Goal: Task Accomplishment & Management: Manage account settings

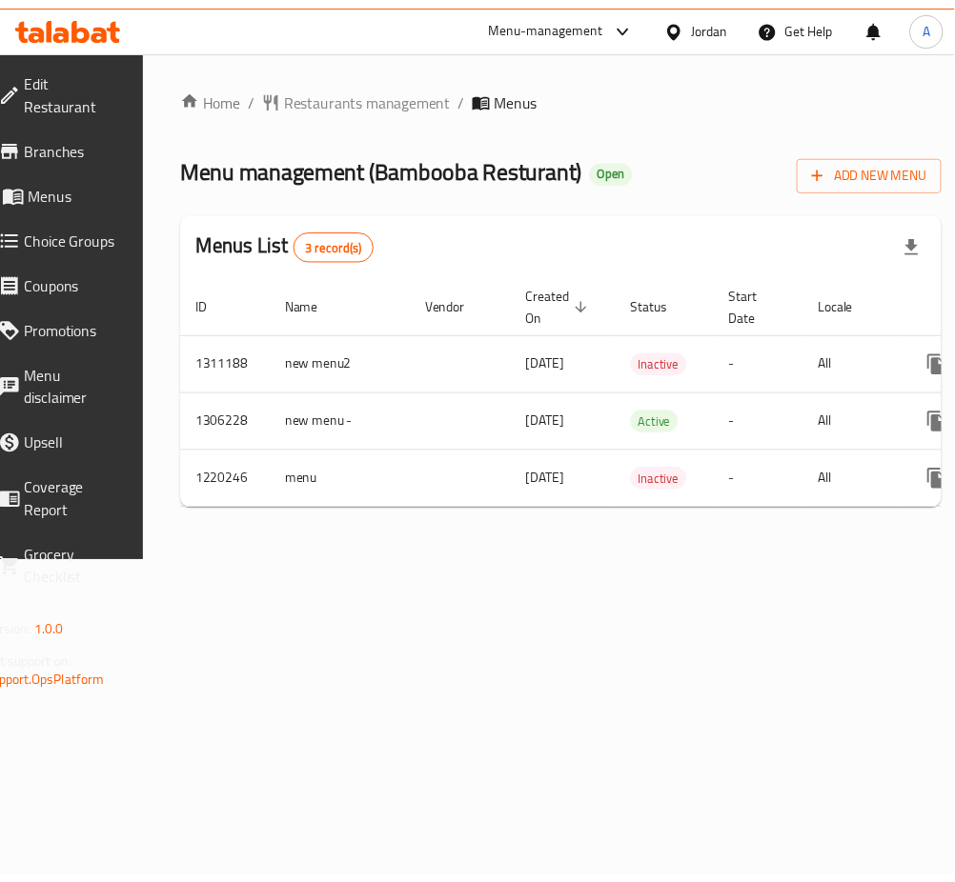
scroll to position [0, 211]
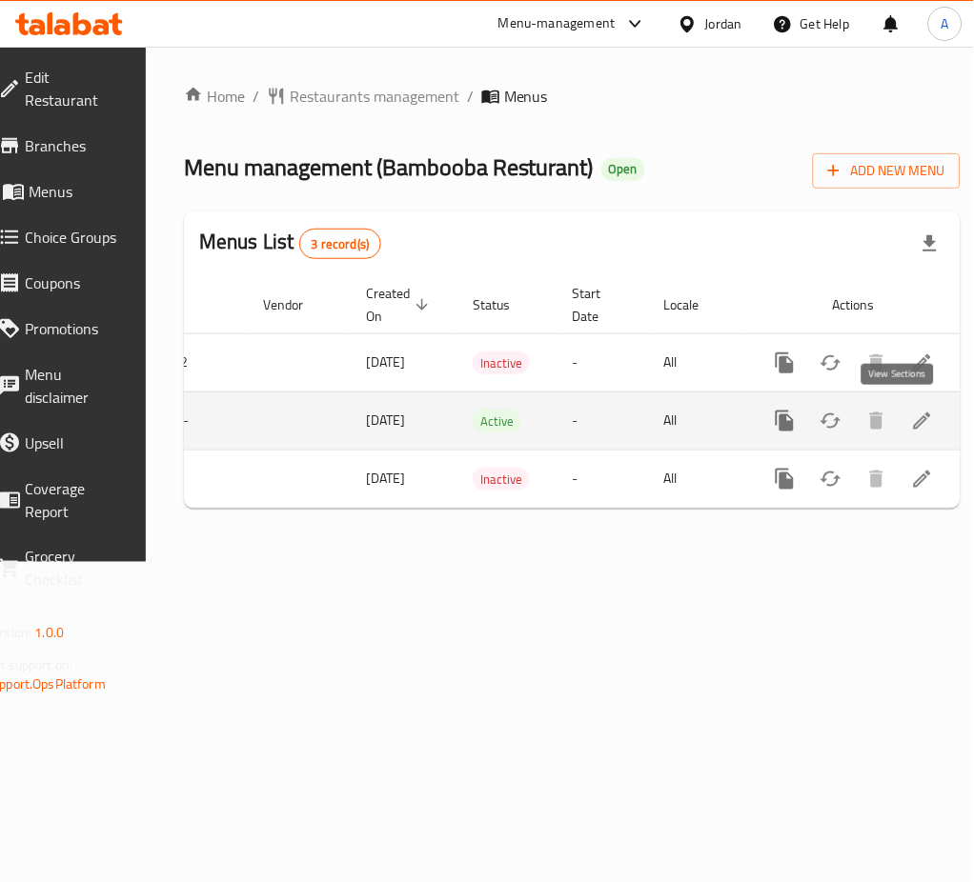
click at [911, 425] on icon "enhanced table" at bounding box center [922, 421] width 23 height 23
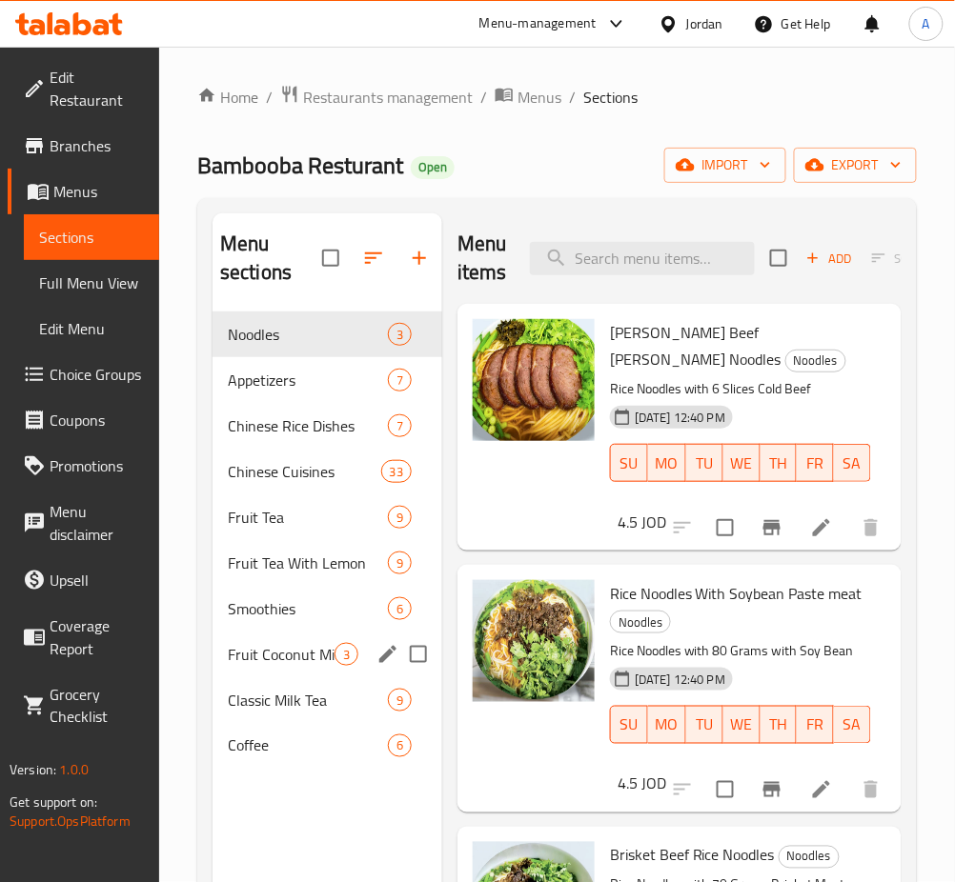
click at [311, 697] on span "Classic Milk Tea" at bounding box center [308, 700] width 160 height 23
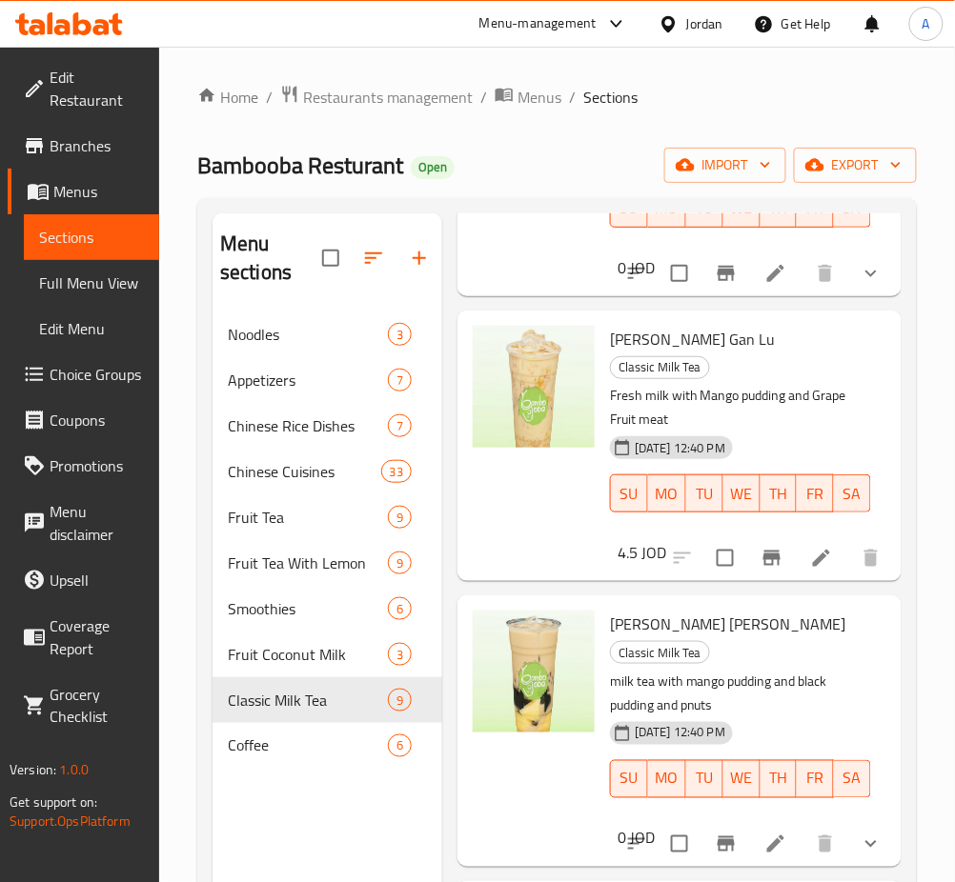
scroll to position [267, 0]
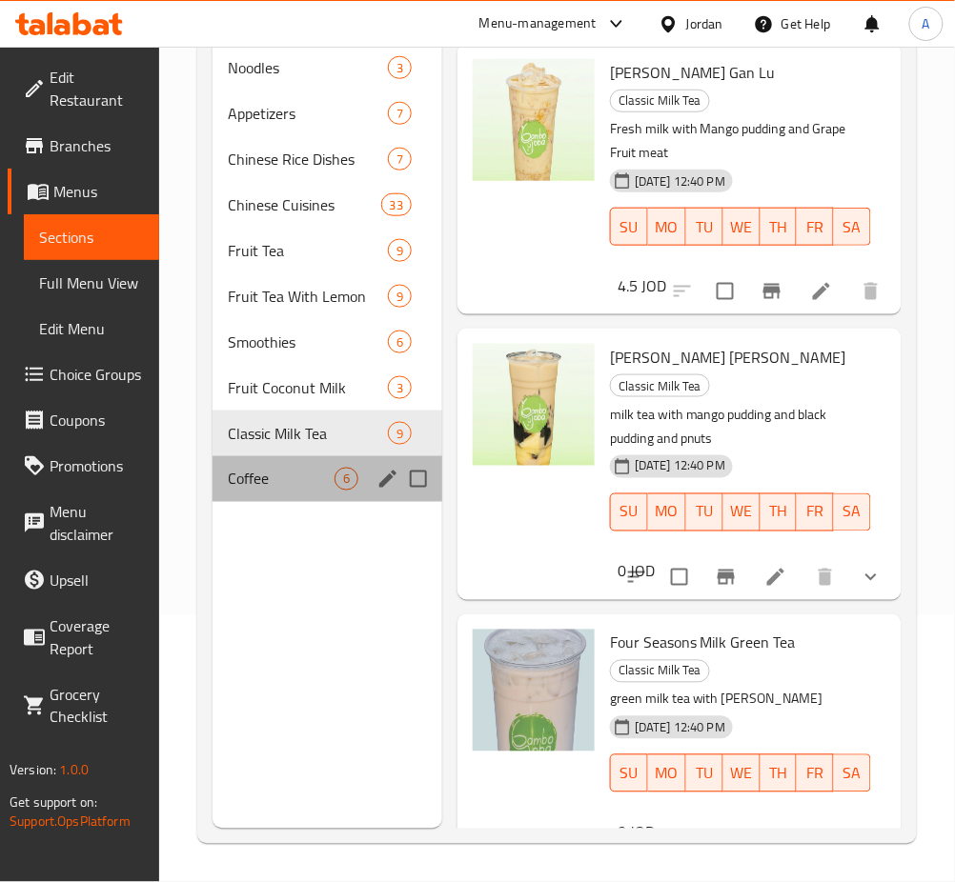
click at [318, 459] on div "Coffee 6" at bounding box center [327, 479] width 230 height 46
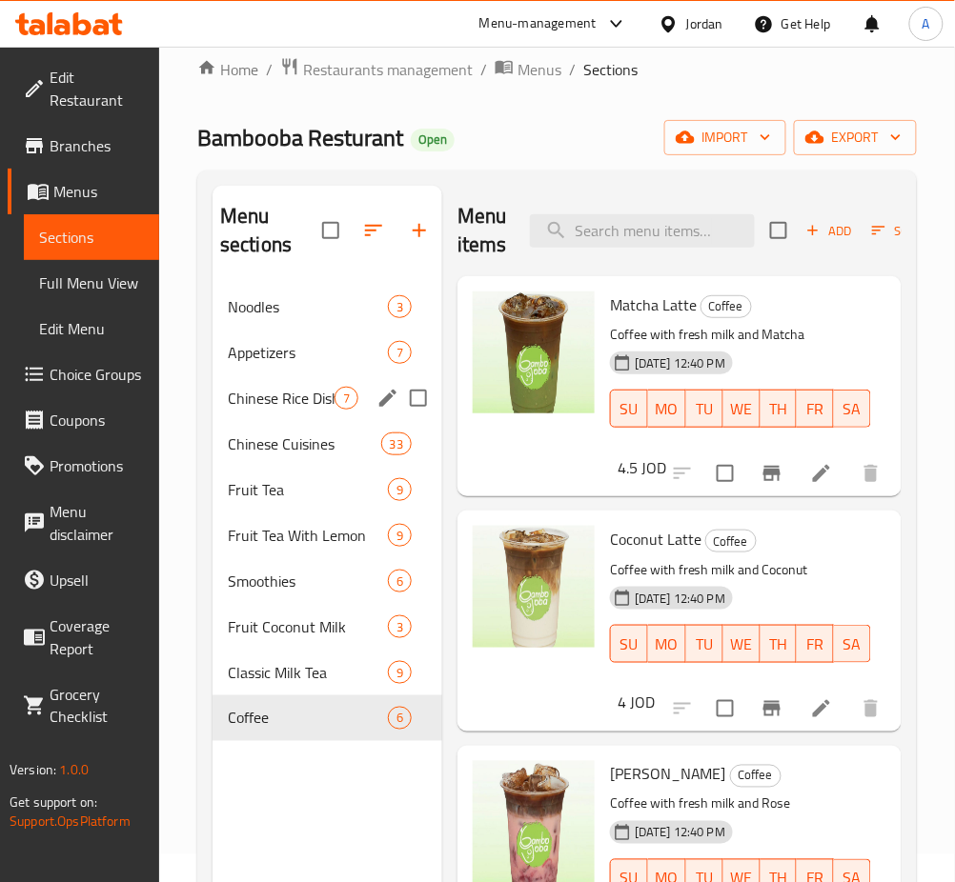
scroll to position [12, 0]
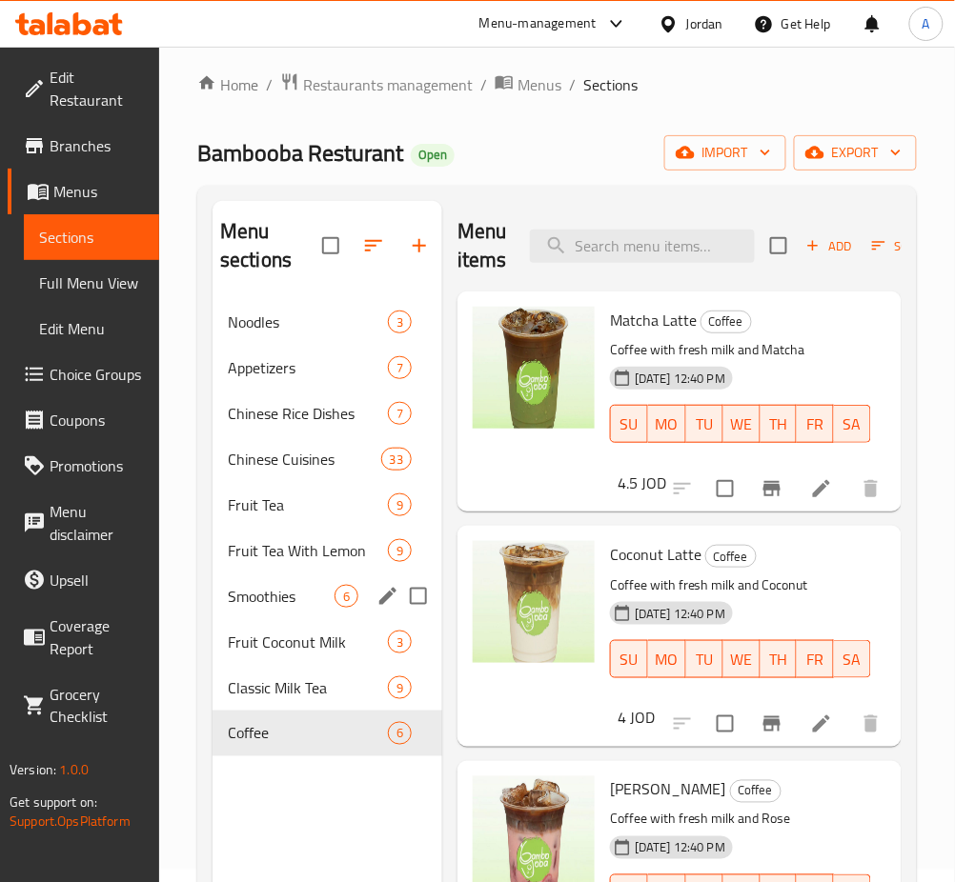
click at [247, 583] on div "Smoothies 6" at bounding box center [327, 596] width 230 height 46
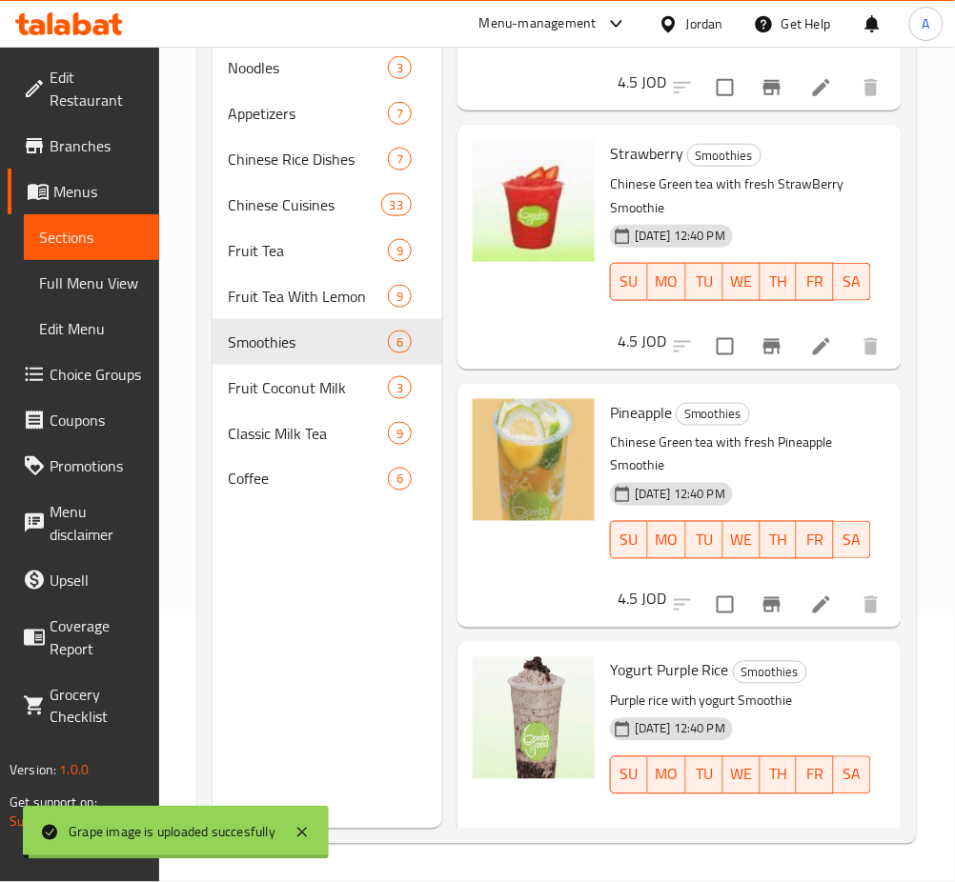
scroll to position [613, 0]
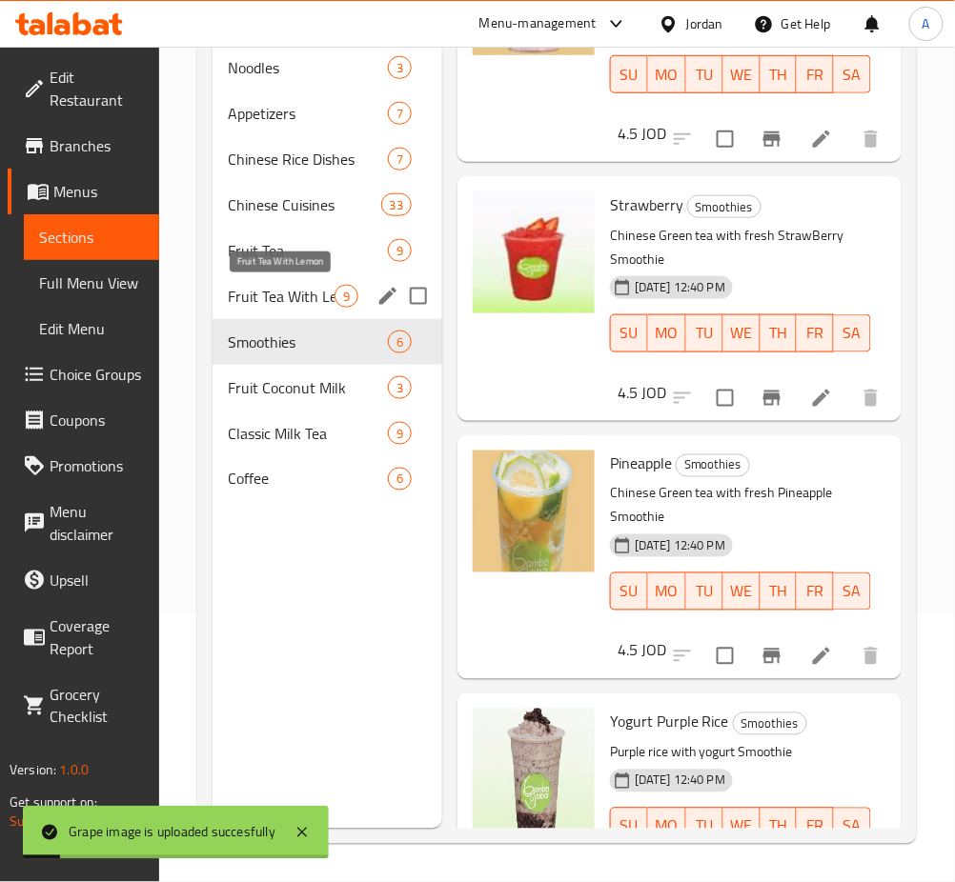
click at [249, 302] on span "Fruit Tea With Lemon" at bounding box center [281, 296] width 107 height 23
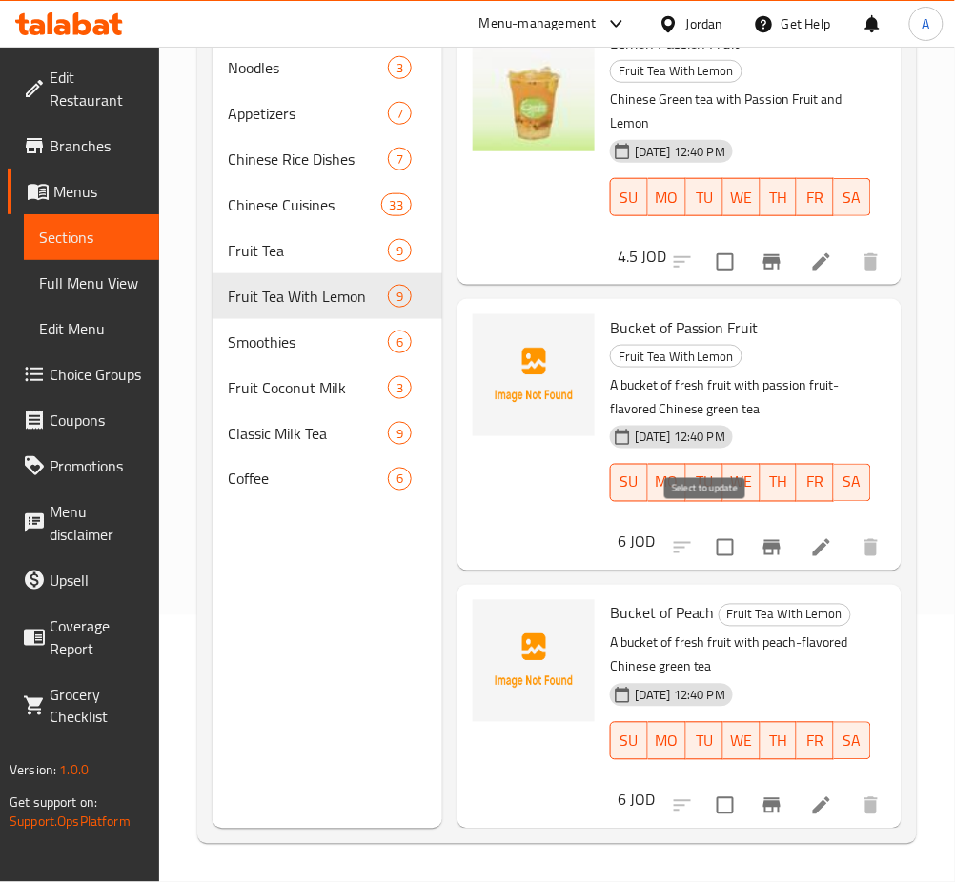
scroll to position [1111, 0]
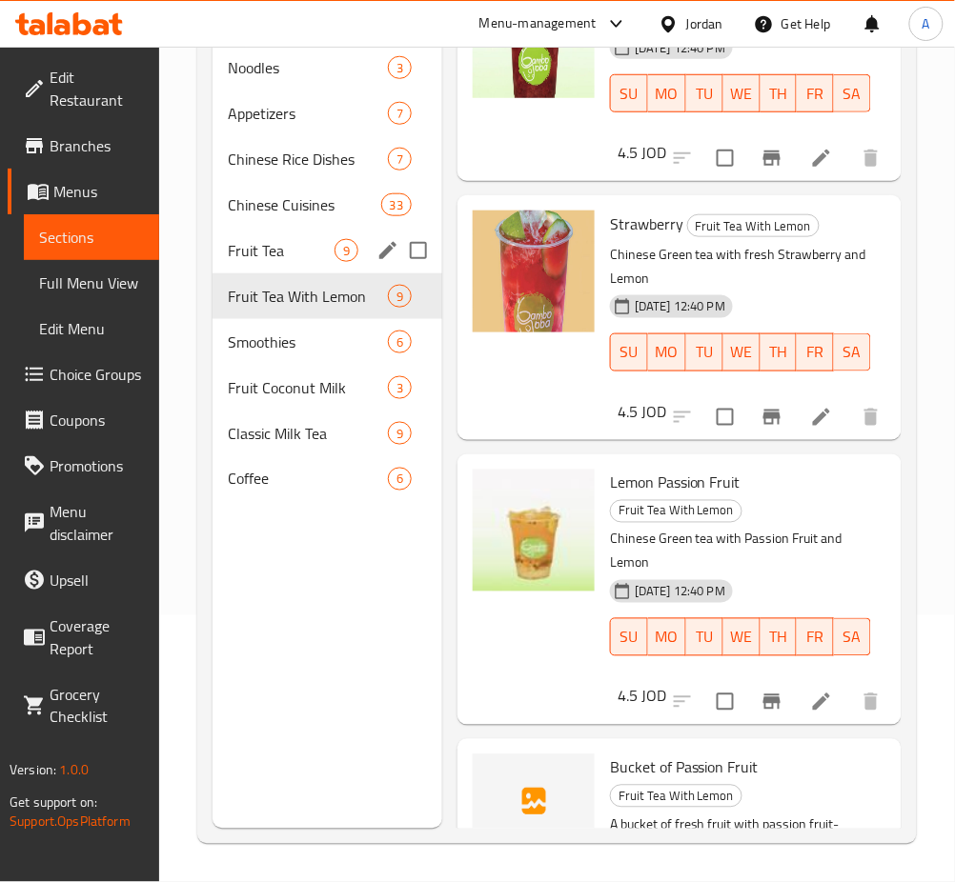
click at [315, 252] on span "Fruit Tea" at bounding box center [281, 250] width 107 height 23
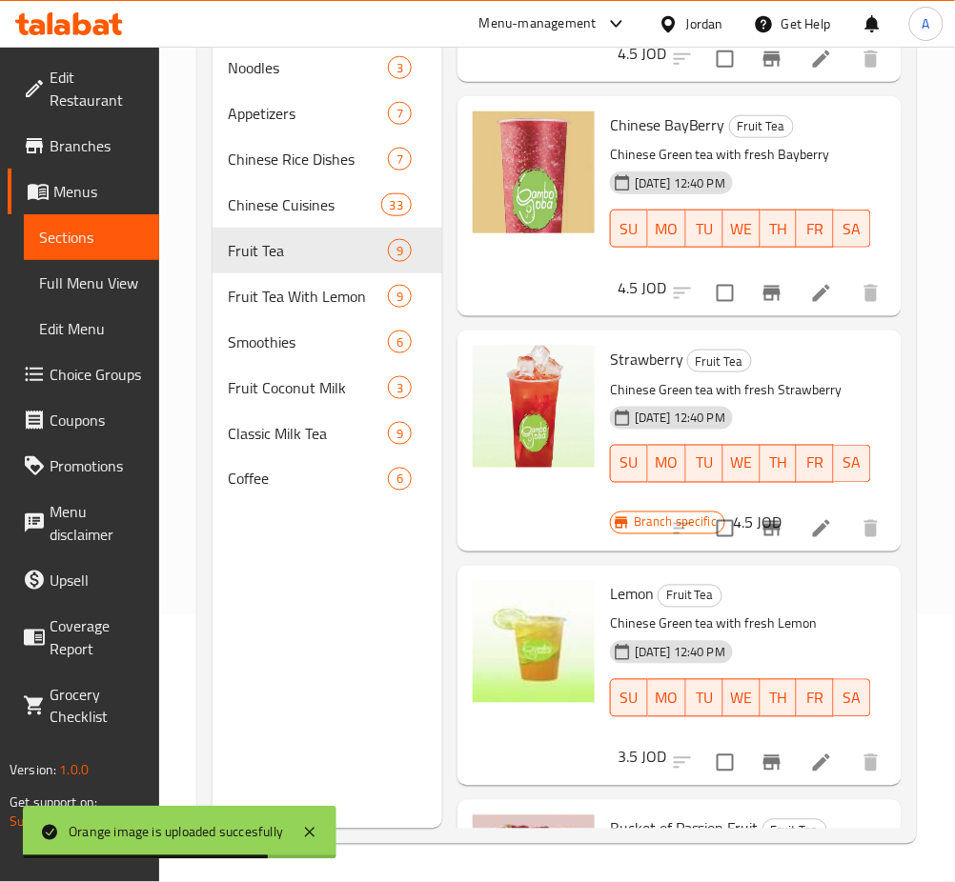
scroll to position [889, 0]
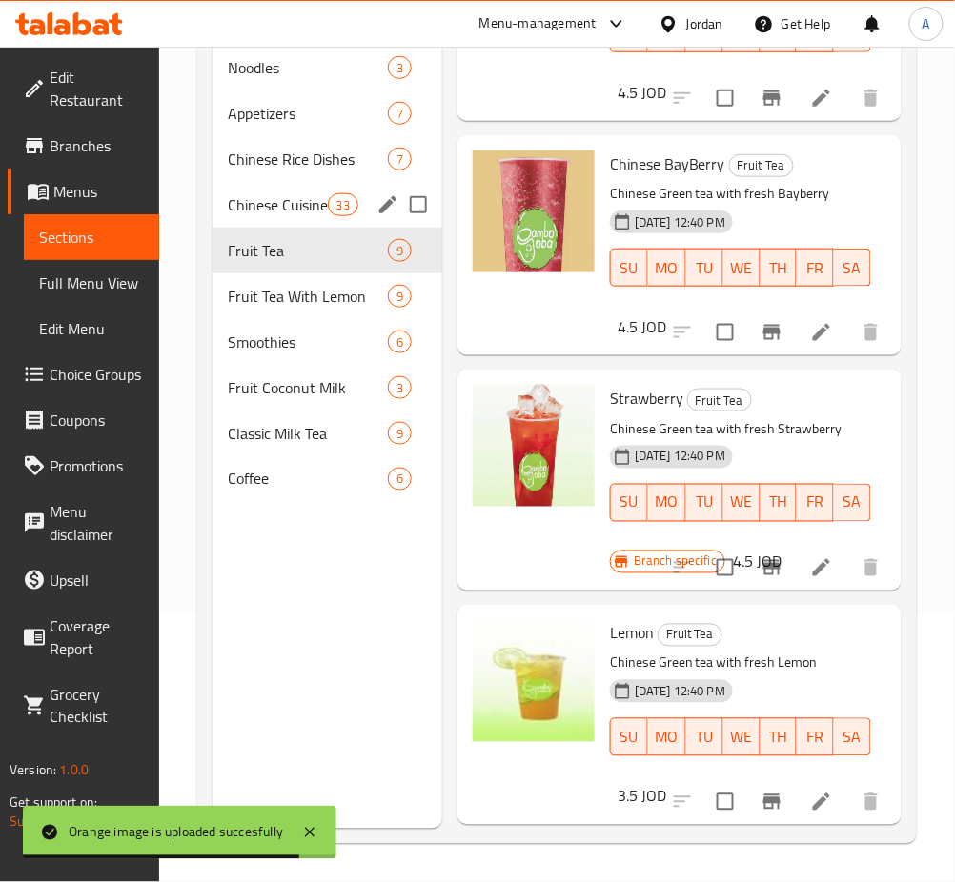
click at [323, 211] on span "Chinese Cuisines" at bounding box center [278, 204] width 100 height 23
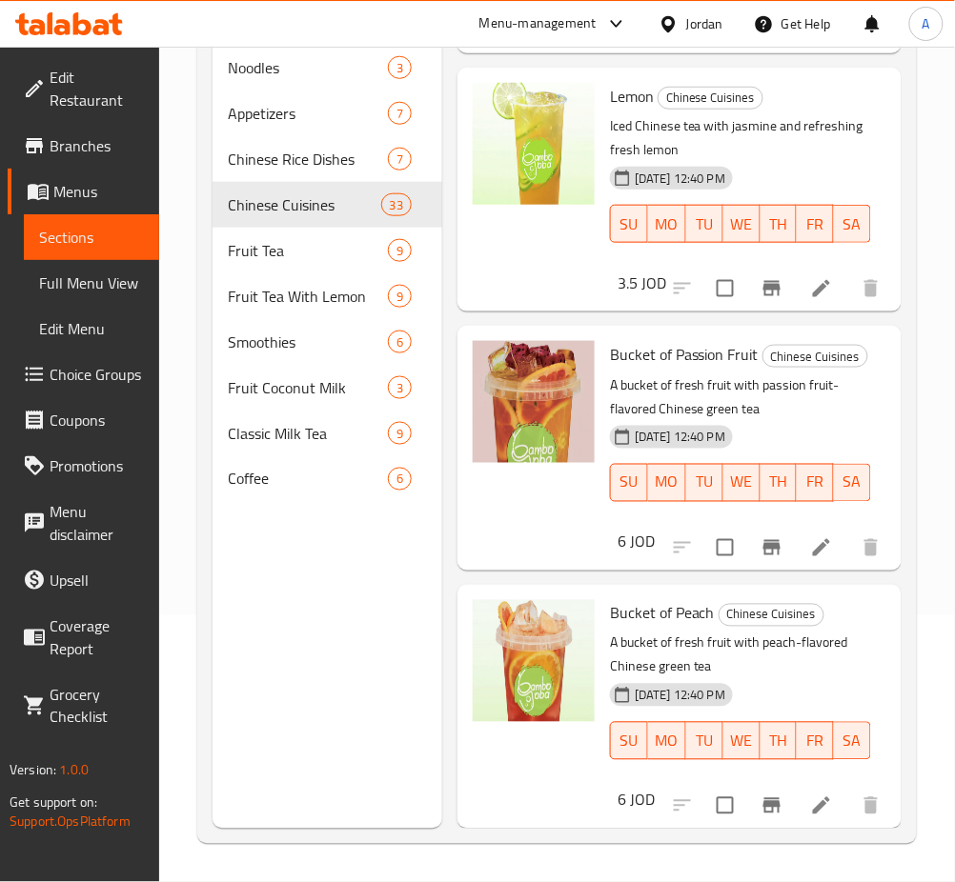
scroll to position [7709, 0]
click at [760, 537] on icon "Branch-specific-item" at bounding box center [771, 547] width 23 height 23
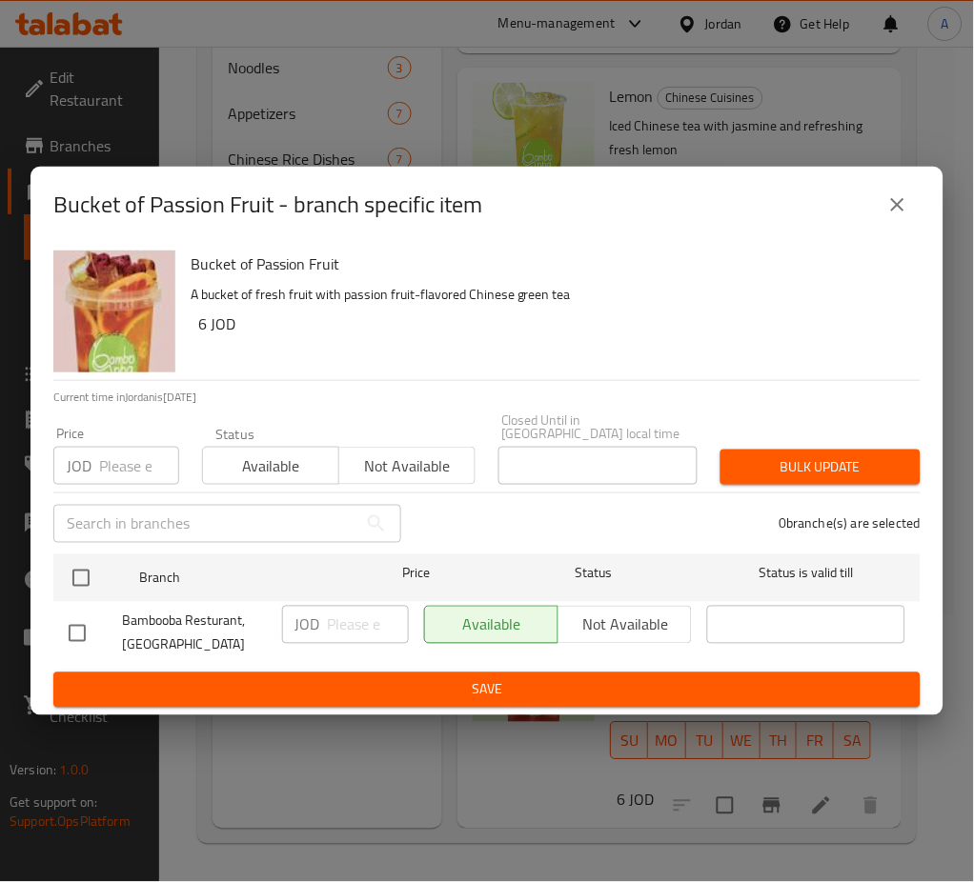
click at [895, 207] on icon "close" at bounding box center [897, 204] width 23 height 23
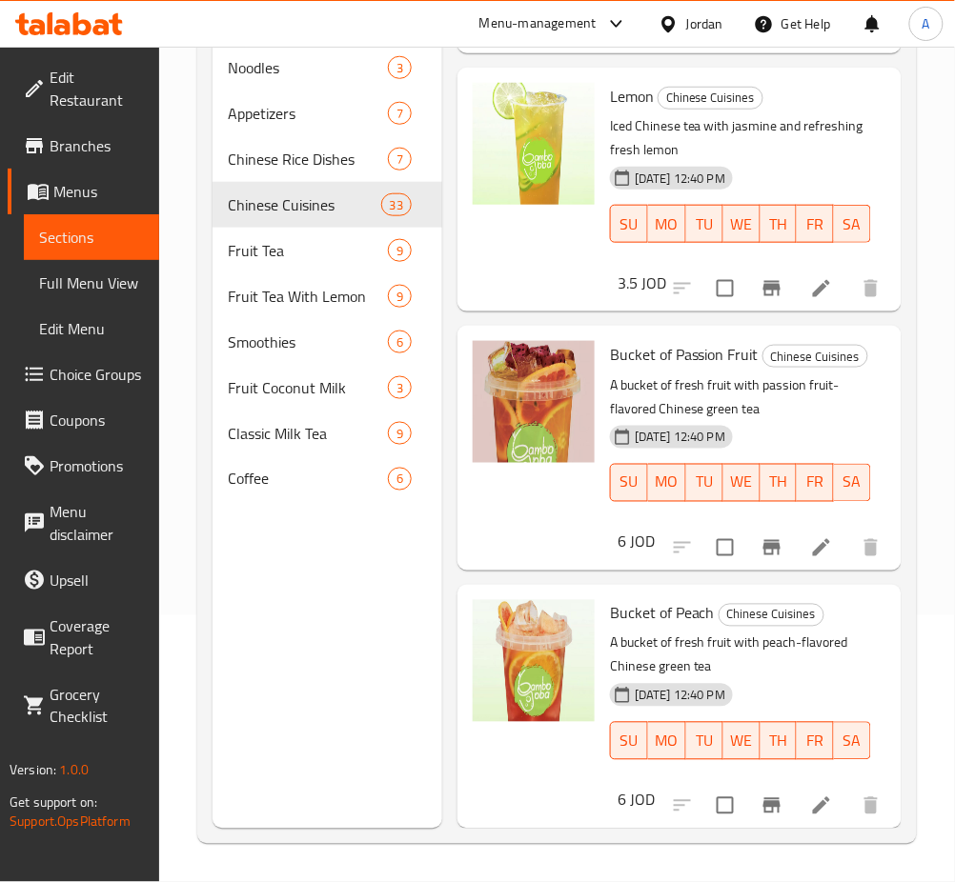
click at [763, 540] on icon "Branch-specific-item" at bounding box center [771, 547] width 17 height 15
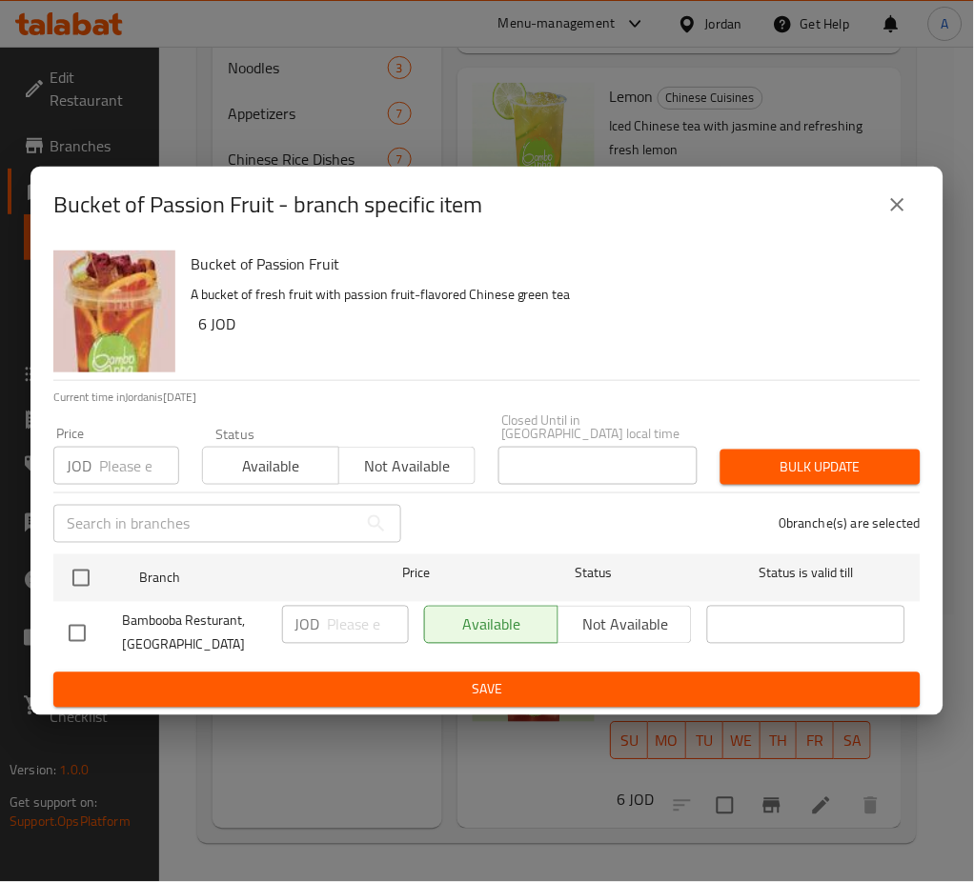
click at [875, 211] on button "close" at bounding box center [898, 205] width 46 height 46
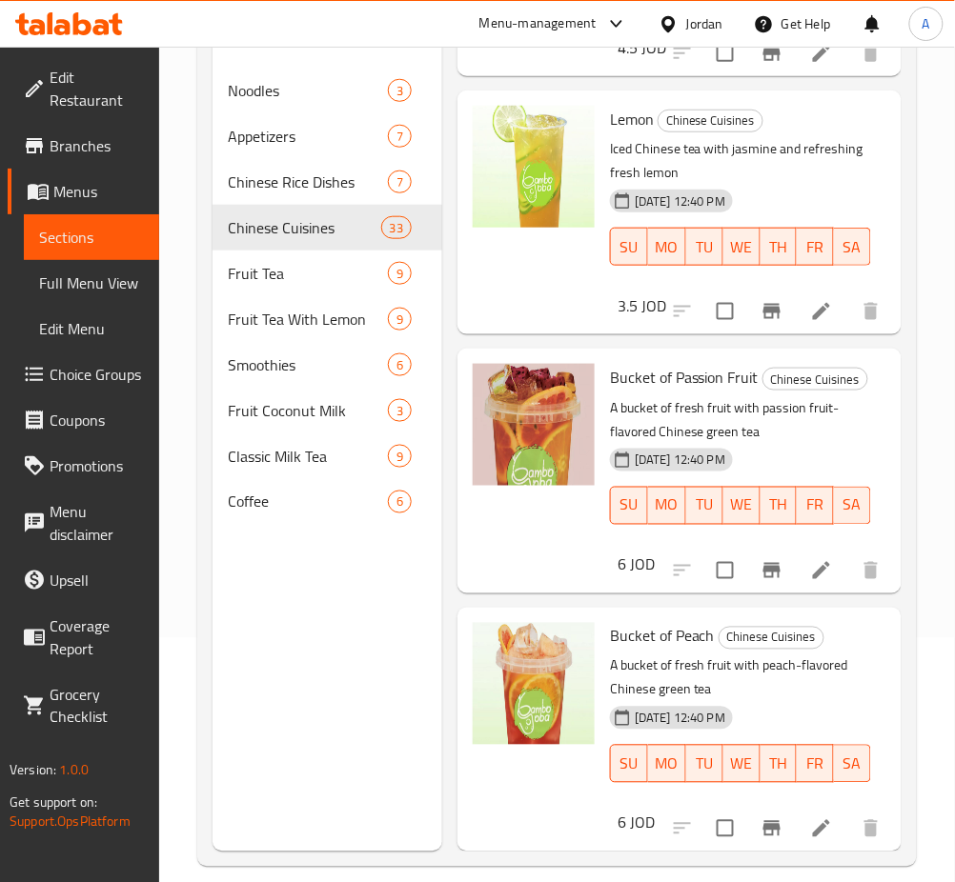
scroll to position [267, 0]
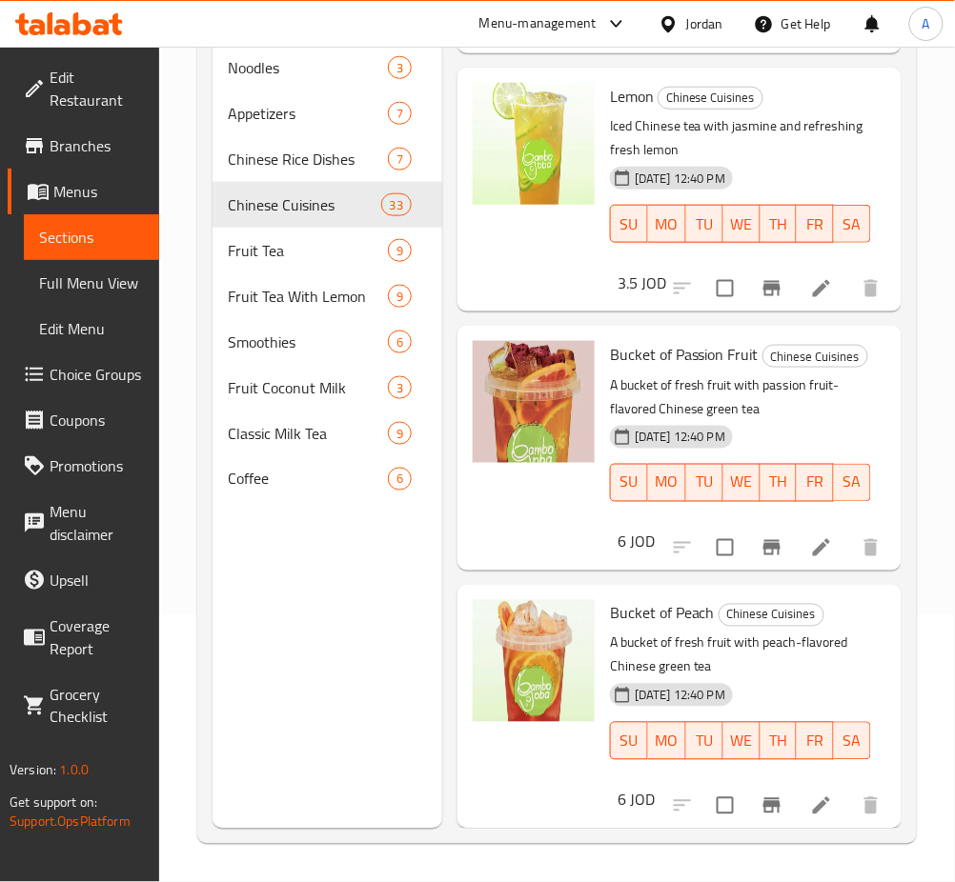
click at [712, 794] on input "checkbox" at bounding box center [725, 806] width 40 height 40
checkbox input "true"
click at [705, 528] on input "checkbox" at bounding box center [725, 548] width 40 height 40
checkbox input "true"
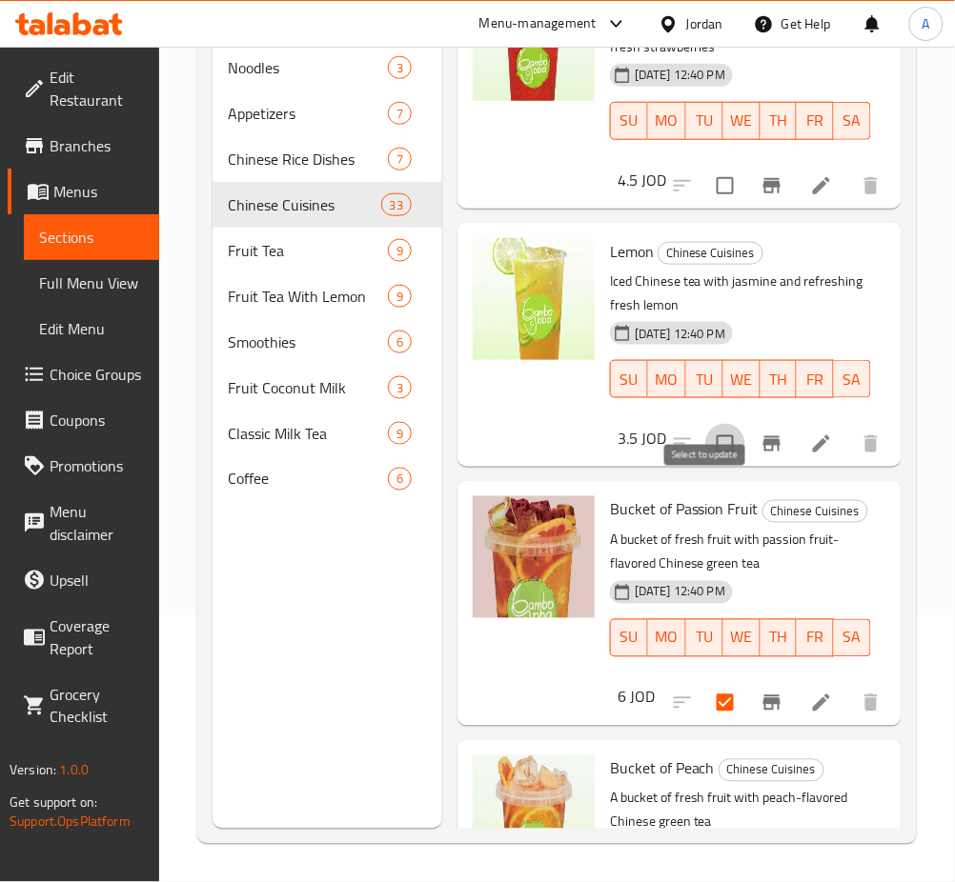
click at [705, 464] on input "checkbox" at bounding box center [725, 444] width 40 height 40
checkbox input "true"
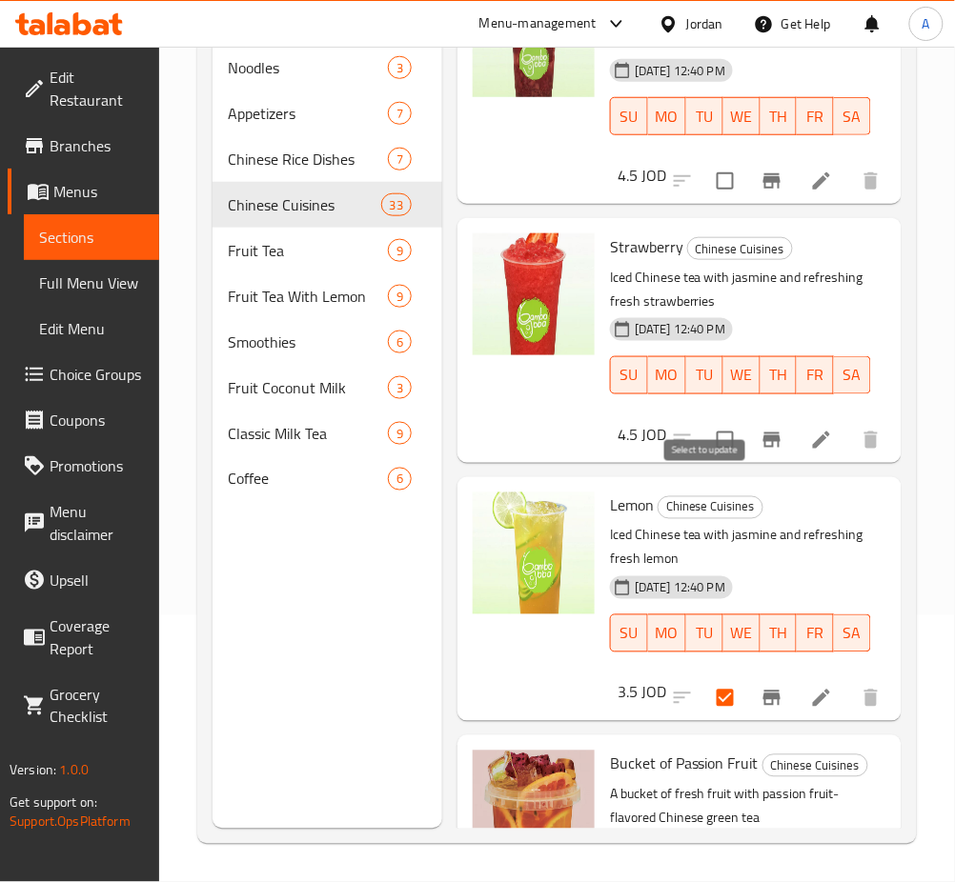
click at [708, 460] on input "checkbox" at bounding box center [725, 440] width 40 height 40
checkbox input "true"
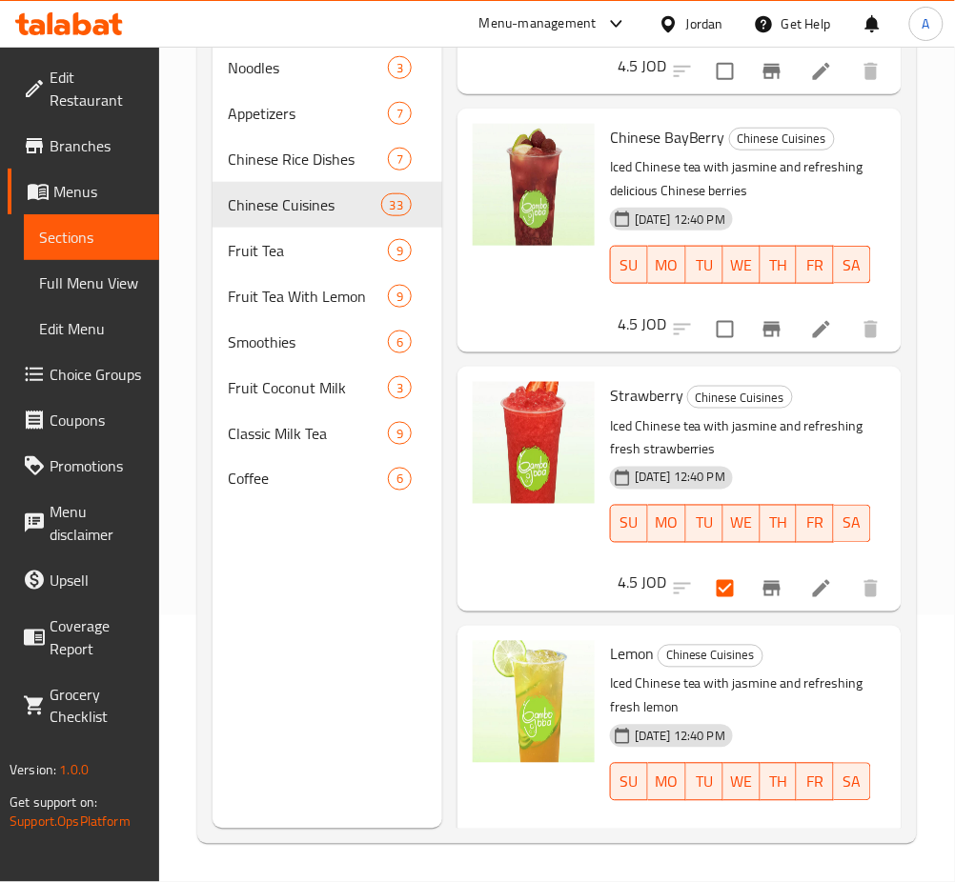
scroll to position [6820, 0]
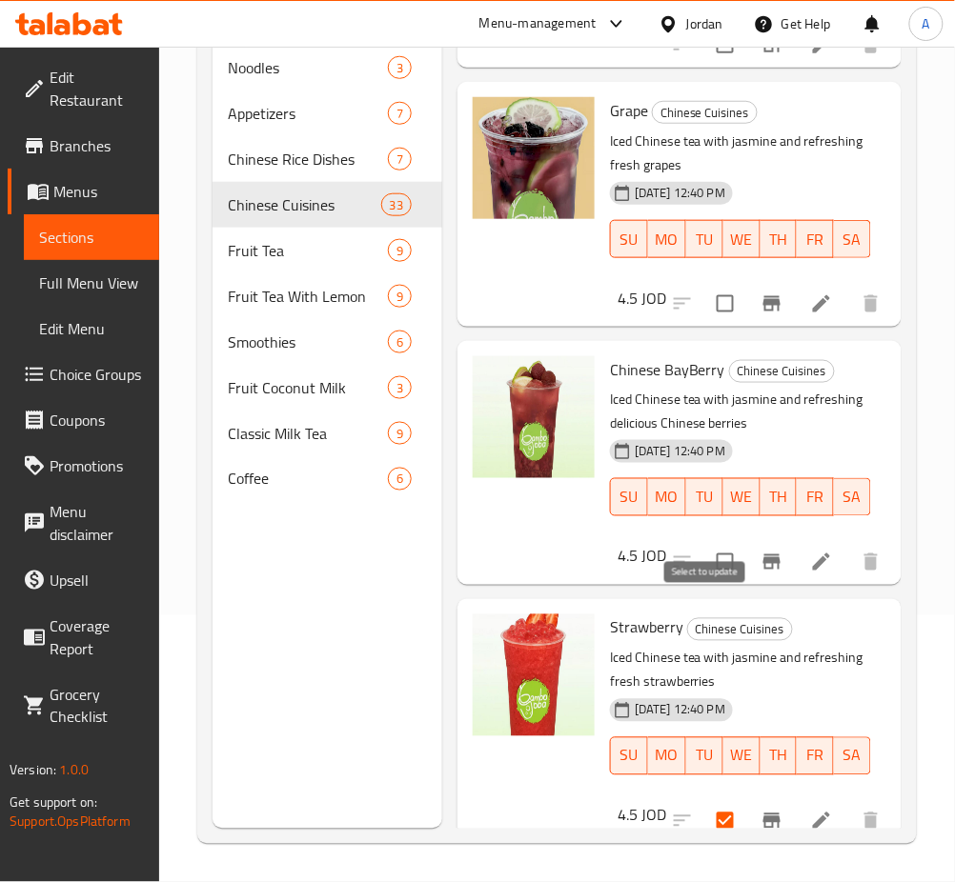
click at [723, 582] on input "checkbox" at bounding box center [725, 562] width 40 height 40
checkbox input "true"
click at [705, 324] on input "checkbox" at bounding box center [725, 304] width 40 height 40
checkbox input "true"
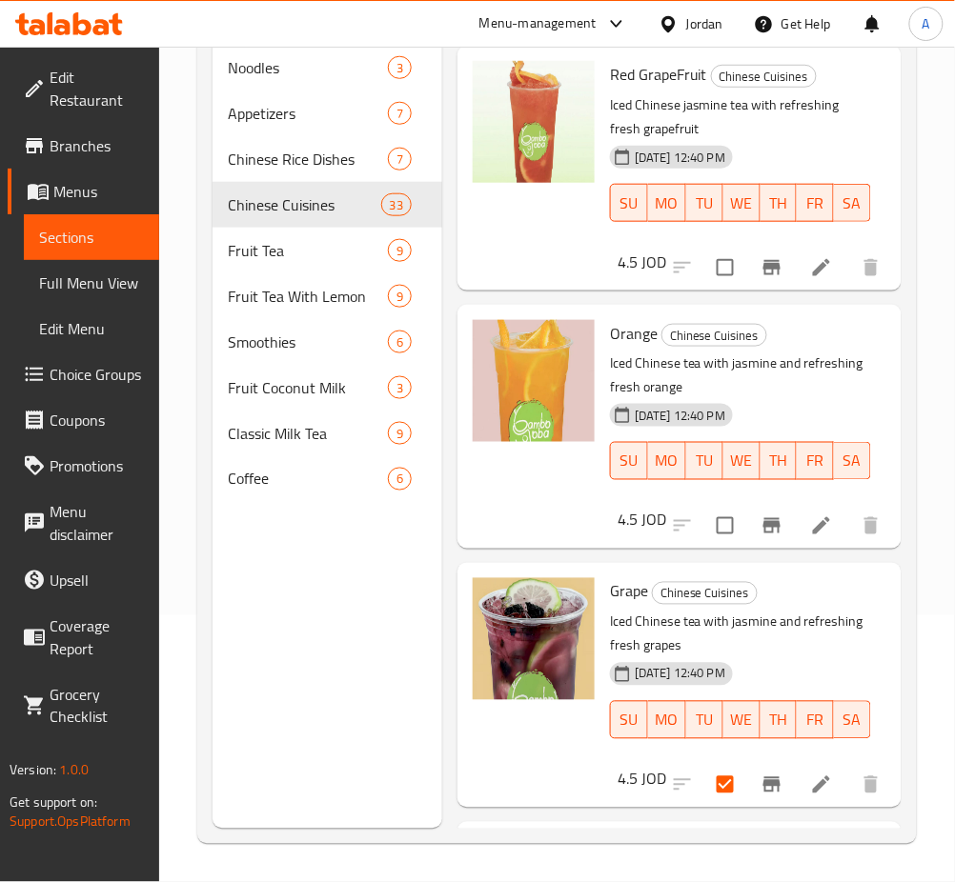
scroll to position [6312, 0]
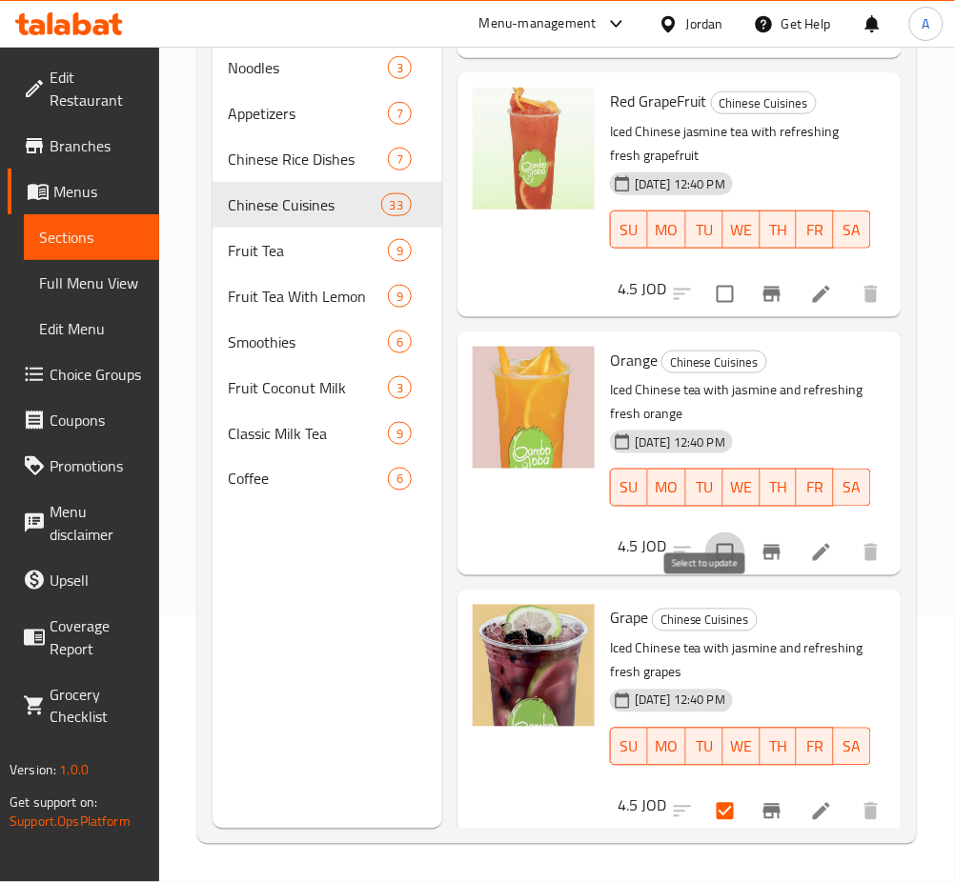
drag, startPoint x: 698, startPoint y: 607, endPoint x: 697, endPoint y: 553, distance: 54.3
click at [705, 573] on input "checkbox" at bounding box center [725, 553] width 40 height 40
checkbox input "true"
click at [705, 314] on input "checkbox" at bounding box center [725, 294] width 40 height 40
checkbox input "true"
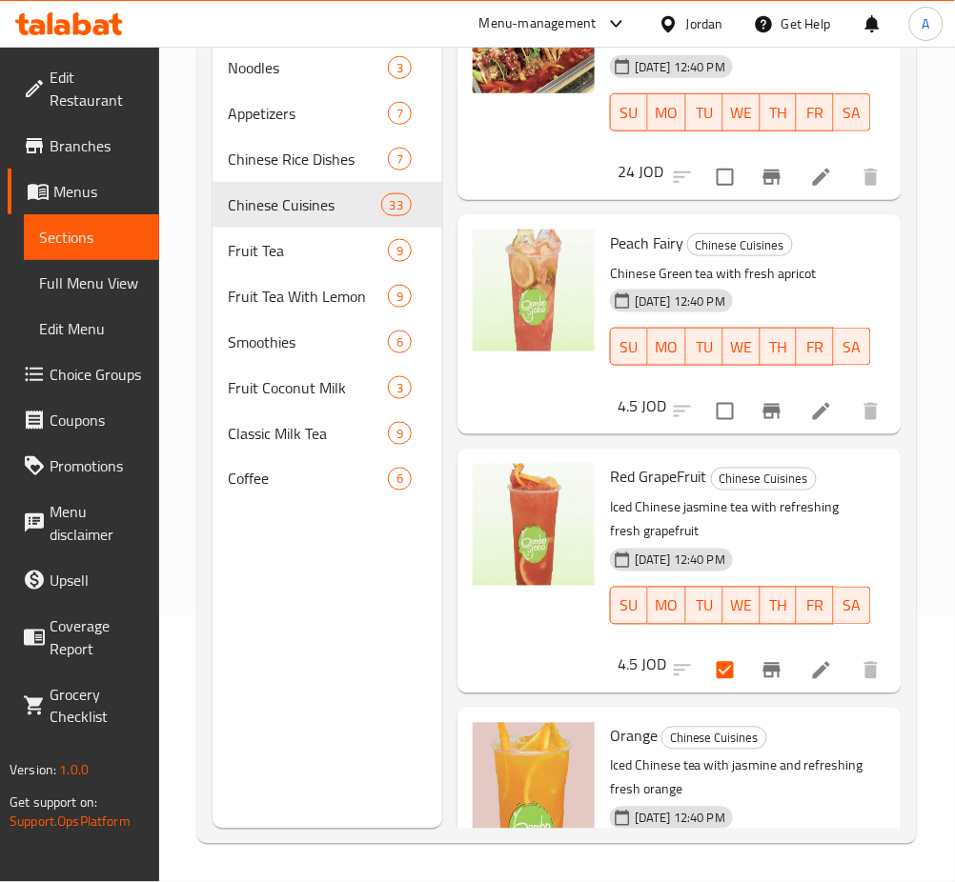
scroll to position [5931, 0]
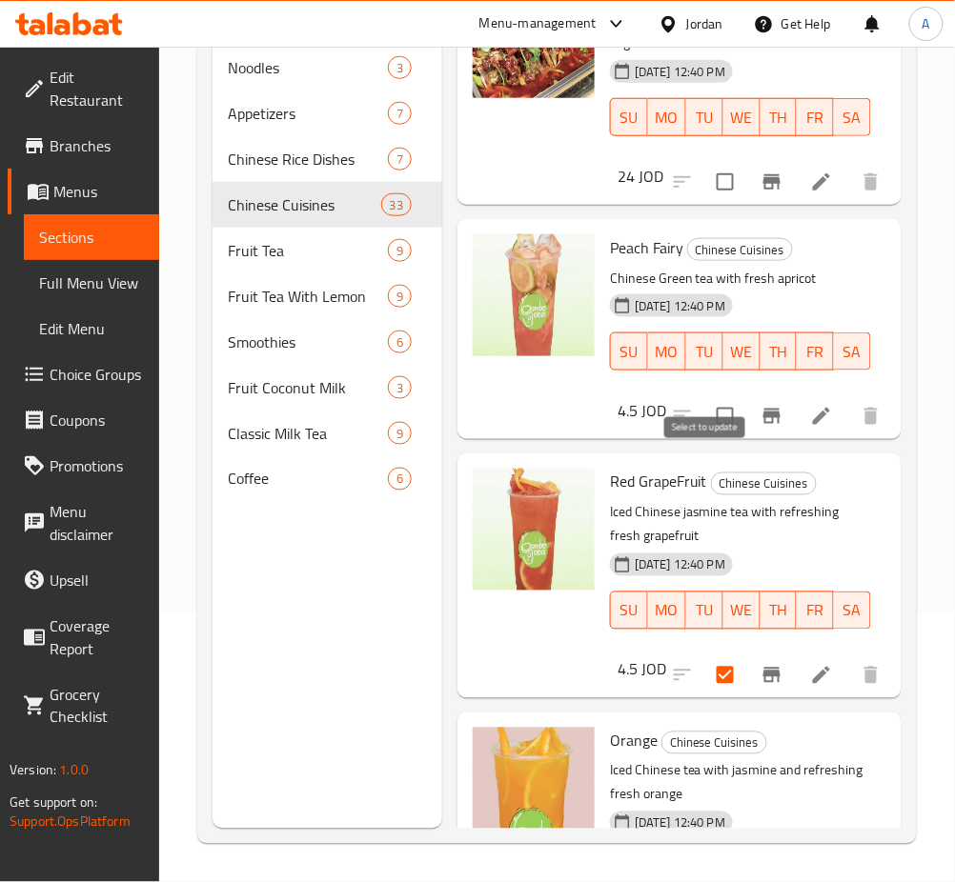
click at [705, 436] on input "checkbox" at bounding box center [725, 416] width 40 height 40
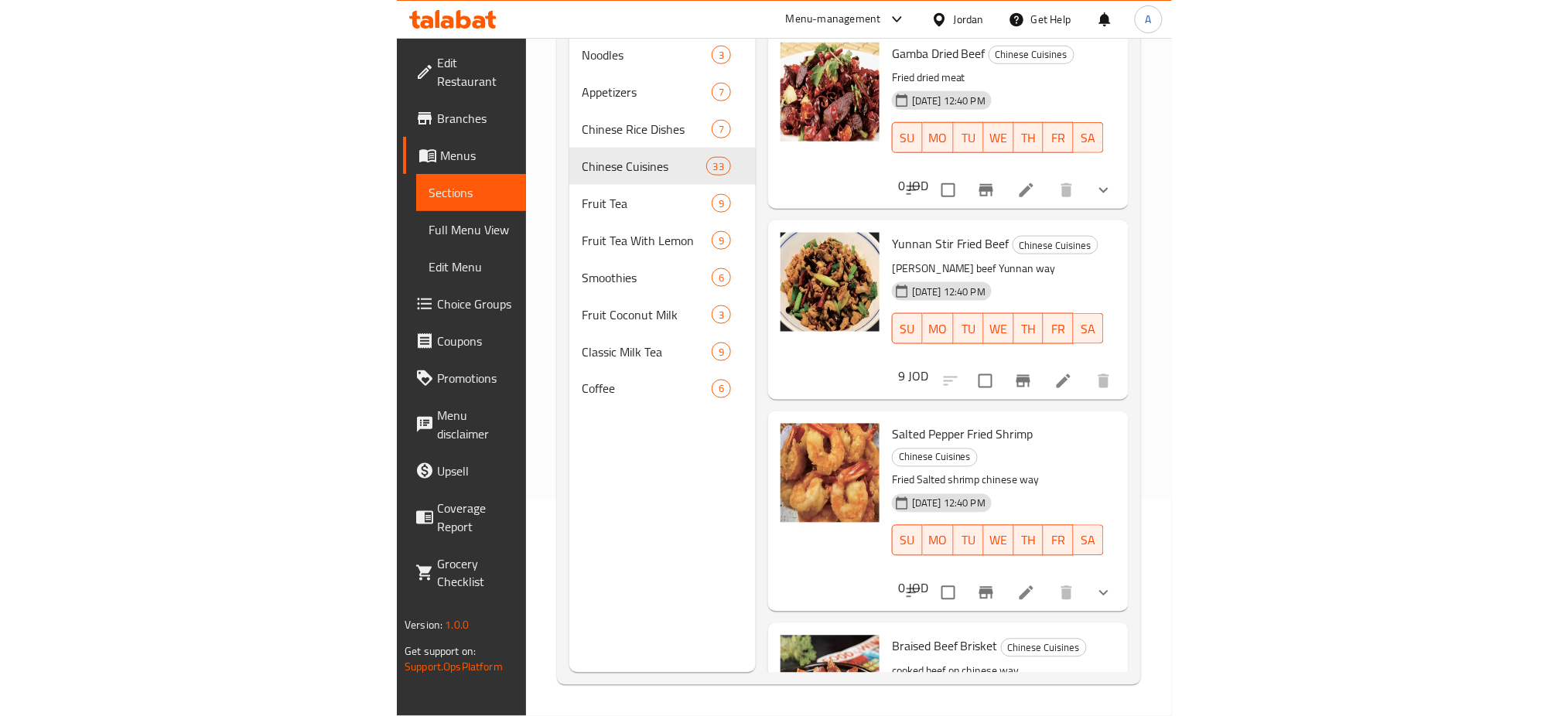
scroll to position [0, 0]
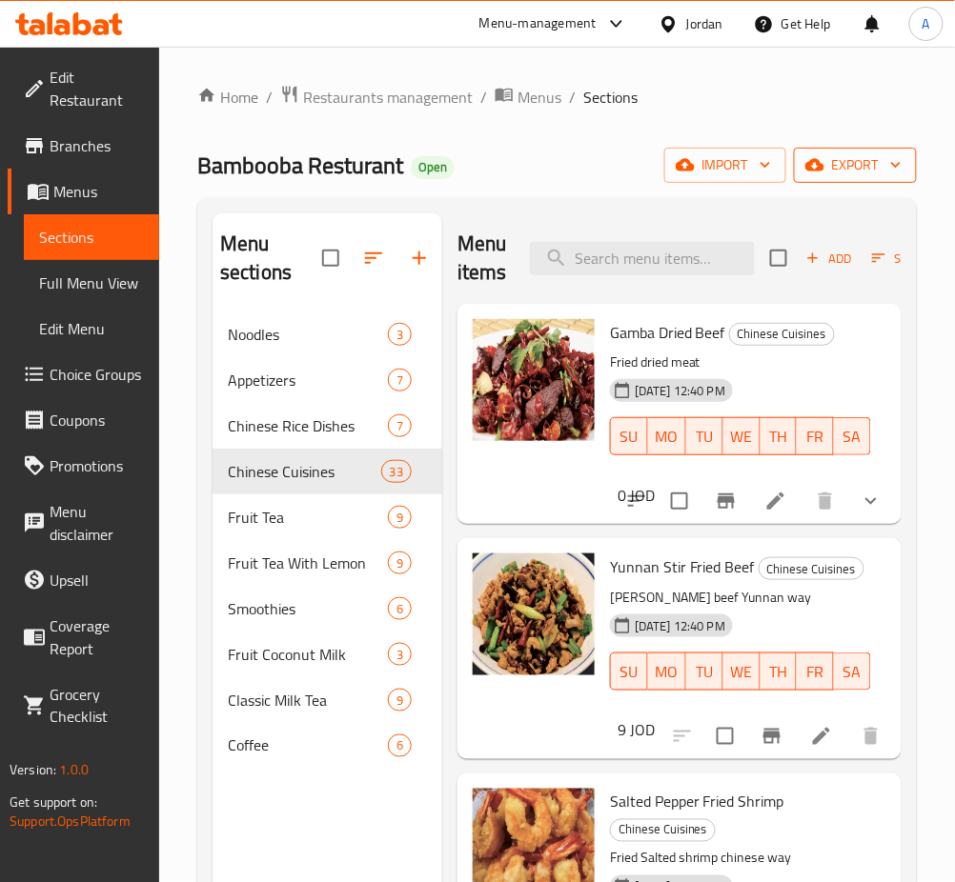
click at [852, 169] on span "export" at bounding box center [855, 165] width 92 height 24
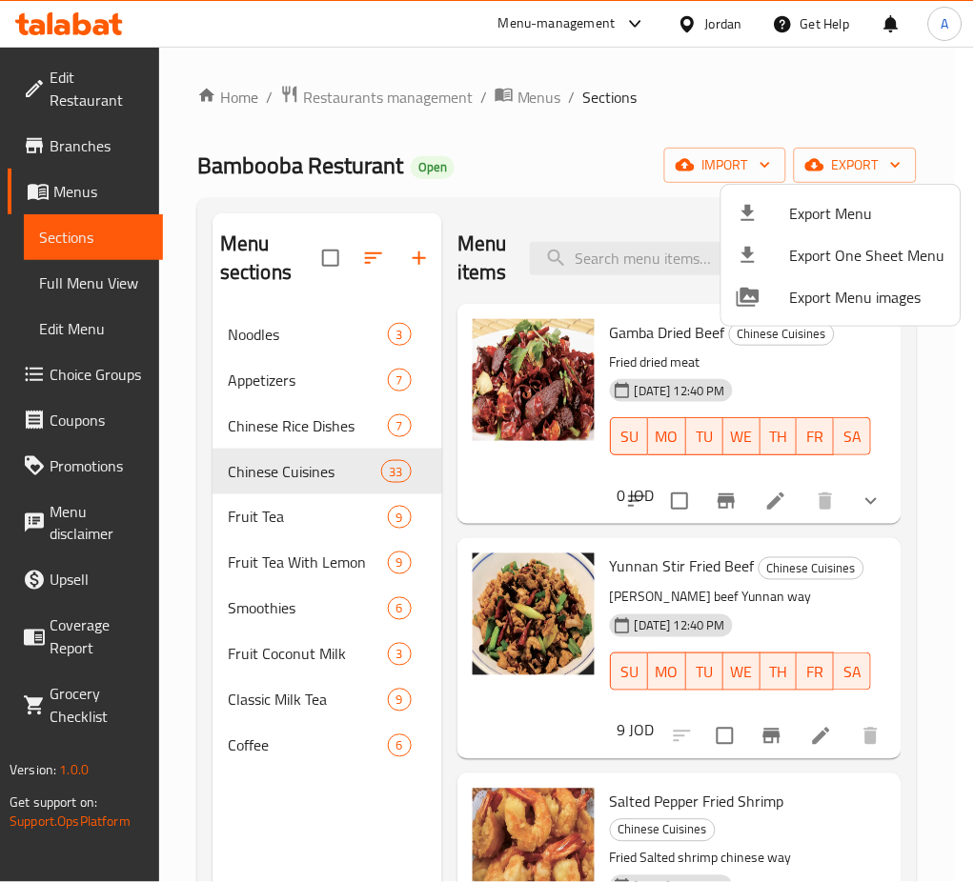
click at [784, 105] on div at bounding box center [487, 441] width 974 height 882
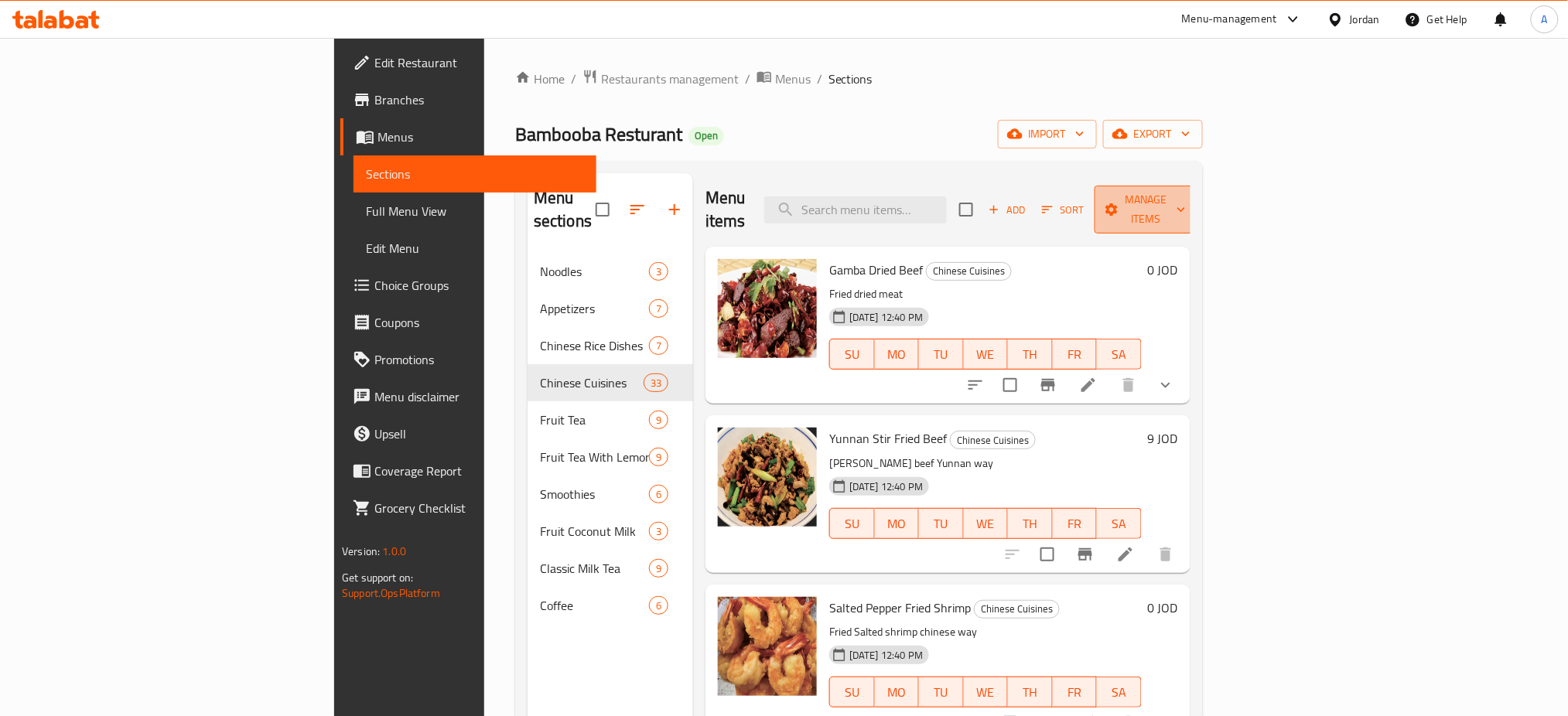
click at [790, 194] on span "Manage items" at bounding box center [1146, 209] width 79 height 39
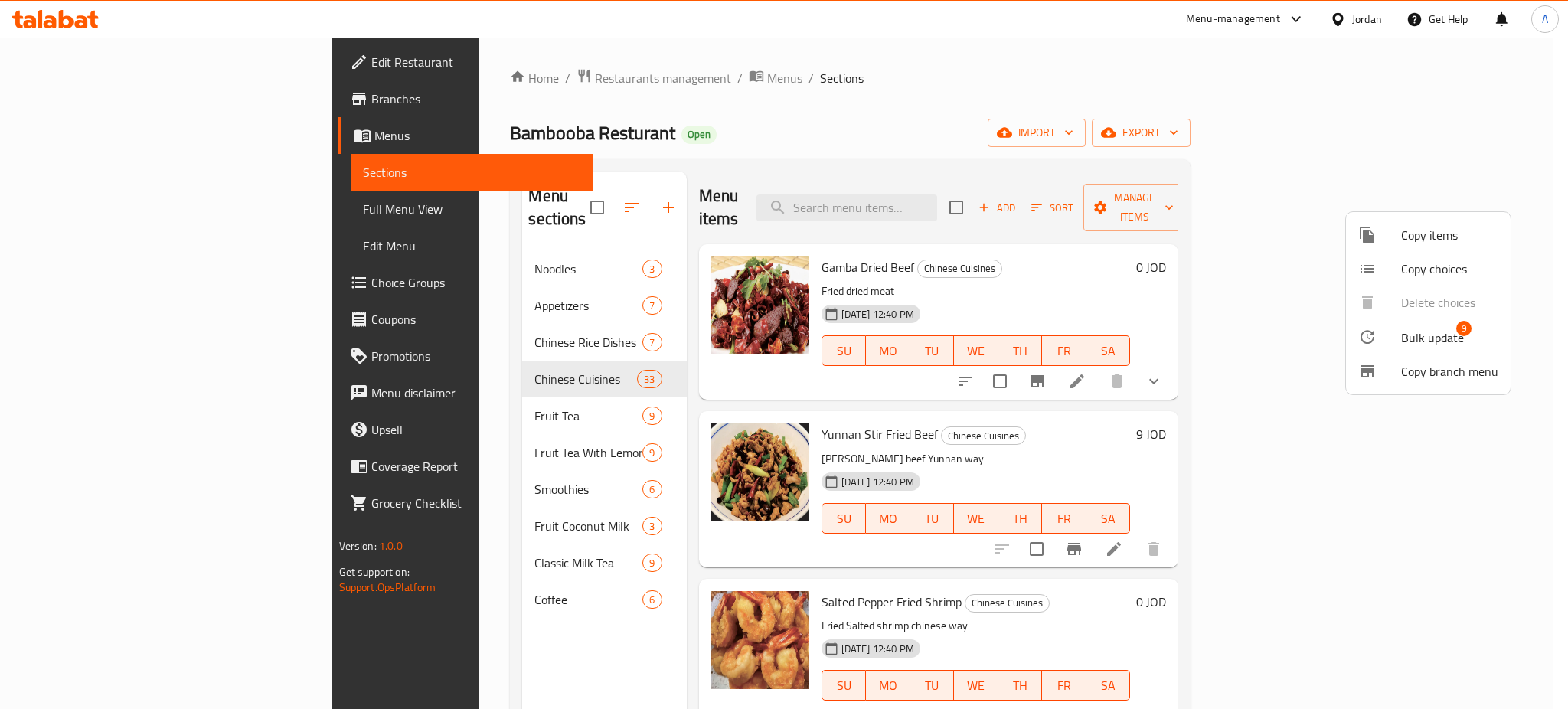
click at [782, 331] on span "Bulk update" at bounding box center [1432, 338] width 63 height 18
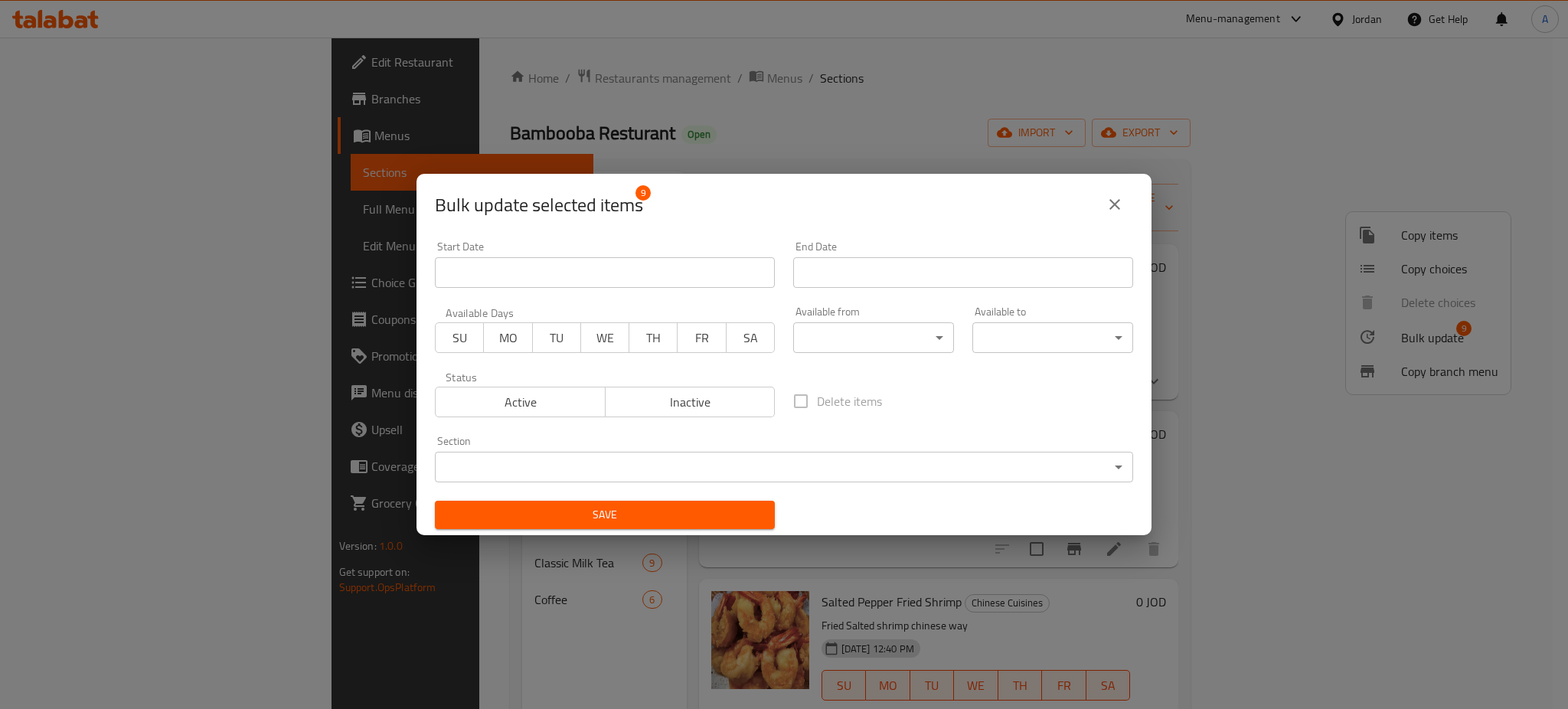
click at [613, 388] on button "Inactive" at bounding box center [690, 402] width 170 height 31
click at [655, 508] on span "Save" at bounding box center [604, 515] width 315 height 19
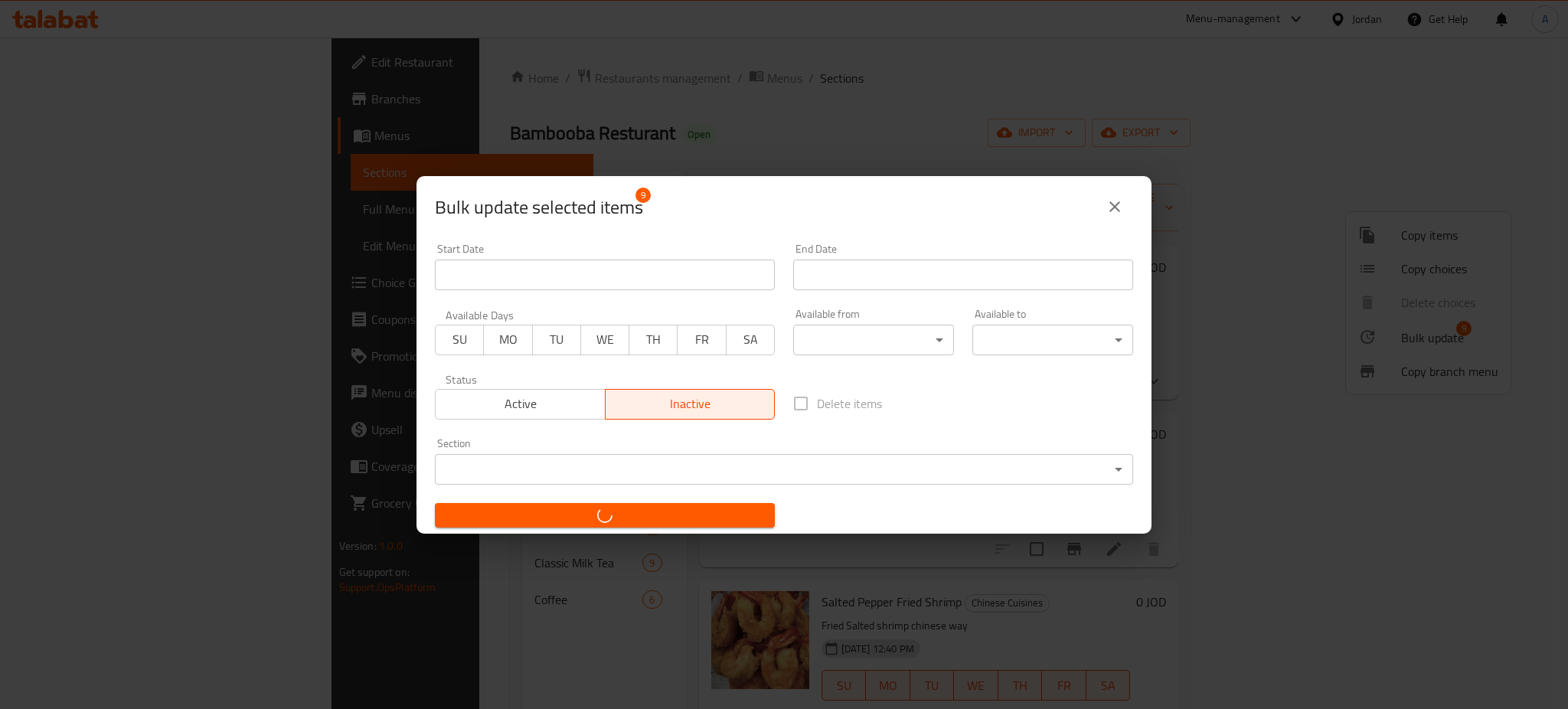
checkbox input "false"
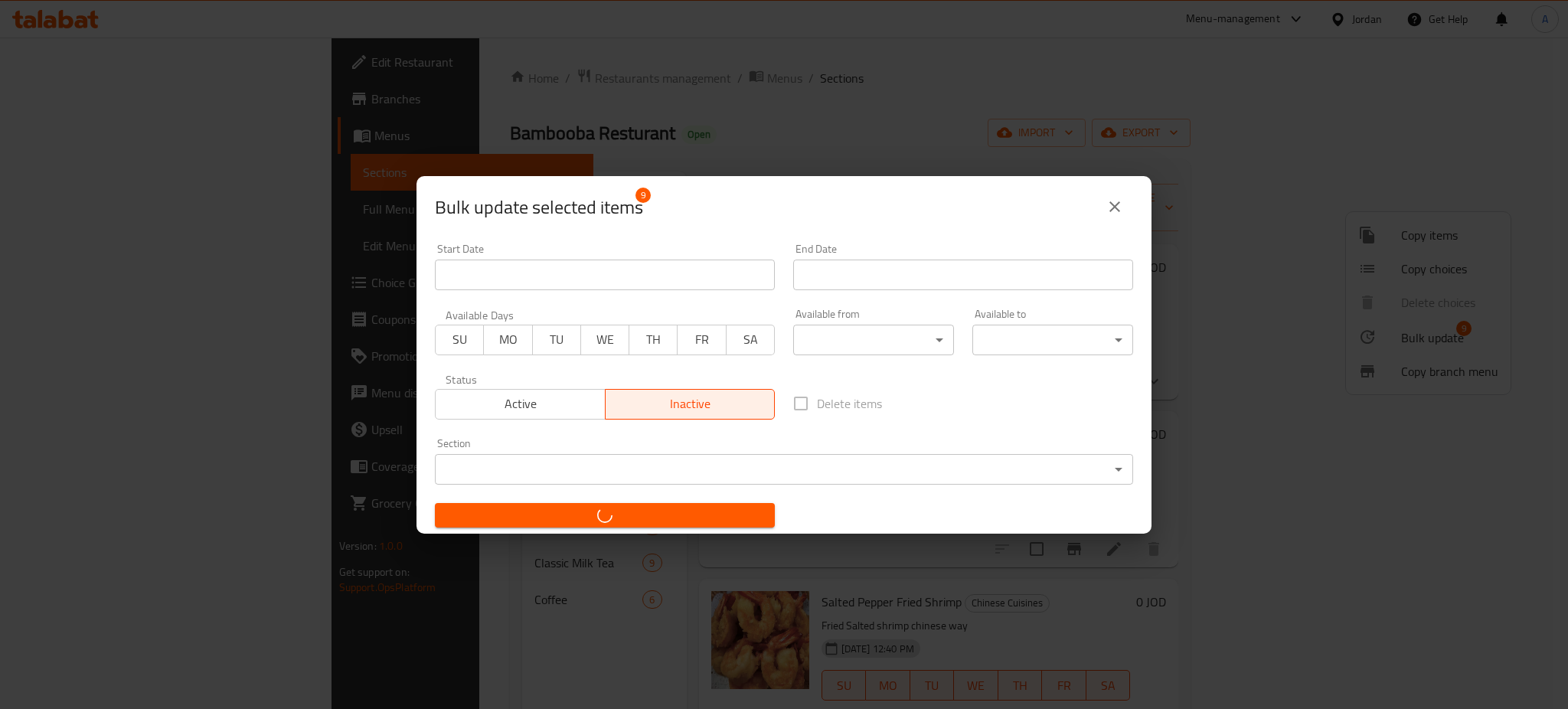
checkbox input "false"
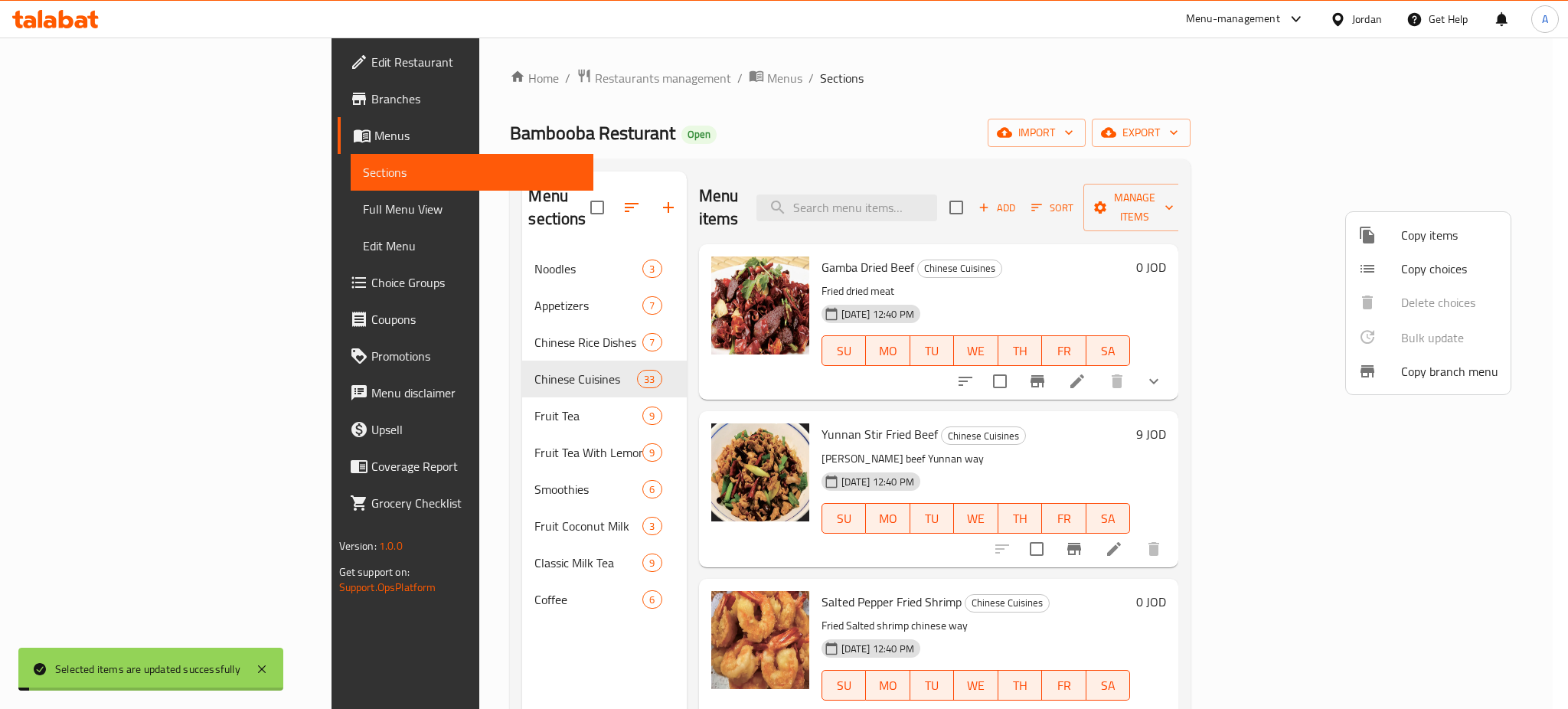
click at [505, 324] on div at bounding box center [784, 354] width 1568 height 709
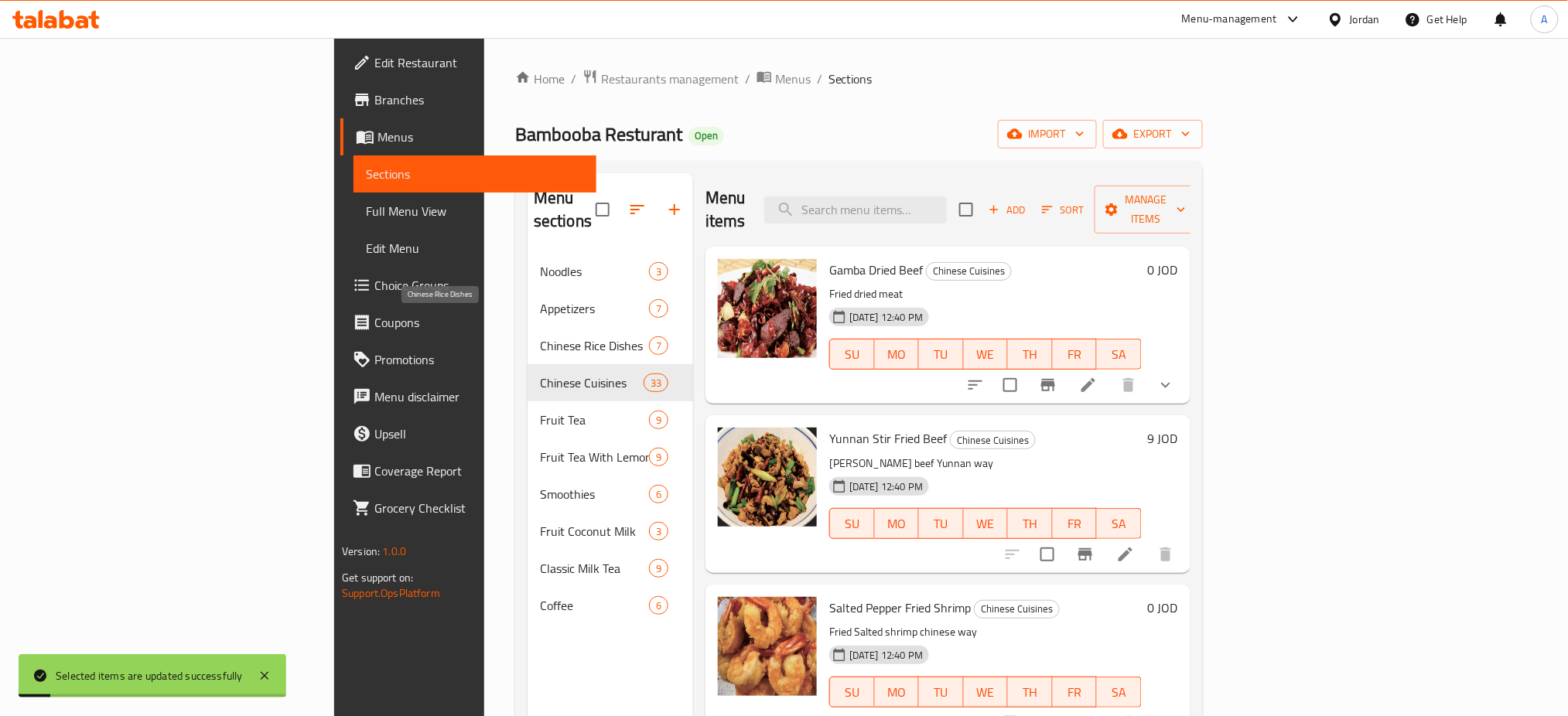
click at [540, 336] on span "Chinese Rice Dishes" at bounding box center [594, 345] width 109 height 19
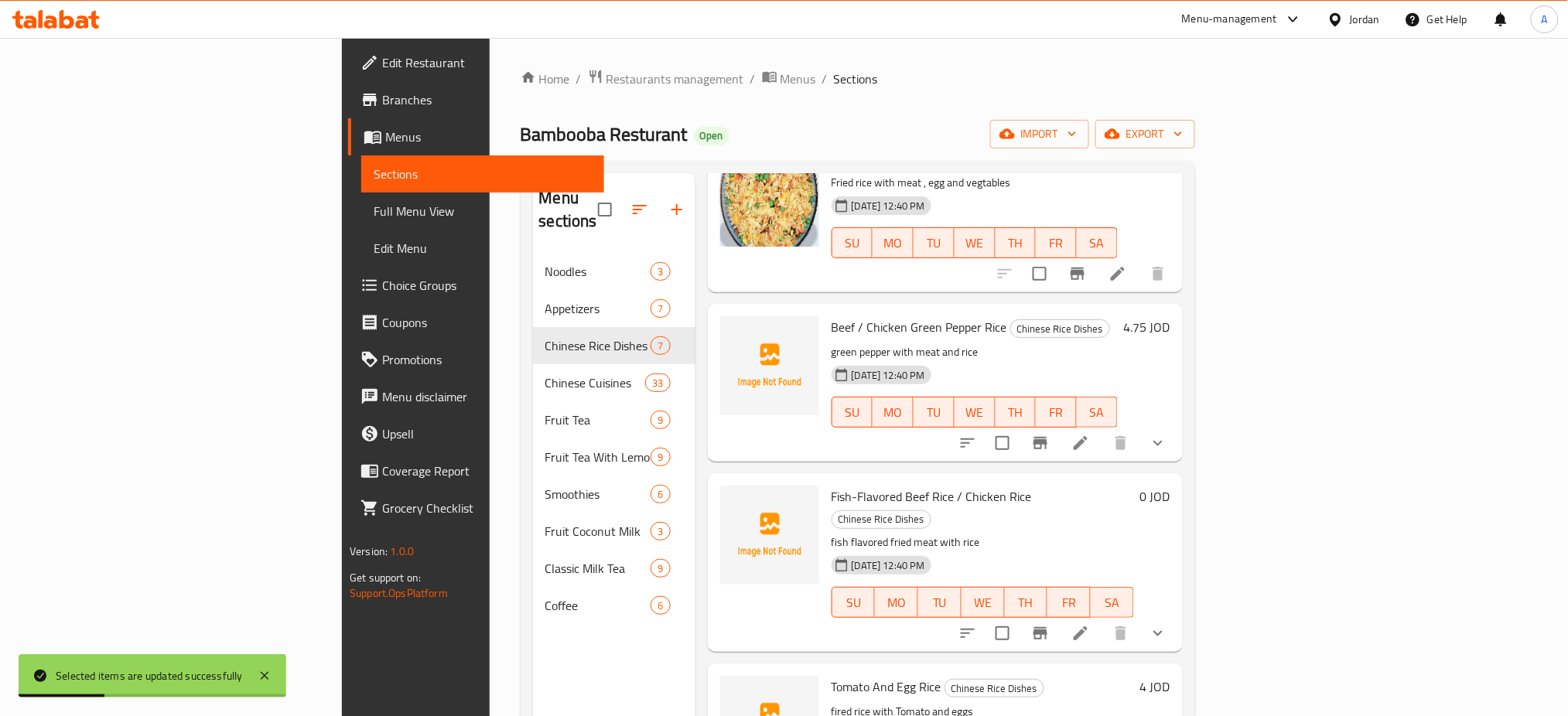
scroll to position [103, 0]
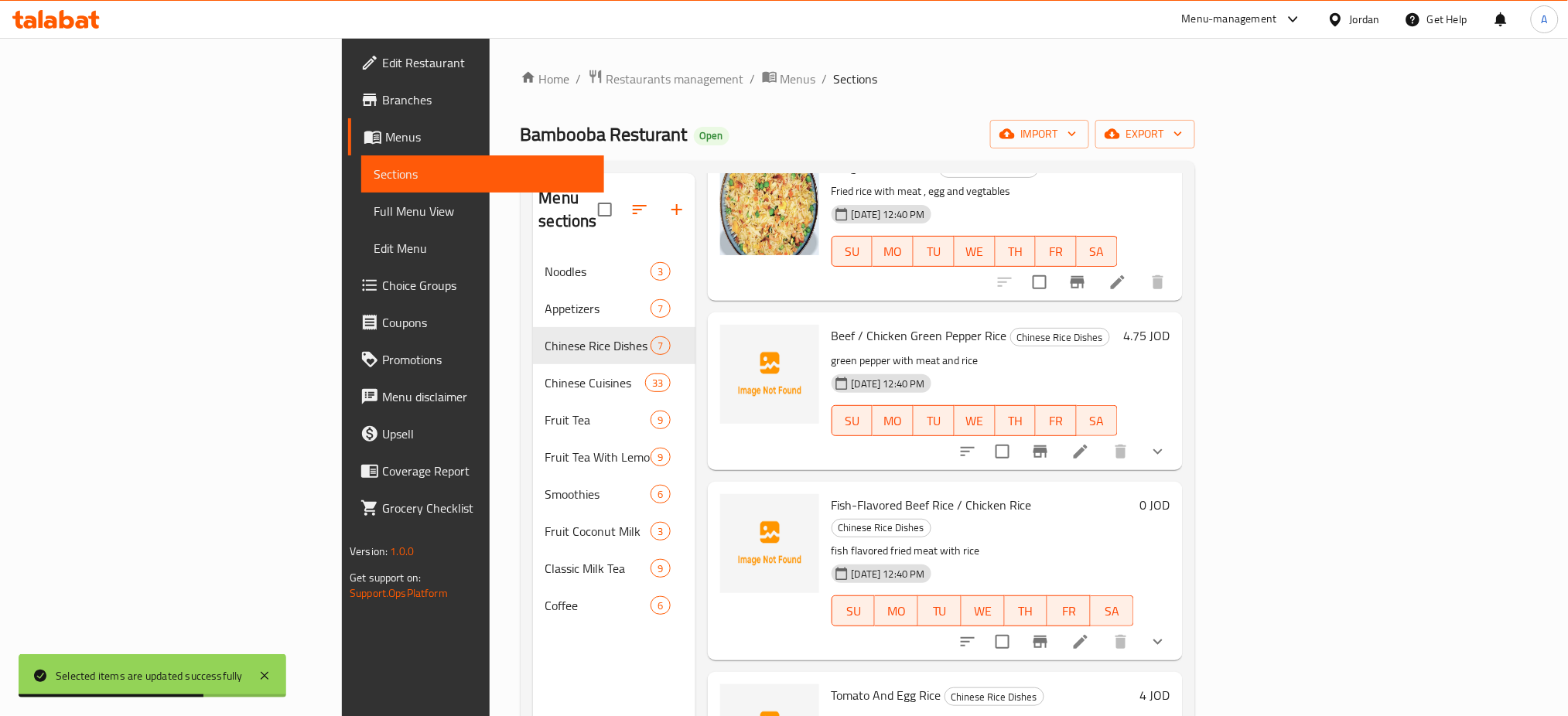
click at [790, 433] on button "show more" at bounding box center [1158, 451] width 37 height 37
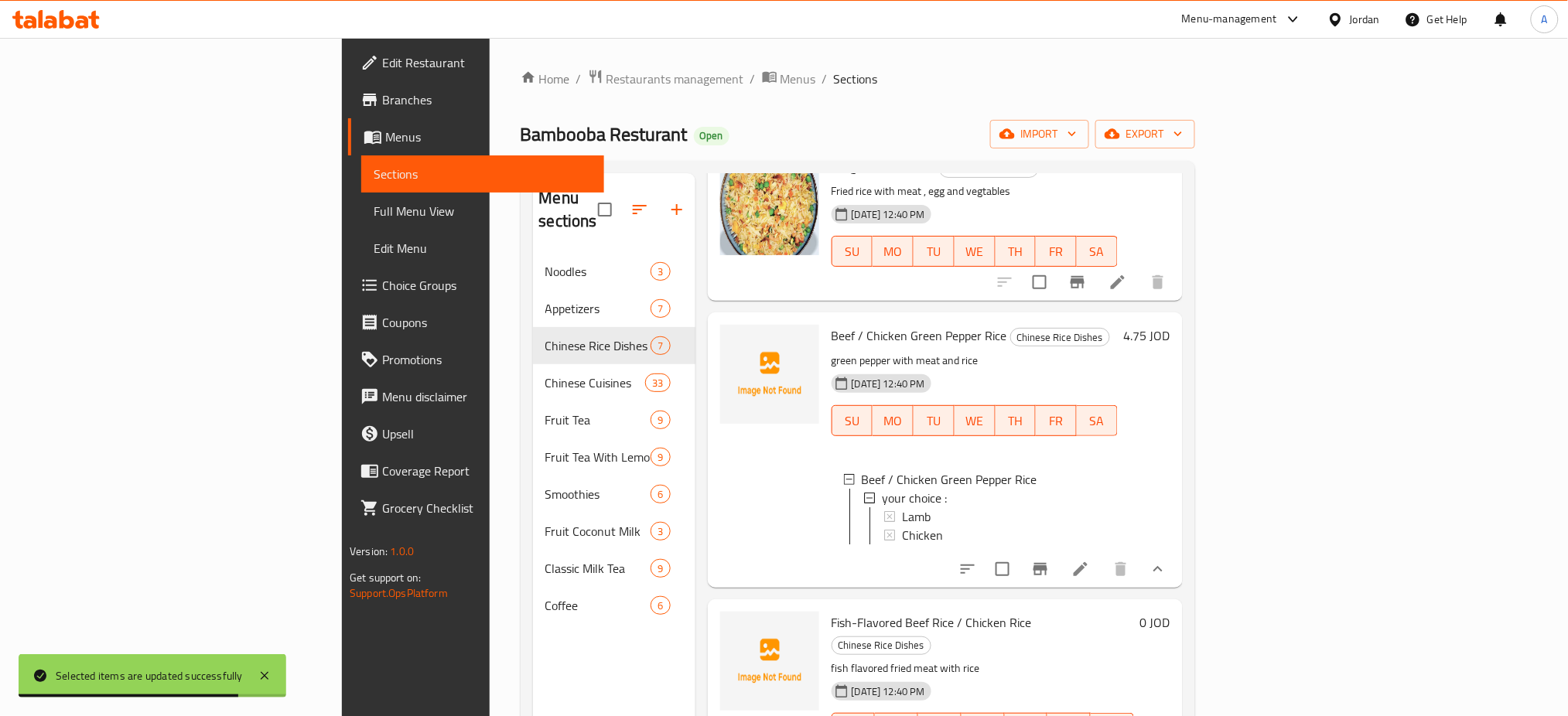
click at [790, 560] on icon "show more" at bounding box center [1158, 569] width 19 height 19
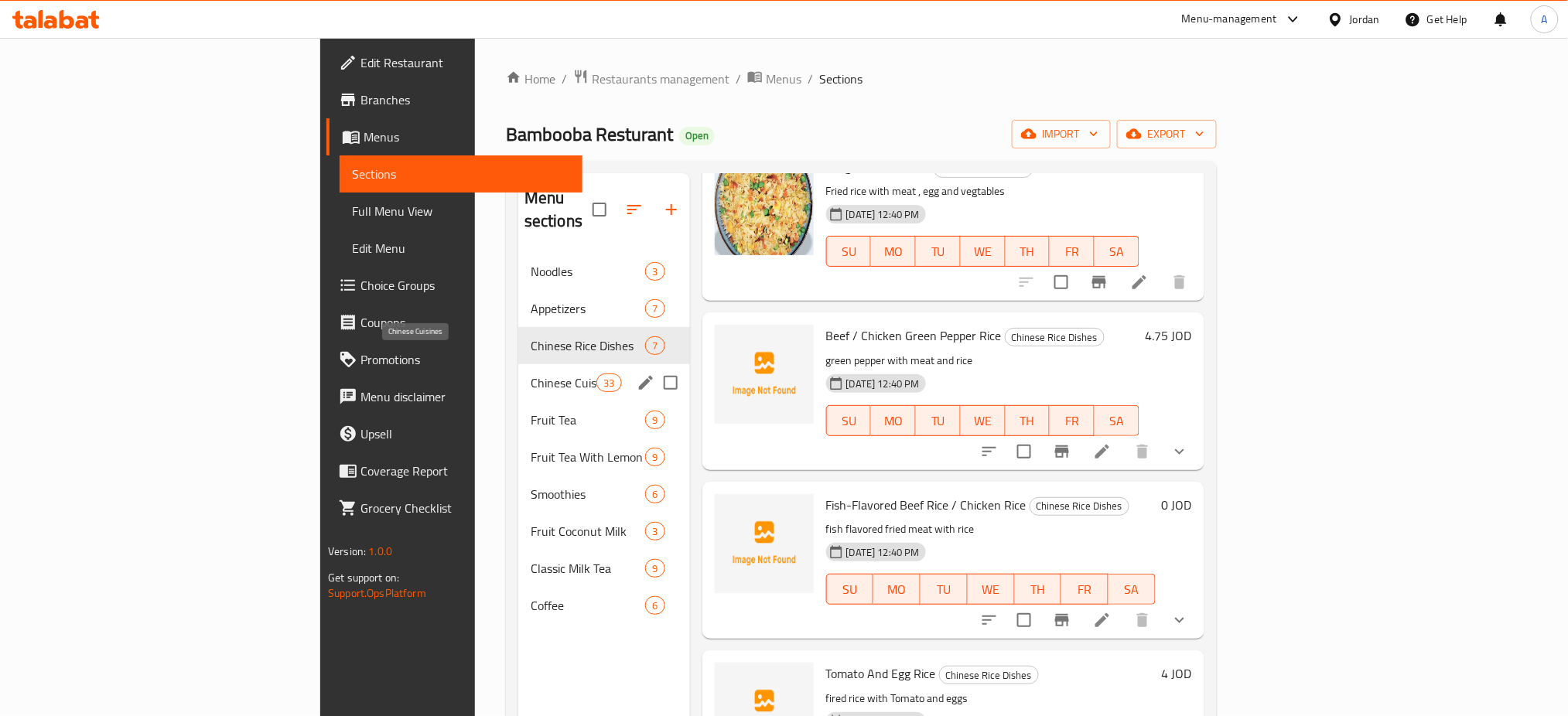
click at [531, 373] on span "Chinese Cuisines" at bounding box center [564, 382] width 66 height 19
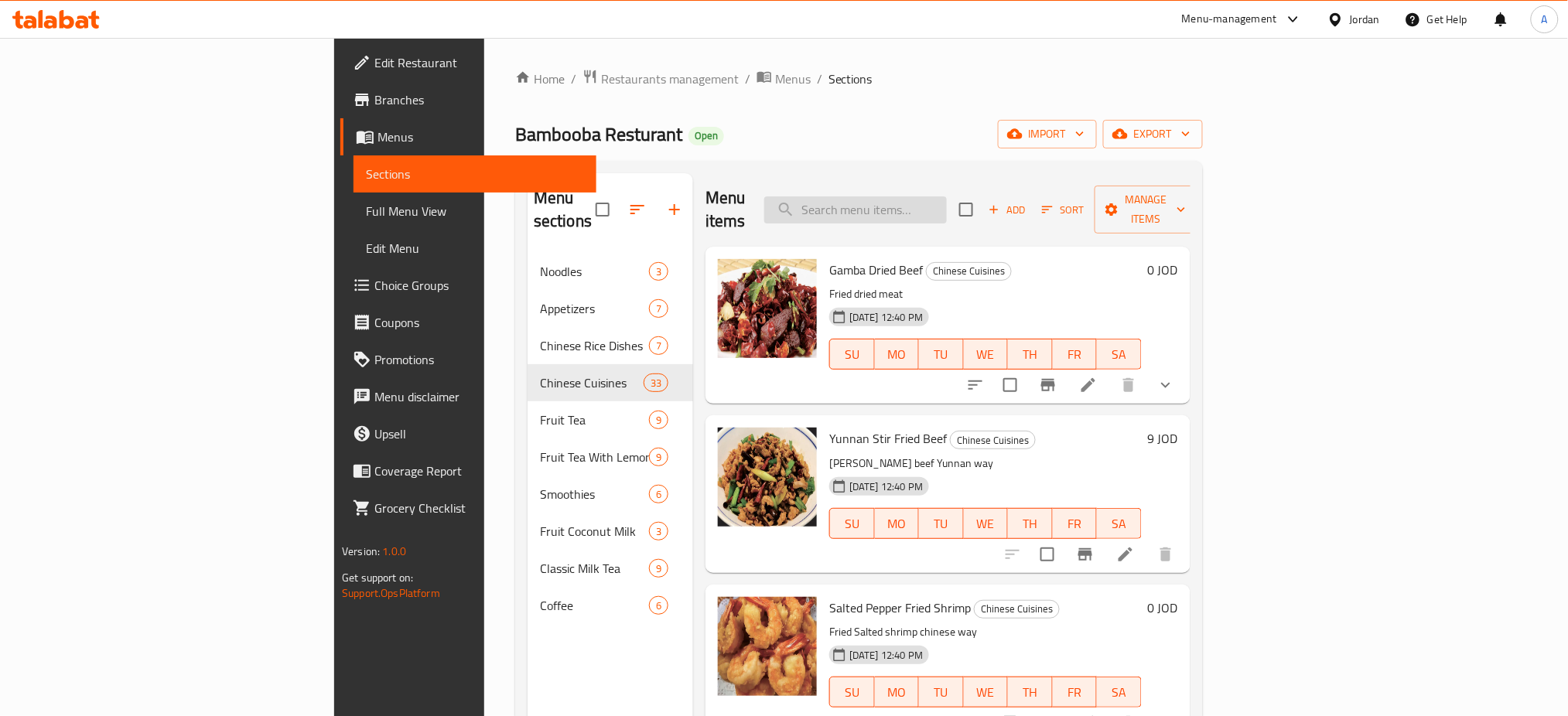
click at [790, 204] on input "search" at bounding box center [855, 209] width 183 height 27
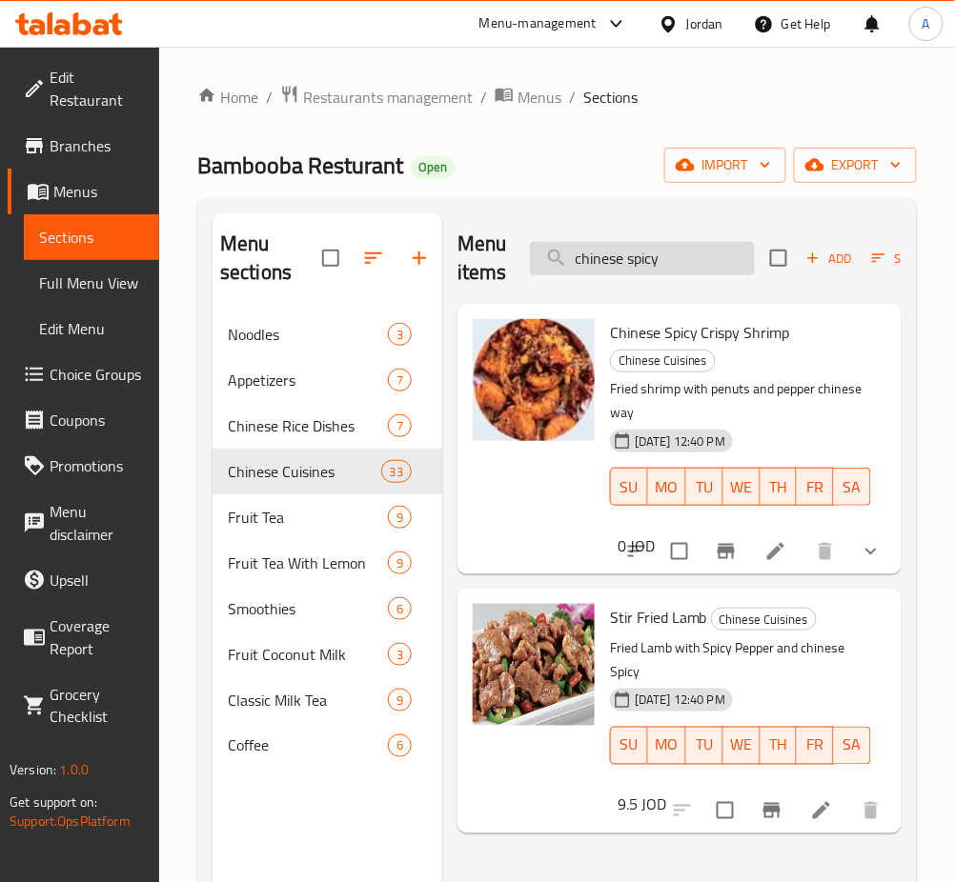
drag, startPoint x: 575, startPoint y: 207, endPoint x: 602, endPoint y: 274, distance: 72.7
click at [575, 207] on div "Menu sections Noodles 3 Appetizers 7 Chinese Rice Dishes 7 Chinese Cuisines 33 …" at bounding box center [556, 654] width 719 height 913
click at [602, 274] on input "chinese spicy" at bounding box center [642, 258] width 225 height 33
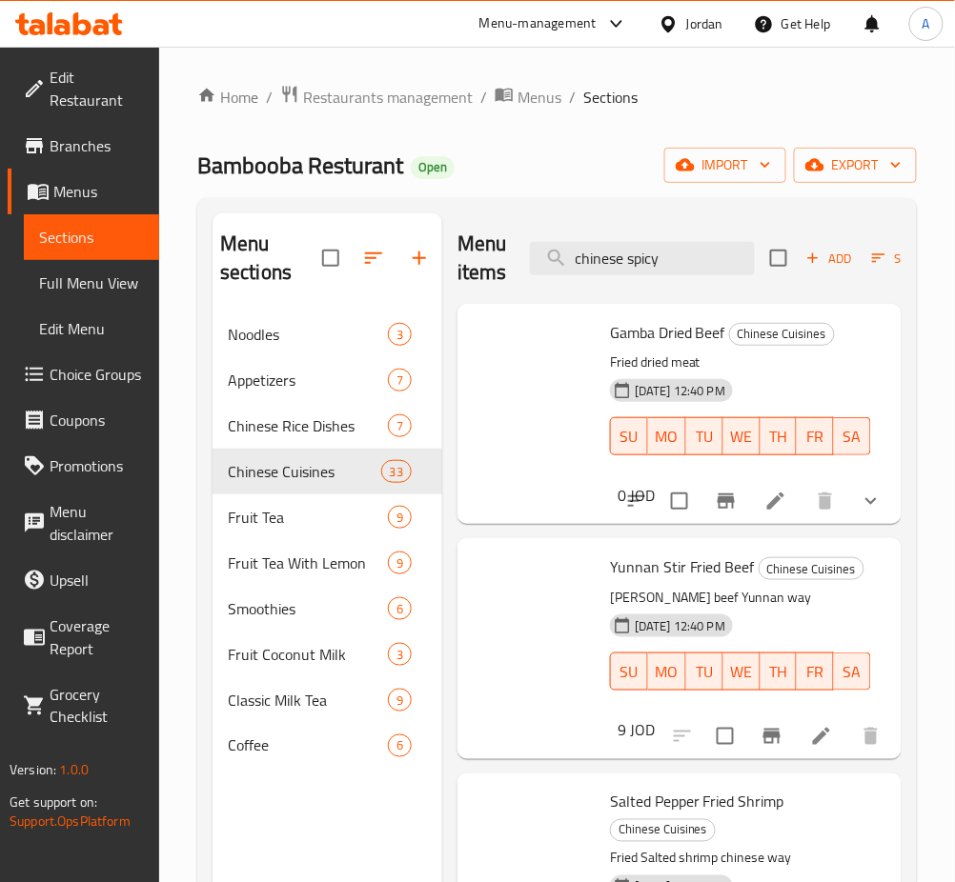
drag, startPoint x: 634, startPoint y: 272, endPoint x: 321, endPoint y: 266, distance: 313.5
click at [321, 266] on div "Menu sections Noodles 3 Appetizers 7 Chinese Rice Dishes 7 Chinese Cuisines 33 …" at bounding box center [556, 654] width 689 height 882
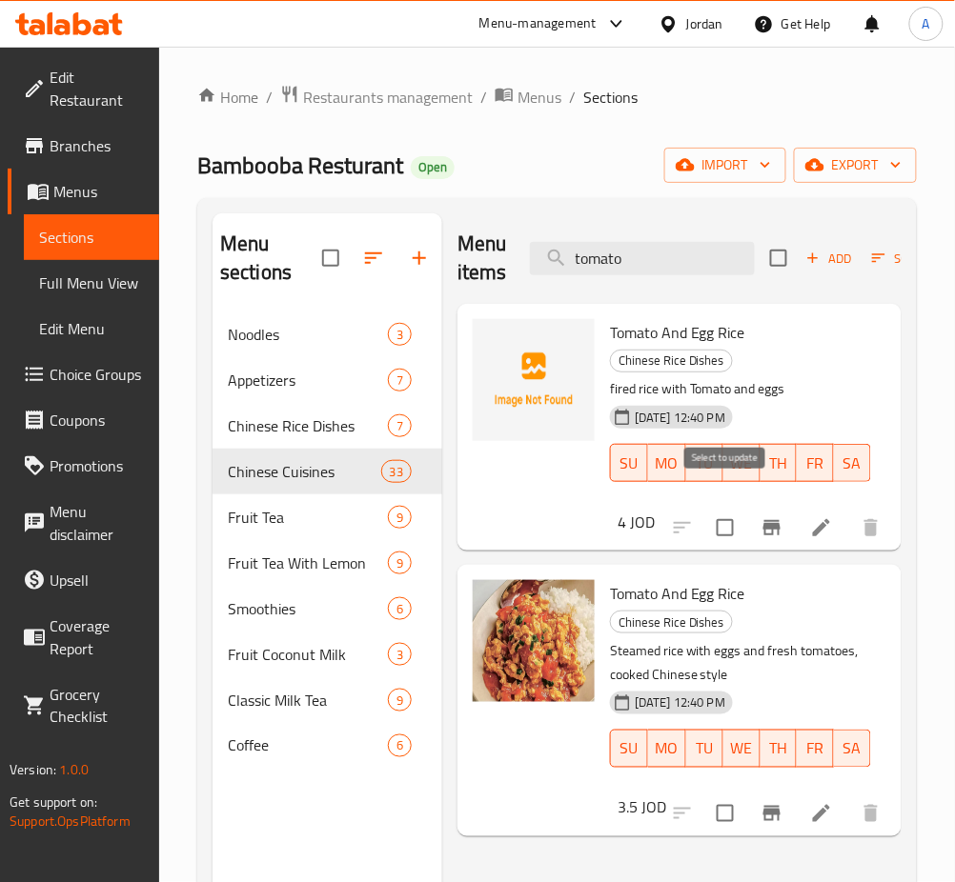
type input "tomato"
click at [733, 508] on input "checkbox" at bounding box center [725, 528] width 40 height 40
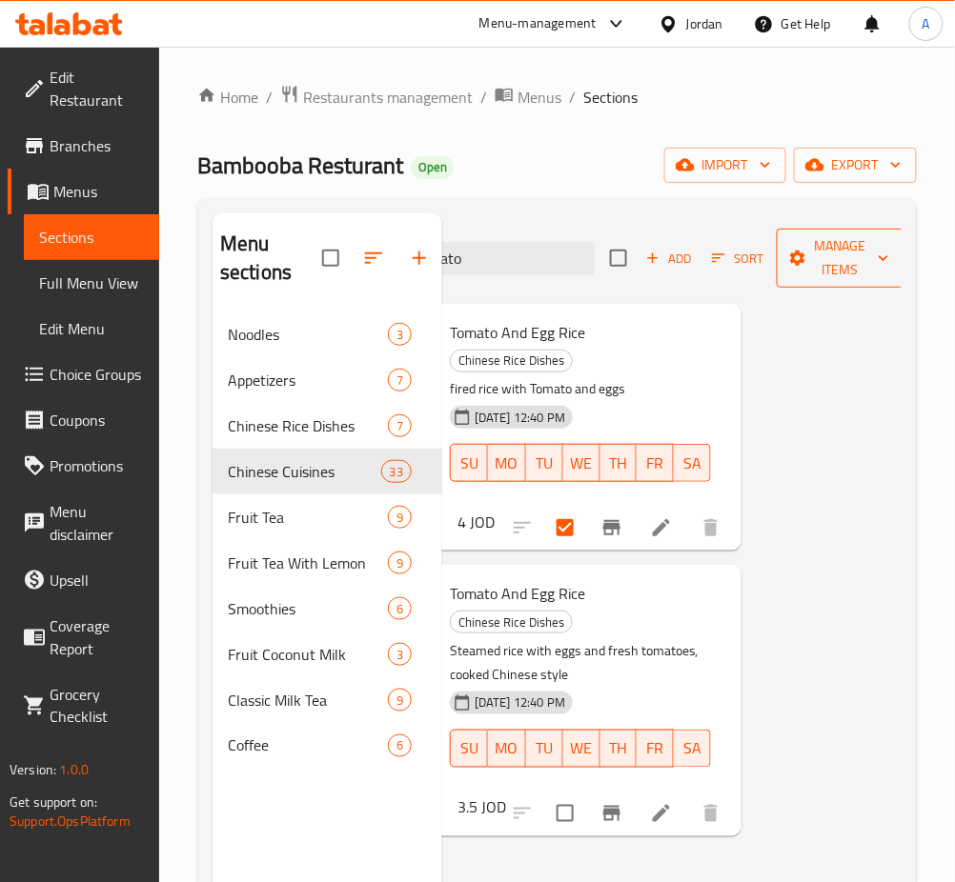
click at [806, 254] on span "Manage items" at bounding box center [840, 258] width 97 height 48
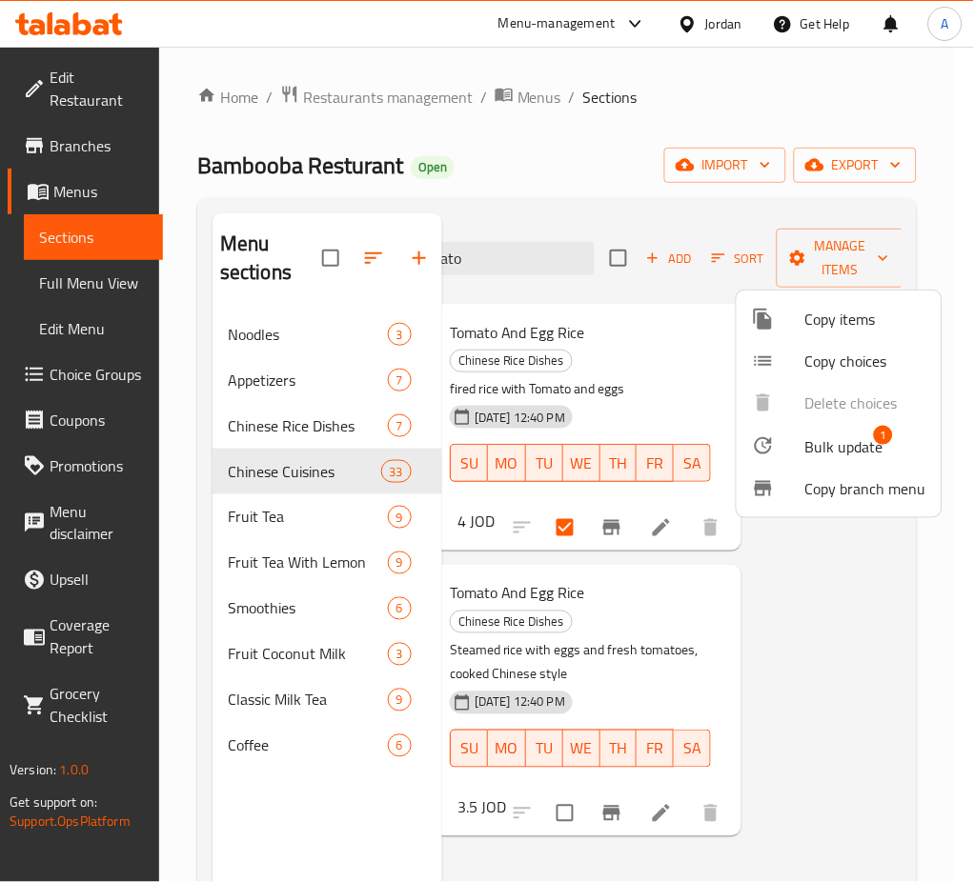
click at [840, 454] on span "Bulk update" at bounding box center [844, 446] width 78 height 23
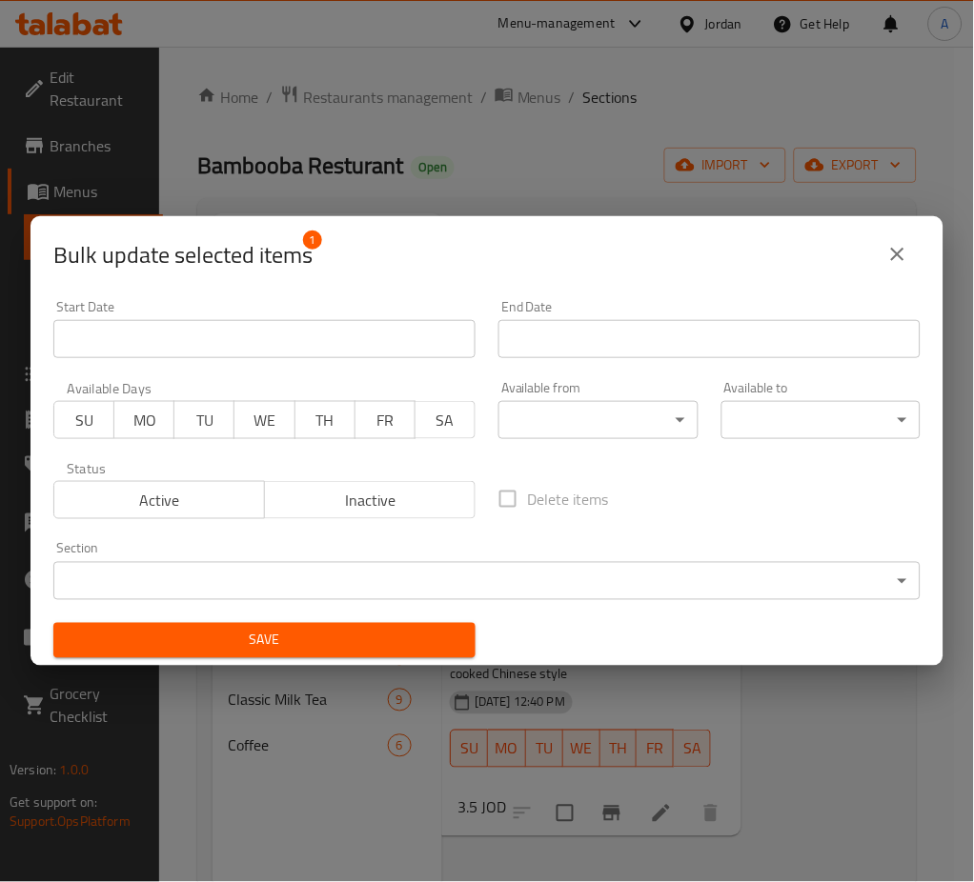
click at [388, 494] on span "Inactive" at bounding box center [369, 501] width 195 height 28
click at [425, 645] on span "Save" at bounding box center [265, 641] width 392 height 24
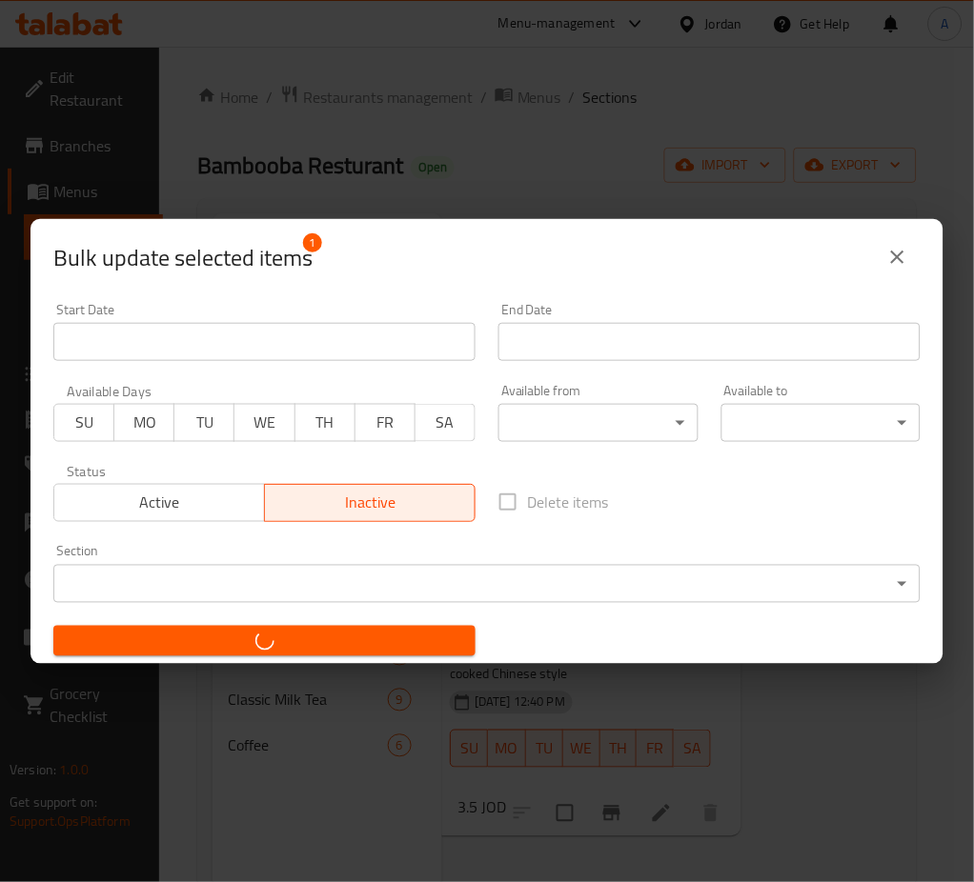
checkbox input "false"
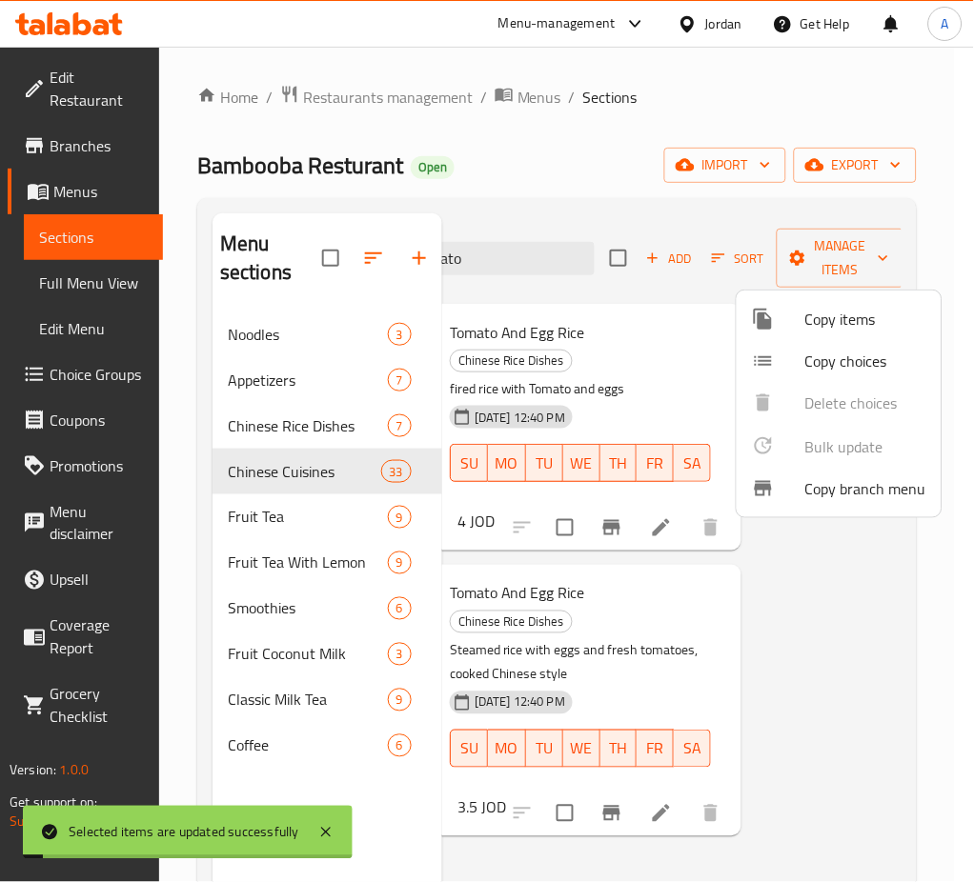
click at [774, 675] on div at bounding box center [487, 441] width 974 height 882
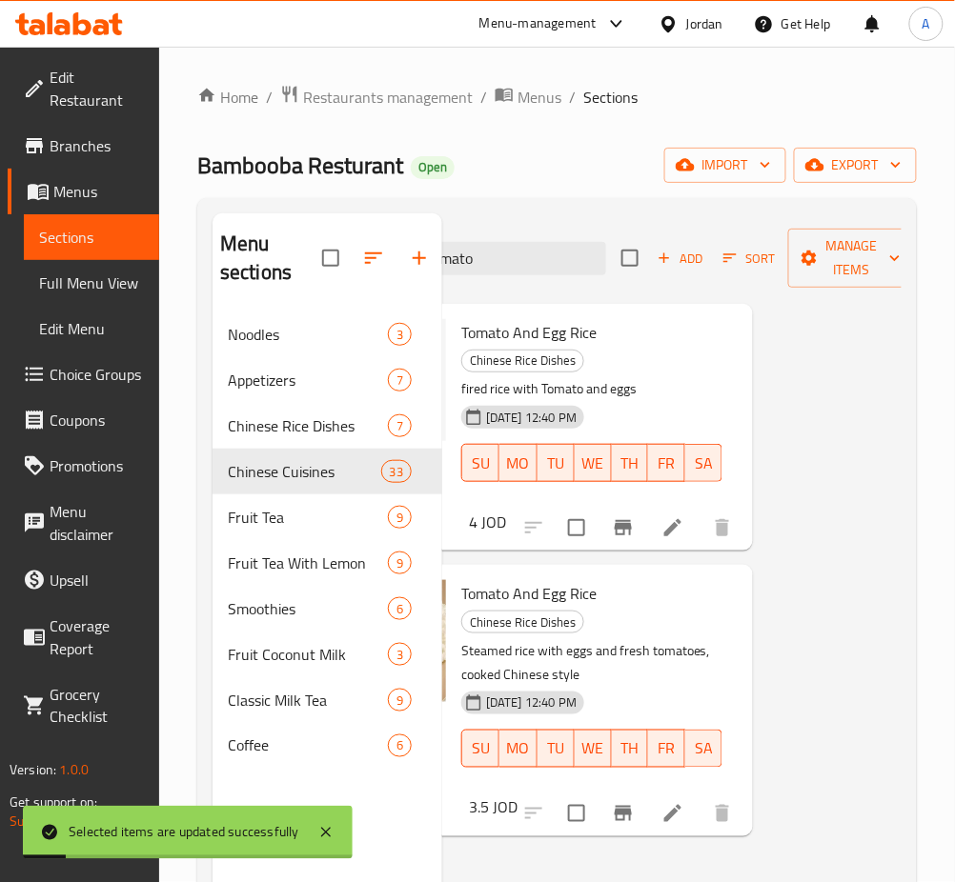
scroll to position [0, 0]
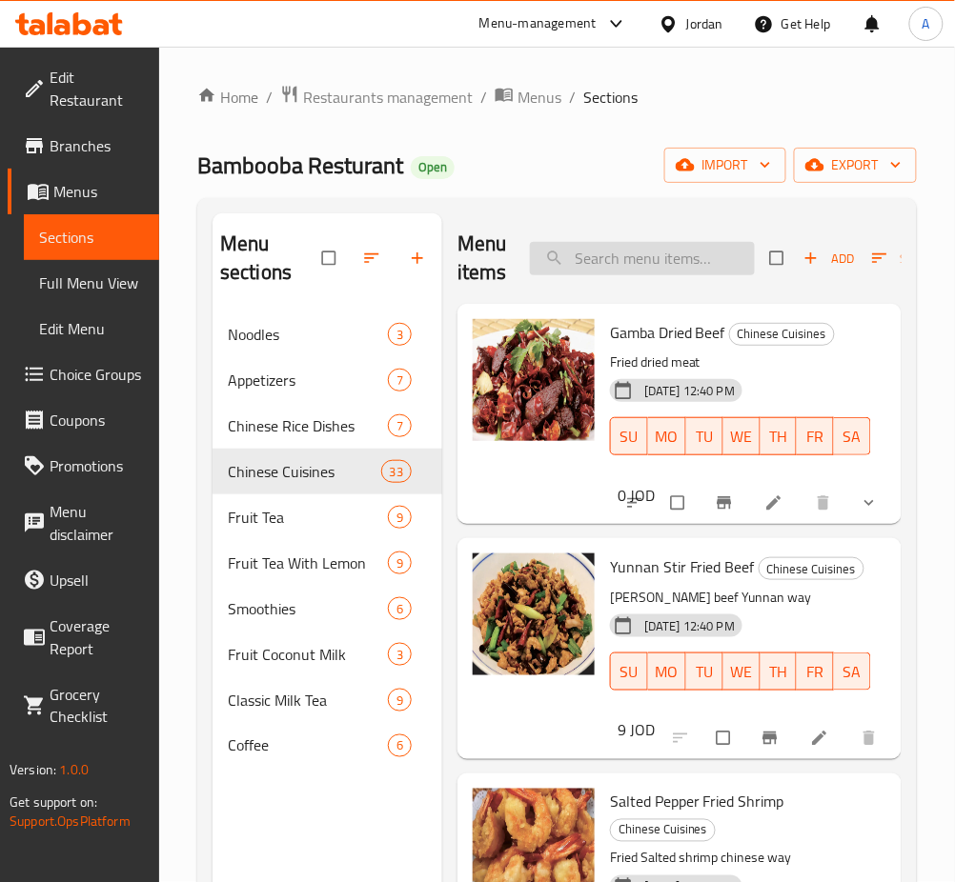
click at [590, 269] on input "search" at bounding box center [642, 258] width 225 height 33
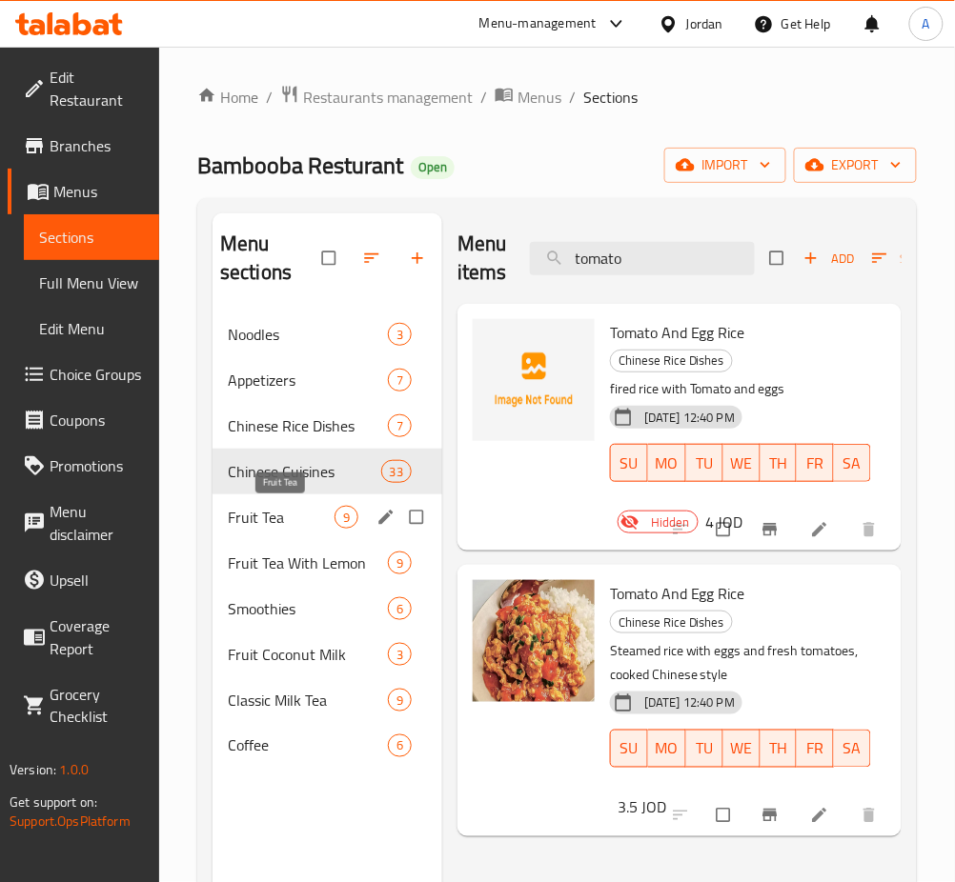
type input "tomato"
click at [283, 523] on span "Fruit Tea" at bounding box center [281, 517] width 107 height 23
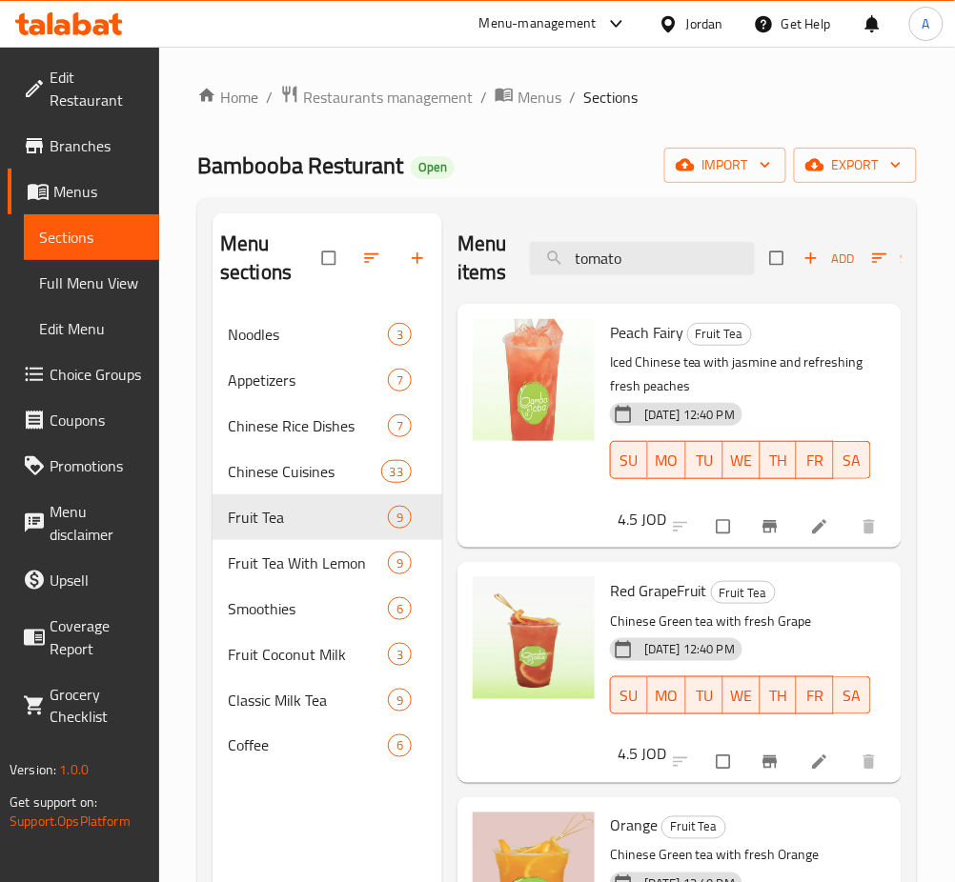
click at [69, 363] on span "Choice Groups" at bounding box center [97, 374] width 94 height 23
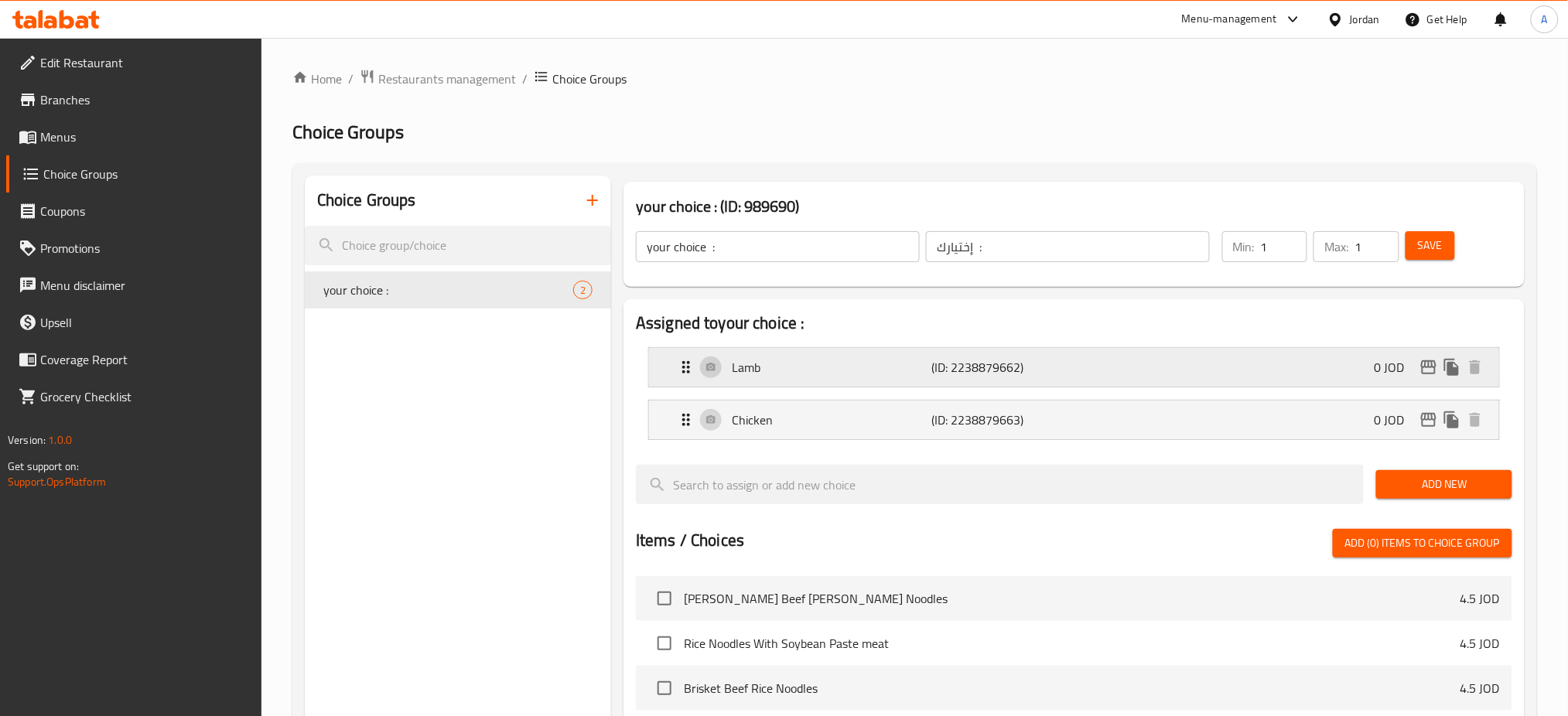
click at [790, 383] on div "Lamb (ID: 2238879662) 0 JOD" at bounding box center [1079, 368] width 804 height 39
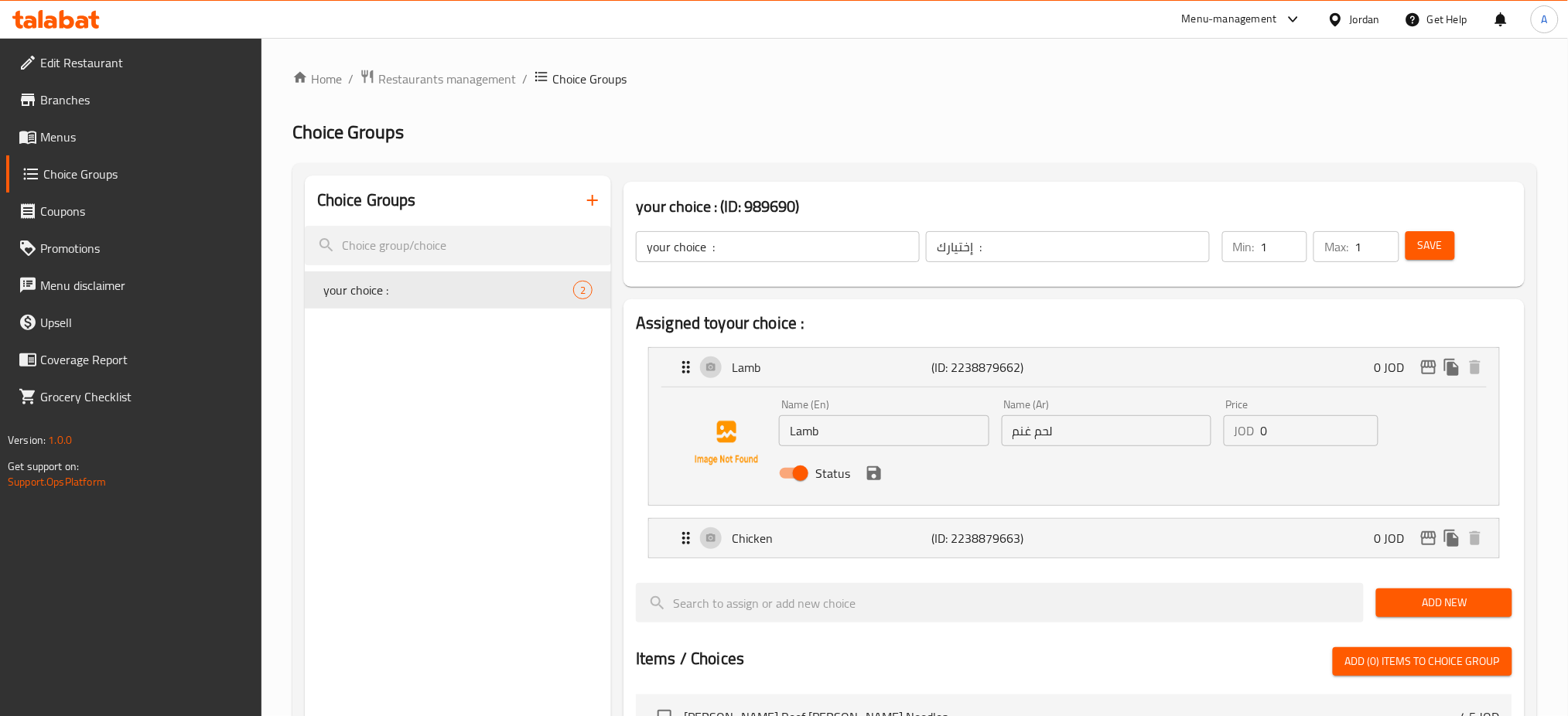
drag, startPoint x: 862, startPoint y: 433, endPoint x: 703, endPoint y: 421, distance: 159.5
click at [703, 421] on div "Name (En) Lamb Name (En) Name (Ar) لحم غنم Name (Ar) Price JOD 0 Price Status" at bounding box center [1074, 443] width 801 height 106
type input "ث"
type input "ُ"
type input "n"
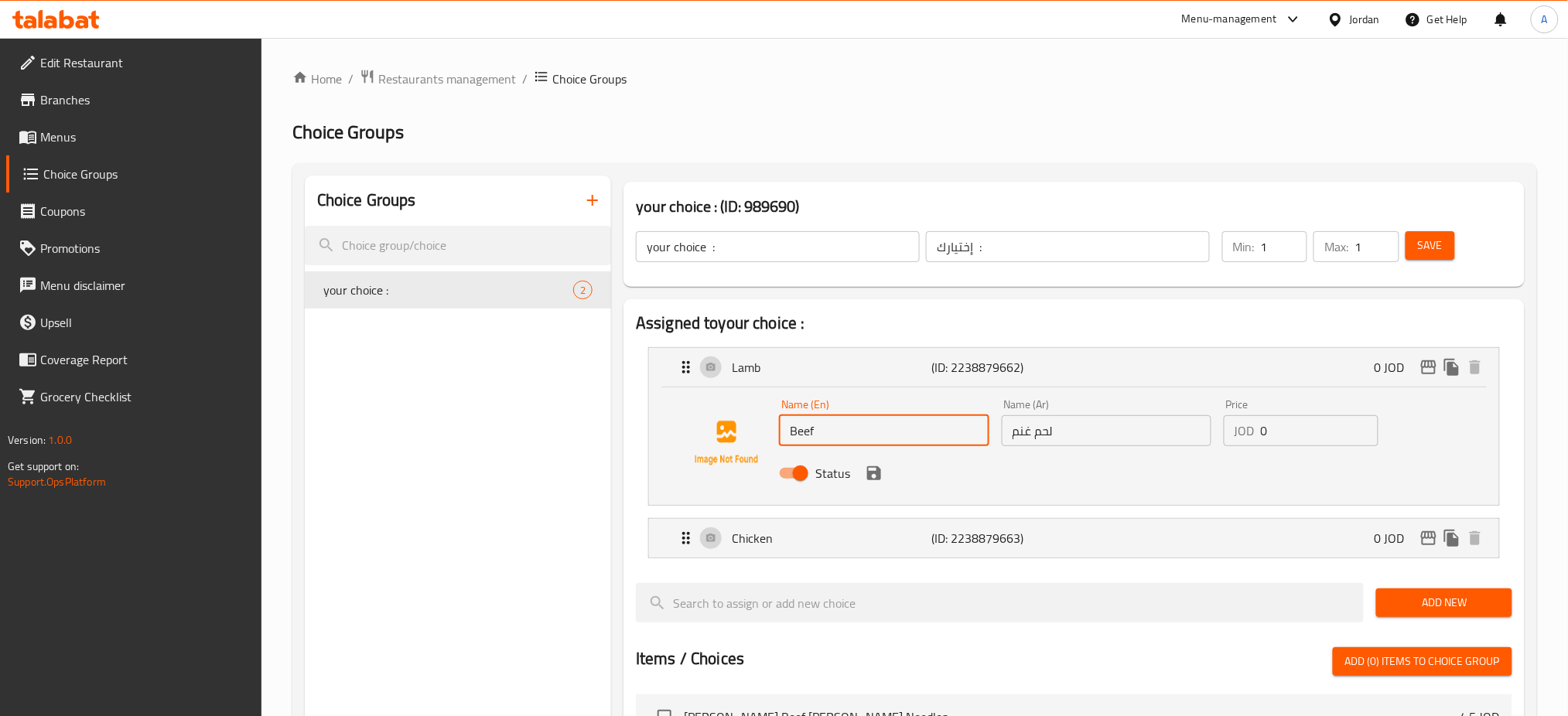
type input "Beef"
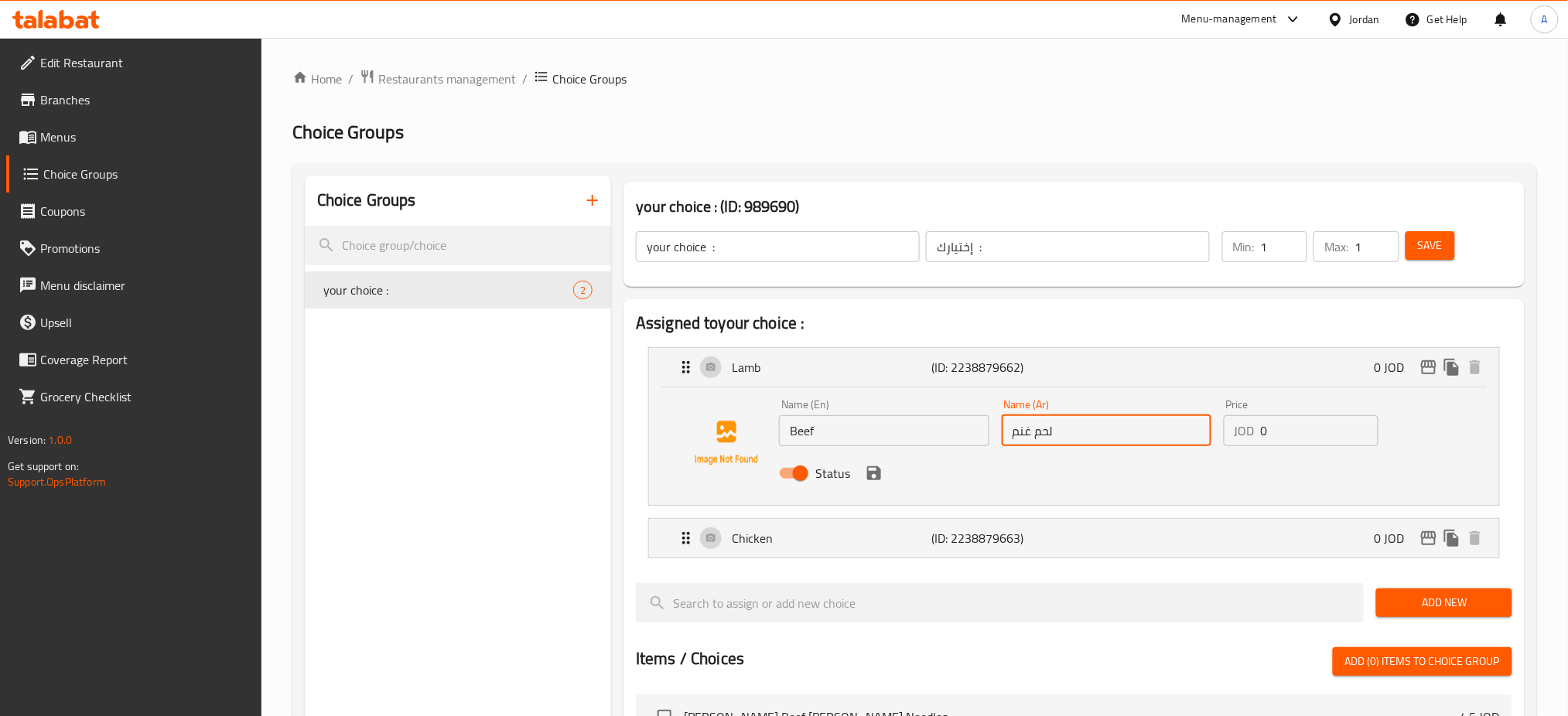
drag, startPoint x: 1104, startPoint y: 433, endPoint x: 958, endPoint y: 439, distance: 146.1
click at [790, 439] on div "Name (En) Beef Name (En) Name (Ar) لحم غنم Name (Ar) Price JOD 0 Price Status" at bounding box center [1106, 443] width 667 height 101
click at [790, 476] on icon "save" at bounding box center [874, 472] width 14 height 14
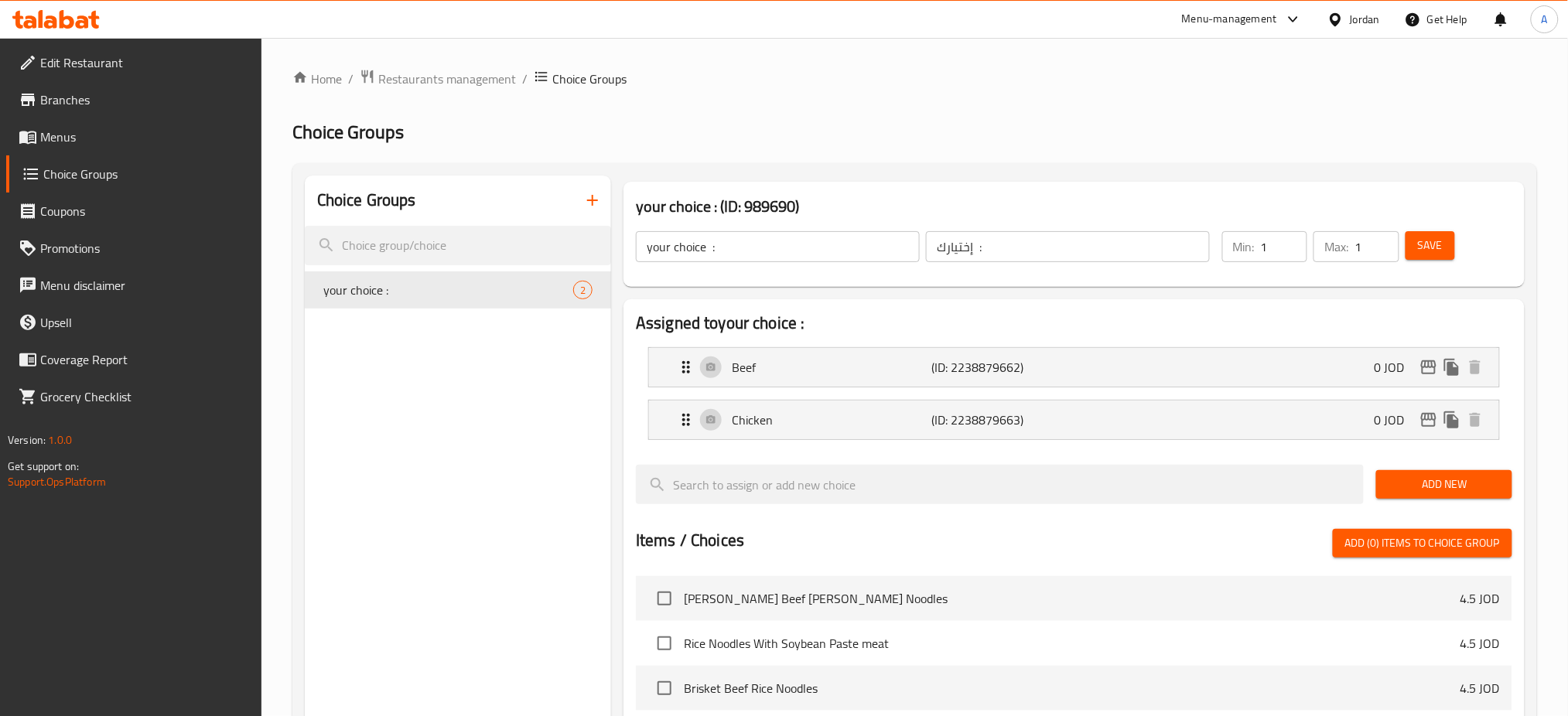
type input "لحمة"
click at [790, 242] on span "Save" at bounding box center [1430, 246] width 24 height 19
click at [202, 149] on link "Menus" at bounding box center [134, 137] width 256 height 37
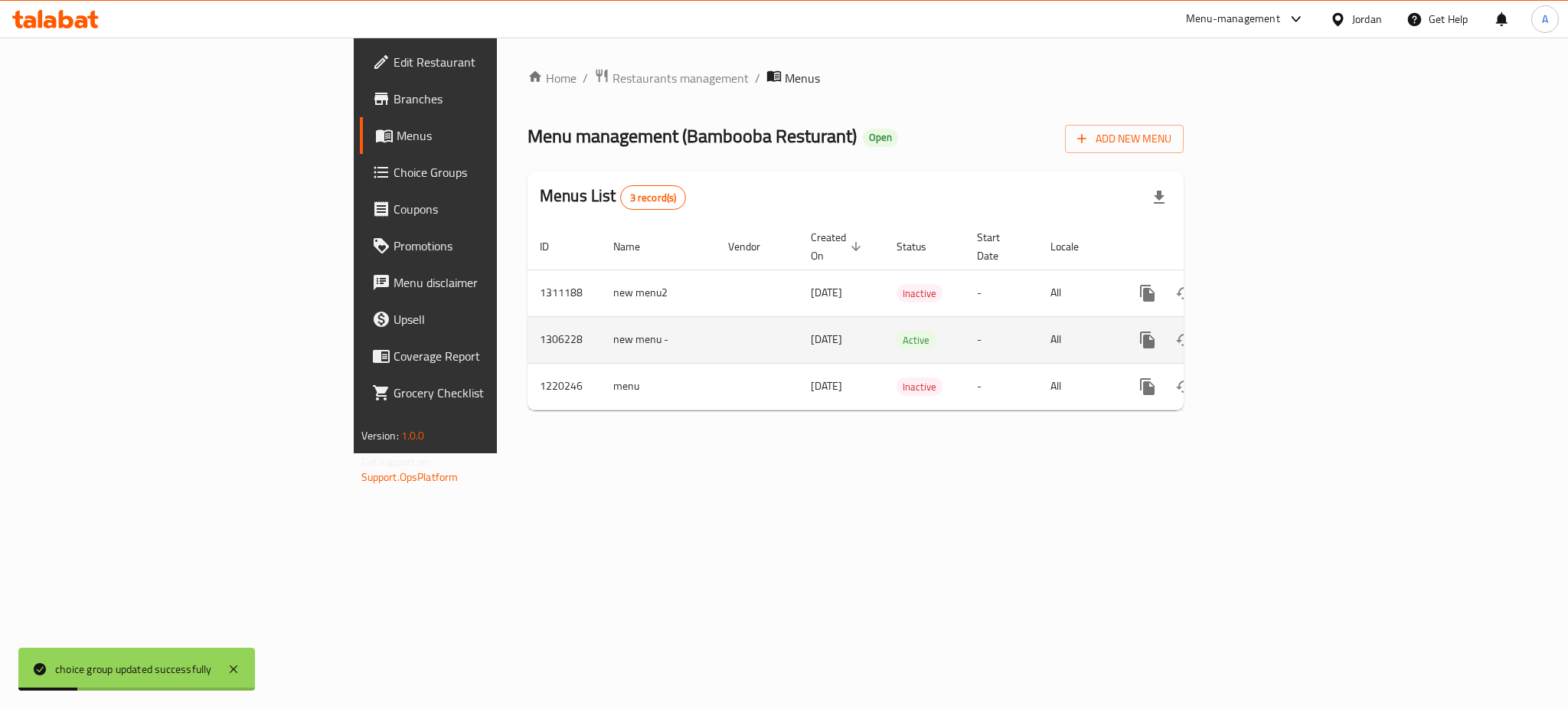
click at [782, 331] on icon "enhanced table" at bounding box center [1258, 340] width 18 height 18
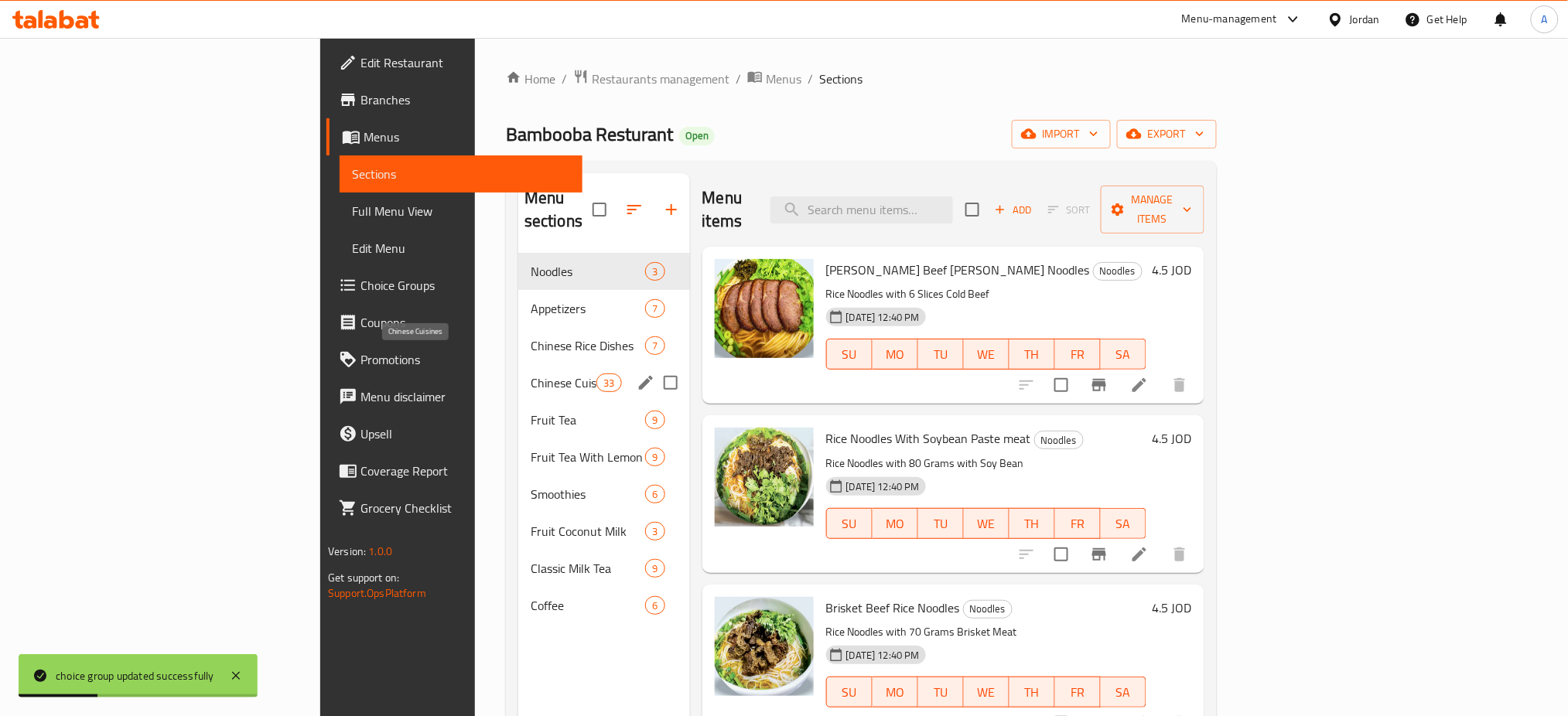
click at [531, 336] on span "Chinese Rice Dishes" at bounding box center [589, 345] width 115 height 19
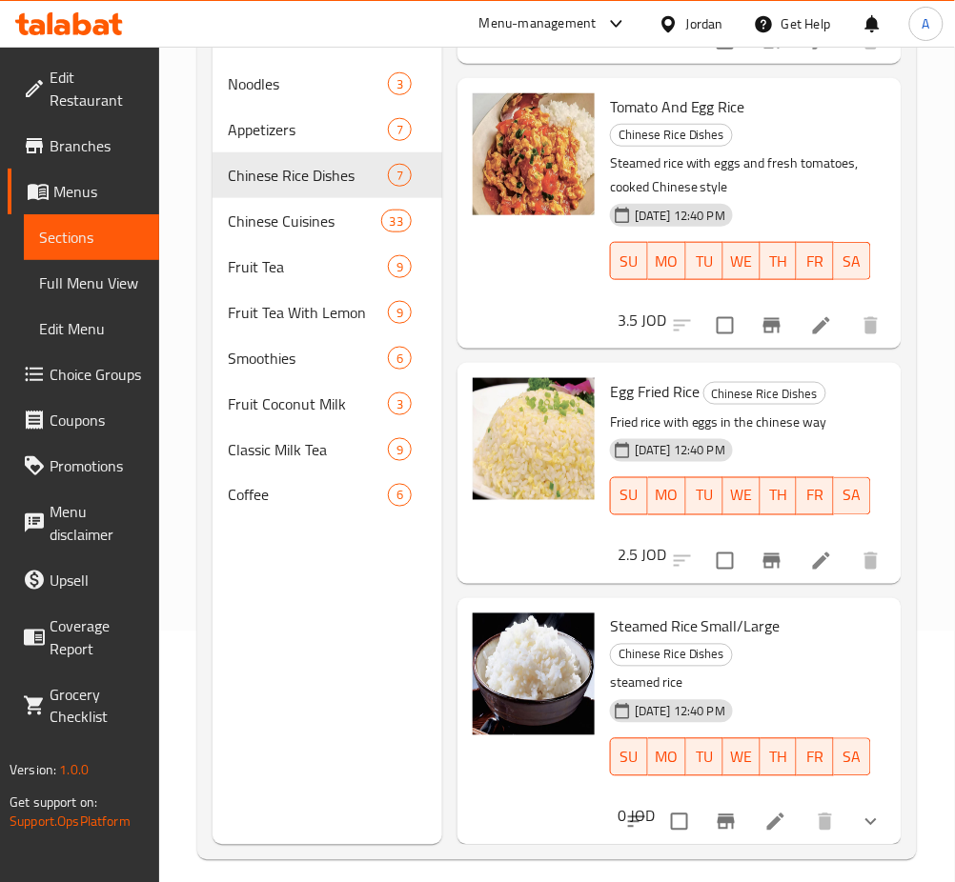
scroll to position [267, 0]
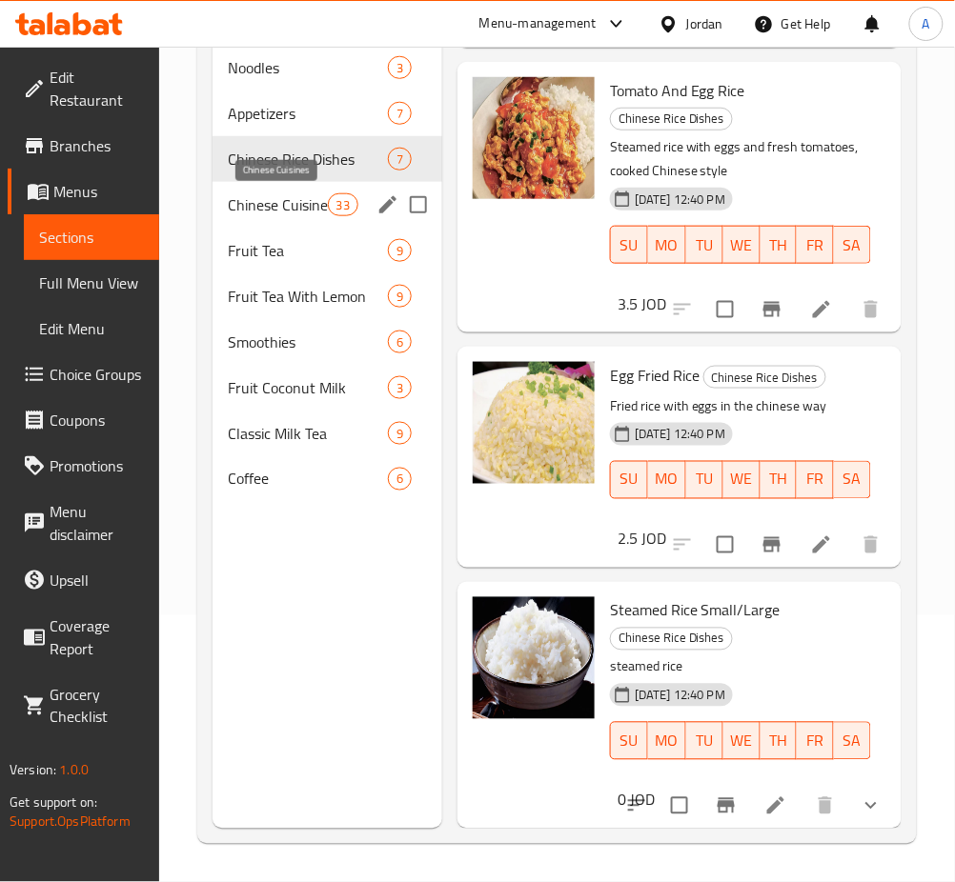
click at [326, 212] on span "Chinese Cuisines" at bounding box center [278, 204] width 100 height 23
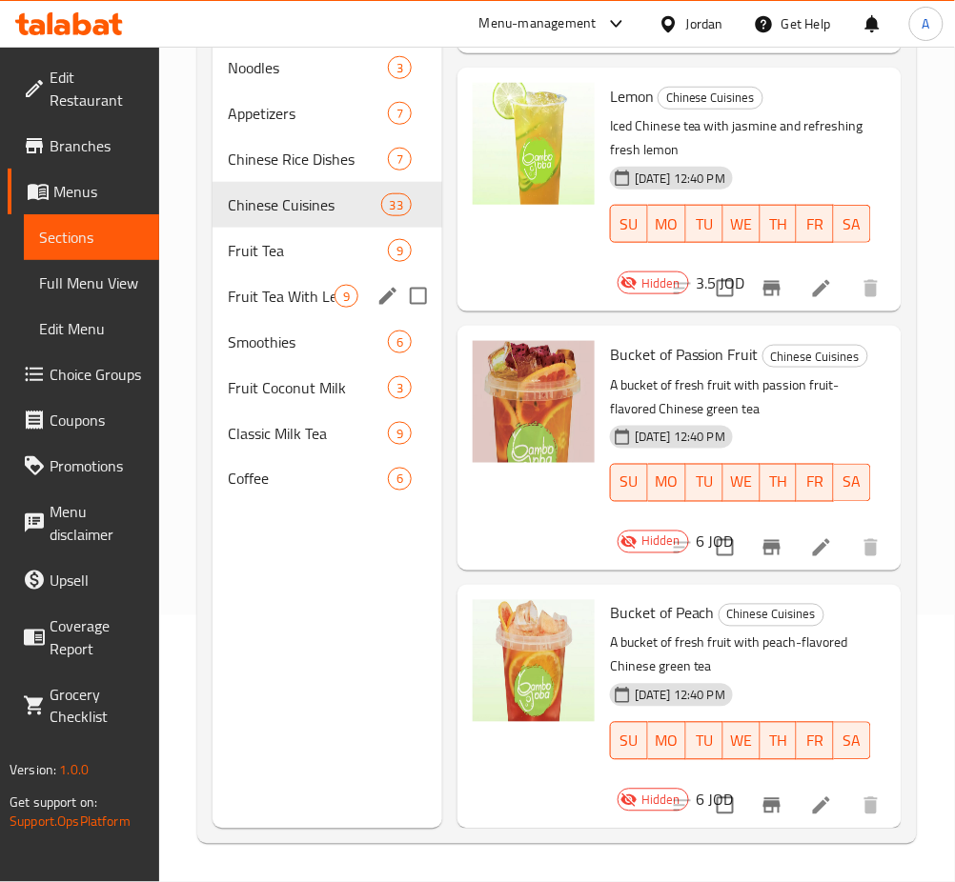
click at [305, 265] on div "Fruit Tea 9" at bounding box center [327, 251] width 230 height 46
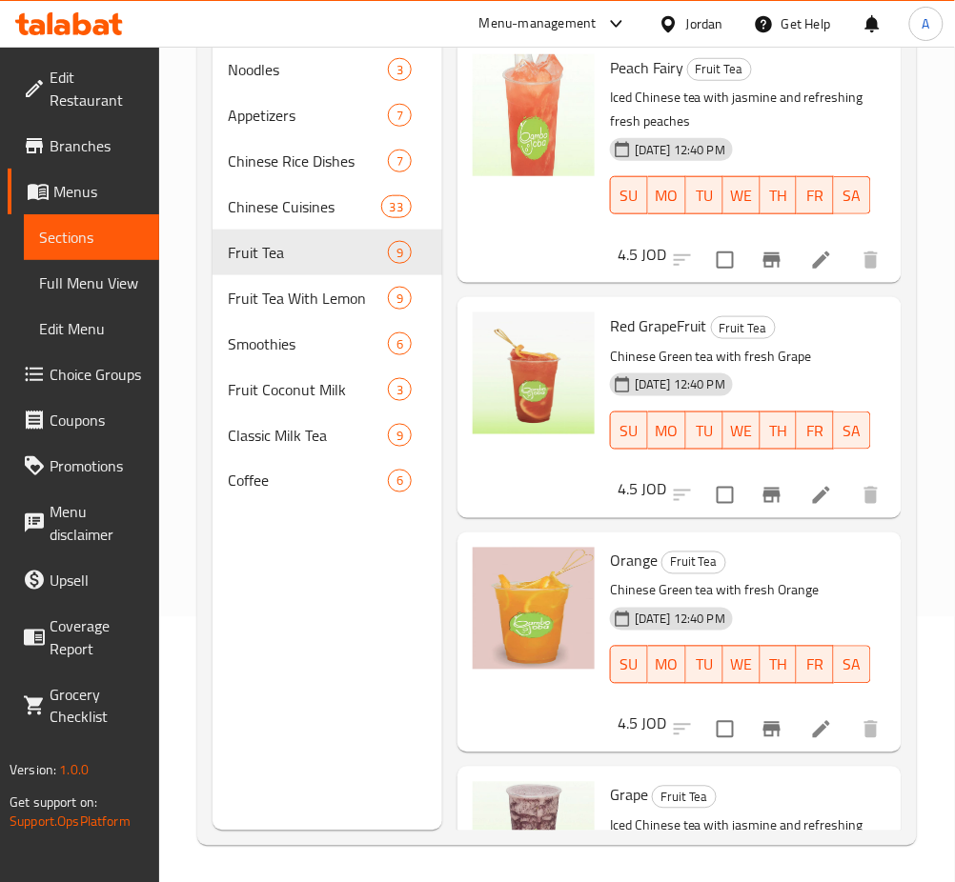
scroll to position [140, 0]
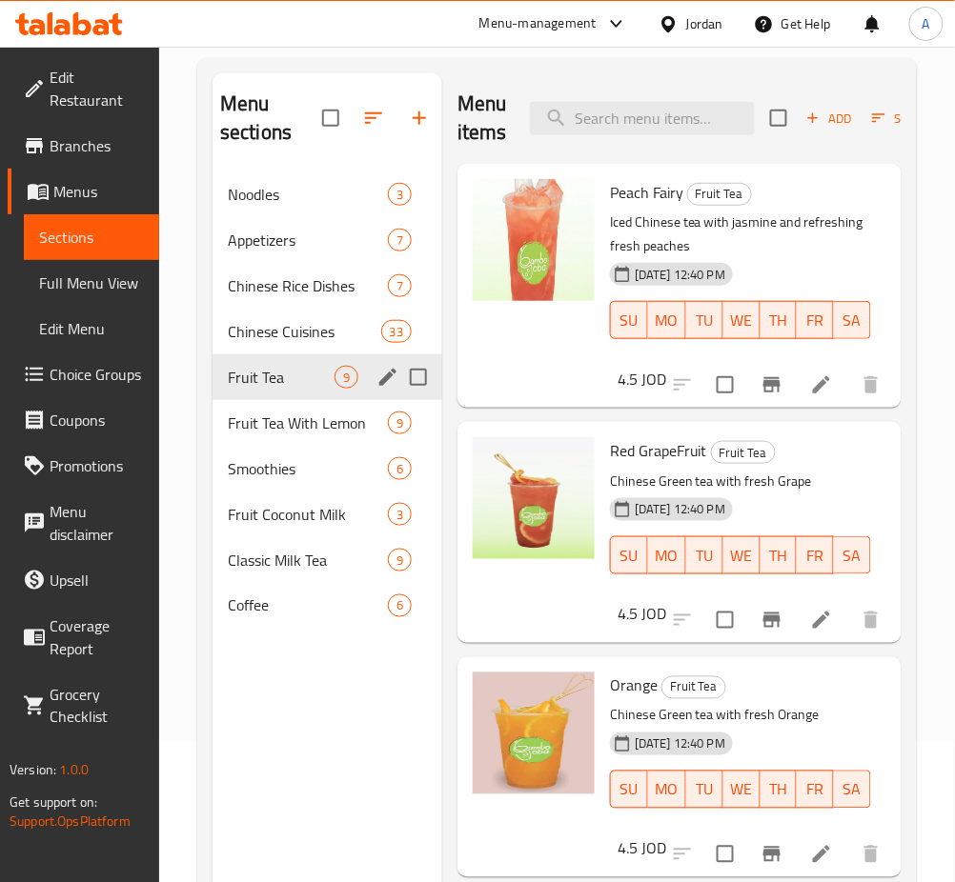
click at [308, 392] on div "Fruit Tea 9" at bounding box center [327, 377] width 230 height 46
click at [305, 418] on span "Fruit Tea With Lemon" at bounding box center [308, 423] width 160 height 23
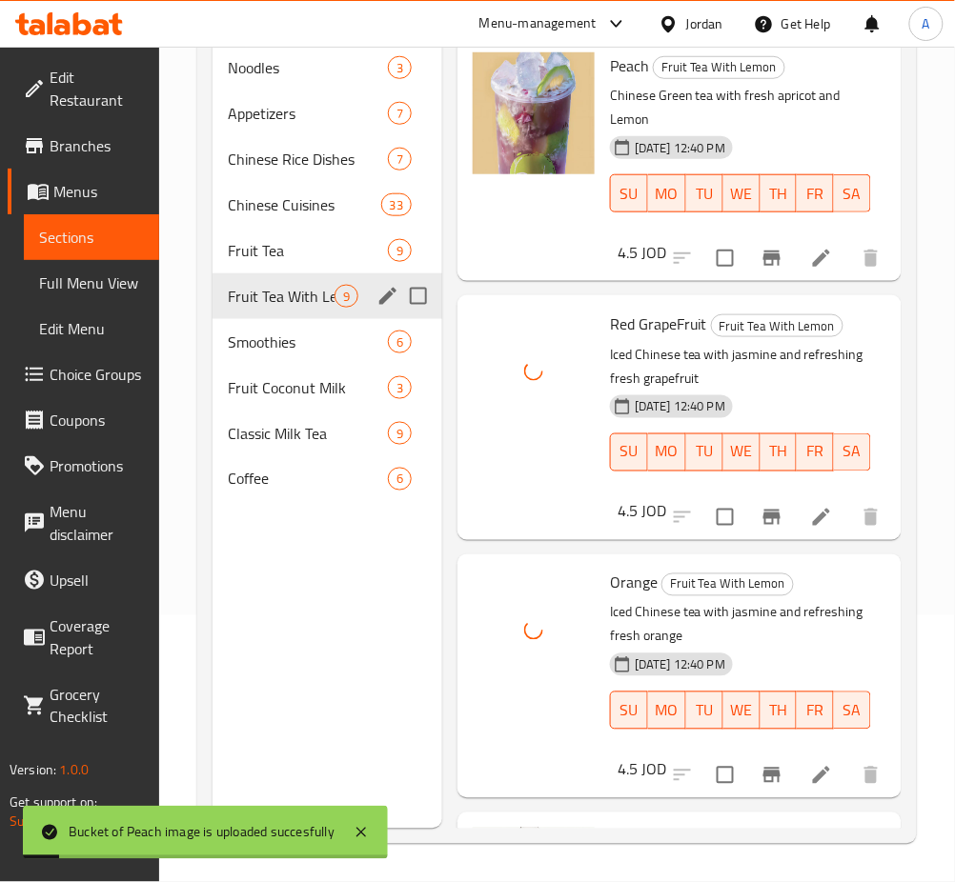
click at [287, 256] on span "Fruit Tea" at bounding box center [308, 250] width 160 height 23
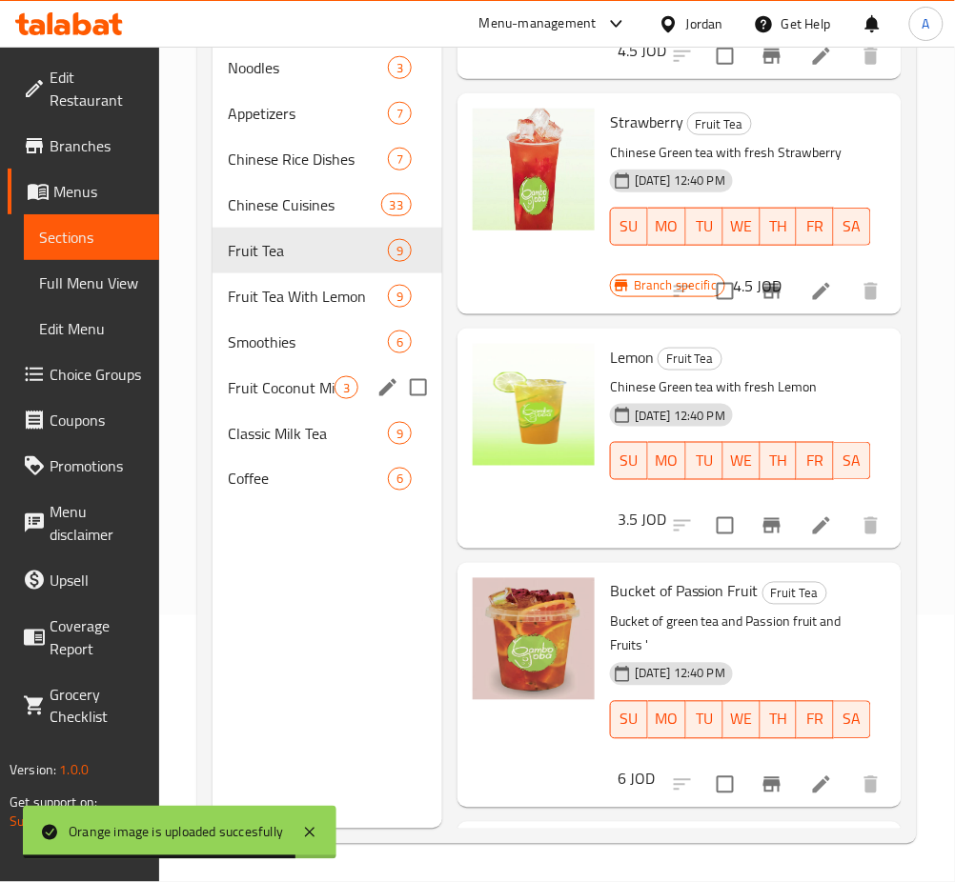
scroll to position [1397, 0]
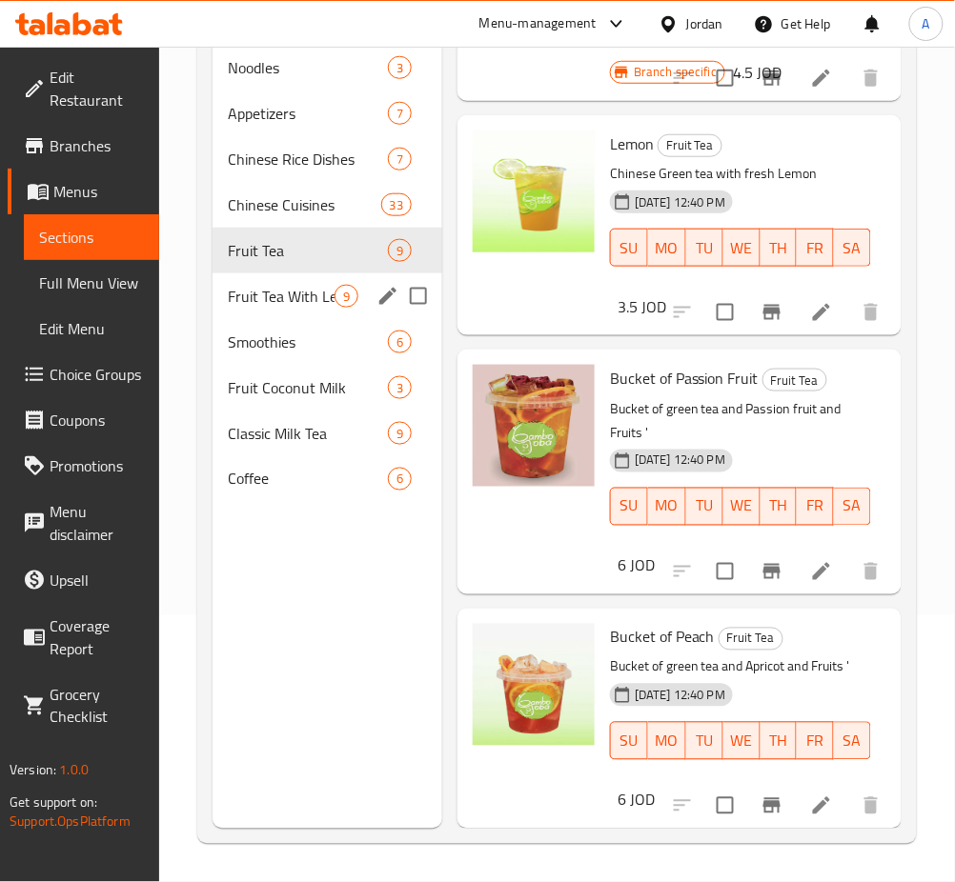
click at [312, 339] on span "Smoothies" at bounding box center [308, 342] width 160 height 23
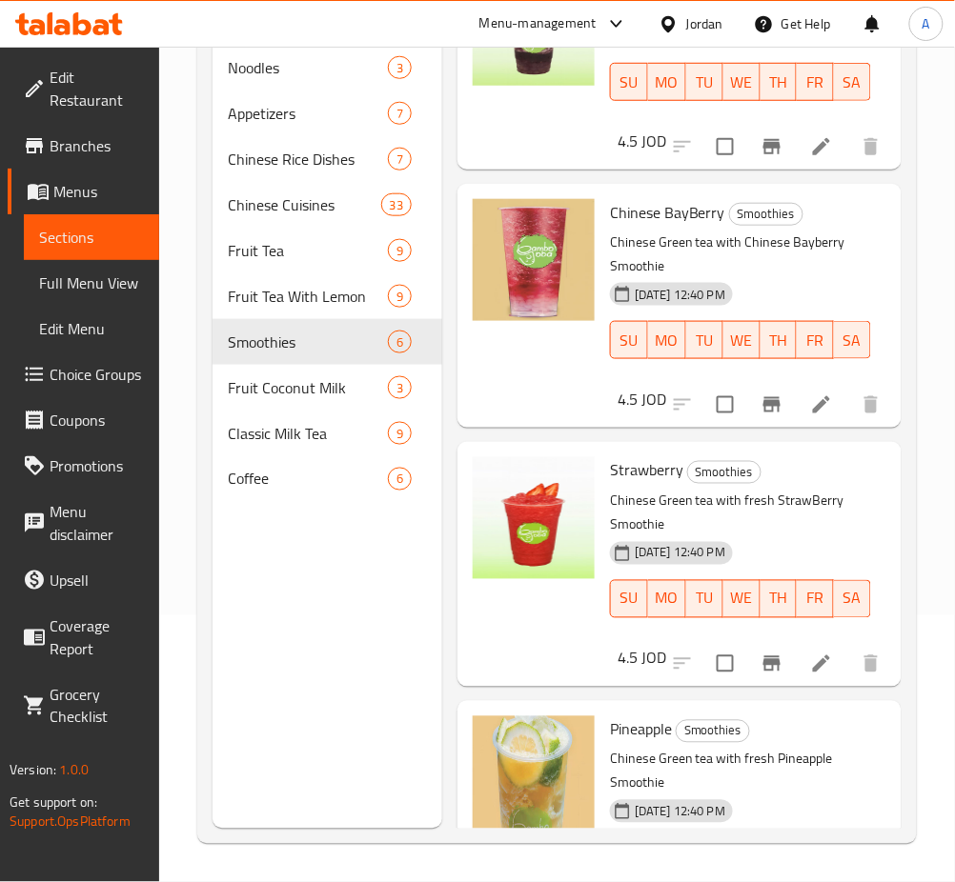
scroll to position [739, 0]
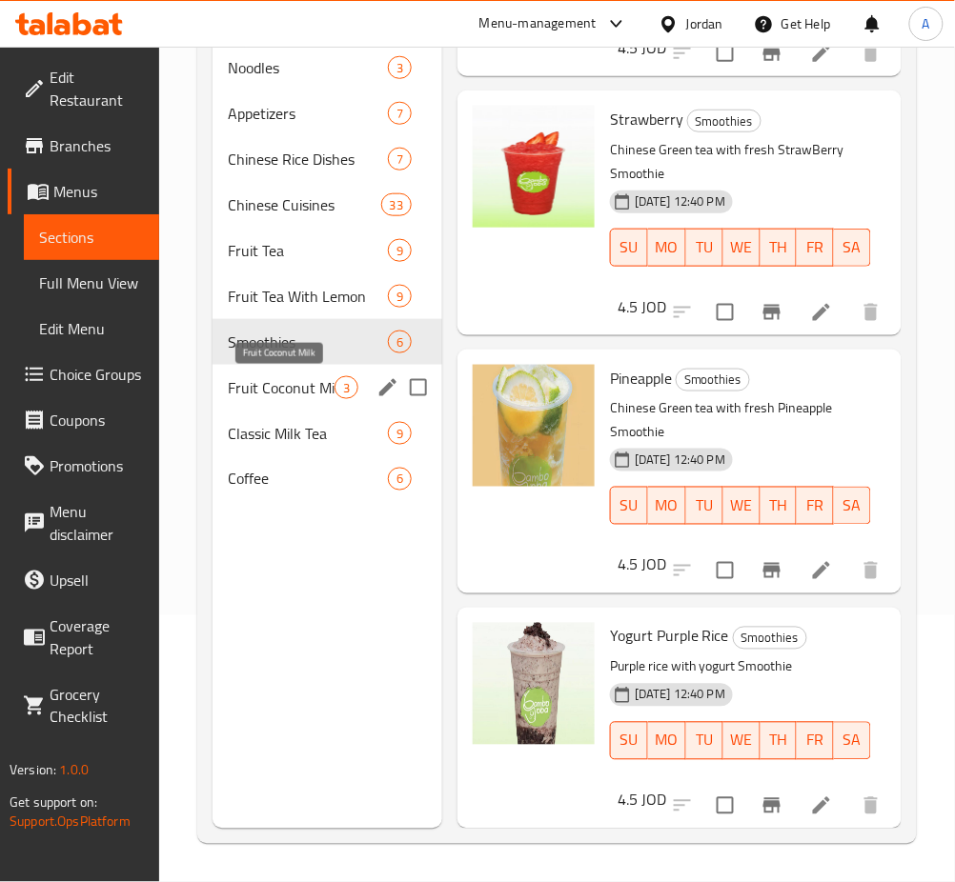
click at [268, 389] on span "Fruit Coconut Milk" at bounding box center [281, 387] width 107 height 23
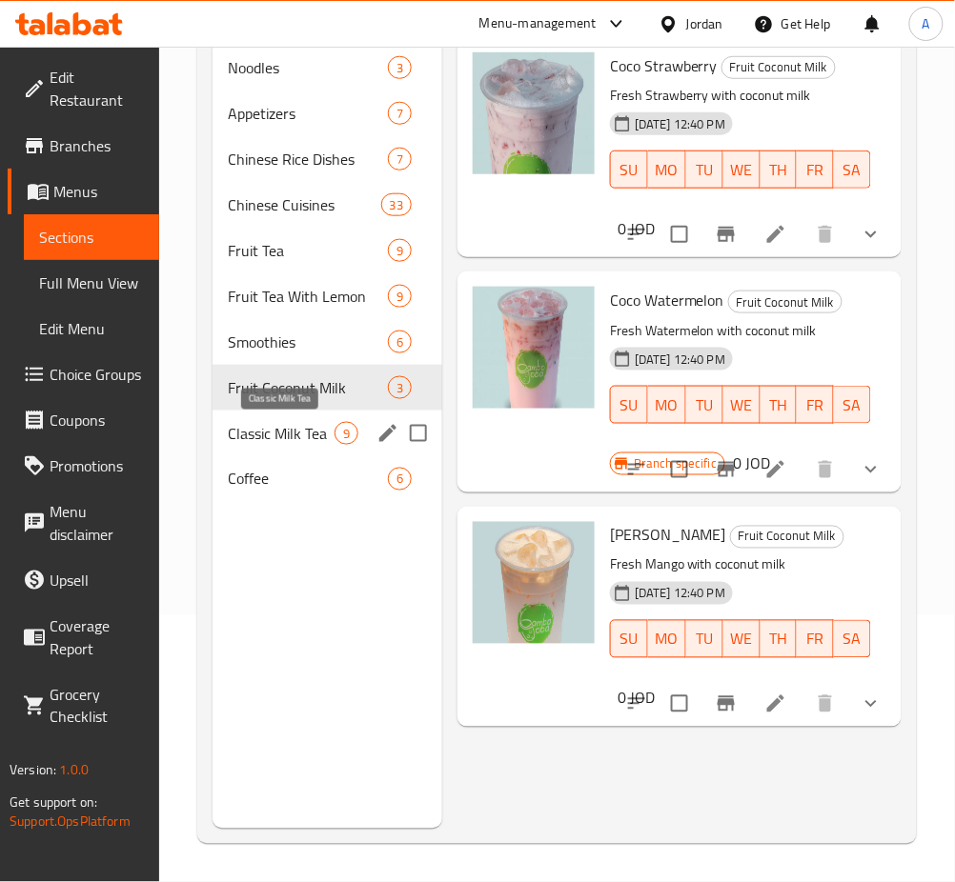
click at [320, 423] on span "Classic Milk Tea" at bounding box center [281, 433] width 107 height 23
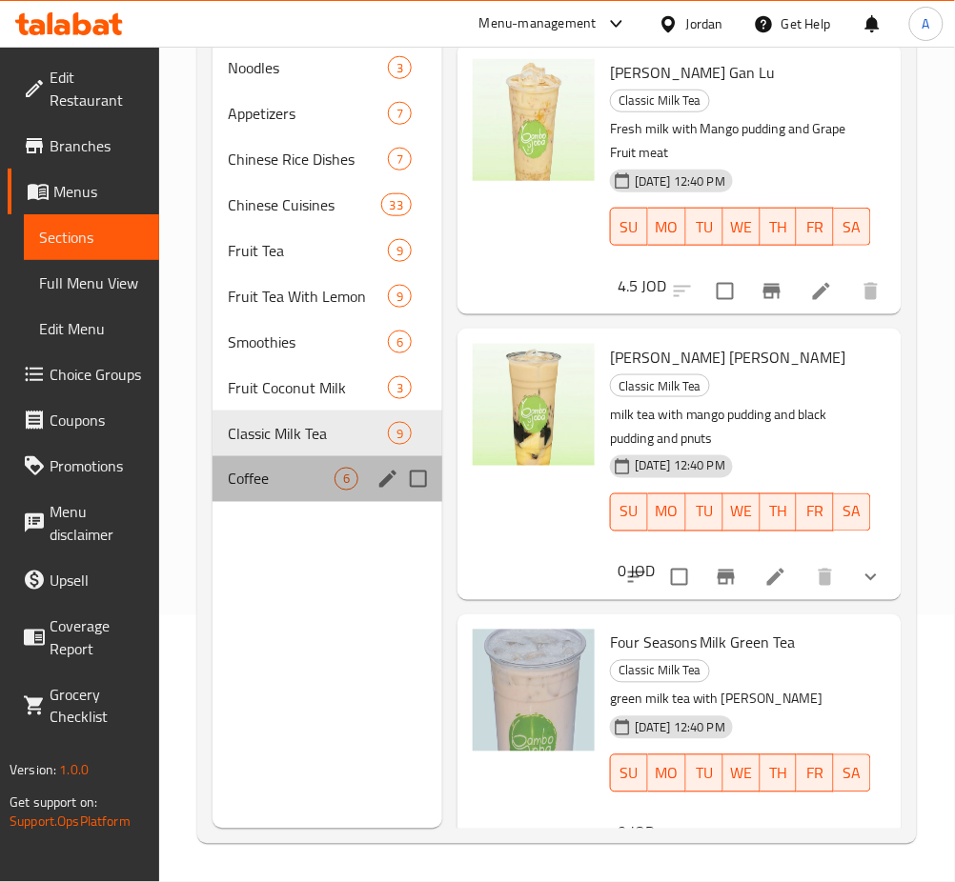
click at [284, 470] on span "Coffee" at bounding box center [281, 479] width 107 height 23
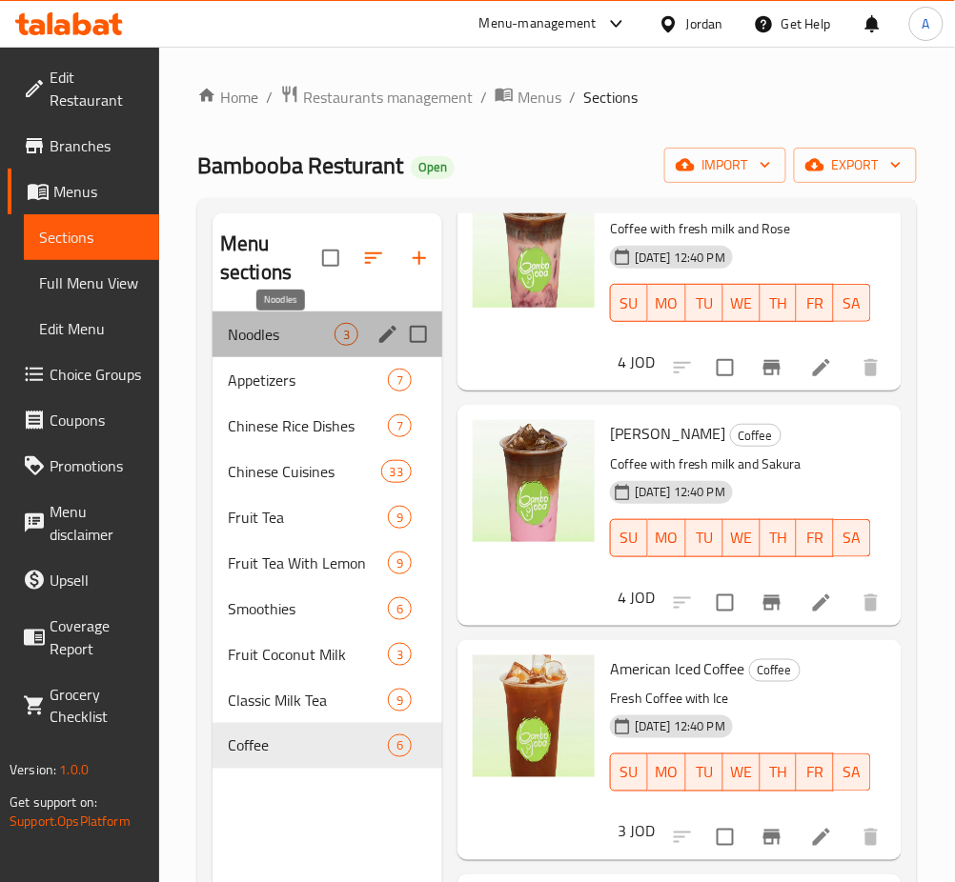
click at [310, 334] on span "Noodles" at bounding box center [281, 334] width 107 height 23
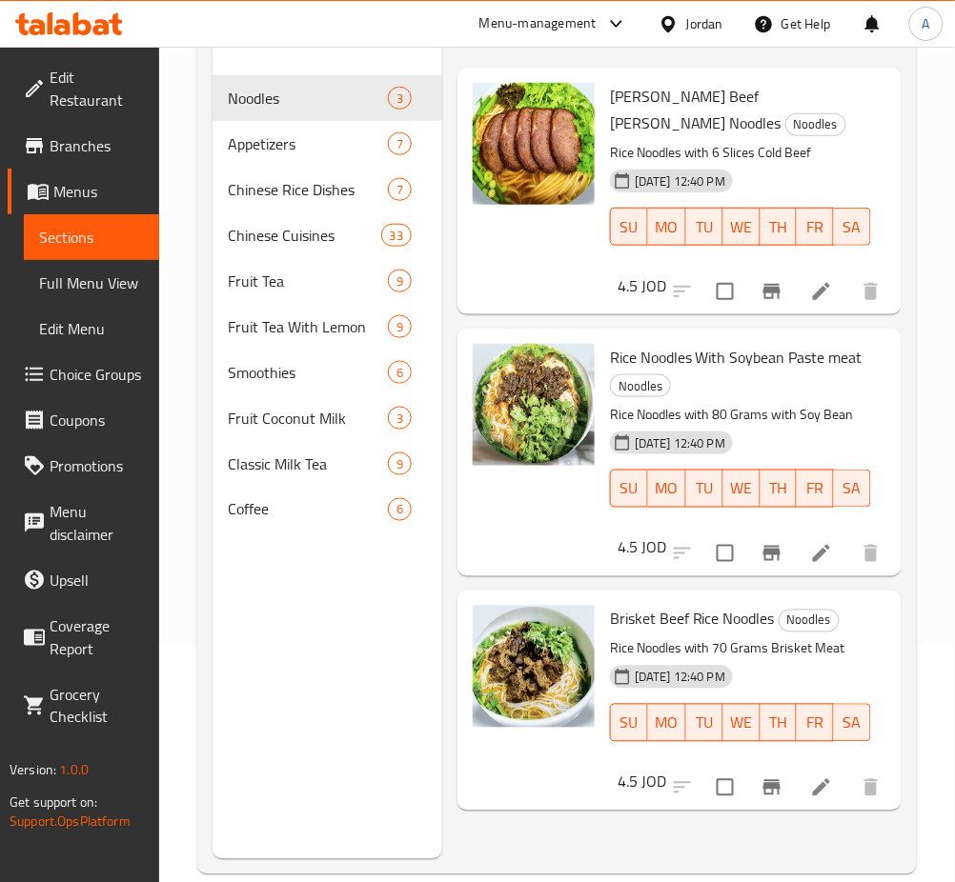
scroll to position [267, 0]
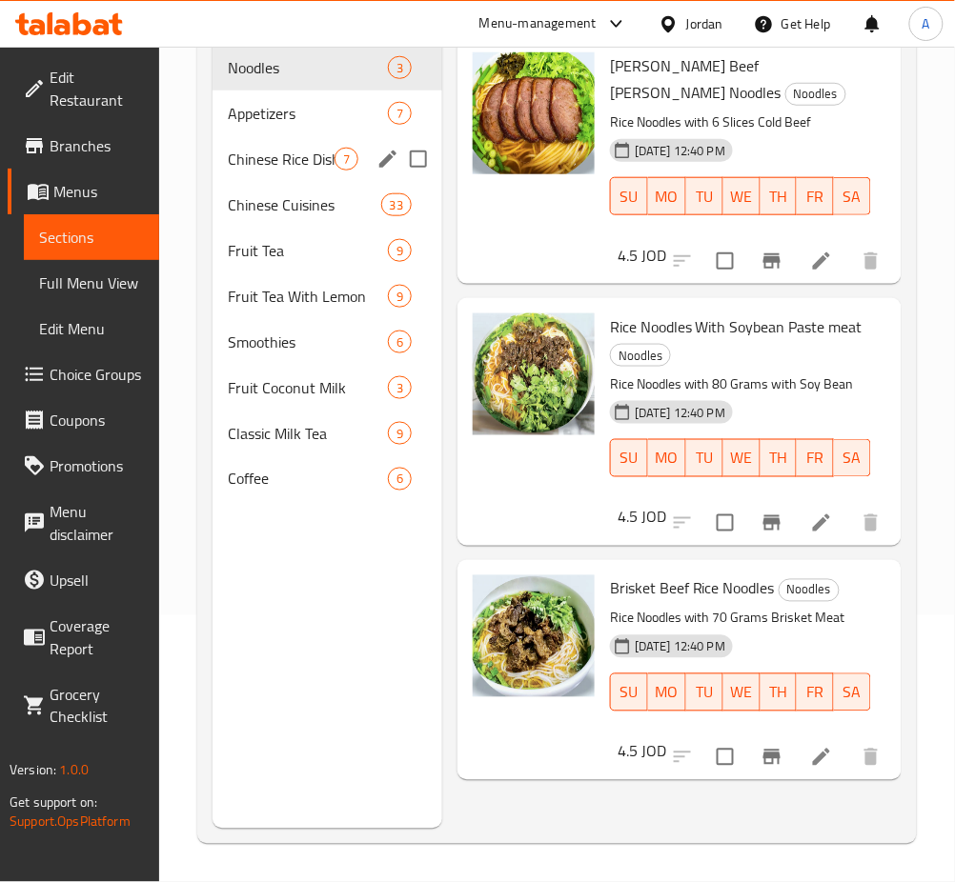
click at [315, 102] on span "Appetizers" at bounding box center [308, 113] width 160 height 23
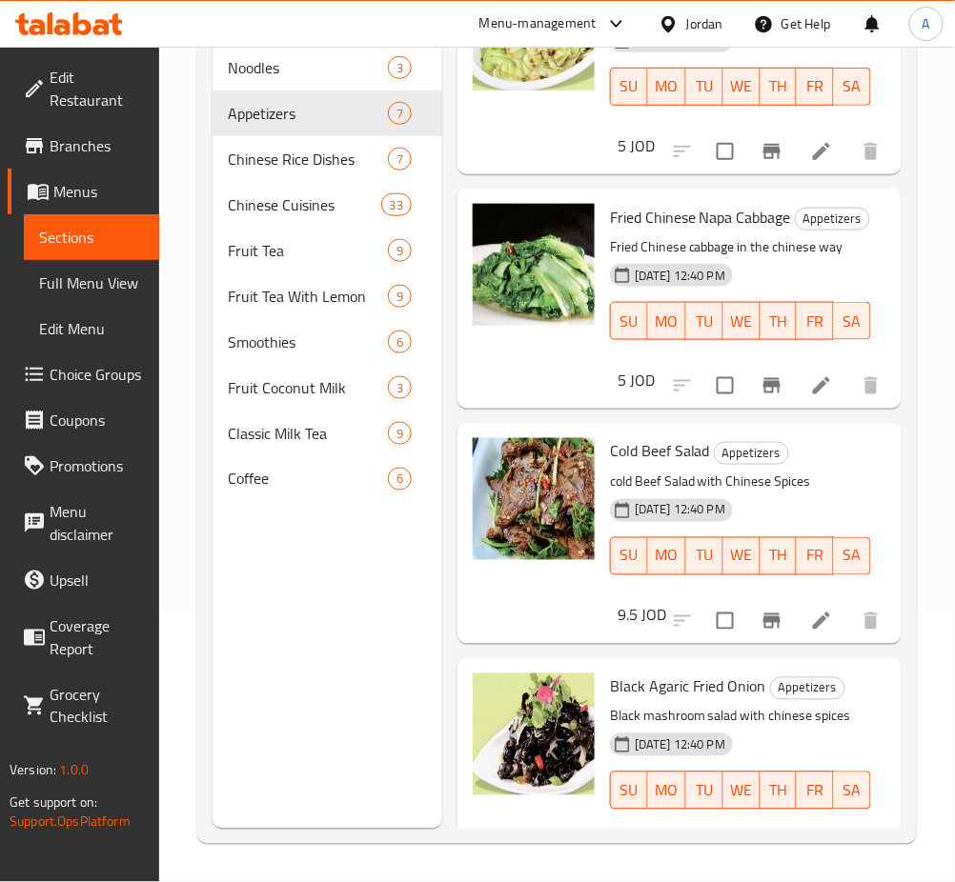
scroll to position [960, 0]
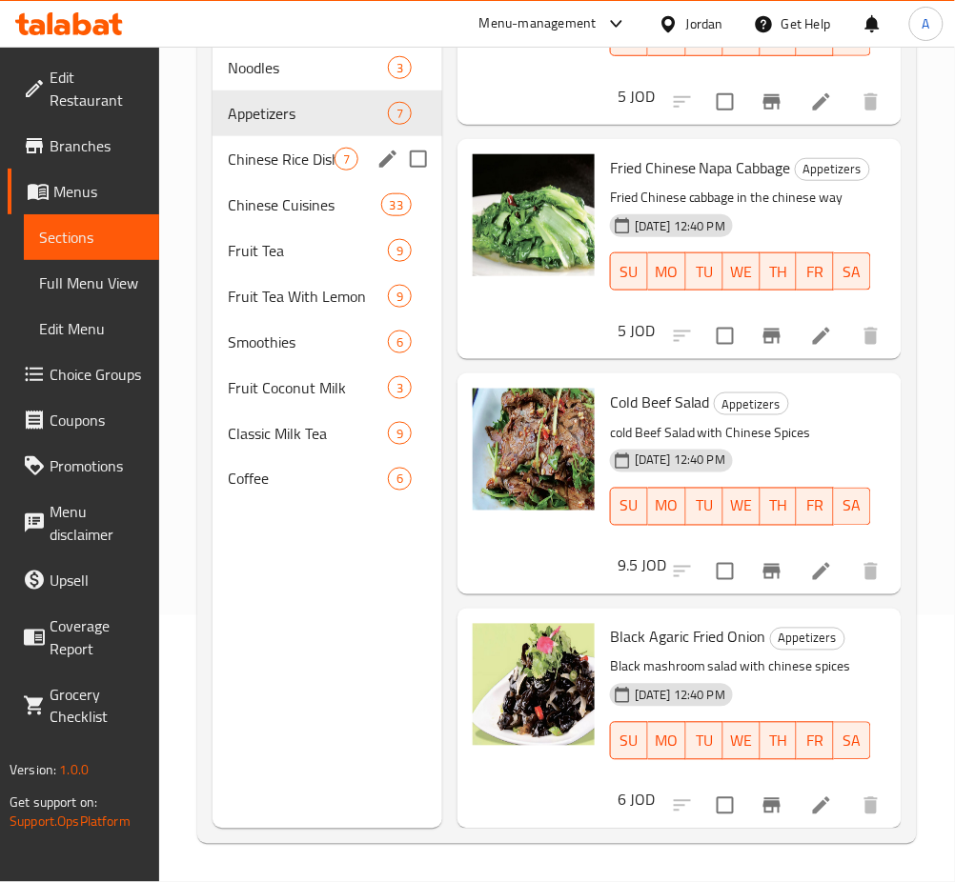
click at [292, 150] on span "Chinese Rice Dishes" at bounding box center [281, 159] width 107 height 23
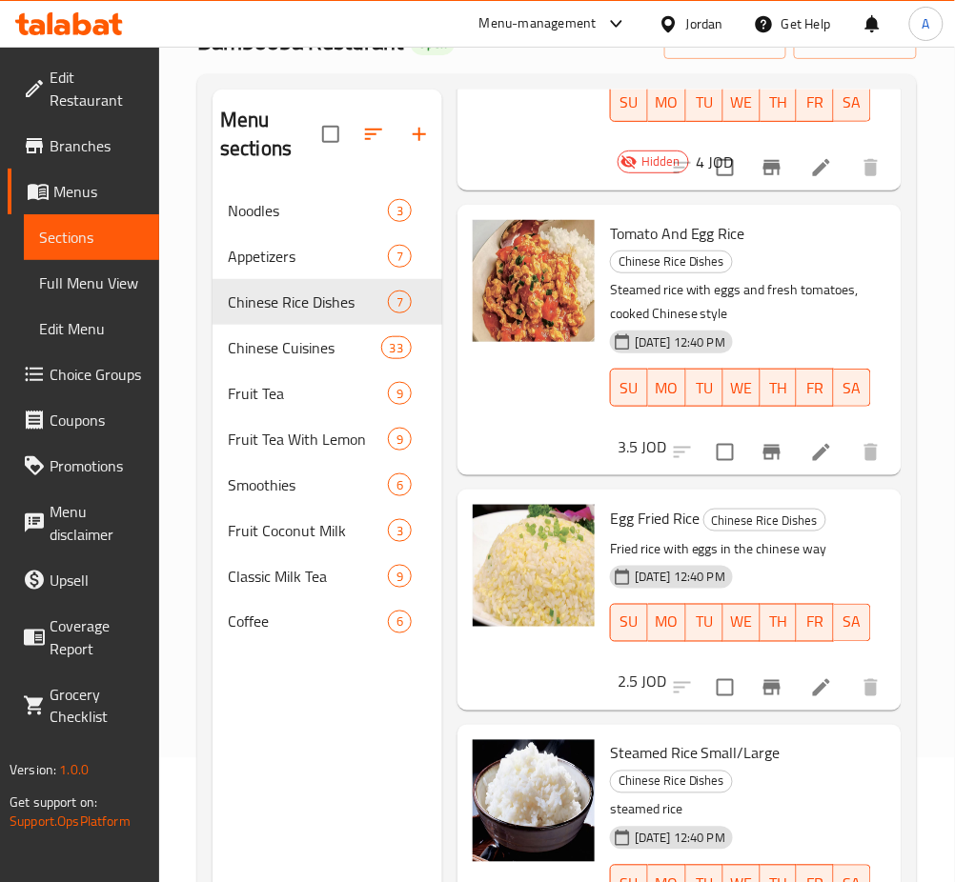
scroll to position [267, 0]
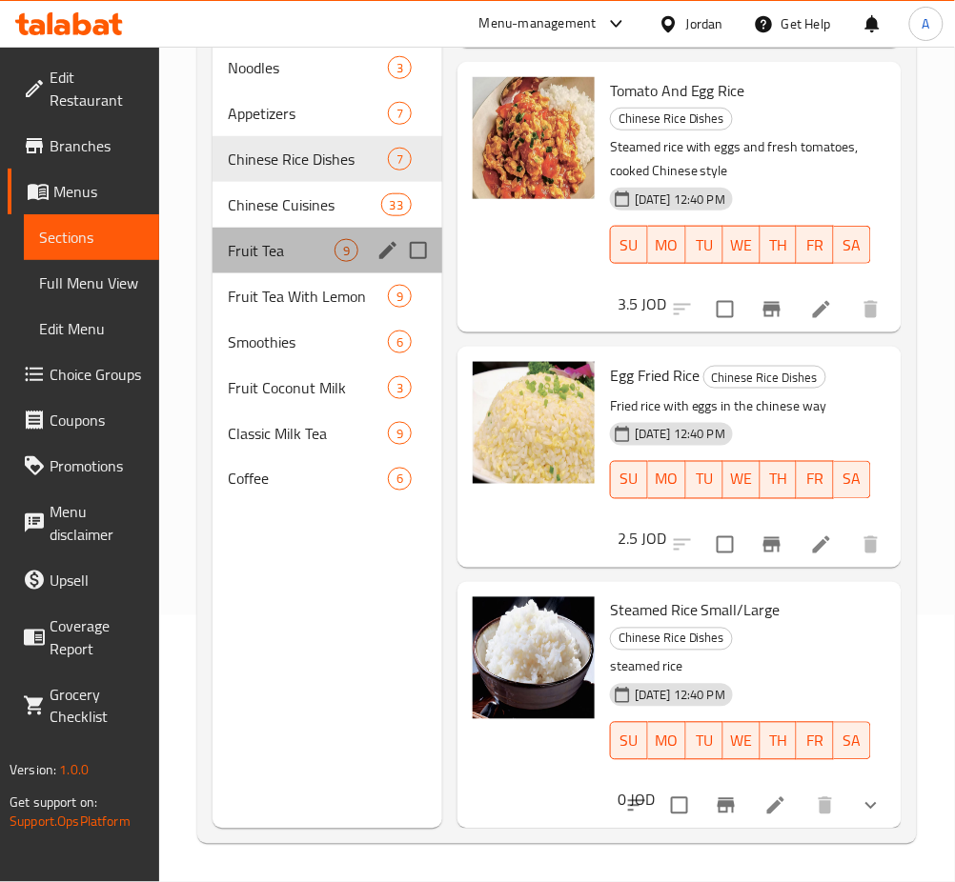
click at [272, 234] on div "Fruit Tea 9" at bounding box center [327, 251] width 230 height 46
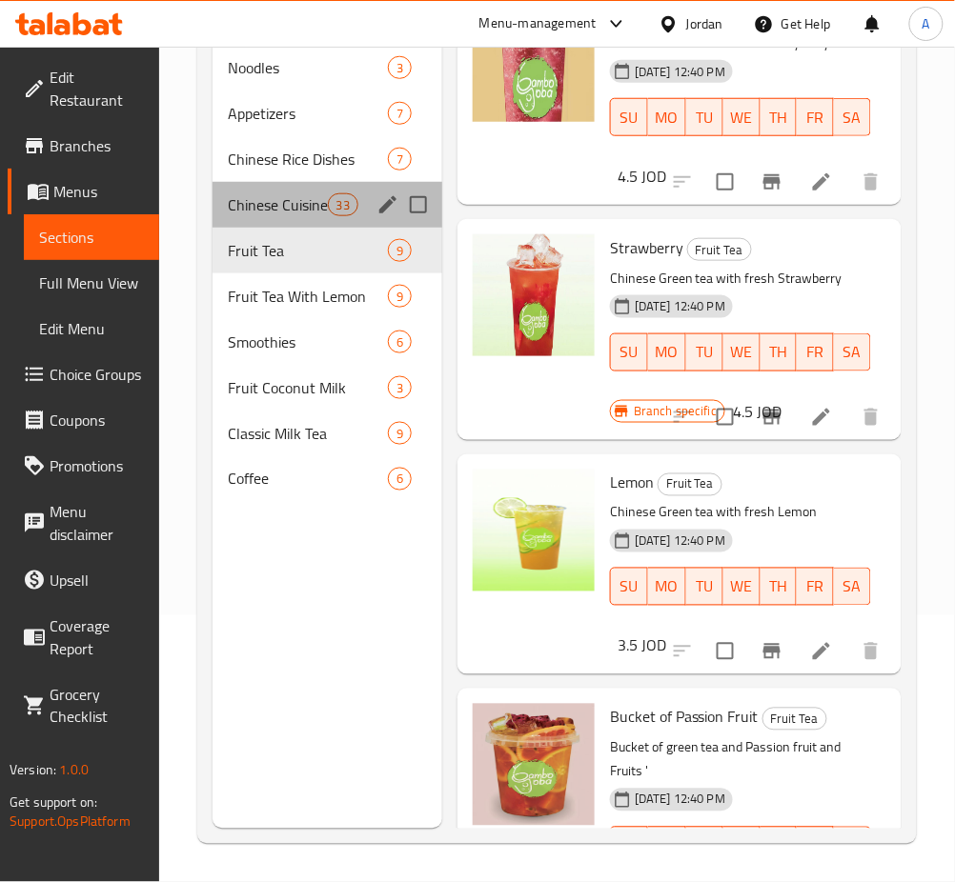
click at [287, 207] on span "Chinese Cuisines" at bounding box center [278, 204] width 100 height 23
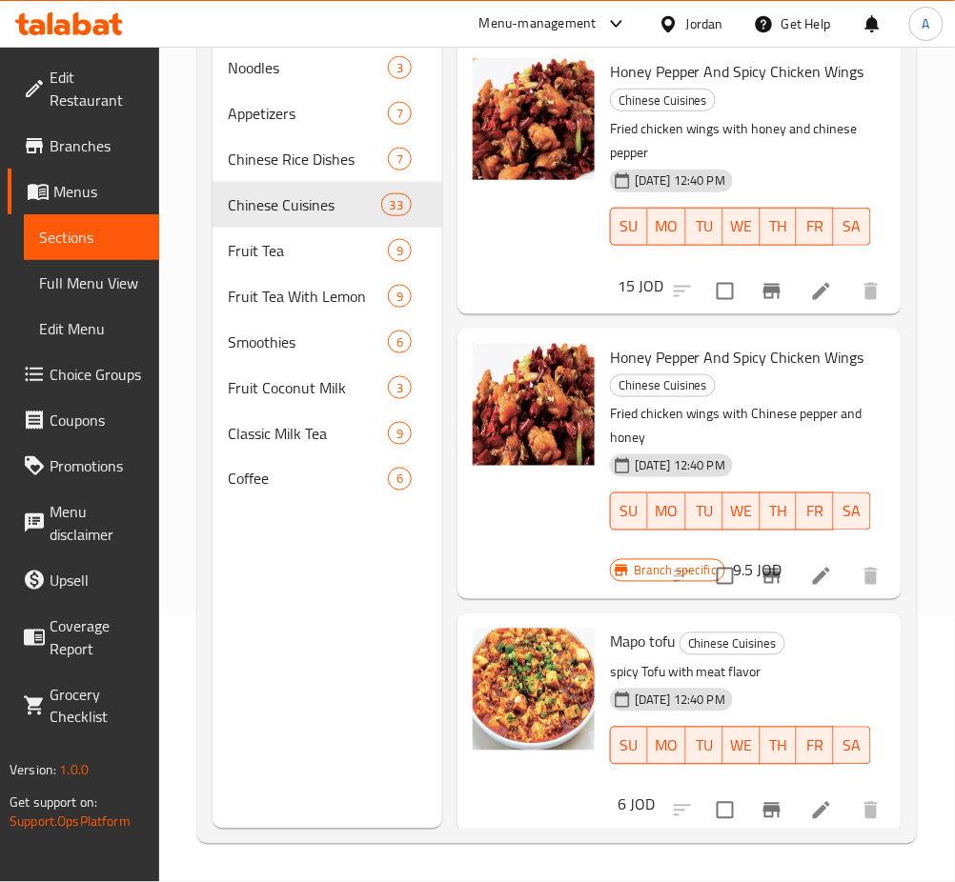
scroll to position [2182, 0]
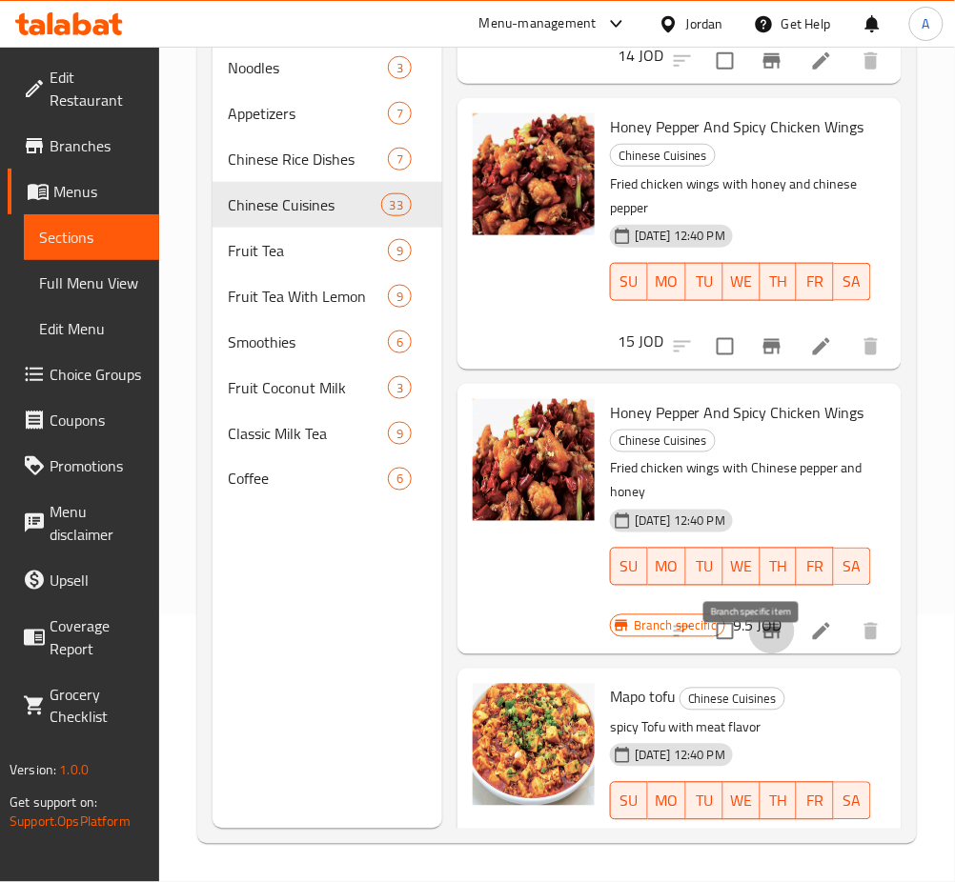
click at [763, 639] on icon "Branch-specific-item" at bounding box center [771, 631] width 17 height 15
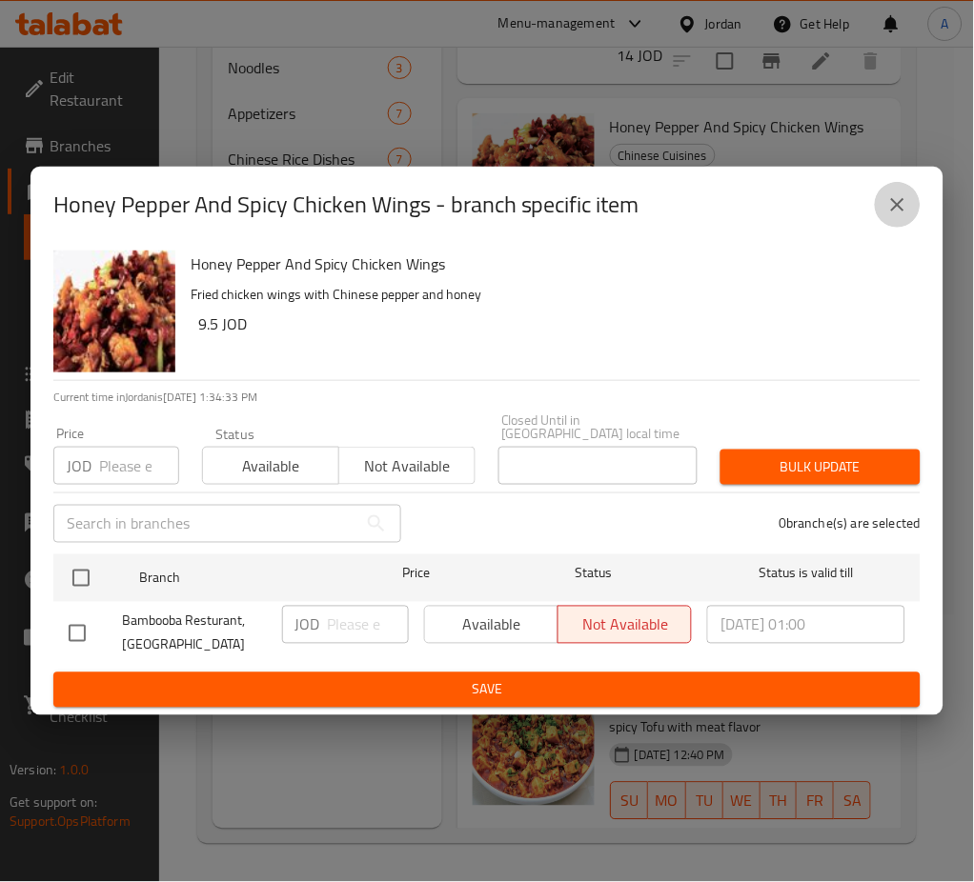
click at [878, 212] on button "close" at bounding box center [898, 205] width 46 height 46
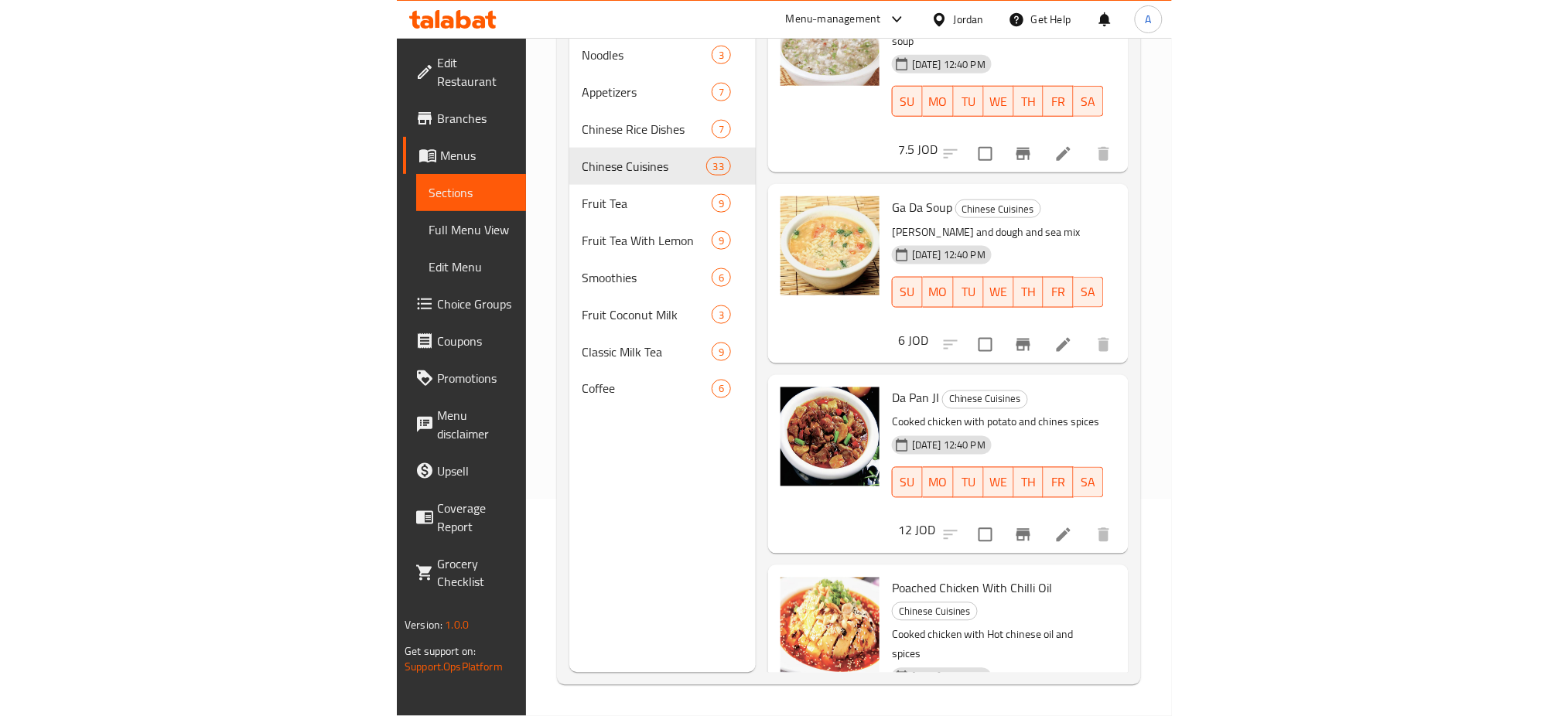
scroll to position [4040, 0]
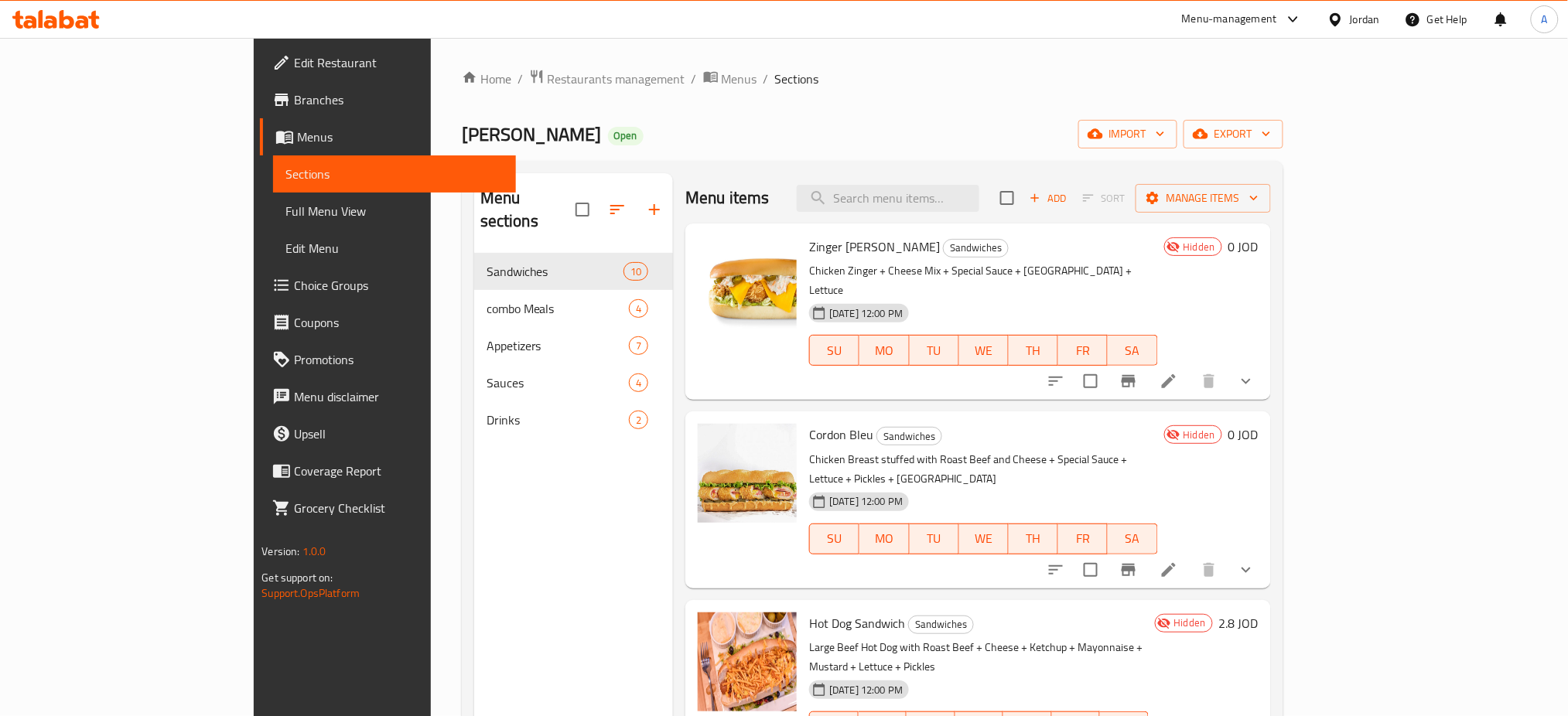
click at [260, 300] on link "Choice Groups" at bounding box center [387, 286] width 256 height 37
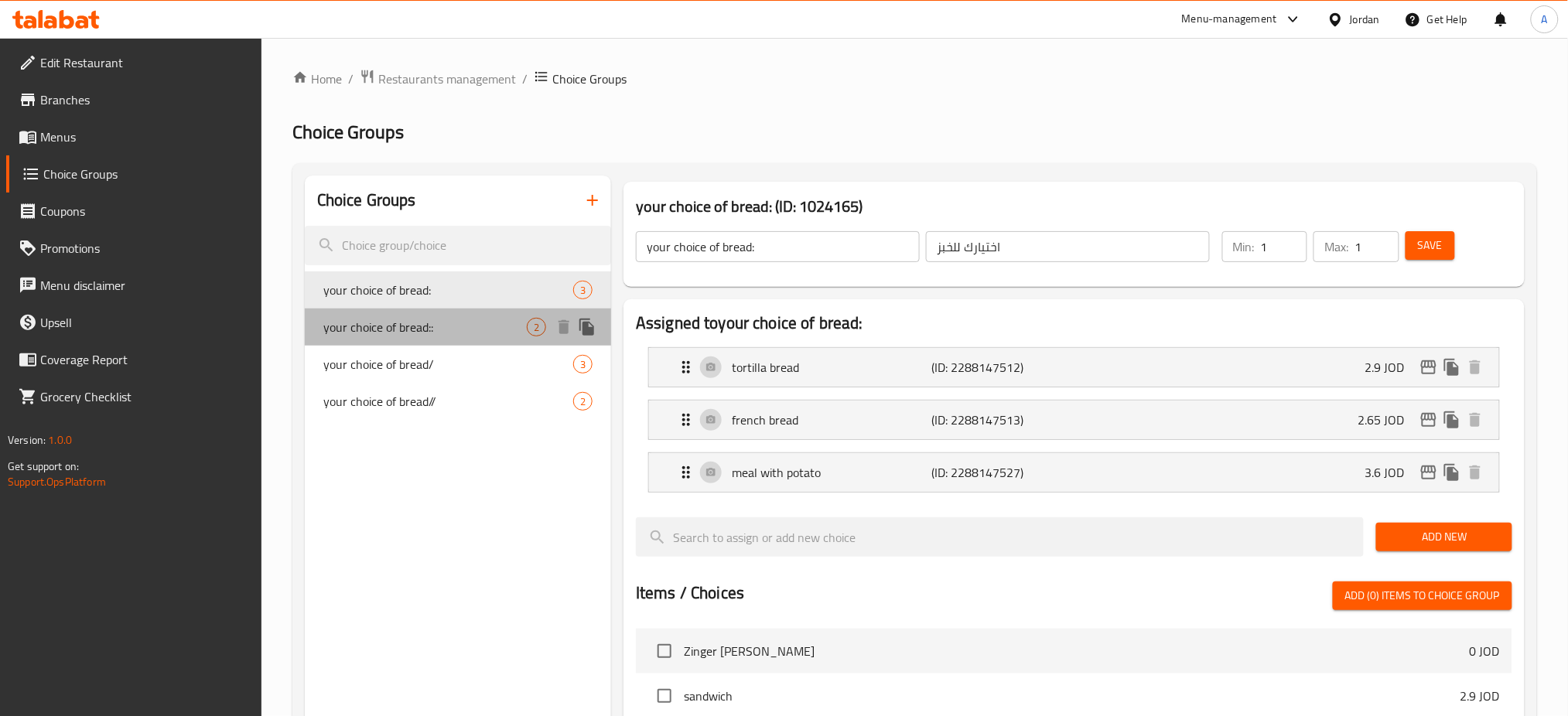
click at [412, 314] on div "your choice of bread:: 2" at bounding box center [457, 327] width 306 height 37
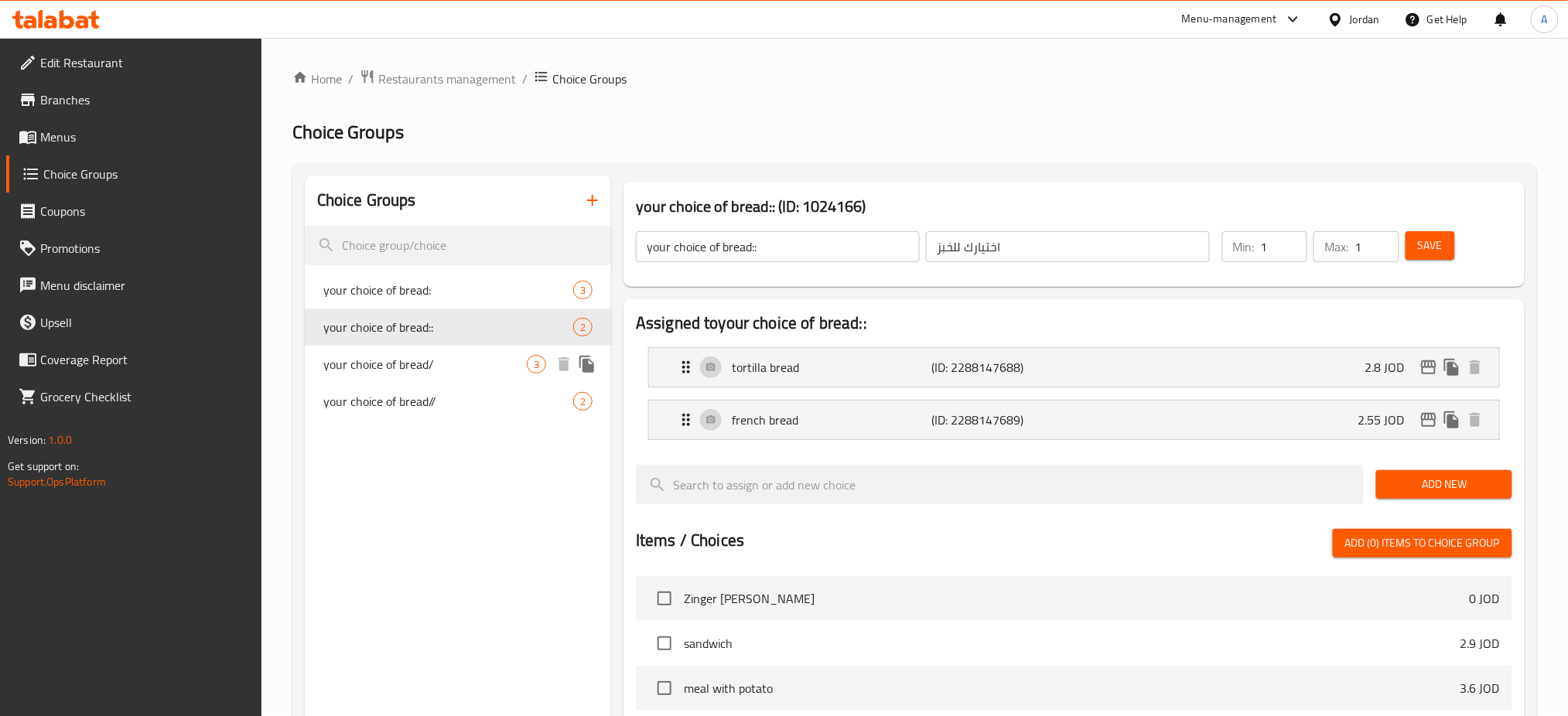
click at [413, 355] on span "your choice of bread/" at bounding box center [425, 364] width 204 height 19
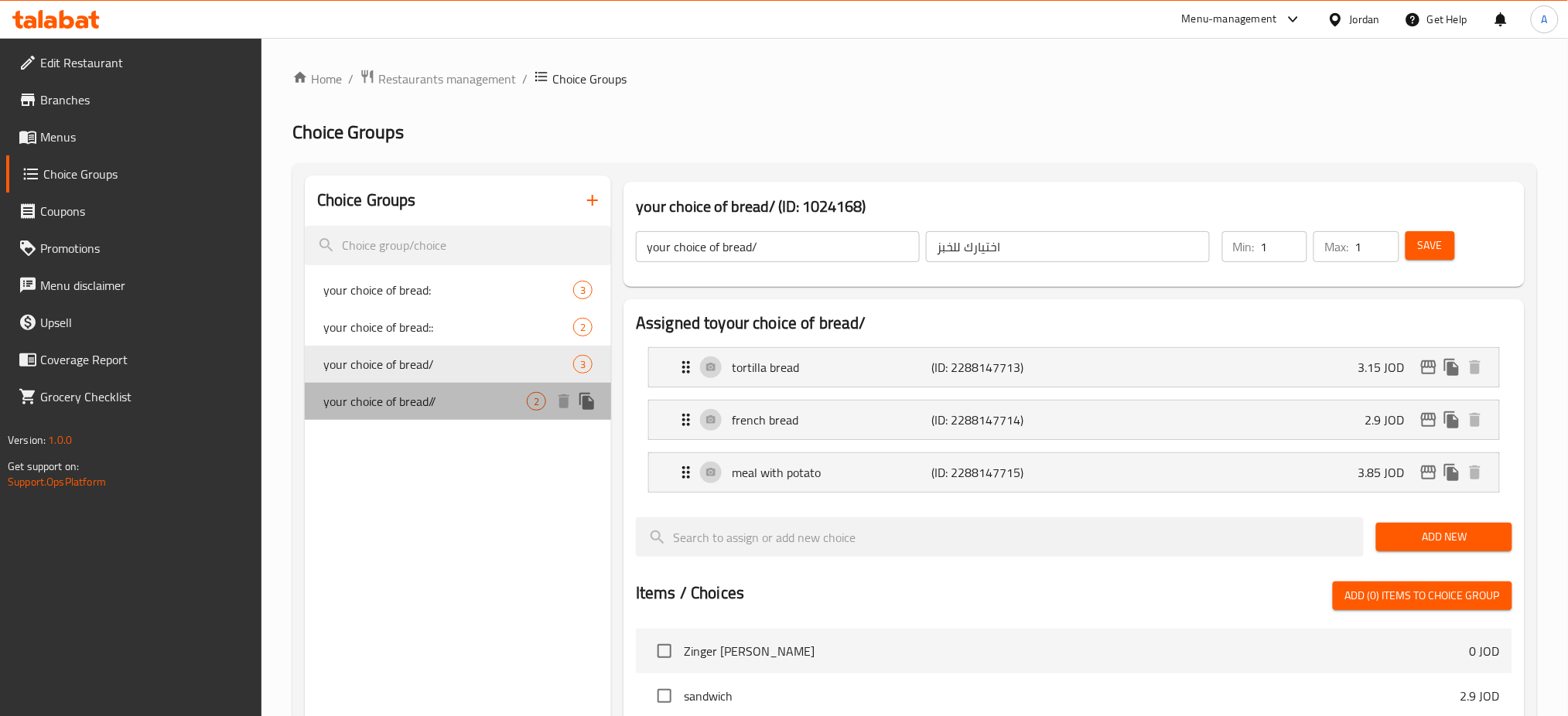
click at [418, 396] on span "your choice of bread//" at bounding box center [425, 401] width 204 height 19
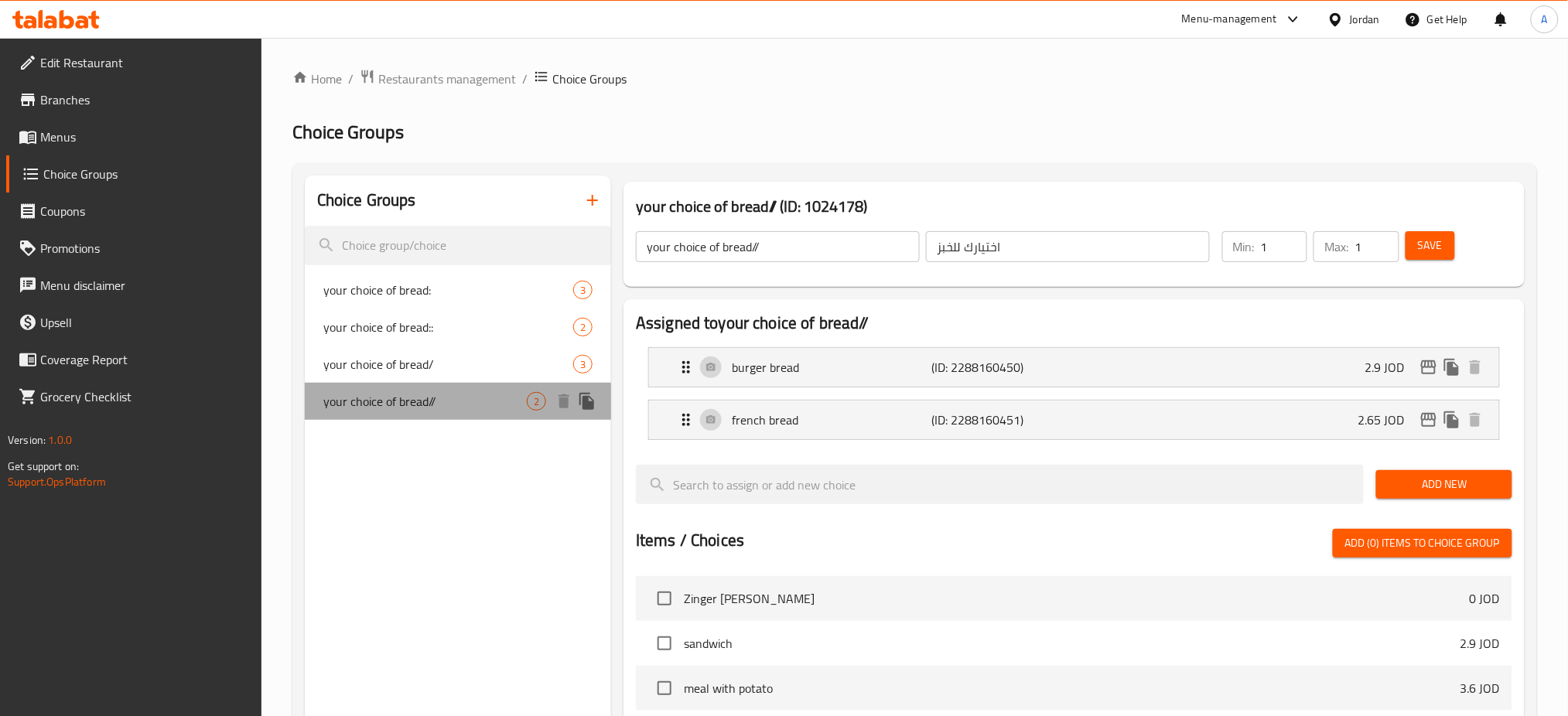
click at [419, 418] on div "your choice of bread// 2" at bounding box center [457, 402] width 306 height 37
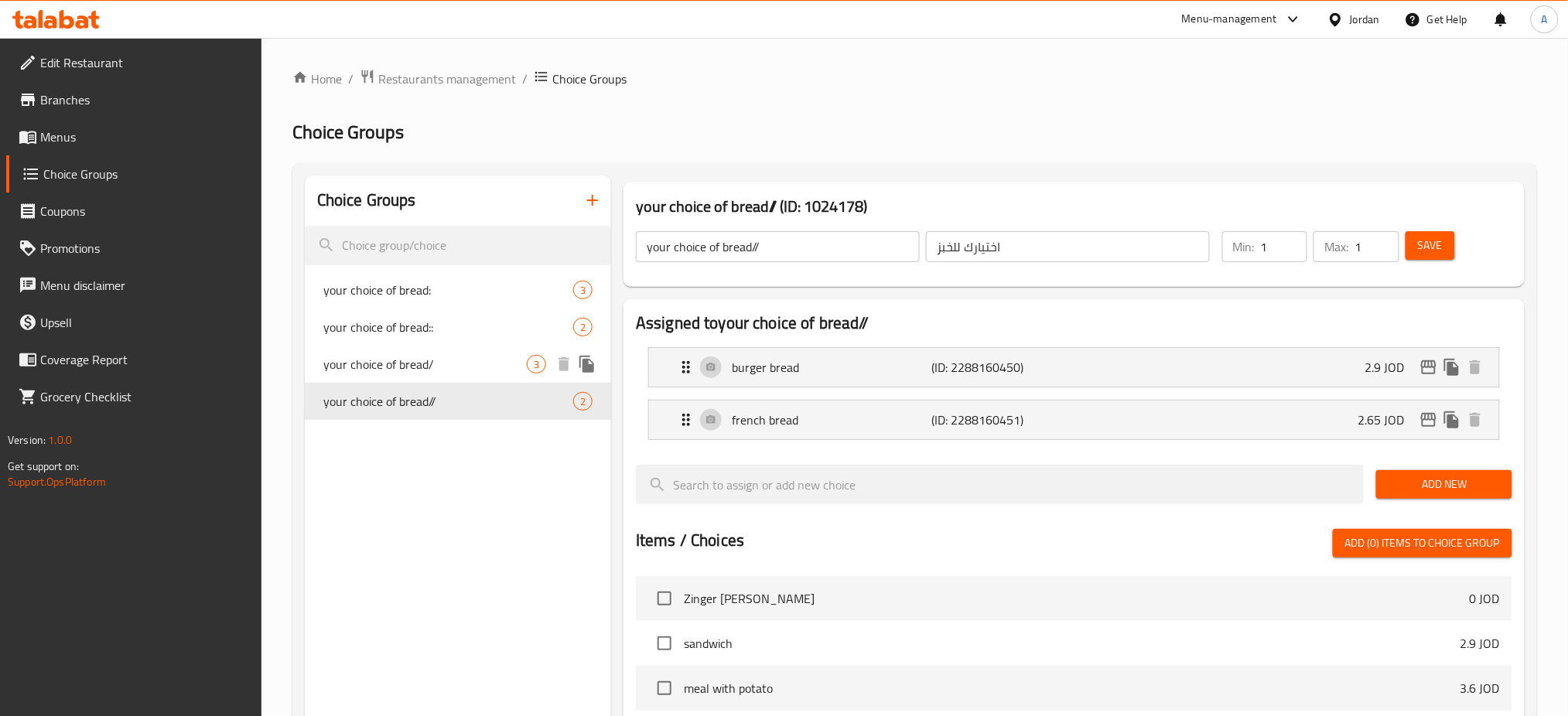
click at [433, 377] on div "your choice of bread/ 3" at bounding box center [457, 364] width 306 height 37
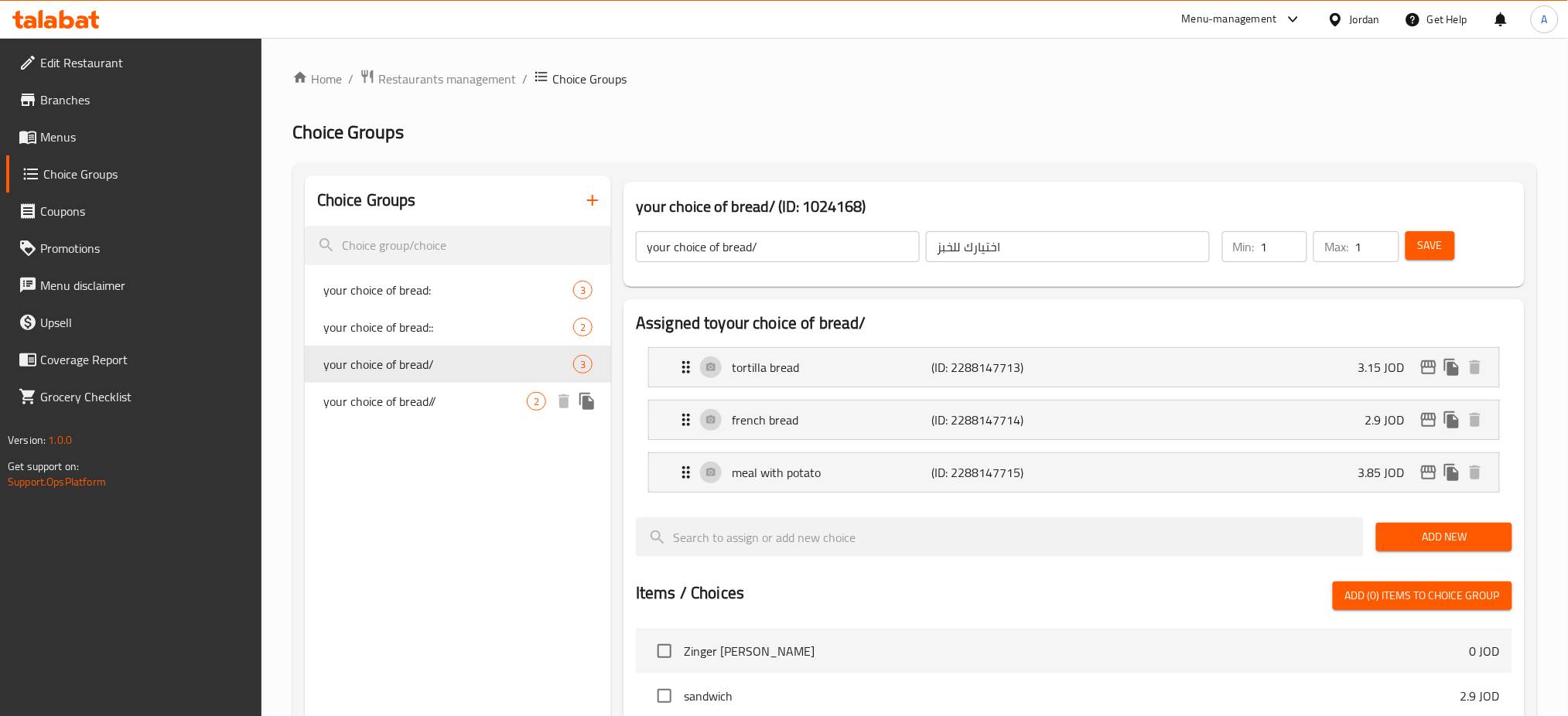
click at [433, 398] on span "your choice of bread//" at bounding box center [425, 401] width 204 height 19
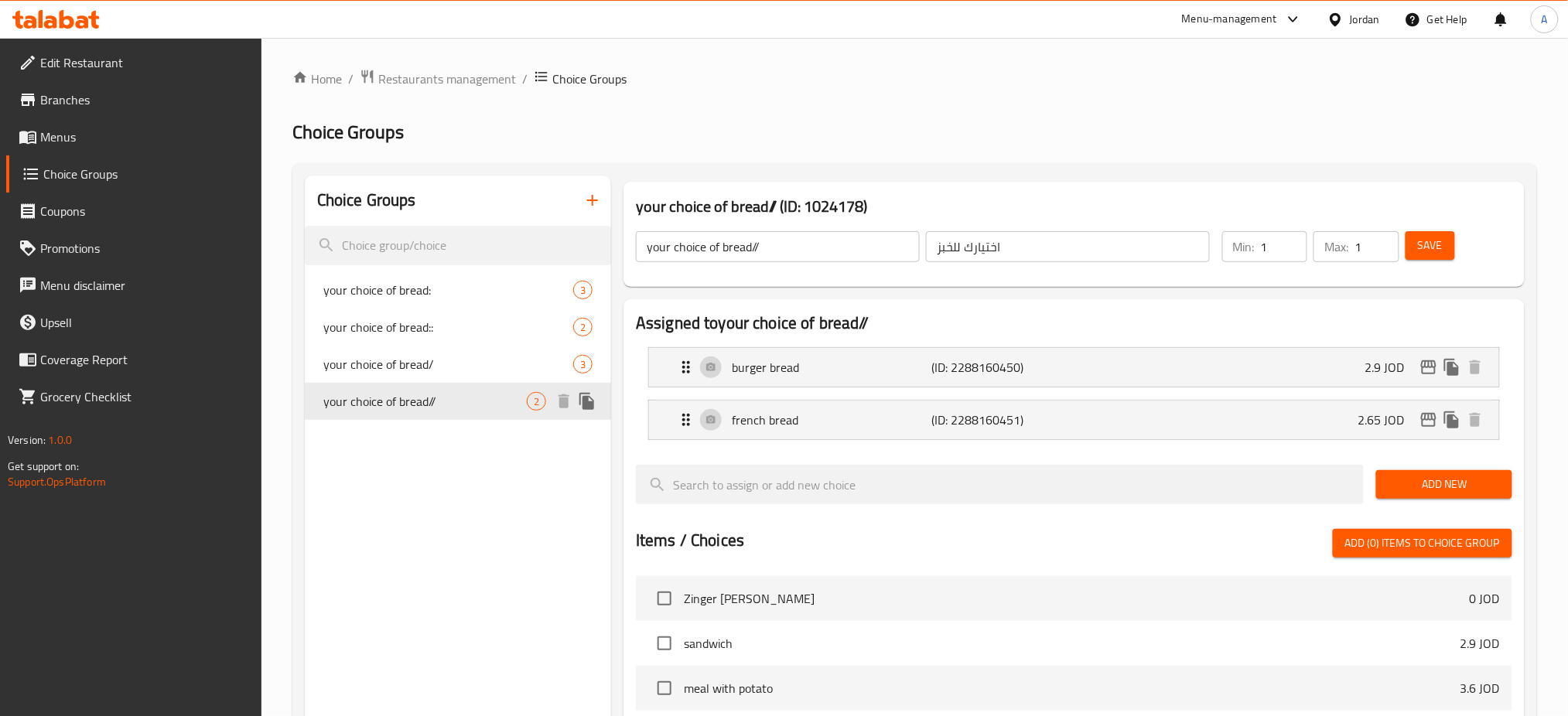
click at [433, 369] on span "your choice of bread/" at bounding box center [448, 364] width 250 height 19
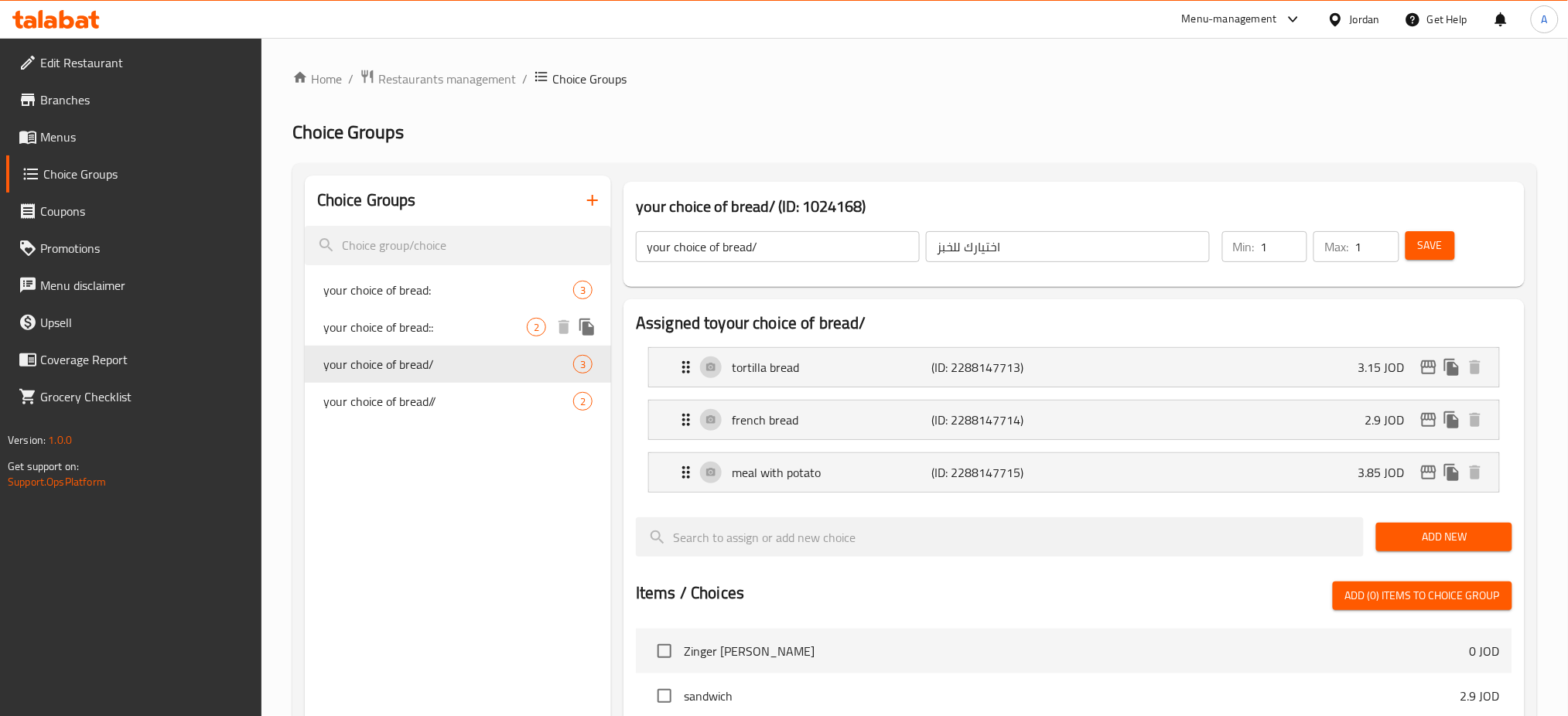
click at [441, 340] on div "your choice of bread:: 2" at bounding box center [457, 327] width 306 height 37
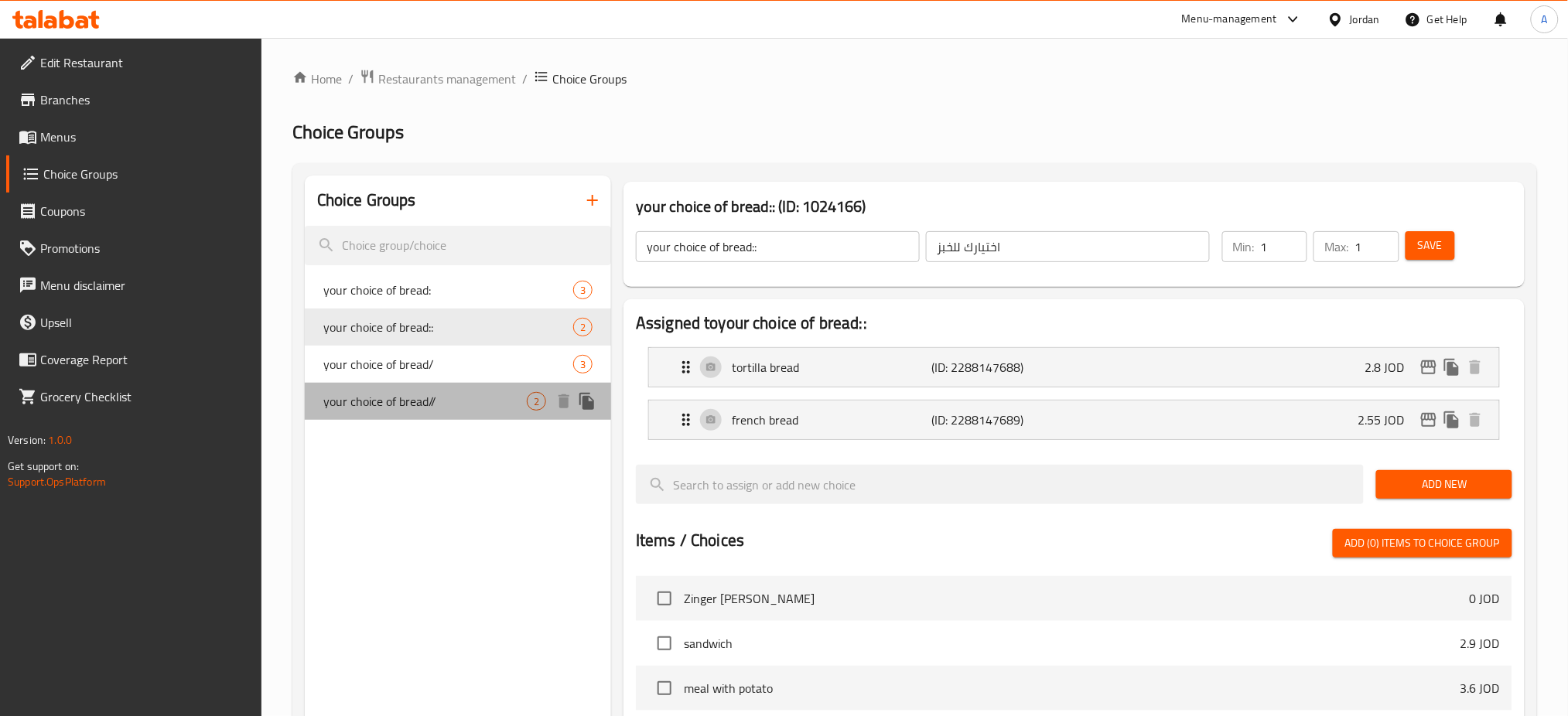
click at [441, 384] on div "your choice of bread// 2" at bounding box center [457, 402] width 306 height 37
type input "your choice of bread//"
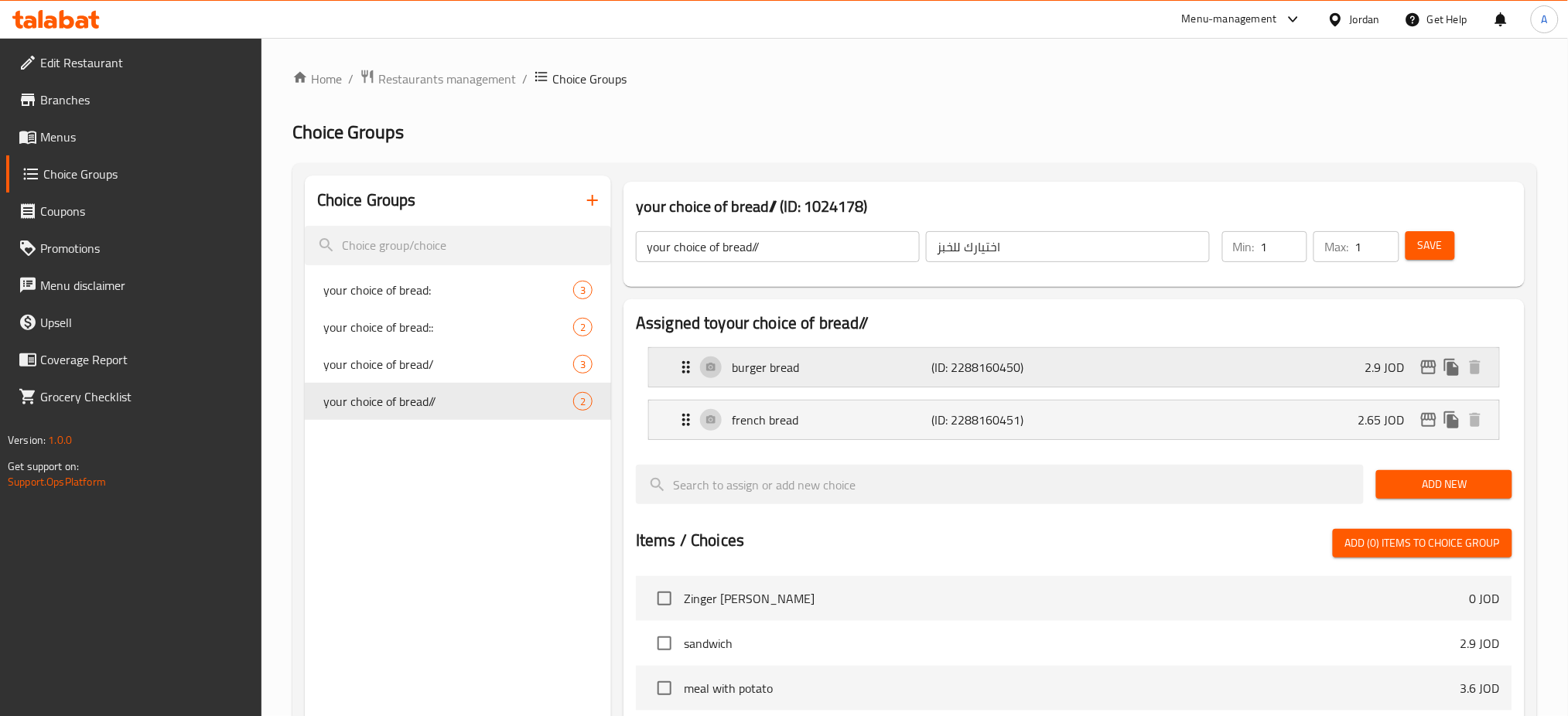
click at [957, 377] on p "(ID: 2288160450)" at bounding box center [999, 367] width 133 height 19
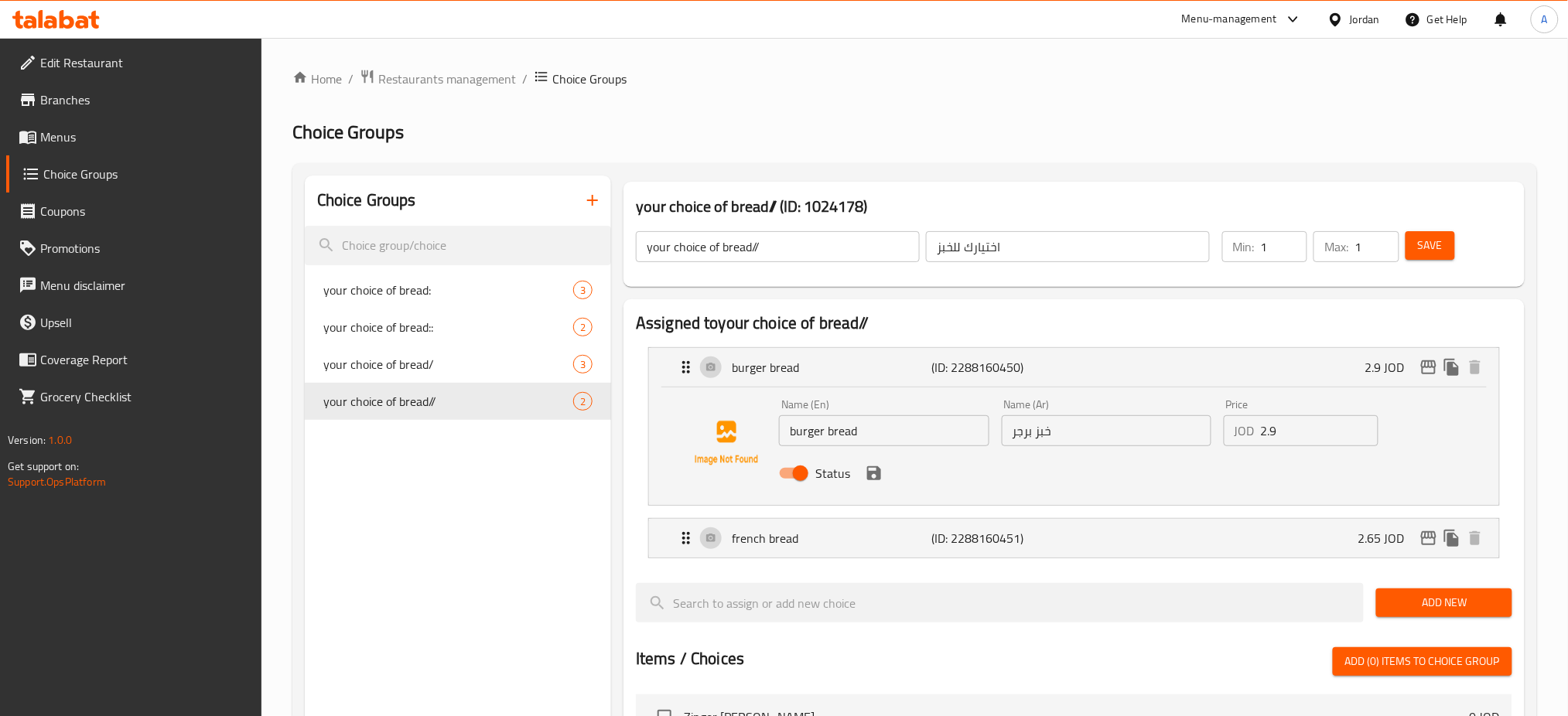
drag, startPoint x: 896, startPoint y: 438, endPoint x: 613, endPoint y: 407, distance: 284.7
click at [613, 407] on div "your choice of bread// (ID: 1024178) your choice of bread// ​ اختيارك للخبز ​ M…" at bounding box center [1071, 710] width 920 height 1069
type input "y"
type input "T"
type input "tortilla bread"
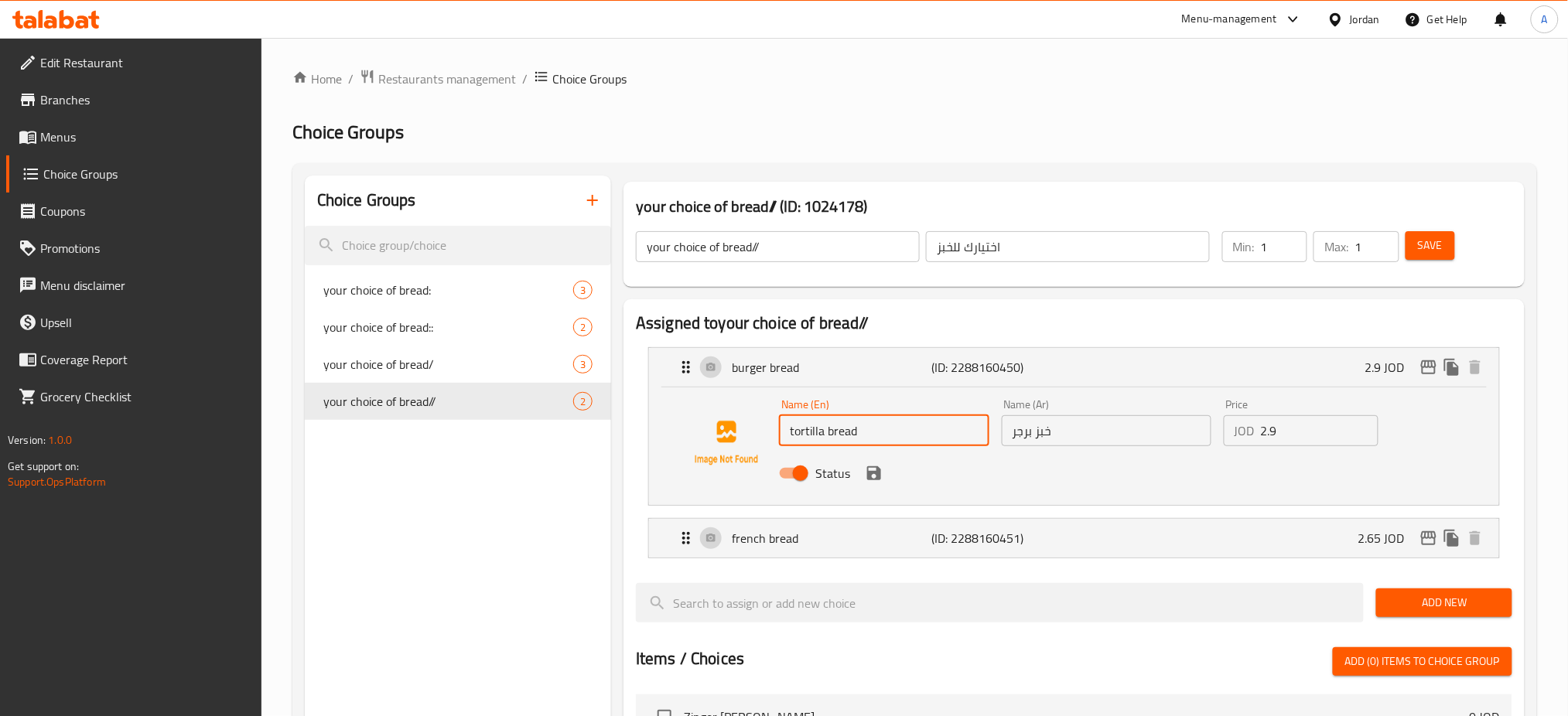
drag, startPoint x: 1144, startPoint y: 440, endPoint x: 806, endPoint y: 397, distance: 340.7
click at [809, 397] on div "Name (En) tortilla bread Name (En) Name (Ar) خبز برجر Name (Ar) Price JOD 2.9 P…" at bounding box center [1106, 443] width 667 height 101
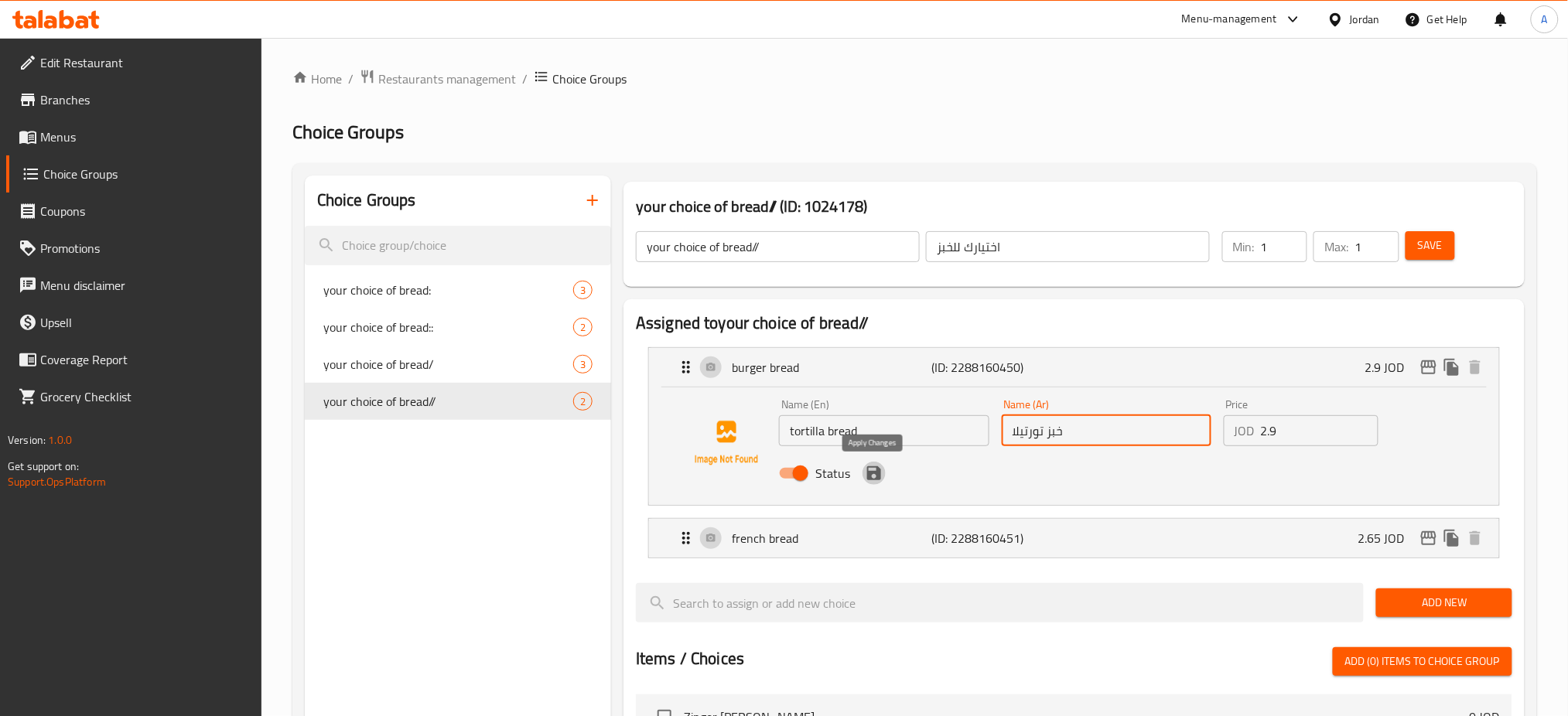
click at [877, 481] on icon "save" at bounding box center [874, 473] width 19 height 19
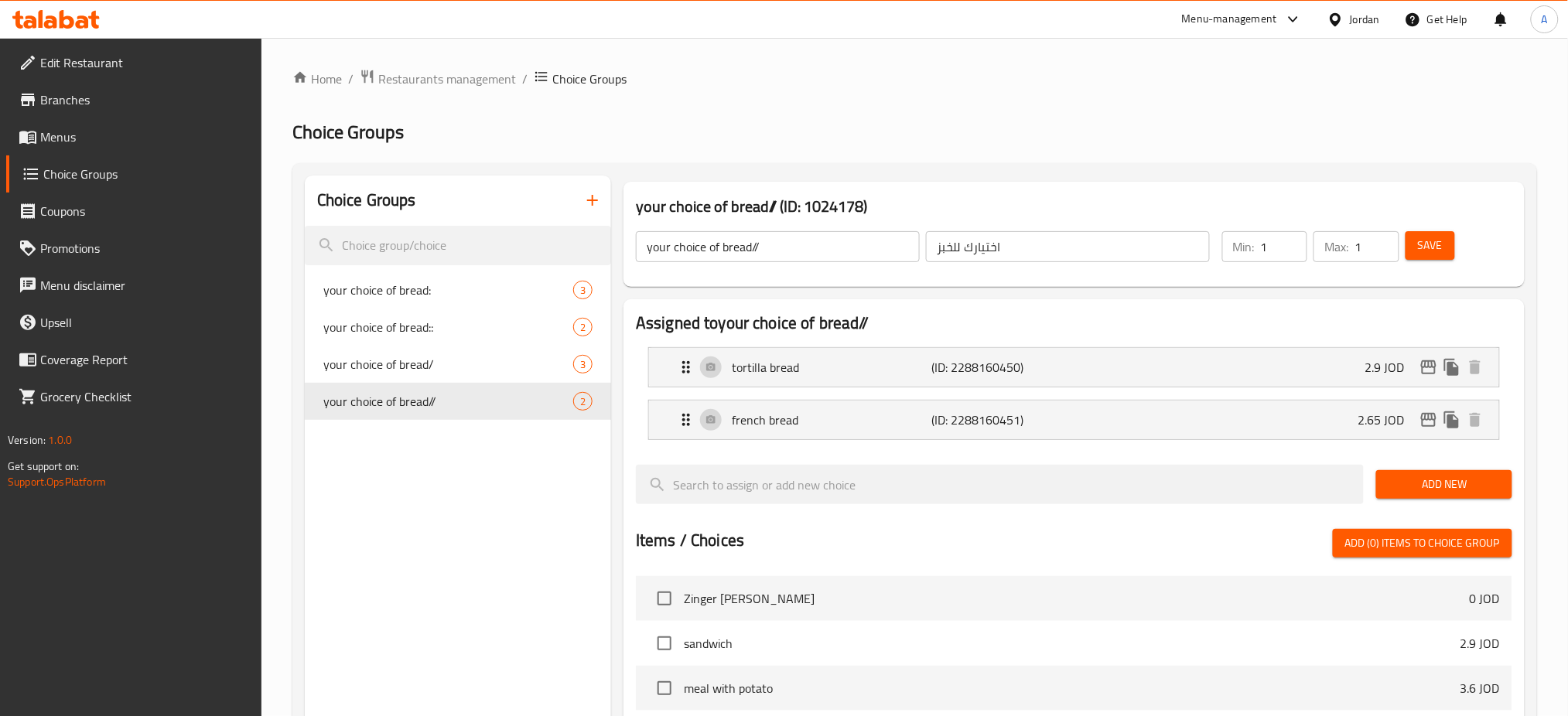
type input "خبز تورتيلا"
click at [1424, 252] on span "Save" at bounding box center [1430, 246] width 24 height 19
click at [174, 143] on span "Menus" at bounding box center [145, 136] width 209 height 19
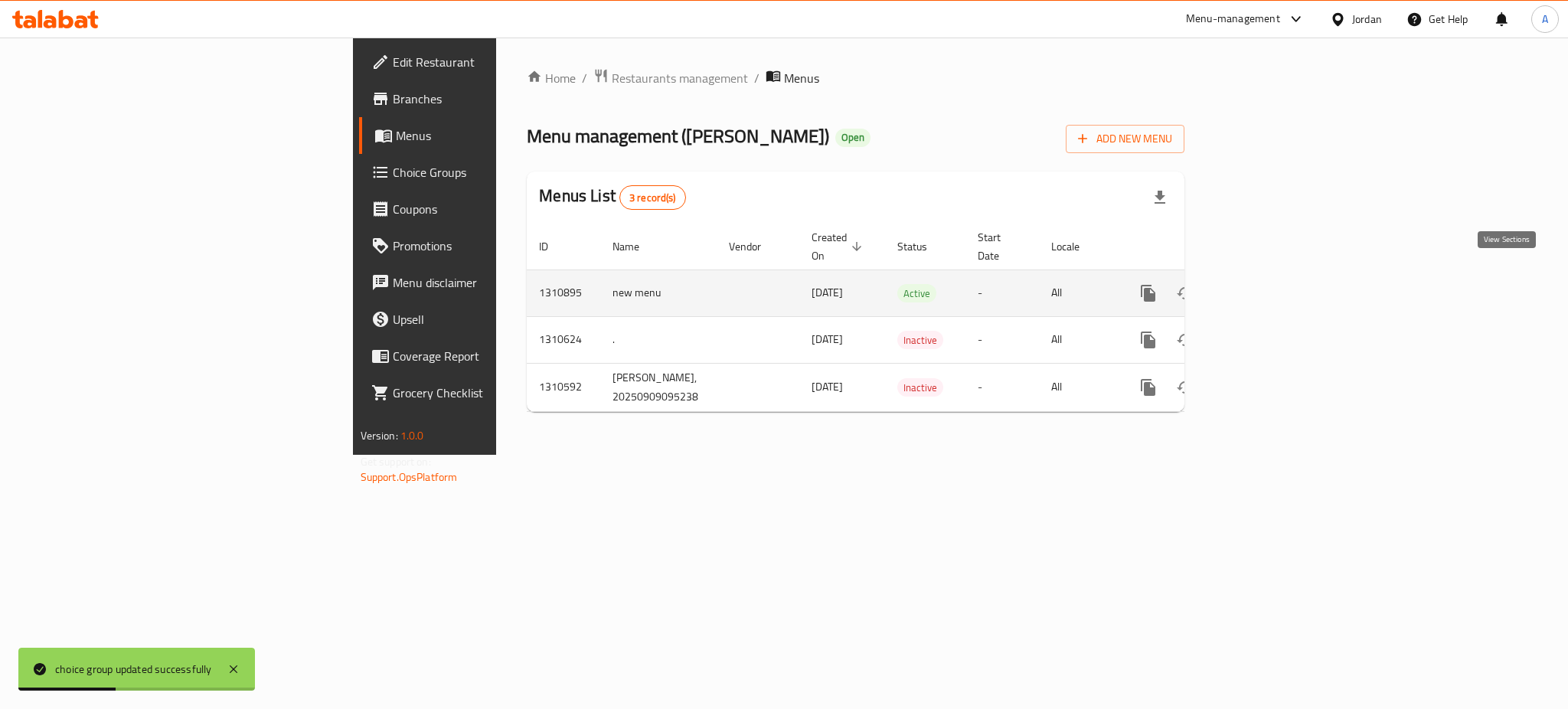
click at [1268, 284] on icon "enhanced table" at bounding box center [1259, 293] width 18 height 18
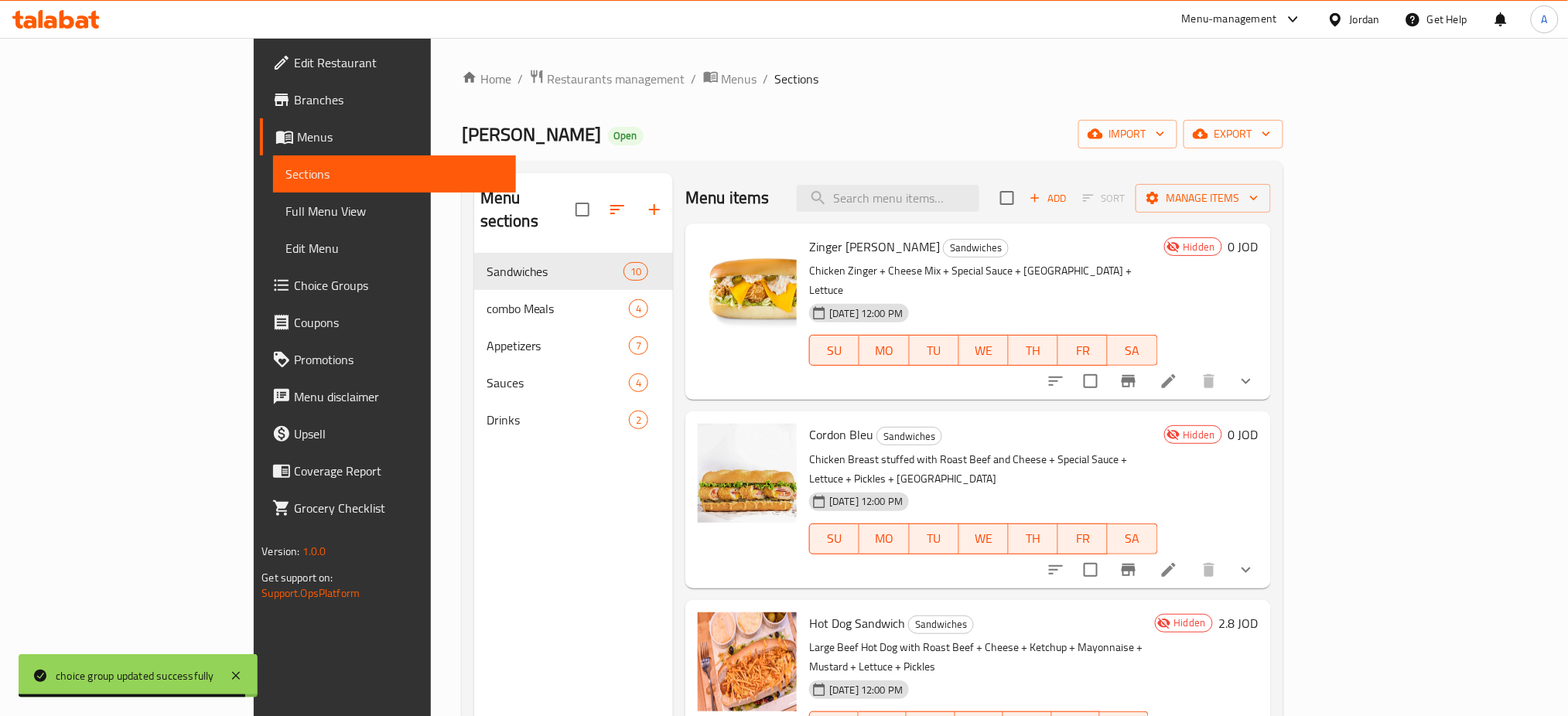
drag, startPoint x: 476, startPoint y: 456, endPoint x: 464, endPoint y: 369, distance: 87.8
click at [476, 456] on div "Menu sections Sandwiches 10 combo Meals 4 Appetizers 7 Sauces 4 Drinks 2" at bounding box center [573, 531] width 199 height 716
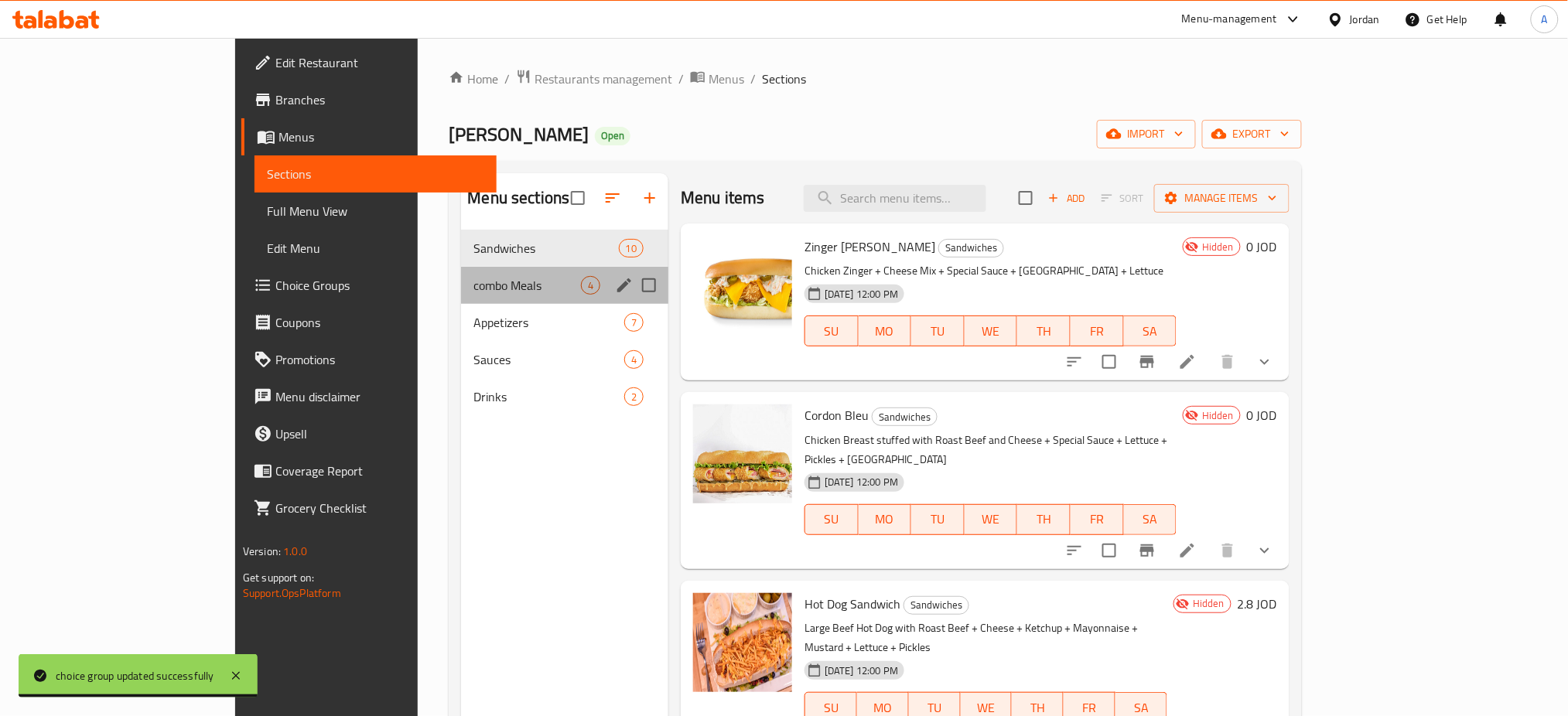
click at [473, 287] on span "combo Meals" at bounding box center [526, 285] width 106 height 19
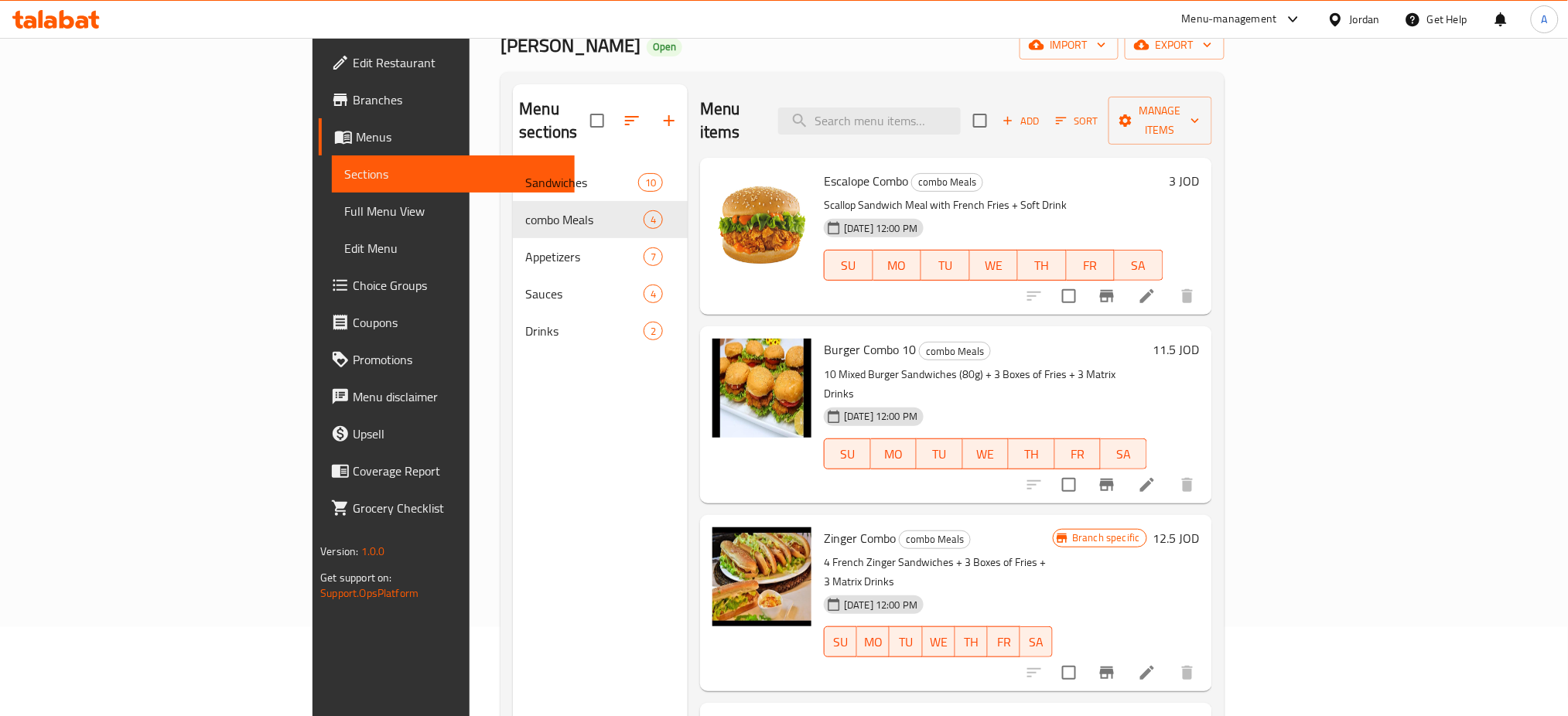
scroll to position [217, 0]
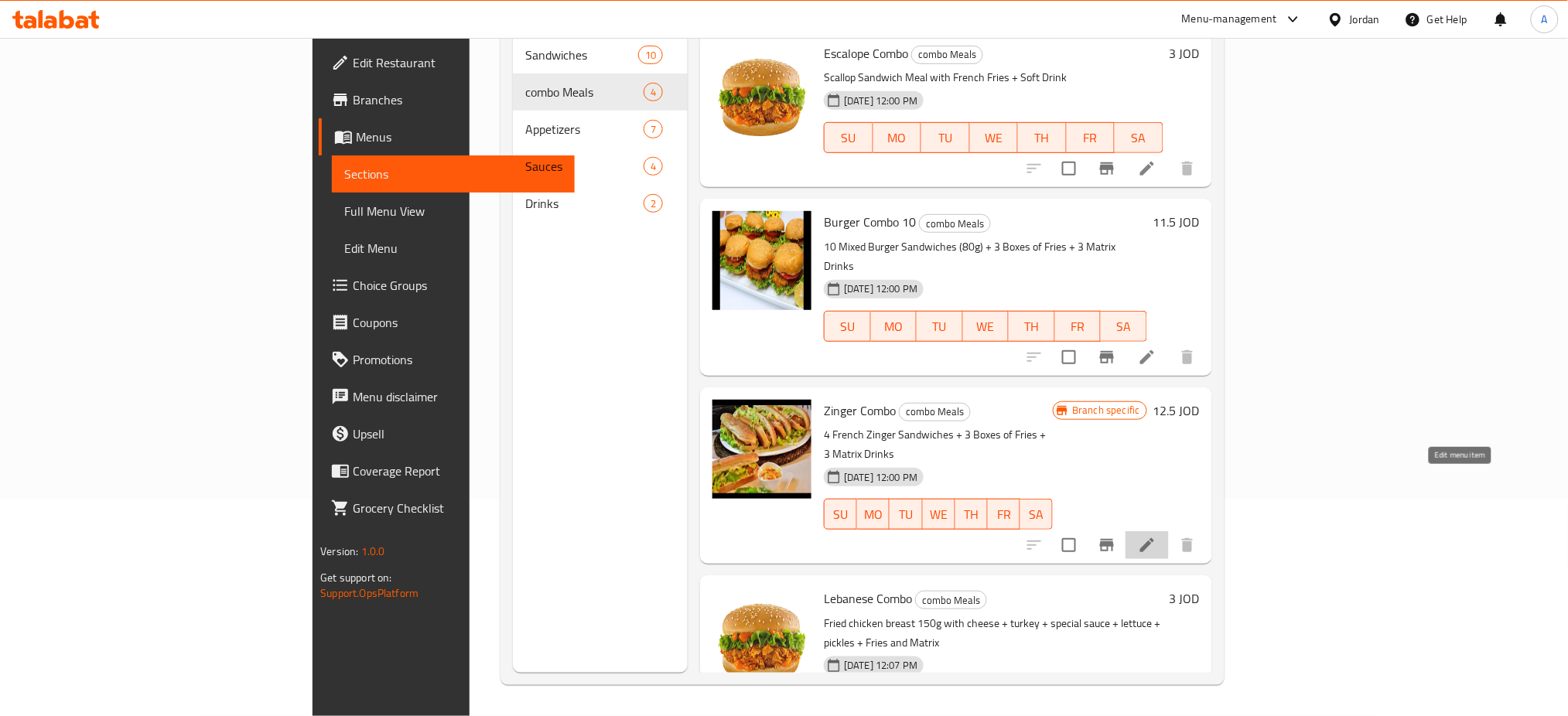
click at [1156, 536] on icon at bounding box center [1147, 545] width 19 height 19
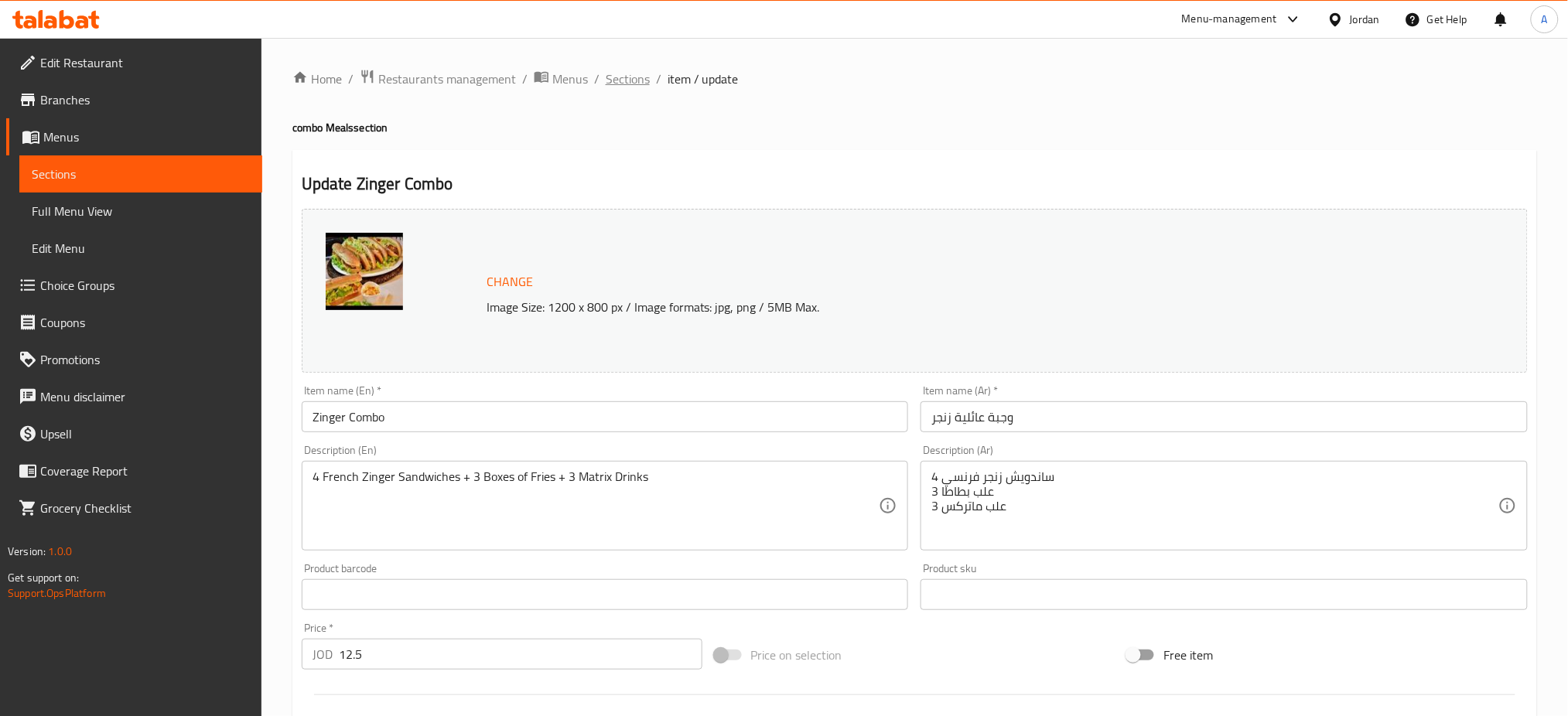
click at [608, 88] on span "Sections" at bounding box center [628, 79] width 44 height 19
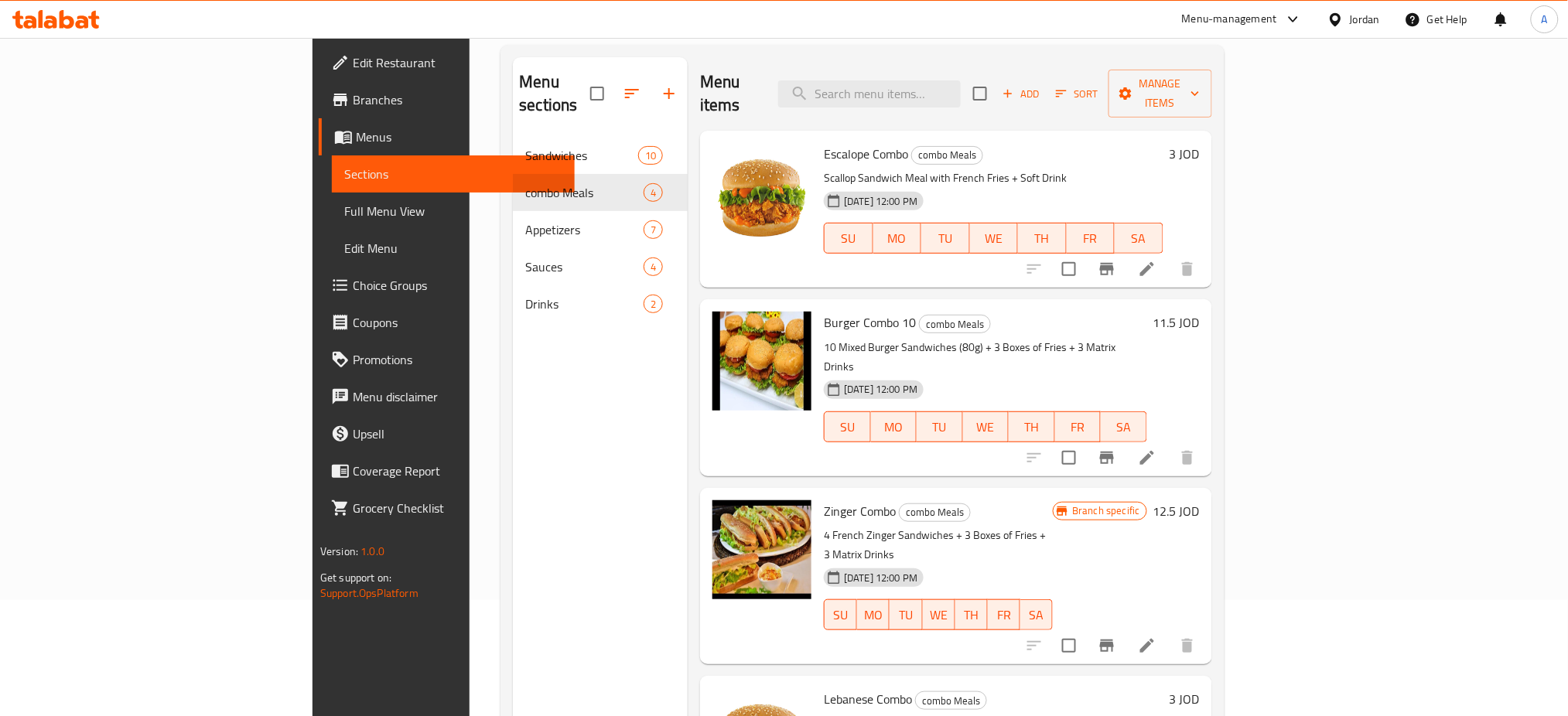
scroll to position [217, 0]
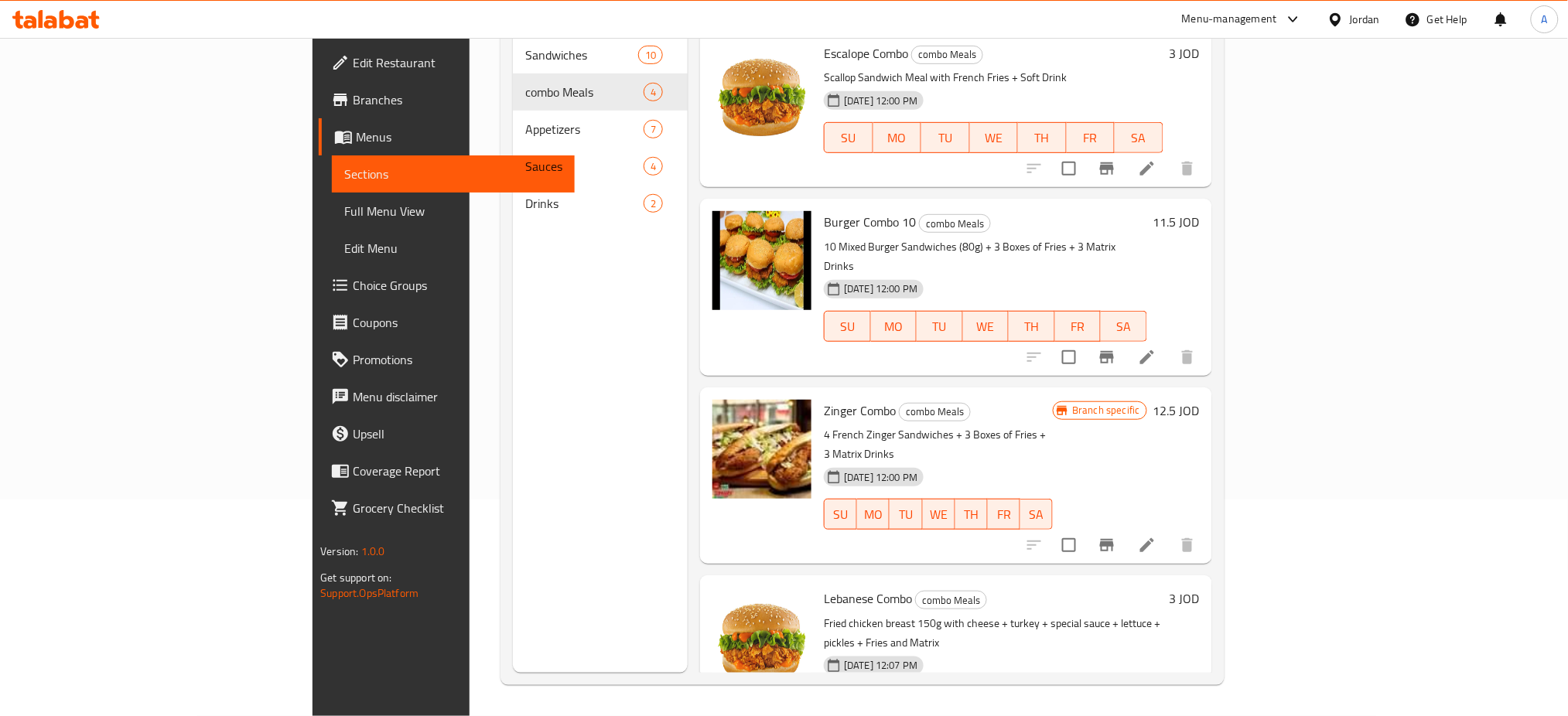
drag, startPoint x: 431, startPoint y: 454, endPoint x: 431, endPoint y: 440, distance: 14.0
click at [513, 454] on div "Menu sections Sandwiches 10 combo Meals 4 Appetizers 7 Sauces 4 Drinks 2" at bounding box center [600, 315] width 175 height 716
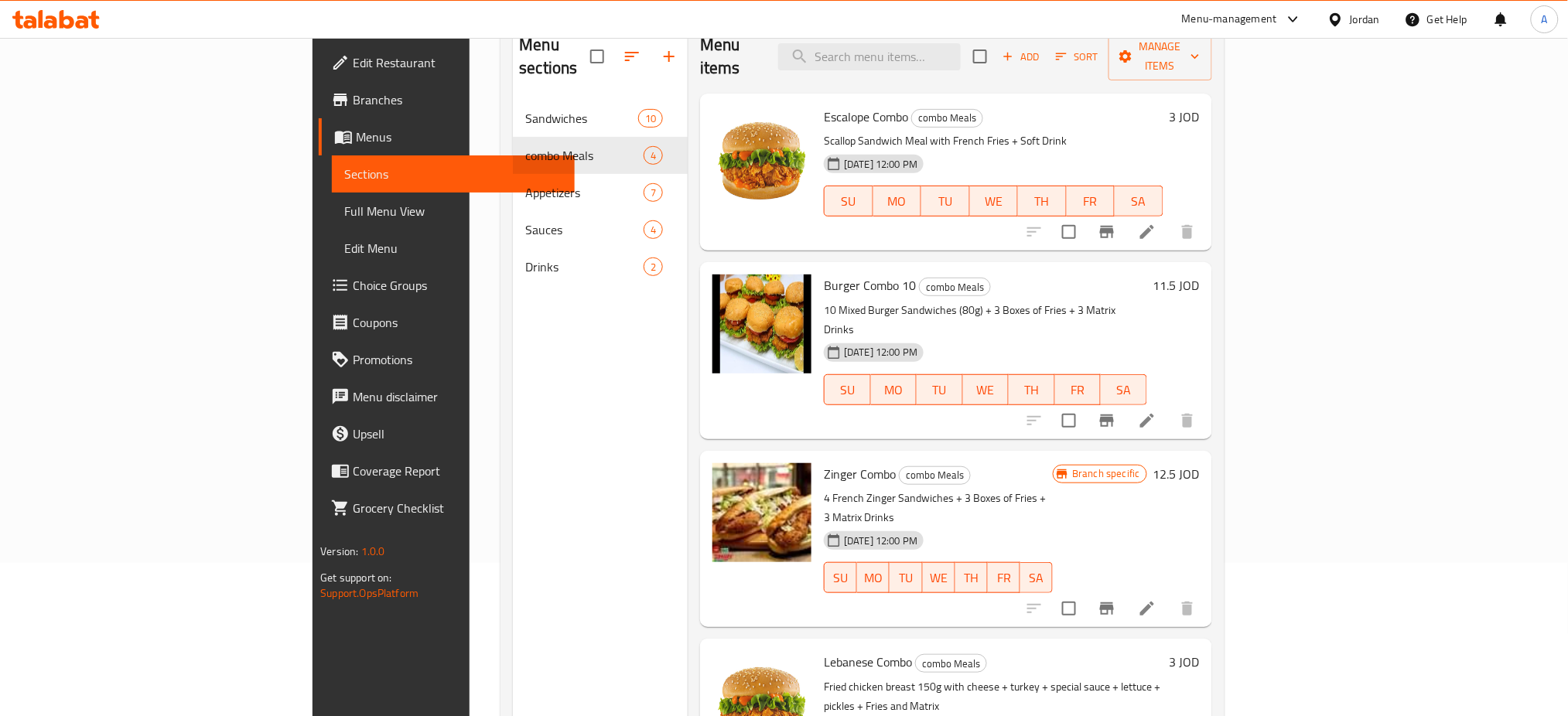
scroll to position [10, 0]
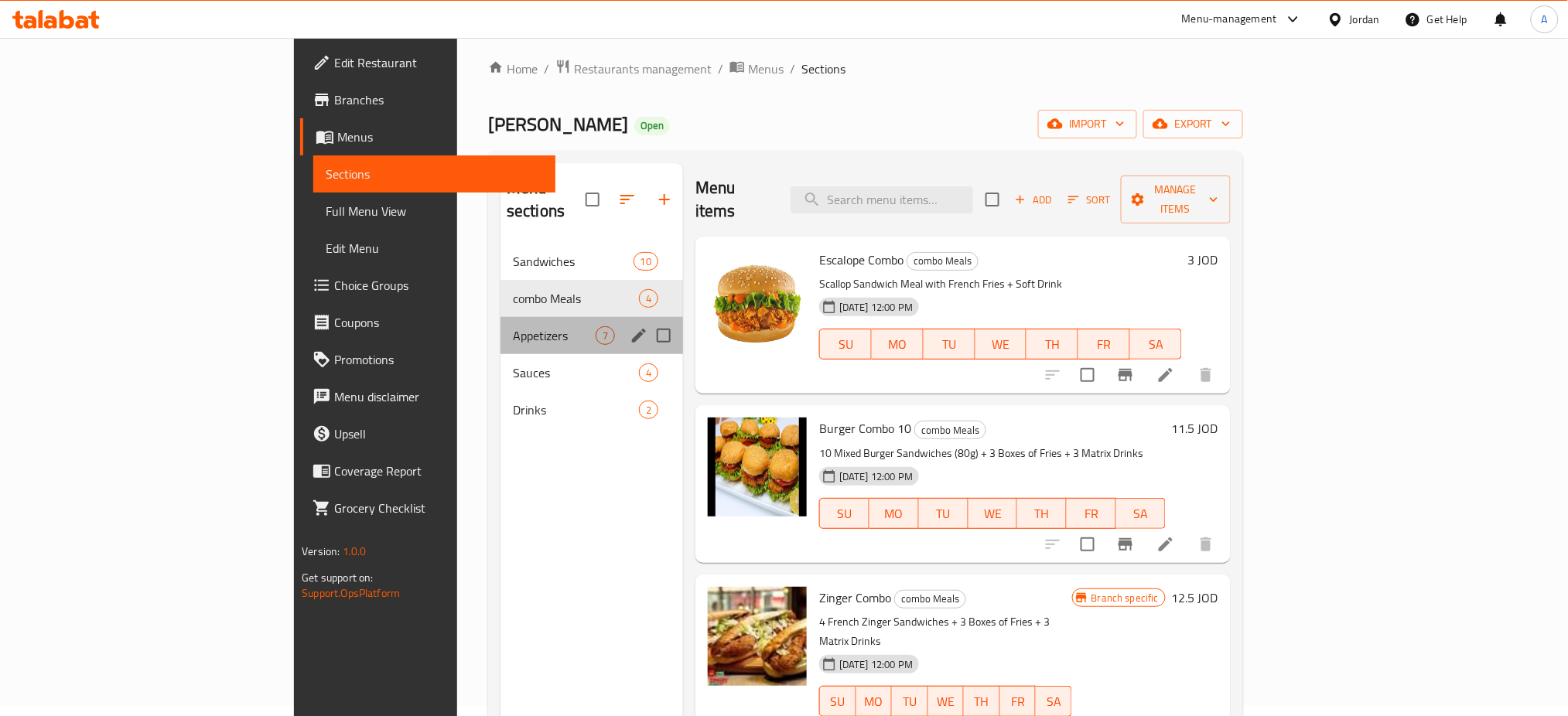
click at [500, 329] on div "Appetizers 7" at bounding box center [591, 336] width 183 height 37
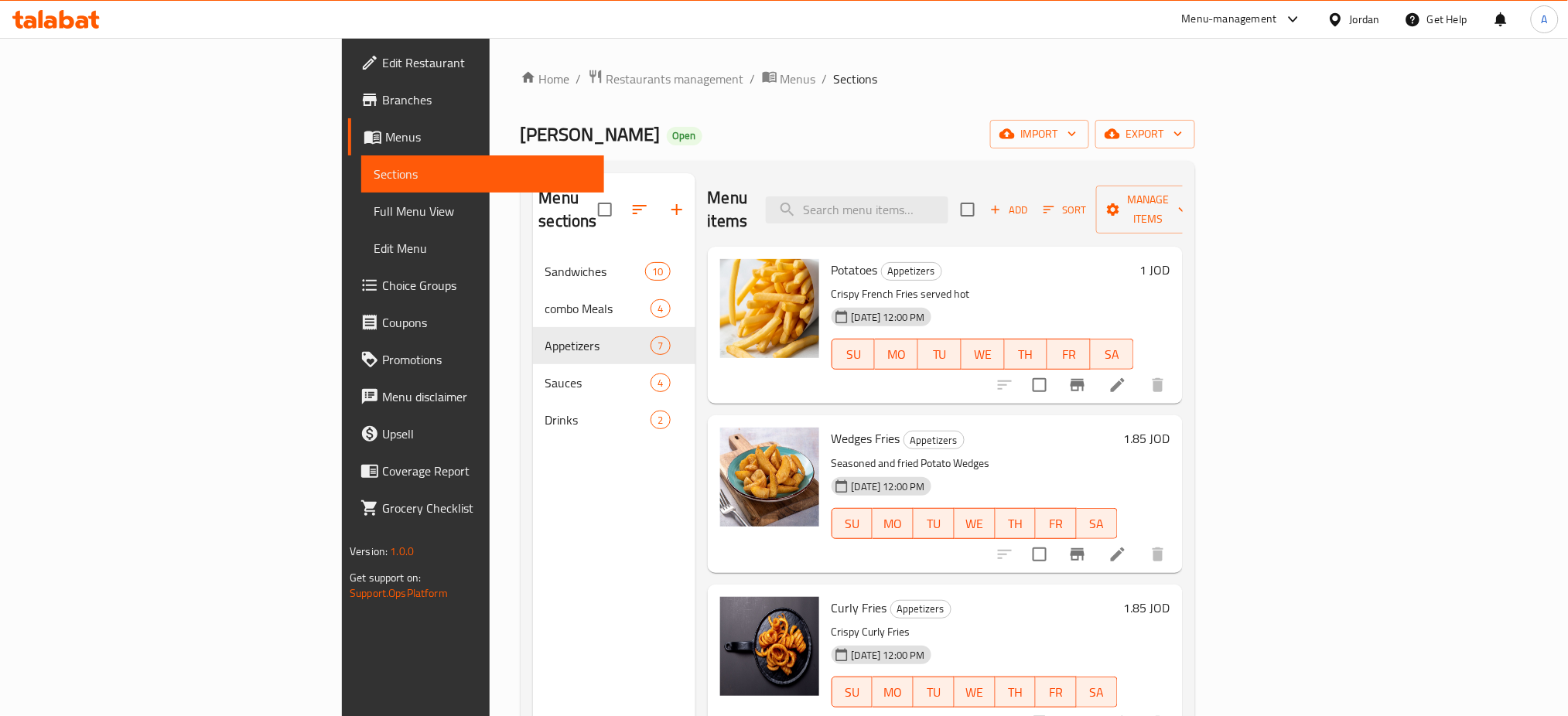
drag, startPoint x: 421, startPoint y: 493, endPoint x: 719, endPoint y: 363, distance: 325.1
click at [533, 492] on div "Menu sections Sandwiches 10 combo Meals 4 Appetizers 7 Sauces 4 Drinks 2" at bounding box center [614, 531] width 162 height 716
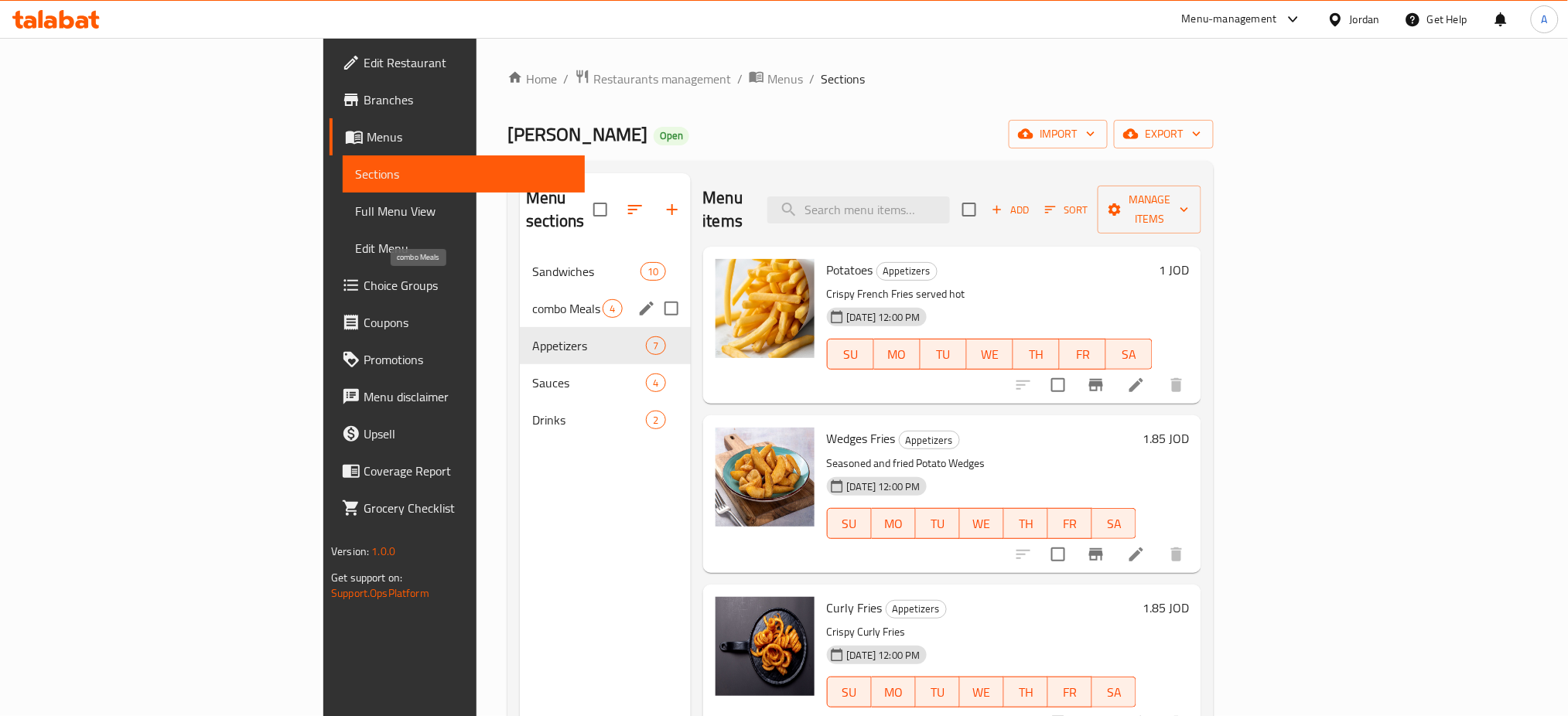
drag, startPoint x: 369, startPoint y: 279, endPoint x: 418, endPoint y: 303, distance: 54.6
click at [532, 300] on span "combo Meals" at bounding box center [567, 308] width 71 height 19
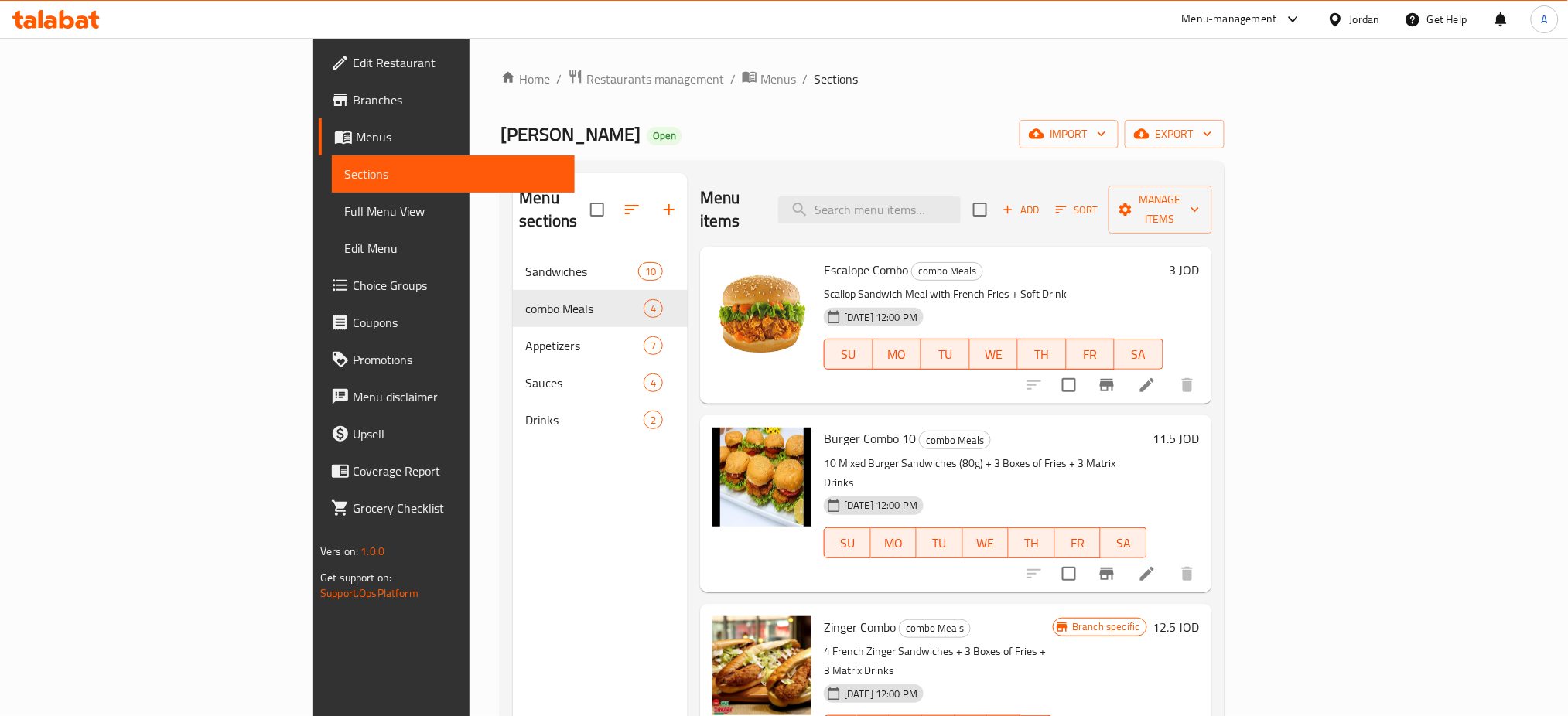
scroll to position [217, 0]
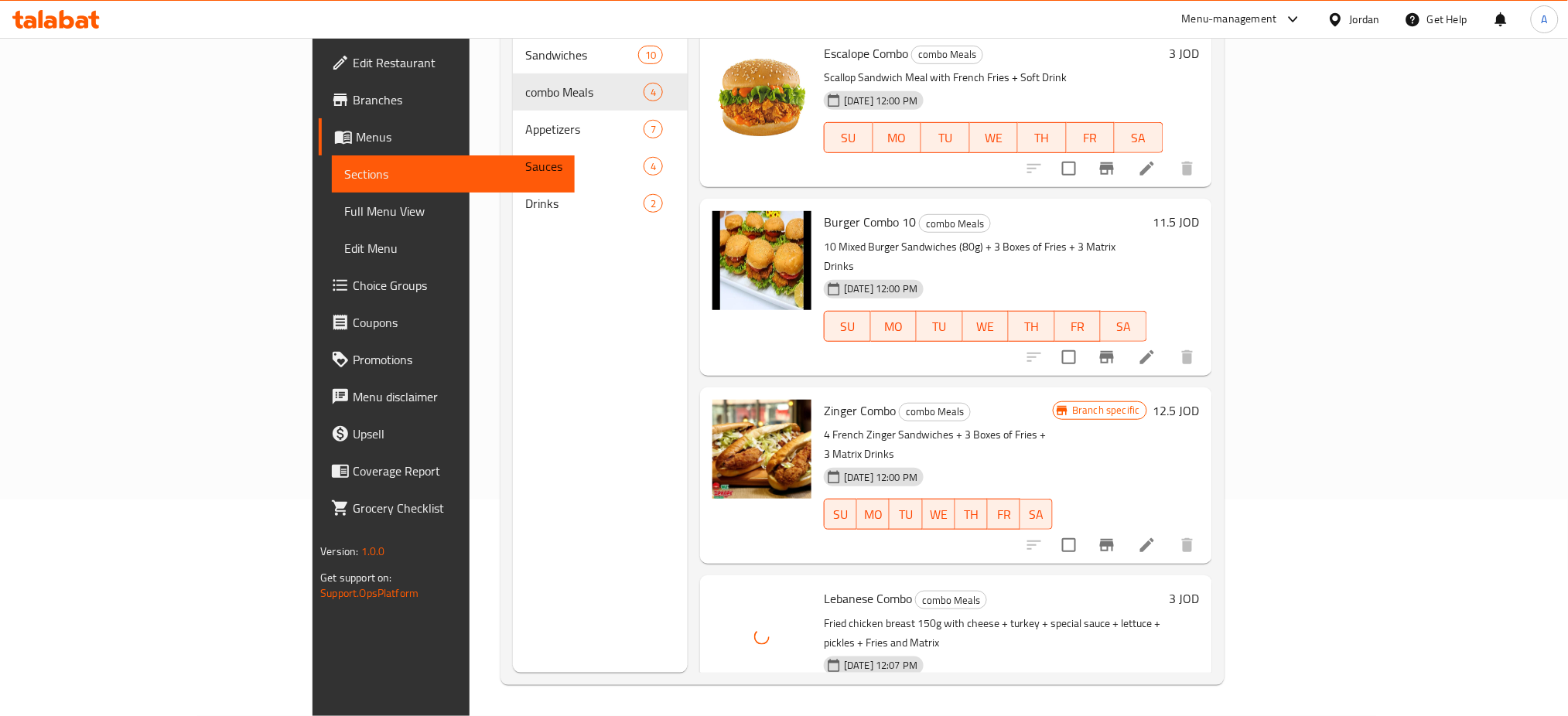
click at [513, 345] on div "Menu sections Sandwiches 10 combo Meals 4 Appetizers 7 Sauces 4 Drinks 2" at bounding box center [600, 315] width 175 height 716
click at [1156, 159] on icon at bounding box center [1147, 168] width 19 height 19
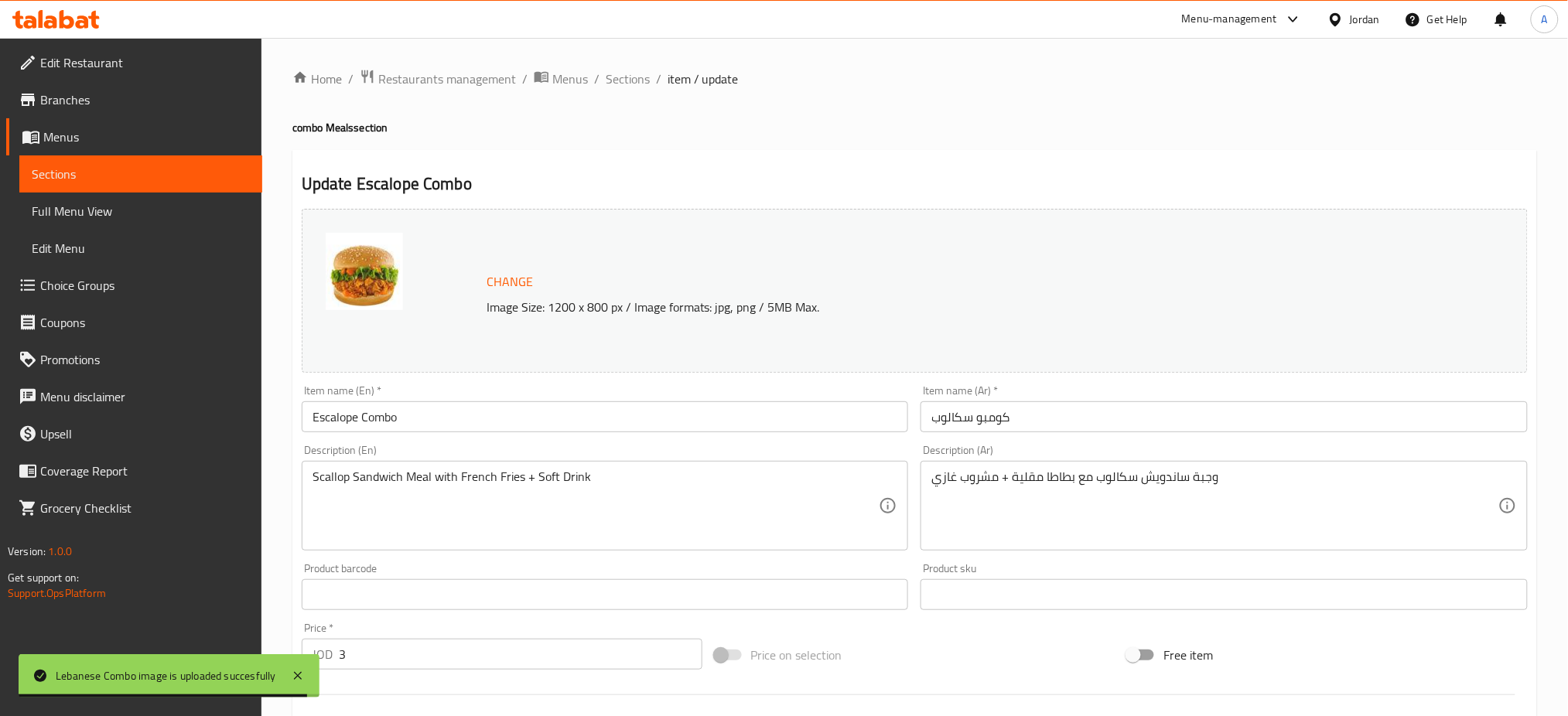
drag, startPoint x: 689, startPoint y: 468, endPoint x: 933, endPoint y: 425, distance: 247.8
click at [688, 468] on div "Scallop Sandwich Meal with French Fries + Soft Drink Description (En)" at bounding box center [606, 506] width 607 height 90
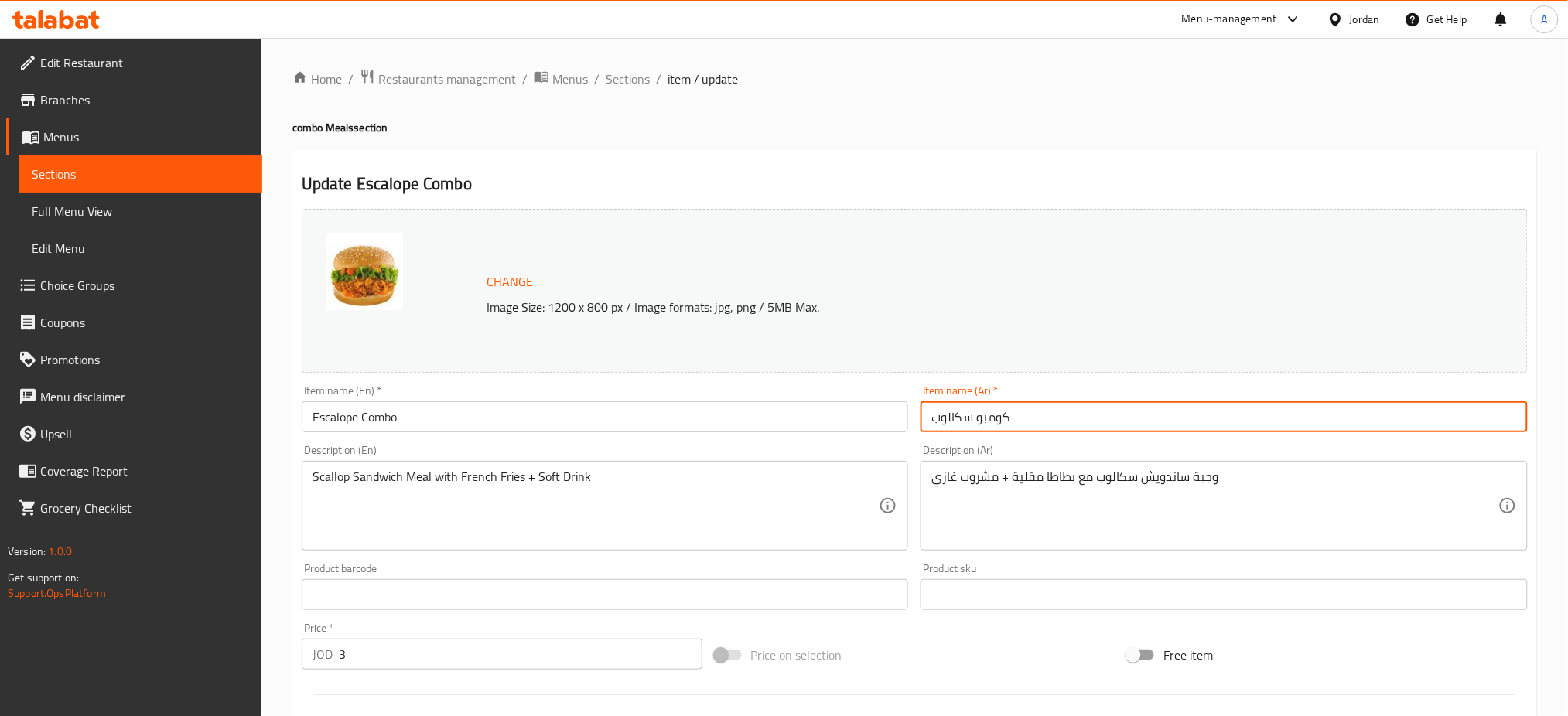
drag, startPoint x: 972, startPoint y: 420, endPoint x: 702, endPoint y: 420, distance: 270.0
click at [702, 420] on div "Change Image Size: 1200 x 800 px / Image formats: jpg, png / 5MB Max. Item name…" at bounding box center [914, 547] width 1238 height 689
paste input "كومبو برجر مكس"
type input "كومبو برجر مكس"
click at [631, 82] on span "Sections" at bounding box center [628, 79] width 44 height 19
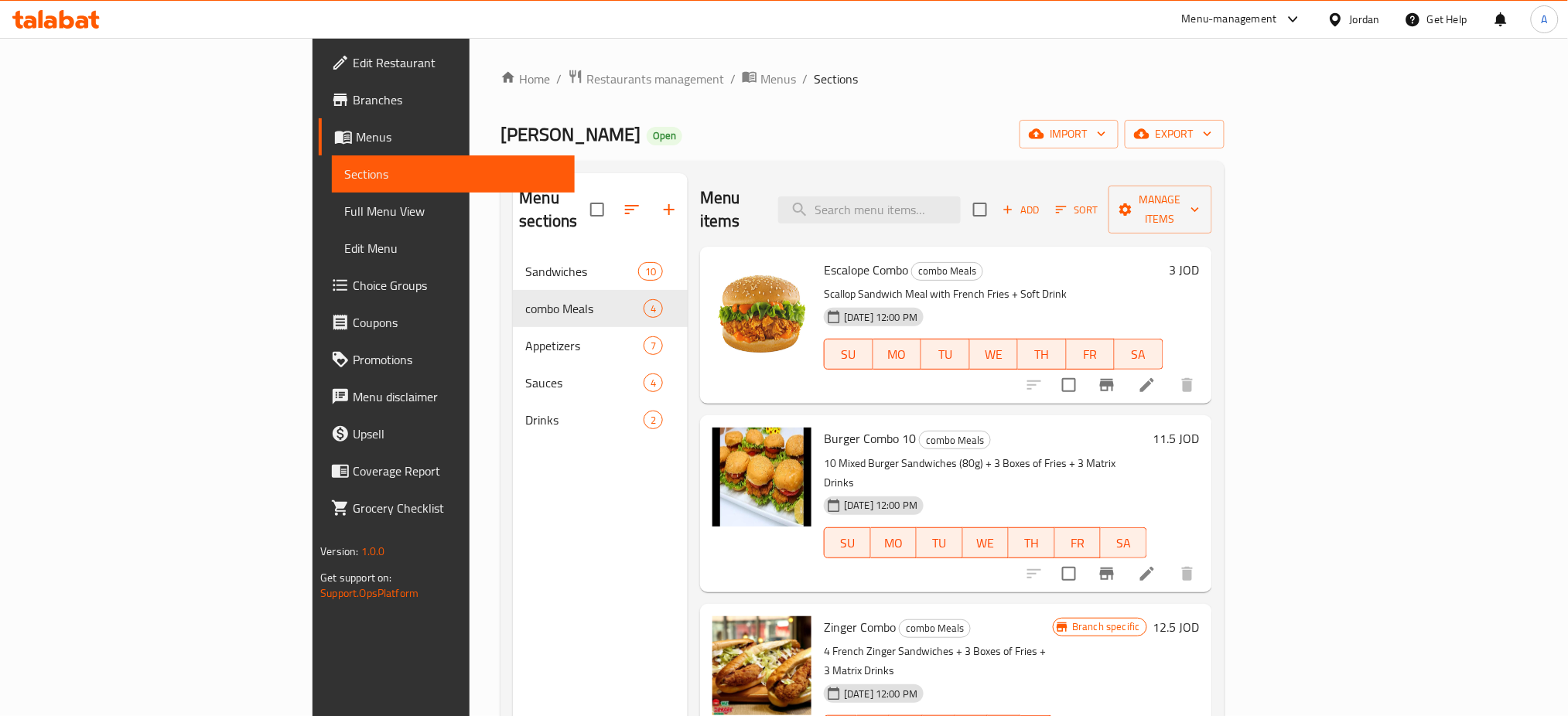
click at [1168, 371] on li at bounding box center [1147, 385] width 43 height 28
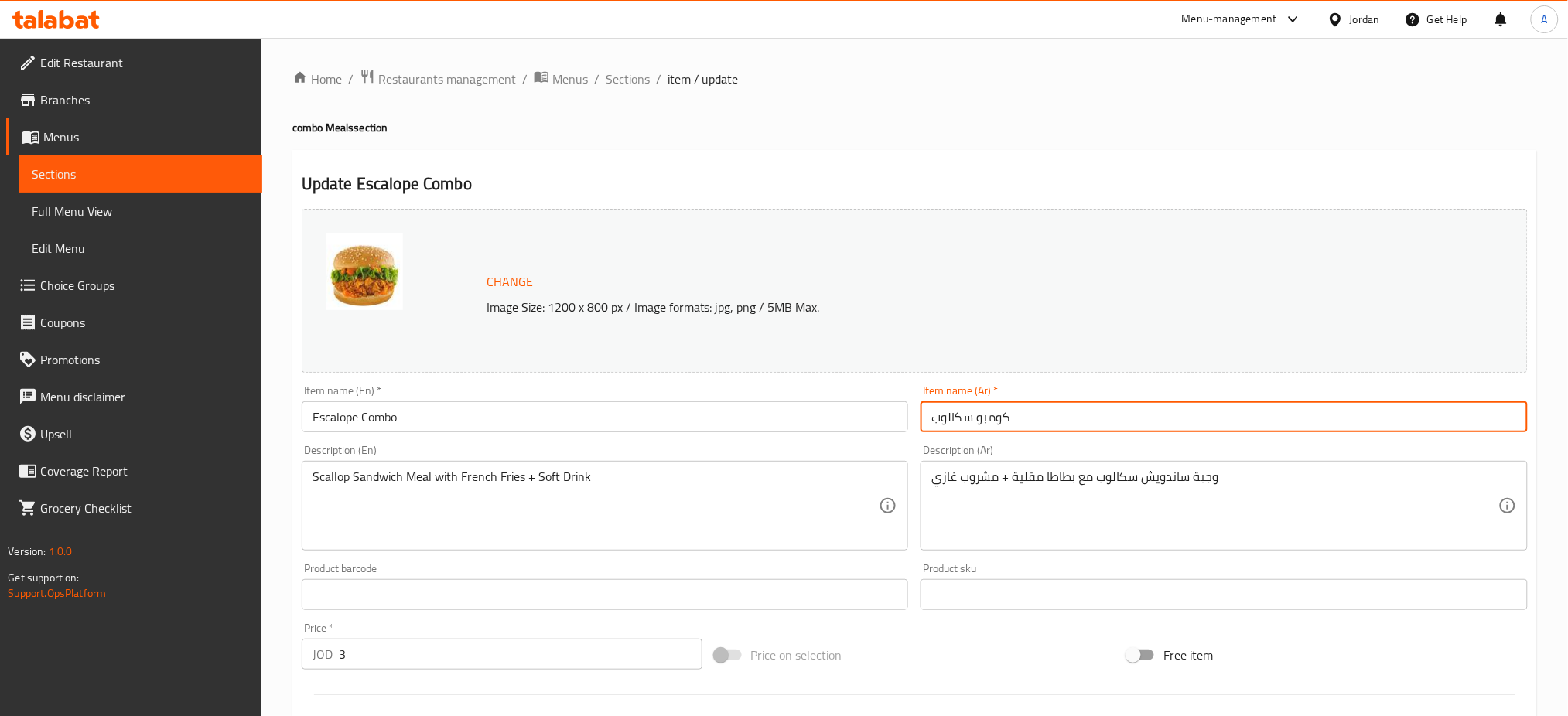
drag, startPoint x: 1108, startPoint y: 415, endPoint x: 858, endPoint y: 468, distance: 255.6
click at [819, 420] on div "Change Image Size: 1200 x 800 px / Image formats: jpg, png / 5MB Max. Item name…" at bounding box center [914, 547] width 1238 height 689
paste input "كومبو برجر مكس"
type input "كومبو برجر مكس"
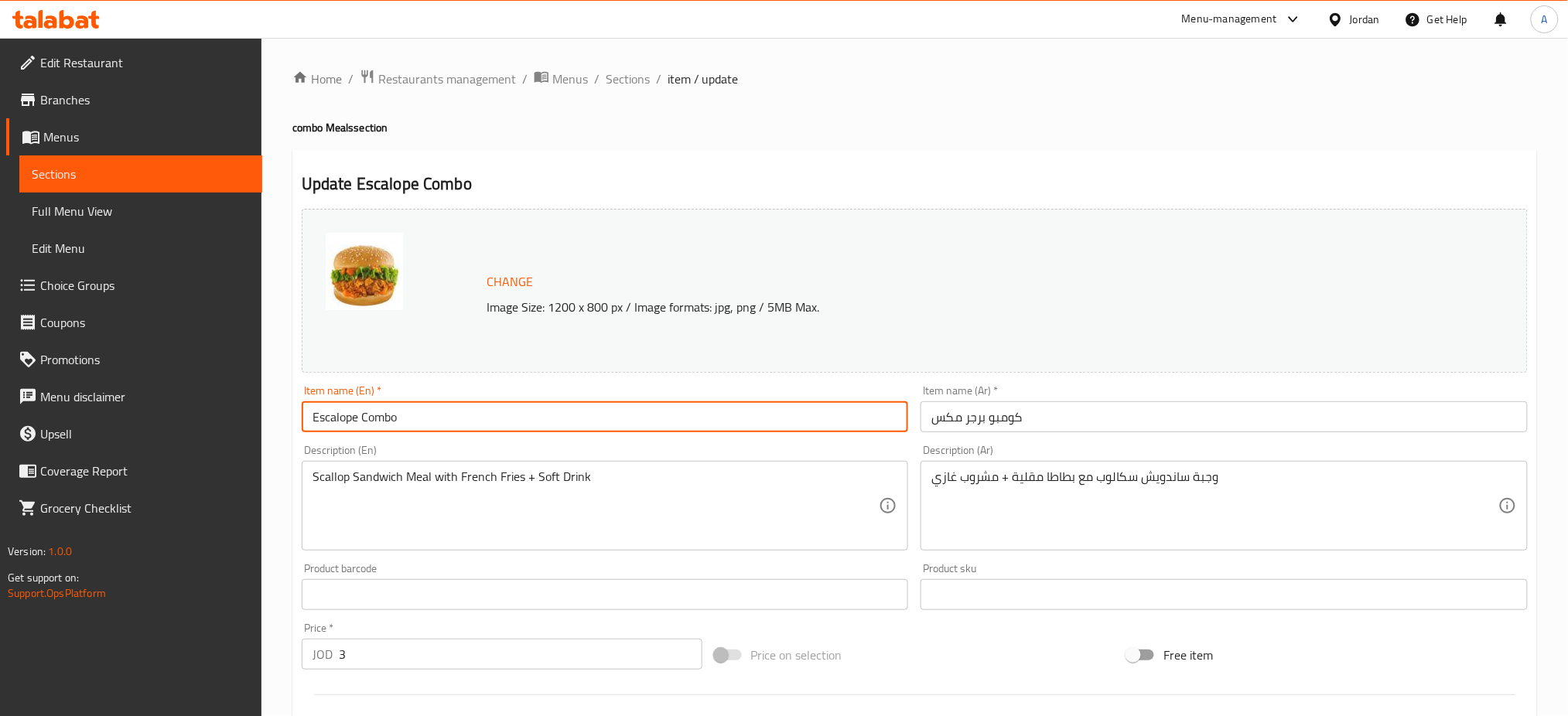
drag, startPoint x: 510, startPoint y: 419, endPoint x: 0, endPoint y: 419, distance: 510.0
click at [0, 419] on div "Edit Restaurant Branches Menus Sections Full Menu View Edit Menu Choice Groups …" at bounding box center [784, 576] width 1568 height 1077
type input "}"
type input "خ"
type input "Combo burger mix"
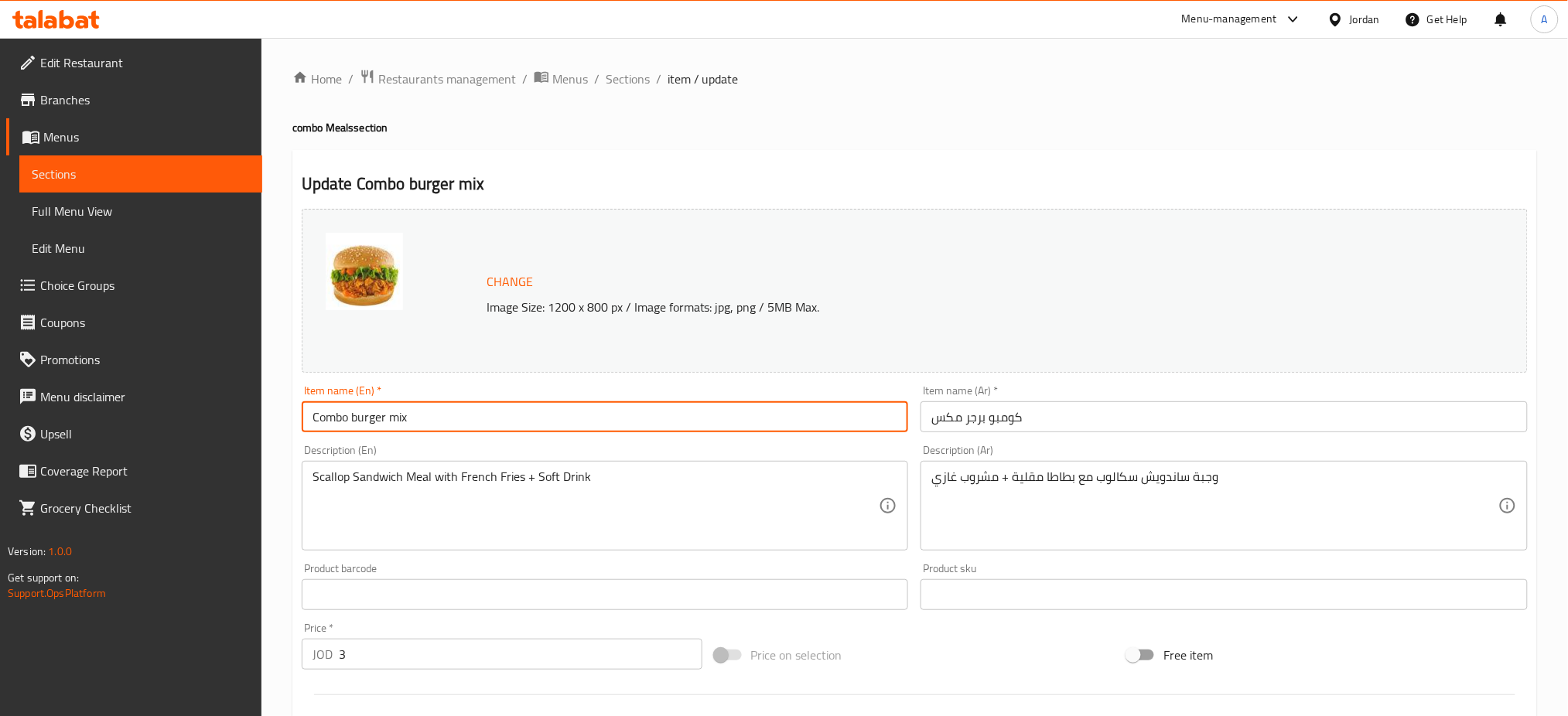
drag, startPoint x: 1259, startPoint y: 486, endPoint x: 629, endPoint y: 491, distance: 630.0
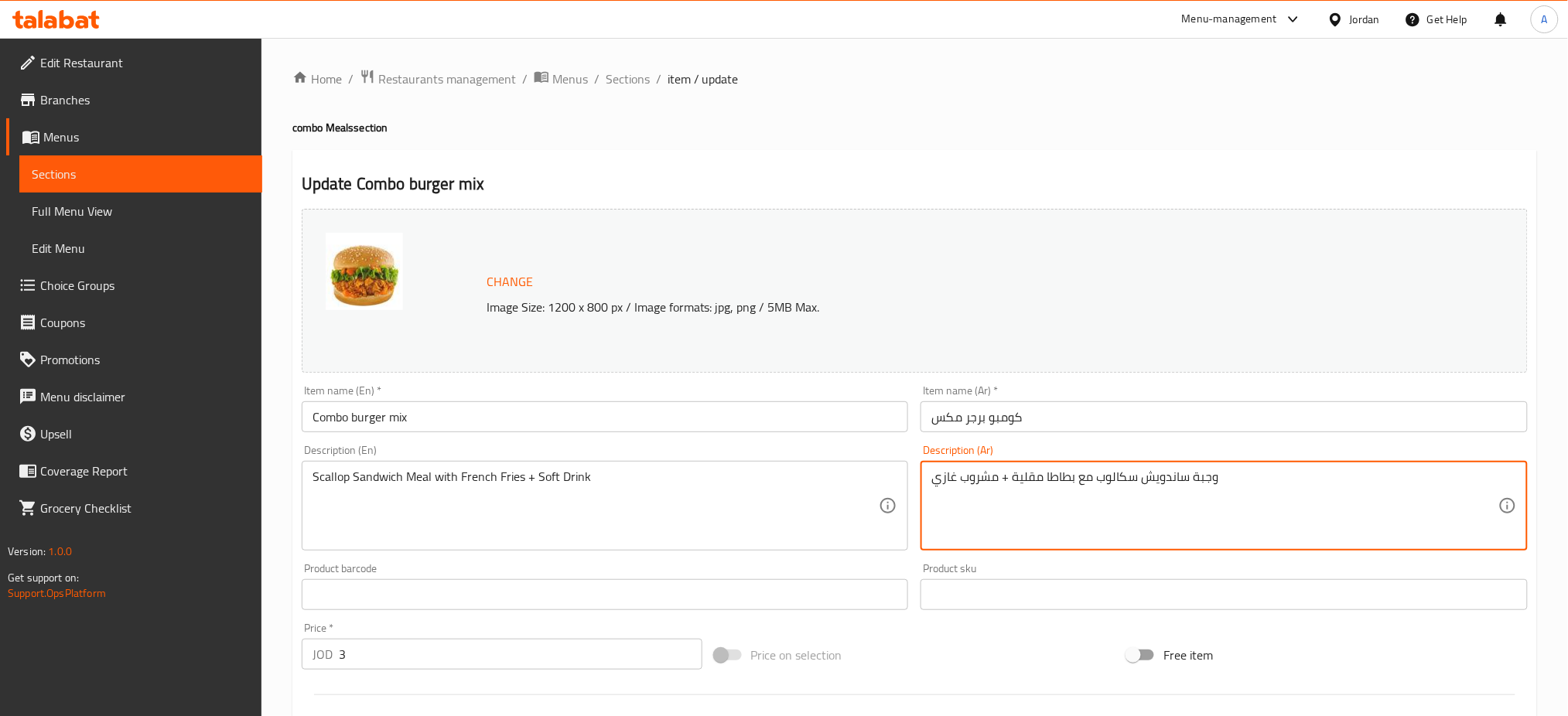
paste textarea "برجر لحمة 80غ 1 سكالوب دجاج 1 بطاطا مقلية 1 ماتركس"
type textarea "برجر لحمة 80غ 1 سكالوب دجاج 1 بطاطا مقلية 1 ماتركس"
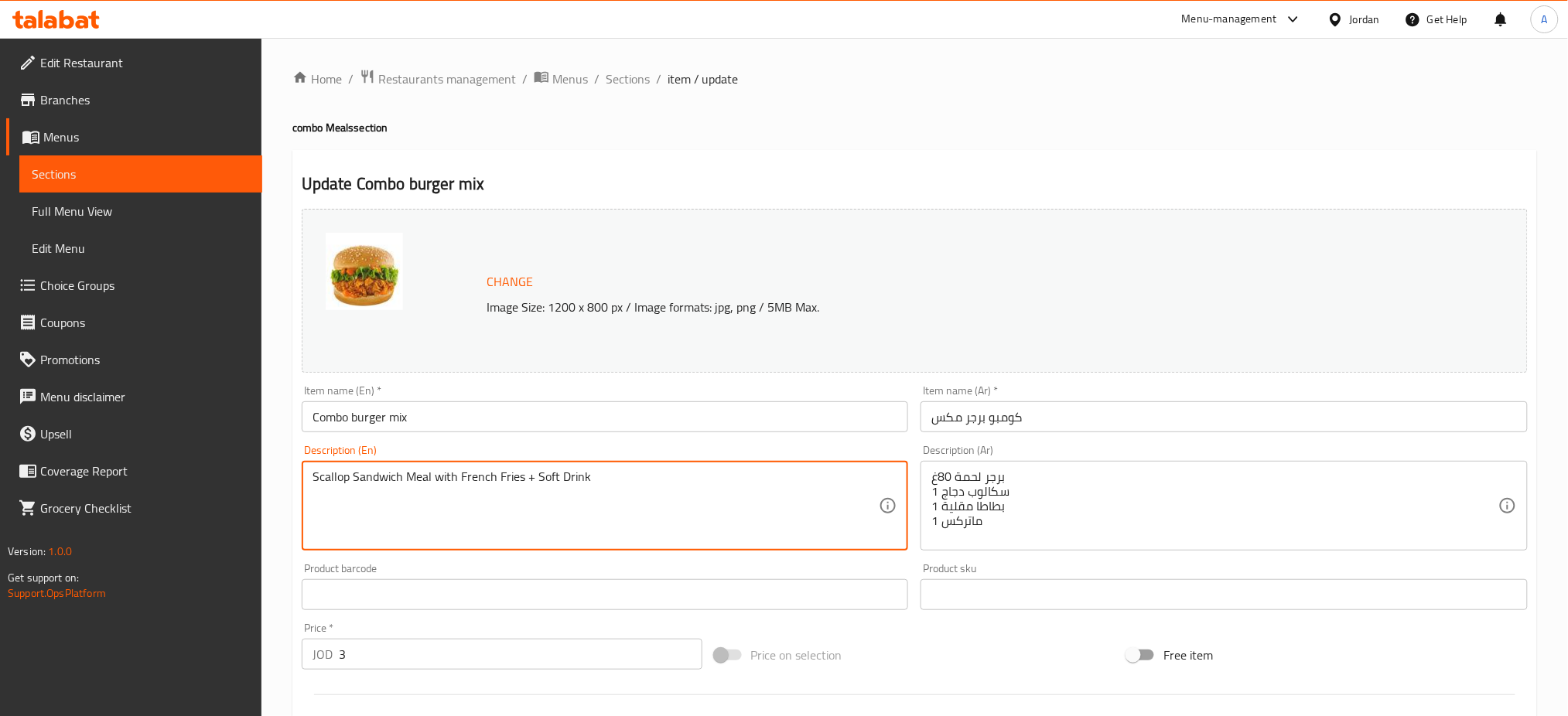
drag, startPoint x: 688, startPoint y: 485, endPoint x: 147, endPoint y: 481, distance: 541.0
paste textarea "Beef Burger 80g 1 Chicken Scallop 1 French Fries 1 Matrix"
click at [435, 515] on textarea "Beef Burger 80g 1 Chicken Scallop 1 French Fries 1 Matrix" at bounding box center [596, 506] width 567 height 74
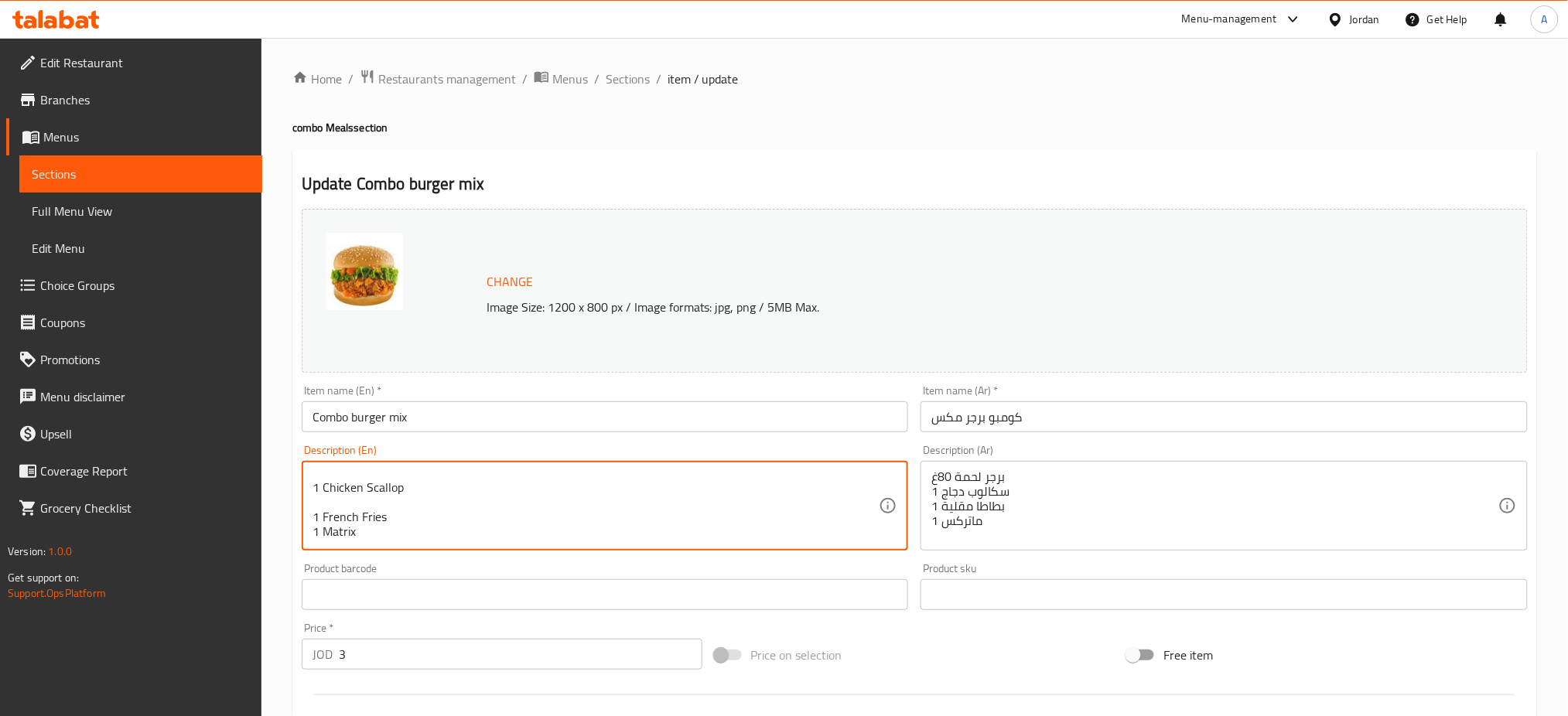
click at [397, 498] on textarea "Beef Burger 80g 1 Chicken Scallop 1 French Fries 1 Matrix" at bounding box center [596, 506] width 567 height 74
click at [376, 511] on textarea "Beef Burger 80g 1 Chicken Scallop 1 French Fries 1 Matrix" at bounding box center [596, 506] width 567 height 74
click at [340, 503] on textarea "Beef Burger 80g 1 Chicken Scallop 1 French Fries 1 Matrix" at bounding box center [596, 506] width 567 height 74
click at [345, 498] on textarea "Beef Burger 80g 1 Chicken Scallop 1 French Fries 1 Matrix" at bounding box center [596, 506] width 567 height 74
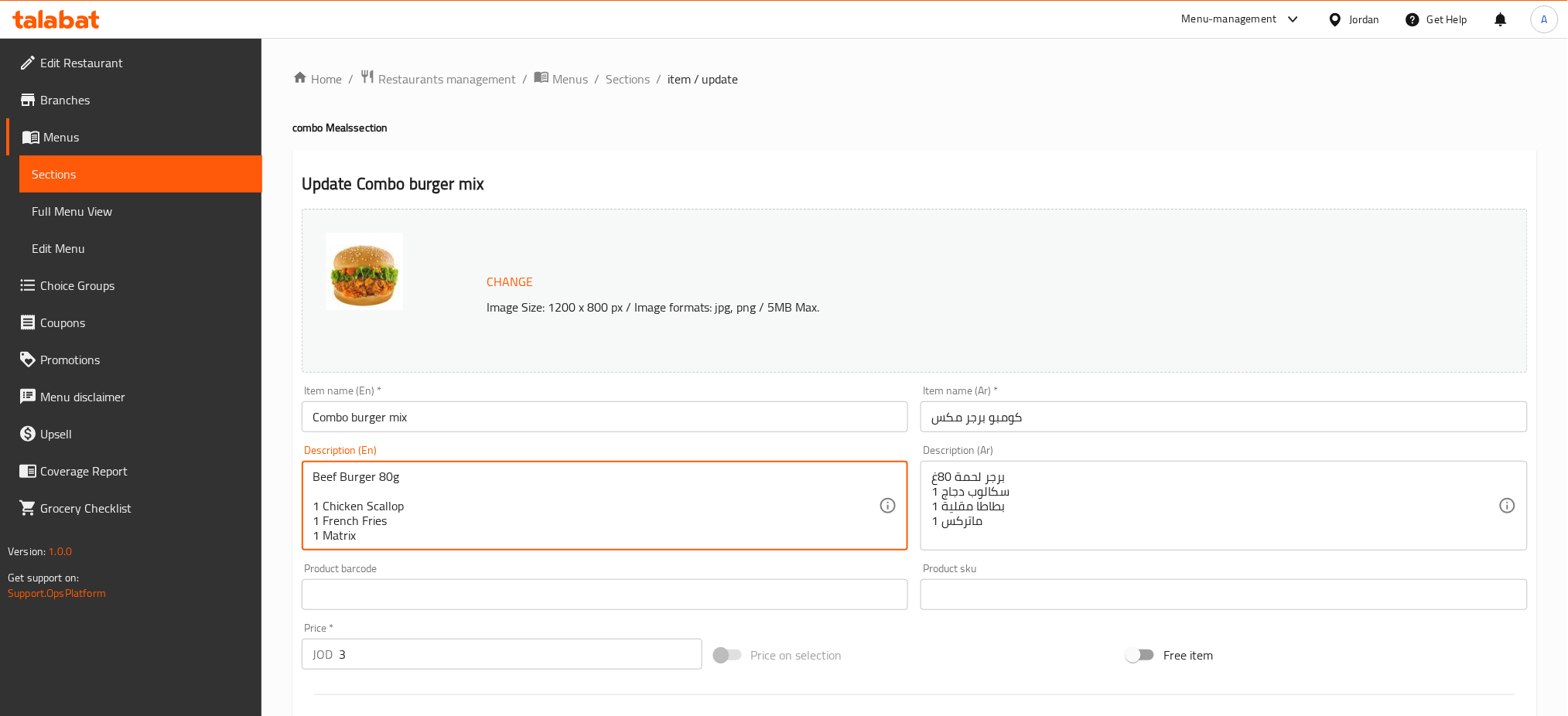
click at [348, 491] on textarea "Beef Burger 80g 1 Chicken Scallop 1 French Fries 1 Matrix" at bounding box center [596, 506] width 567 height 74
click at [306, 475] on div "Beef Burger 80g 1 Chicken Scallop 1 French Fries 1 Matrix Description (En)" at bounding box center [606, 506] width 607 height 90
click at [315, 476] on textarea "Beef Burger 80g 1 Chicken Scallop 1 French Fries 1 Matrix" at bounding box center [596, 506] width 567 height 74
type textarea "1 Beef Burger 80g 1 Chicken Scallop 1 French Fries 1 Matrix"
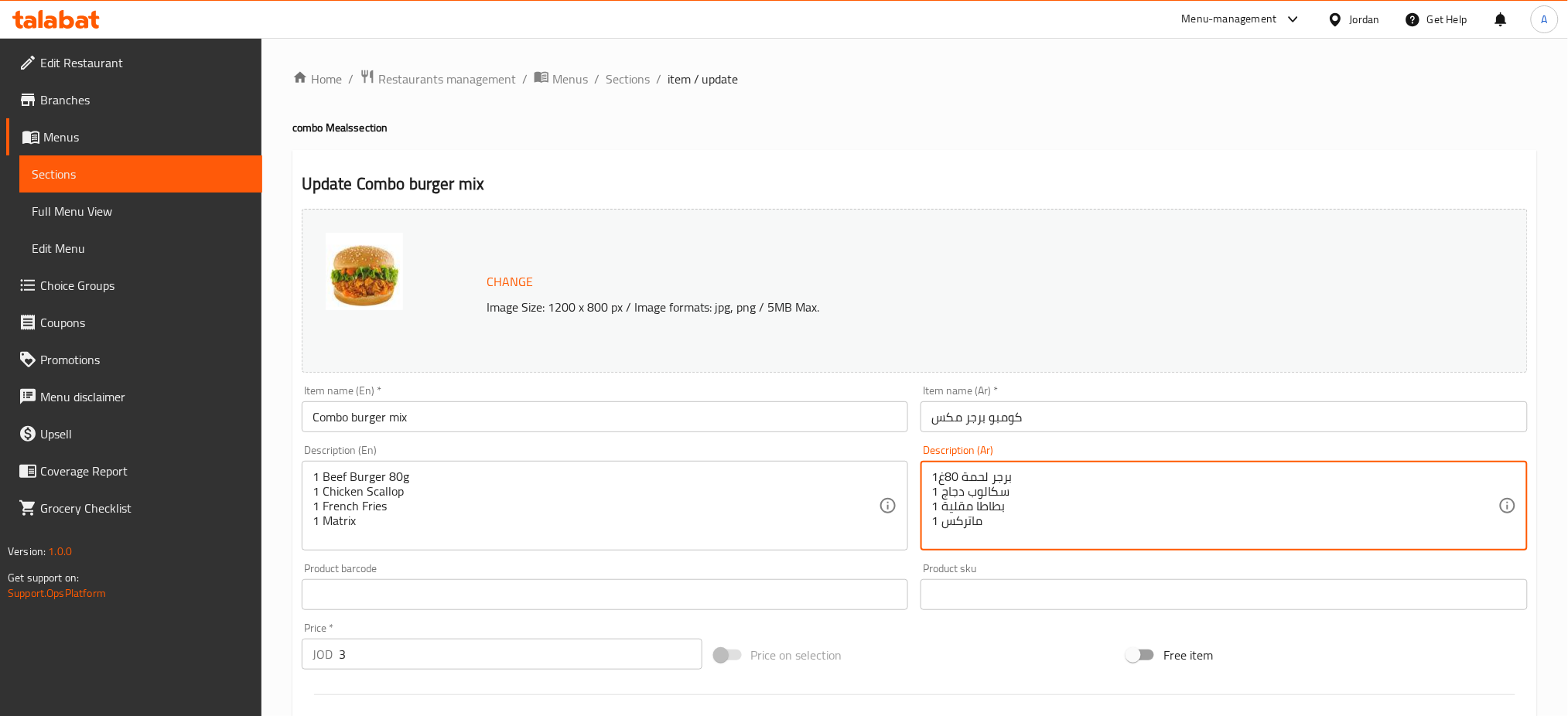
type textarea "برجر لحمة 80غ 1 سكالوب دجاج 1 بطاطا مقلية 1 ماتركس"
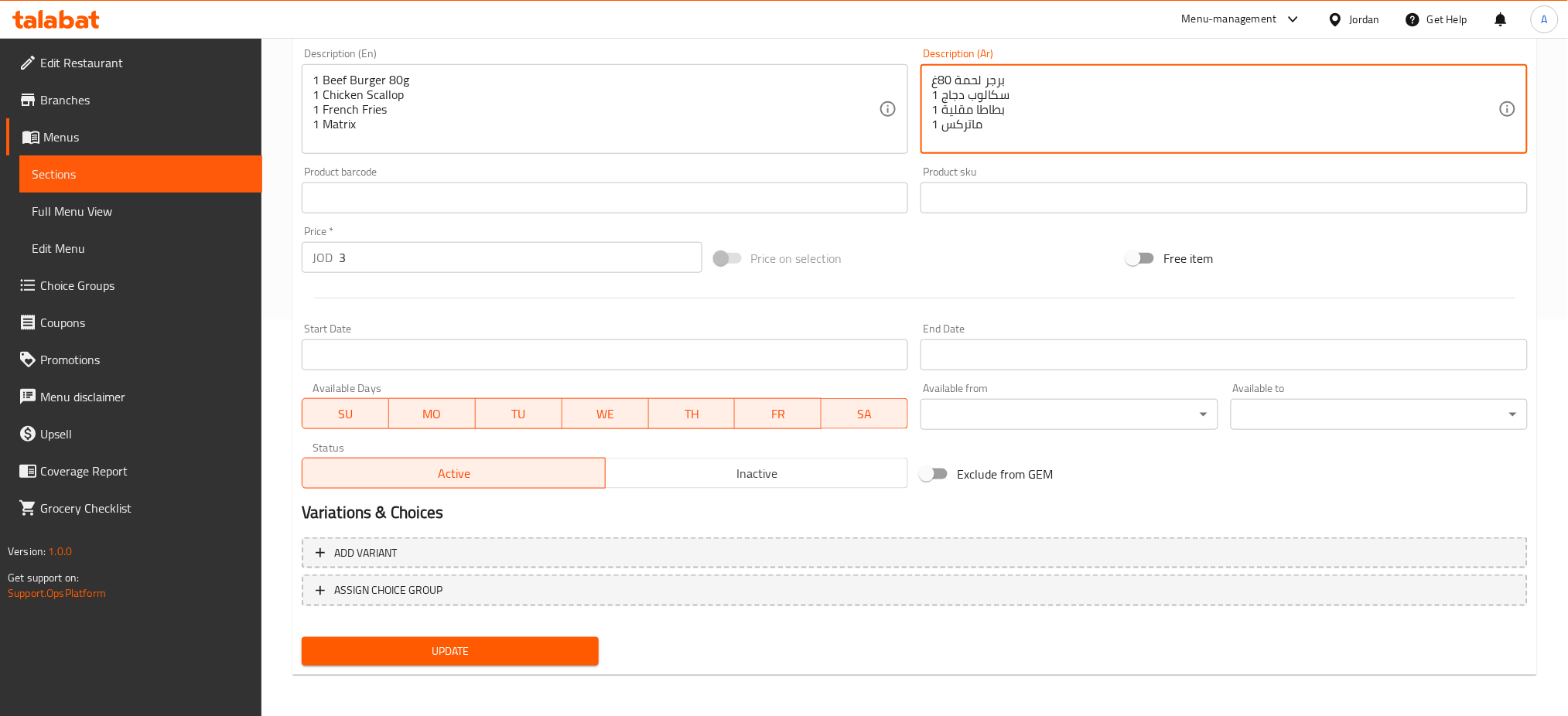
click at [453, 642] on span "Update" at bounding box center [450, 652] width 272 height 19
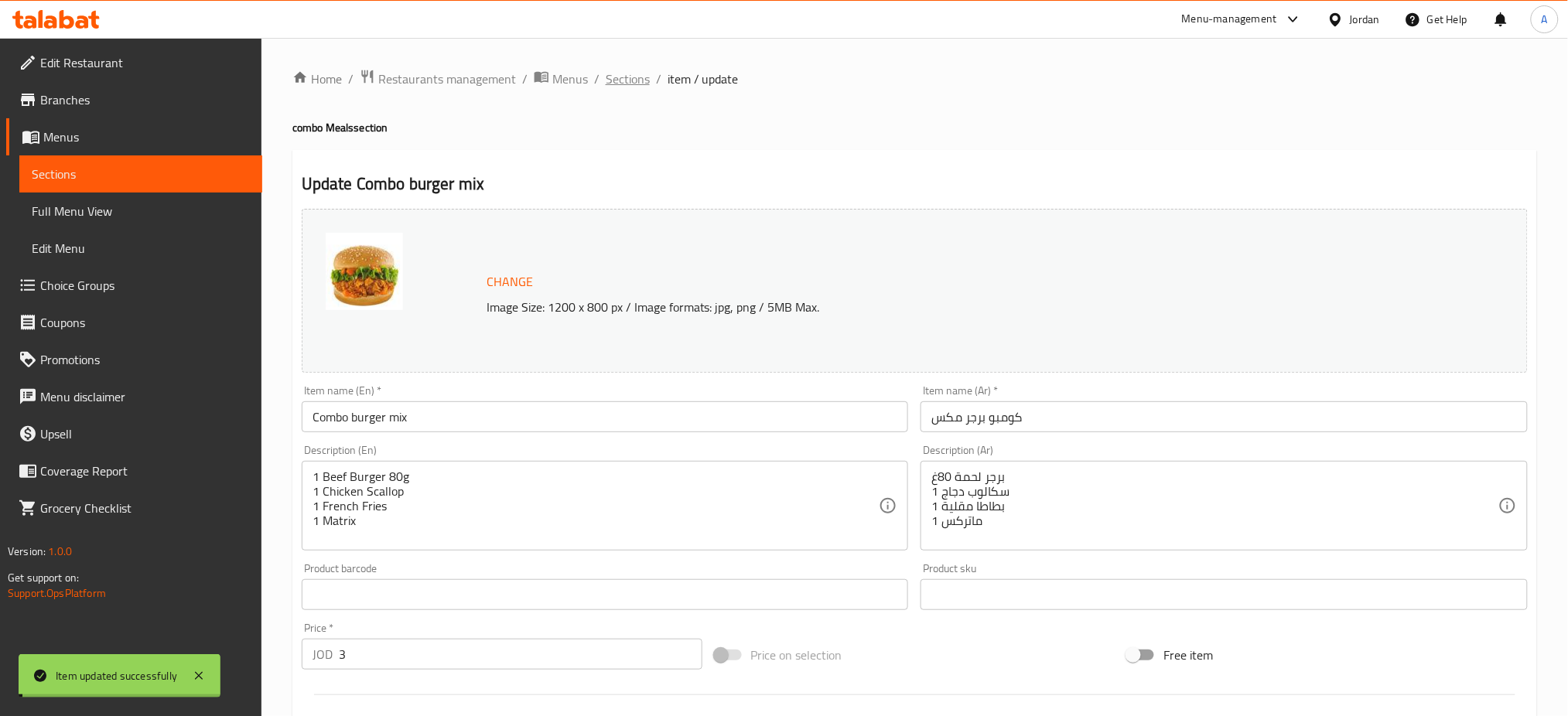
click at [636, 74] on span "Sections" at bounding box center [628, 79] width 44 height 19
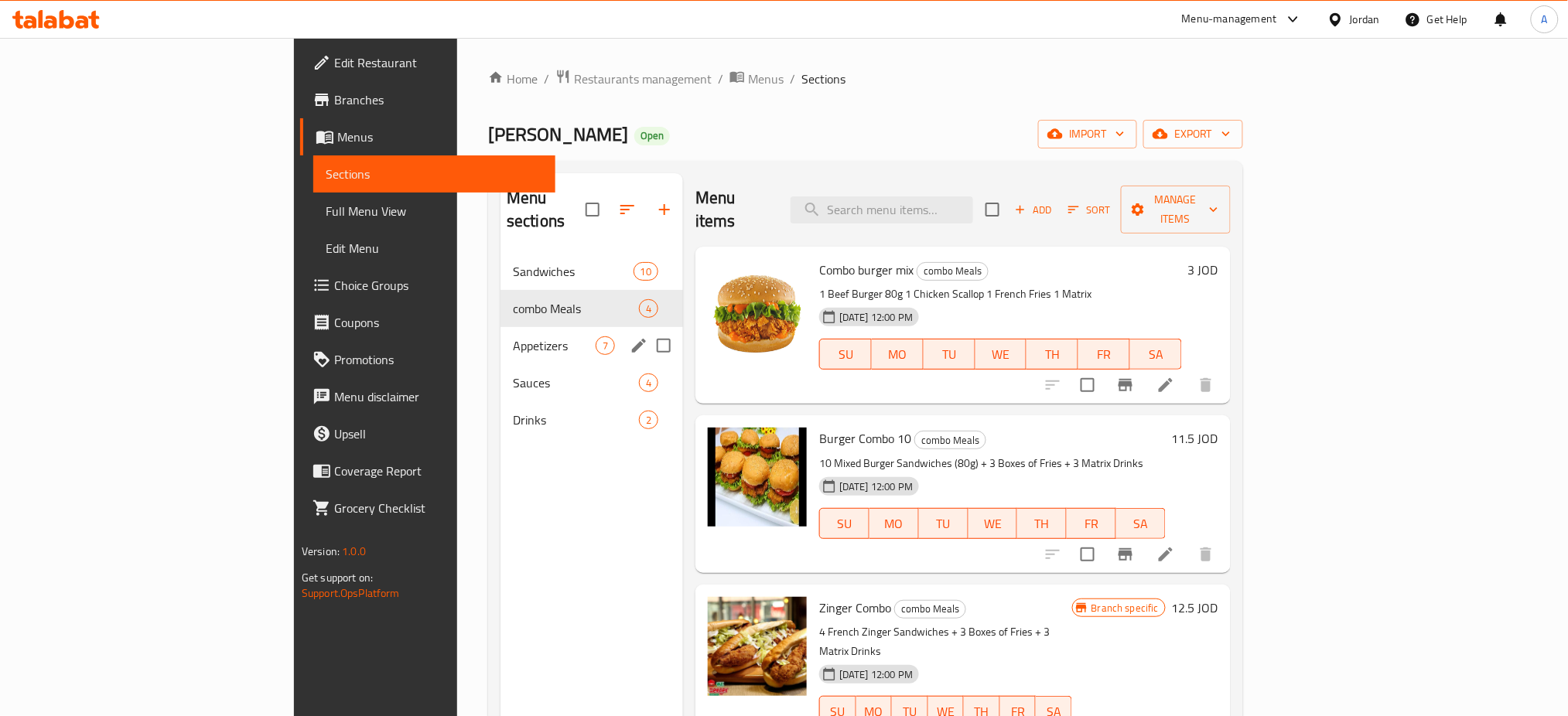
click at [513, 336] on span "Appetizers" at bounding box center [555, 345] width 83 height 19
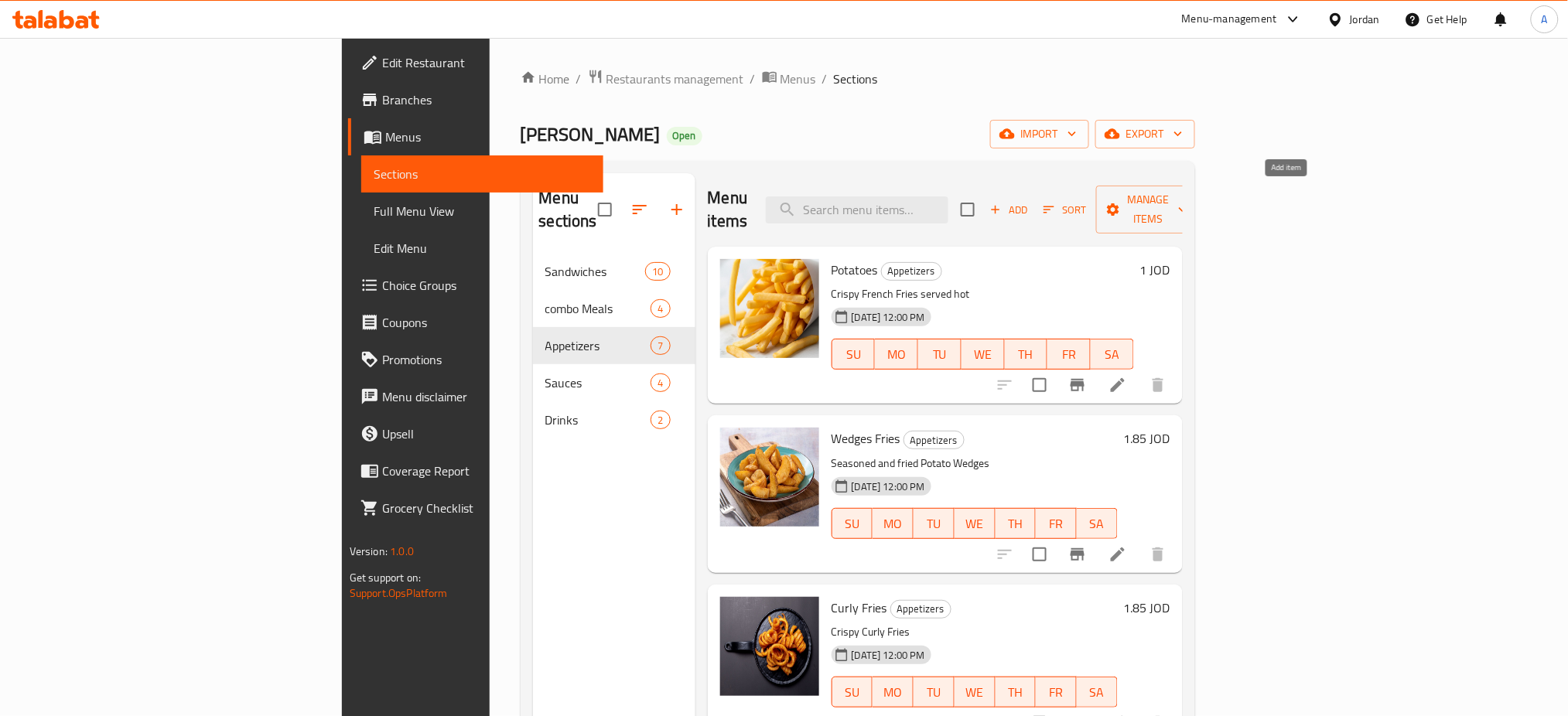
click at [1003, 203] on icon "button" at bounding box center [995, 209] width 14 height 14
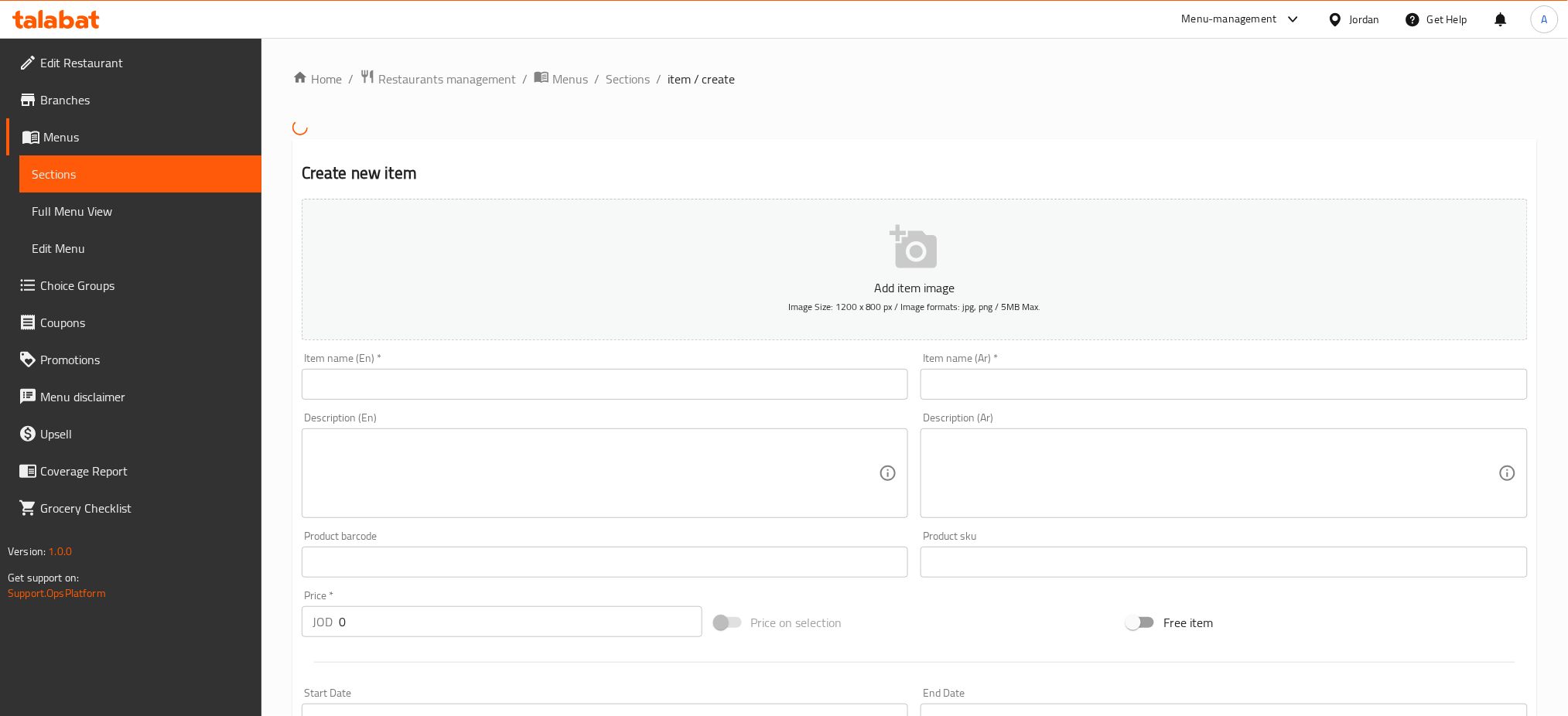
click at [1098, 376] on input "text" at bounding box center [1225, 384] width 607 height 31
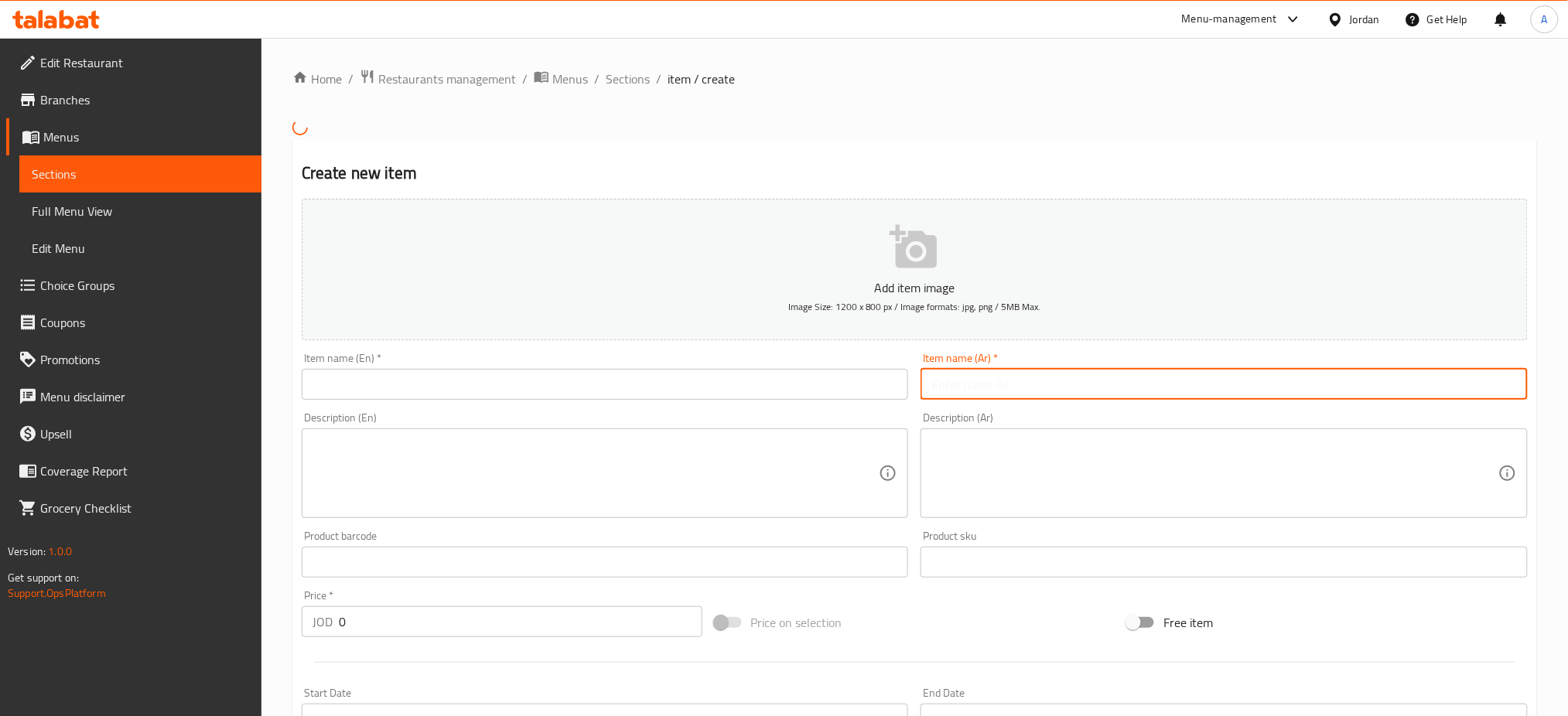
type input "w"
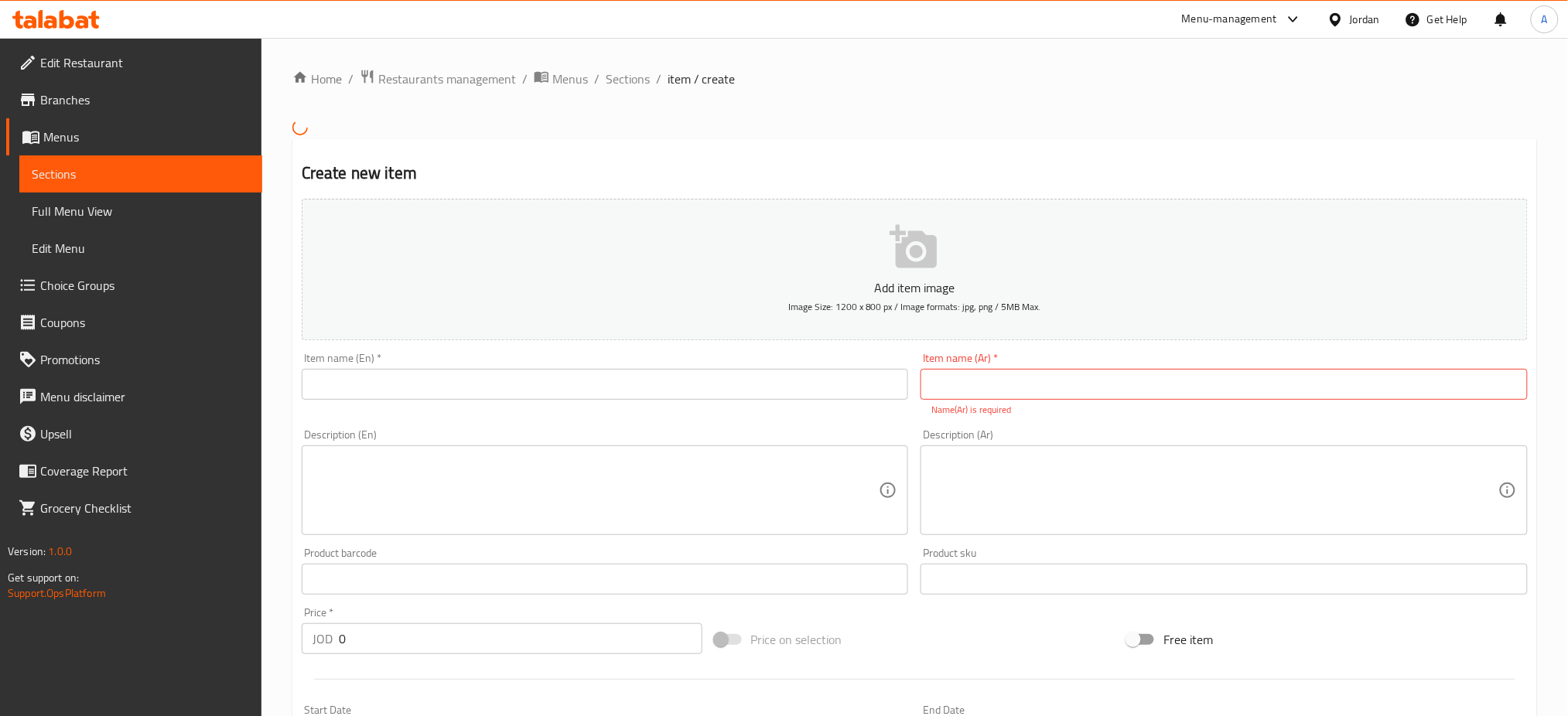
click at [1098, 376] on input "text" at bounding box center [1225, 384] width 607 height 31
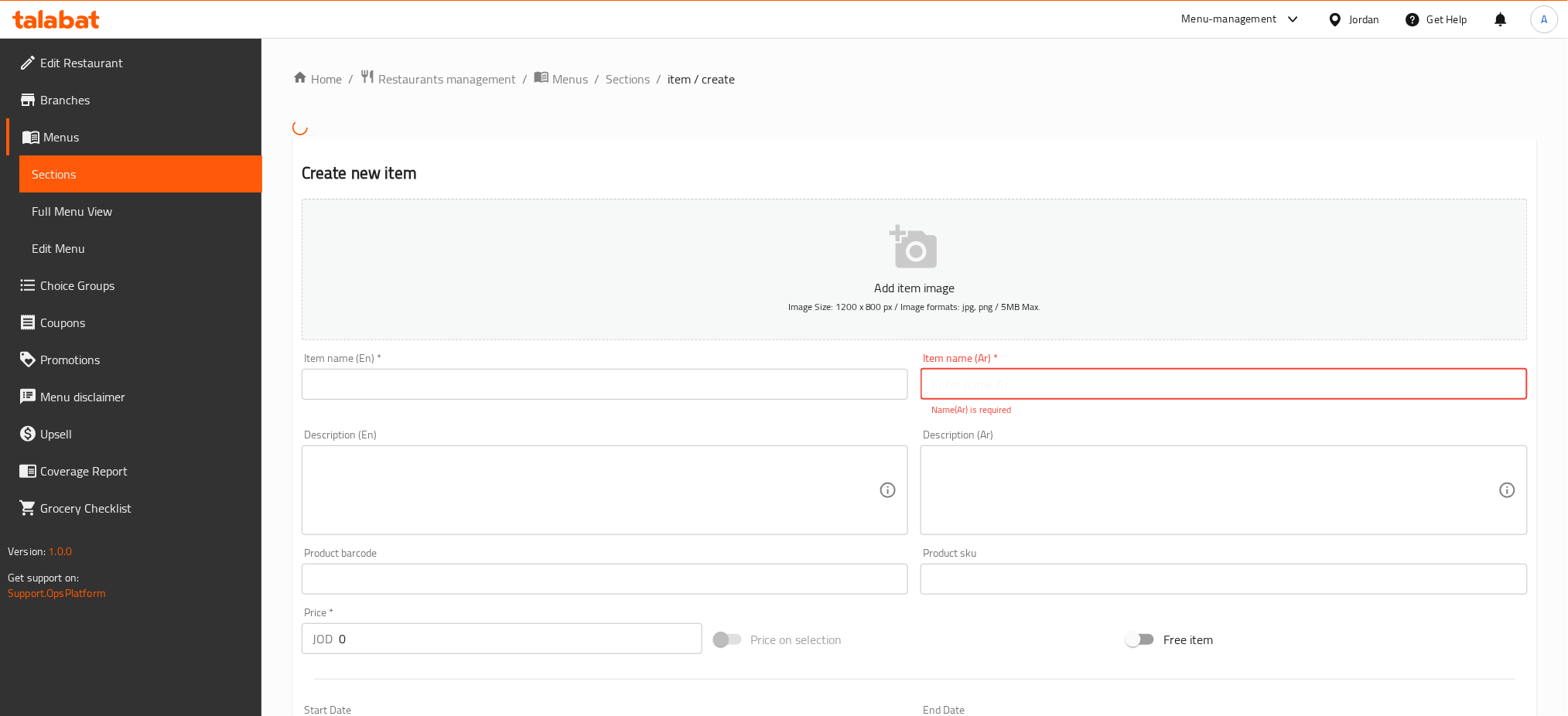
type input "w"
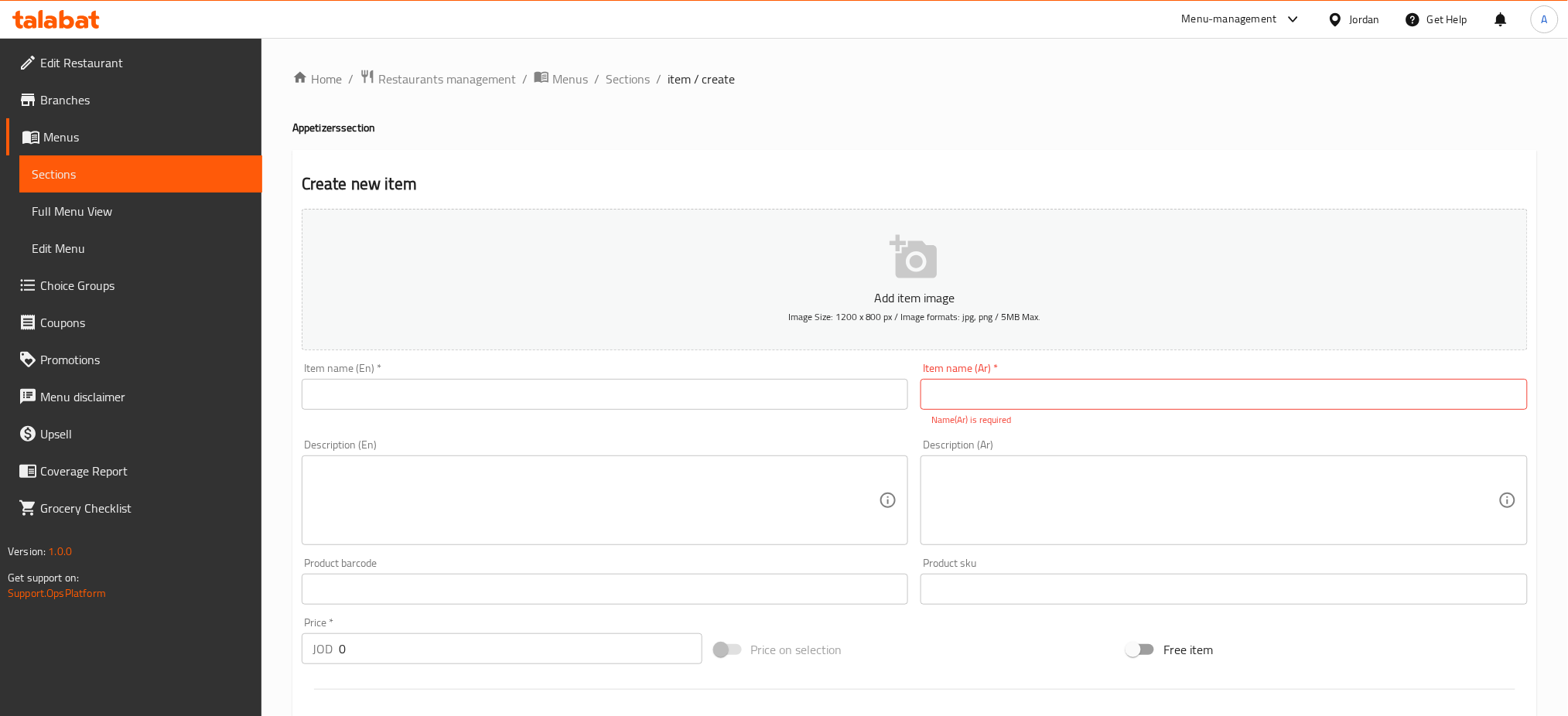
click at [584, 428] on div "Item name (En)   * Item name (En) *" at bounding box center [605, 395] width 620 height 76
click at [990, 405] on input "text" at bounding box center [1225, 395] width 607 height 31
paste input "صحن كريزي زنجر"
type input "صحن كريزي زنجر"
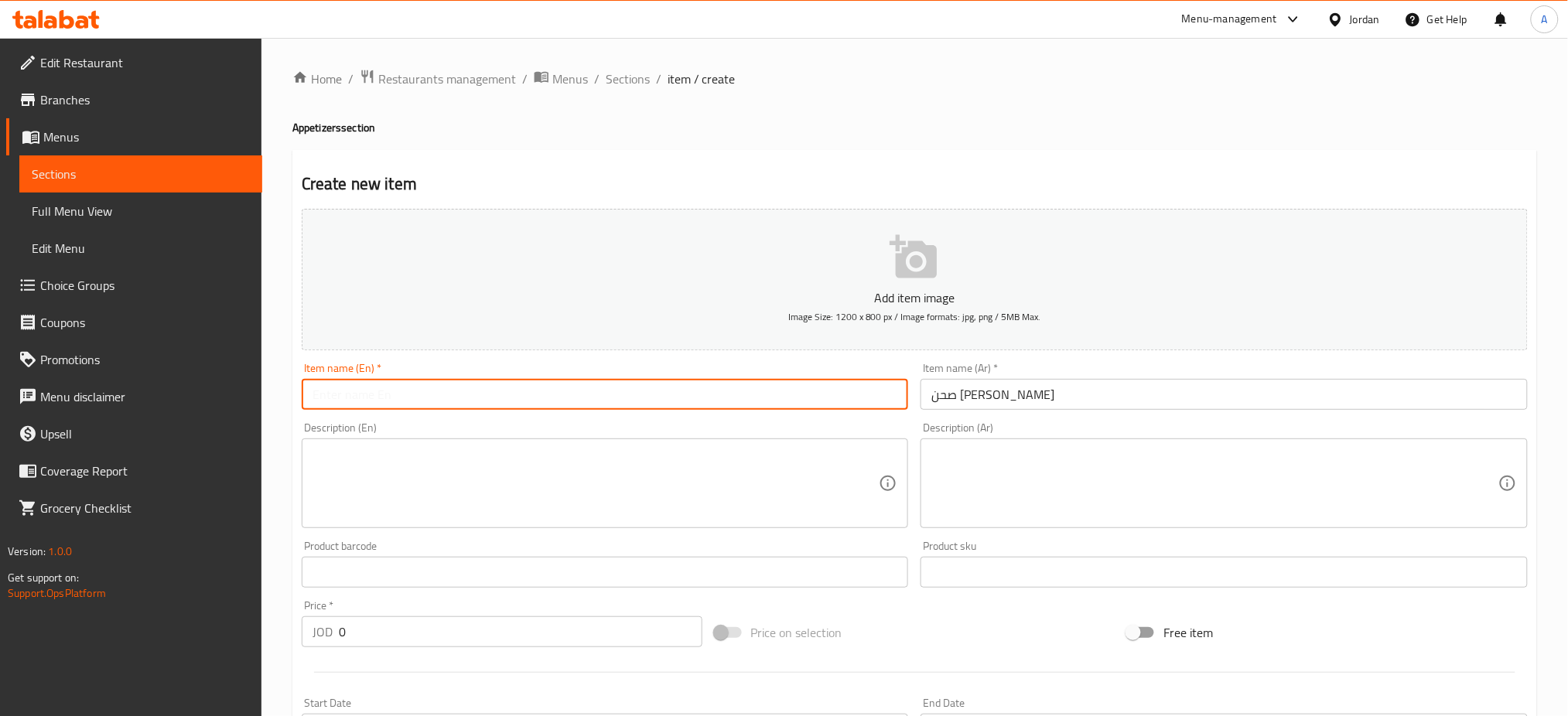
drag, startPoint x: 808, startPoint y: 405, endPoint x: 821, endPoint y: 389, distance: 20.6
click at [808, 405] on input "text" at bounding box center [606, 395] width 607 height 31
type input "b"
type input "x"
type input "crazy zinger plate"
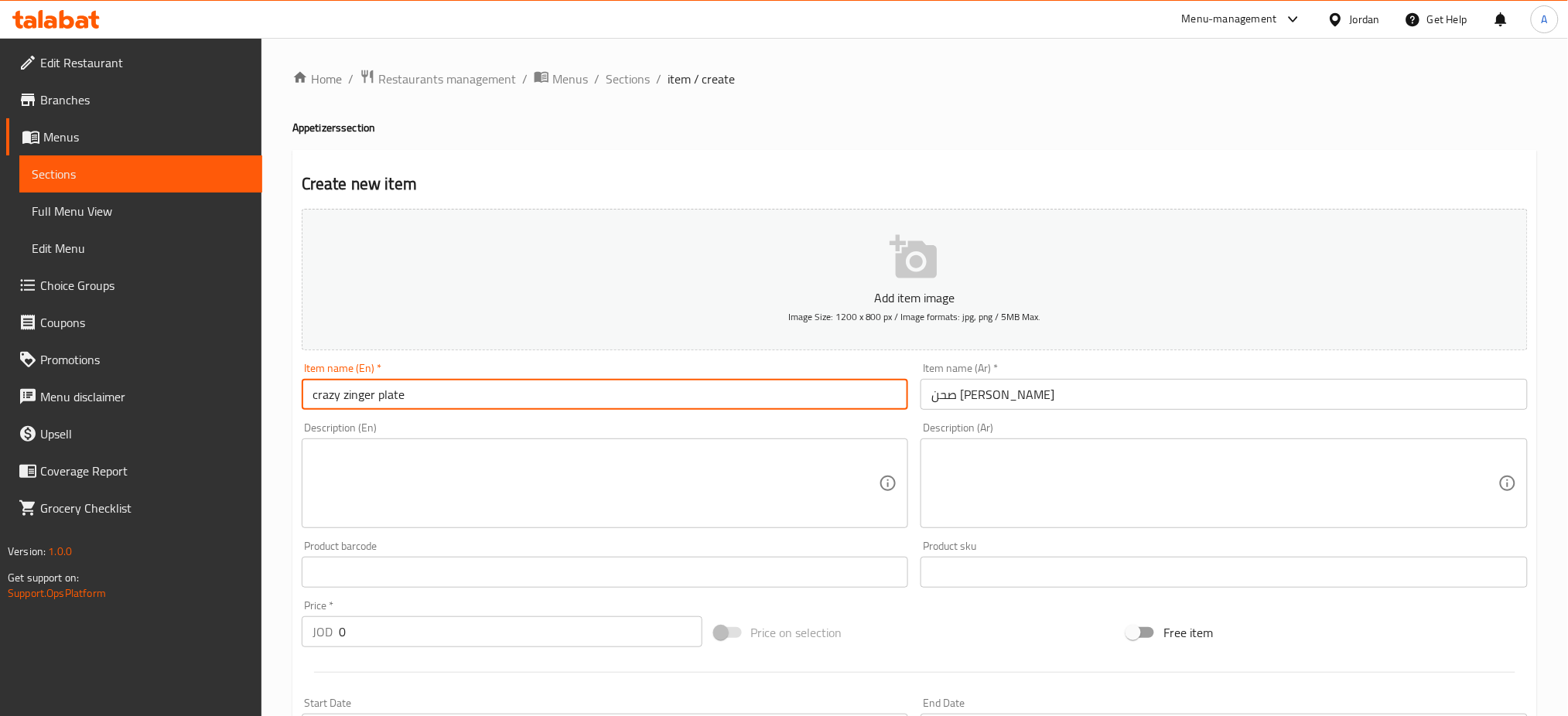
drag, startPoint x: 381, startPoint y: 628, endPoint x: 204, endPoint y: 628, distance: 177.0
click at [209, 628] on div "Edit Restaurant Branches Menus Sections Full Menu View Edit Menu Choice Groups …" at bounding box center [784, 565] width 1568 height 1055
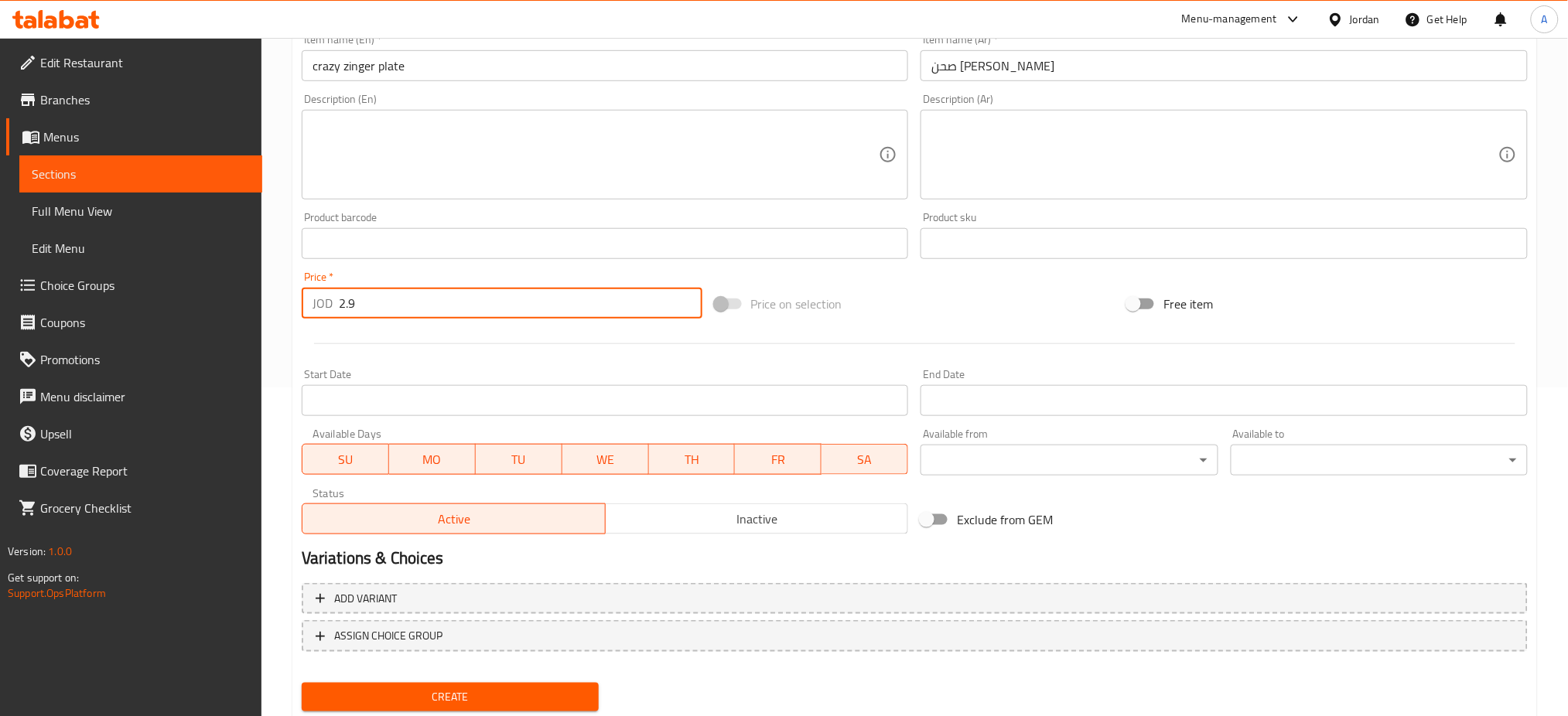
scroll to position [373, 0]
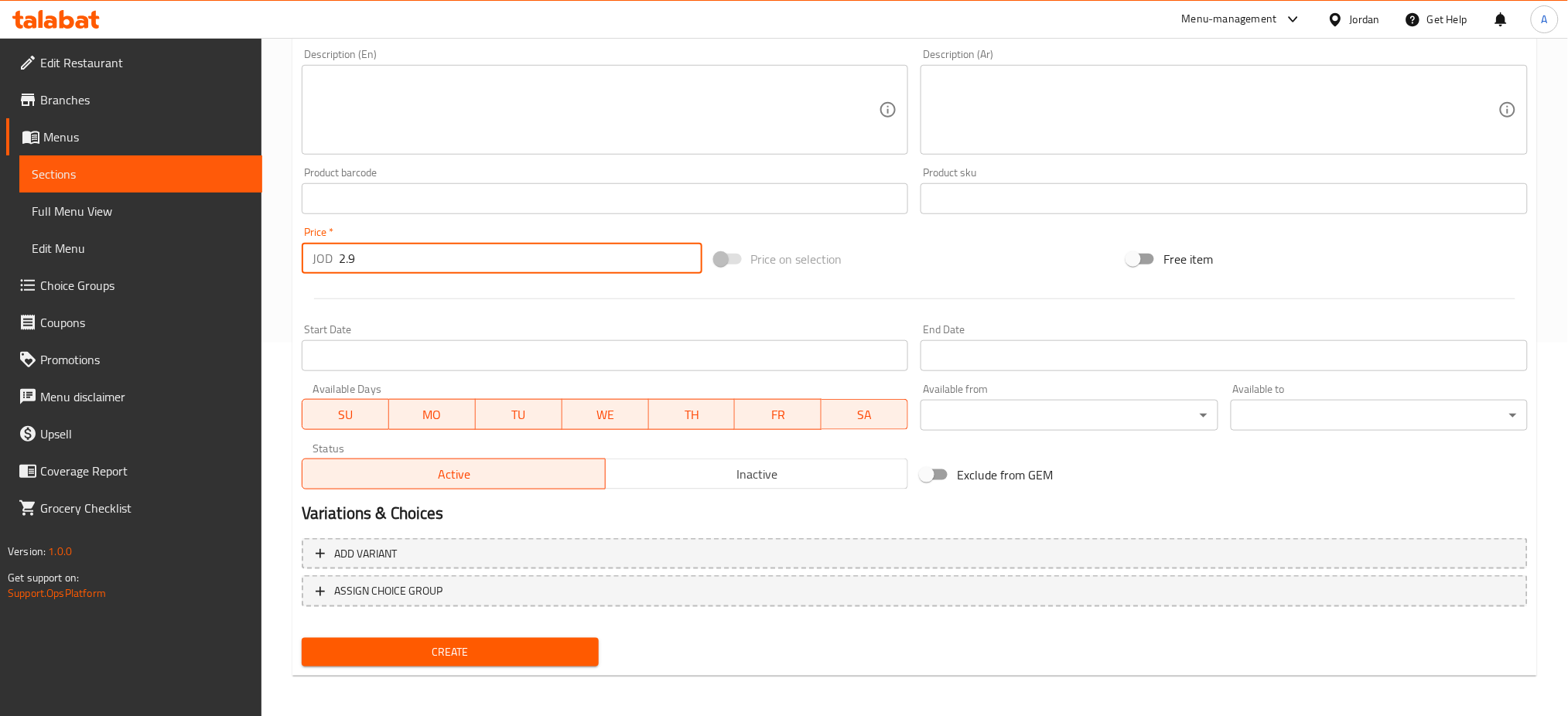
type input "2.9"
click at [498, 653] on span "Create" at bounding box center [450, 653] width 272 height 19
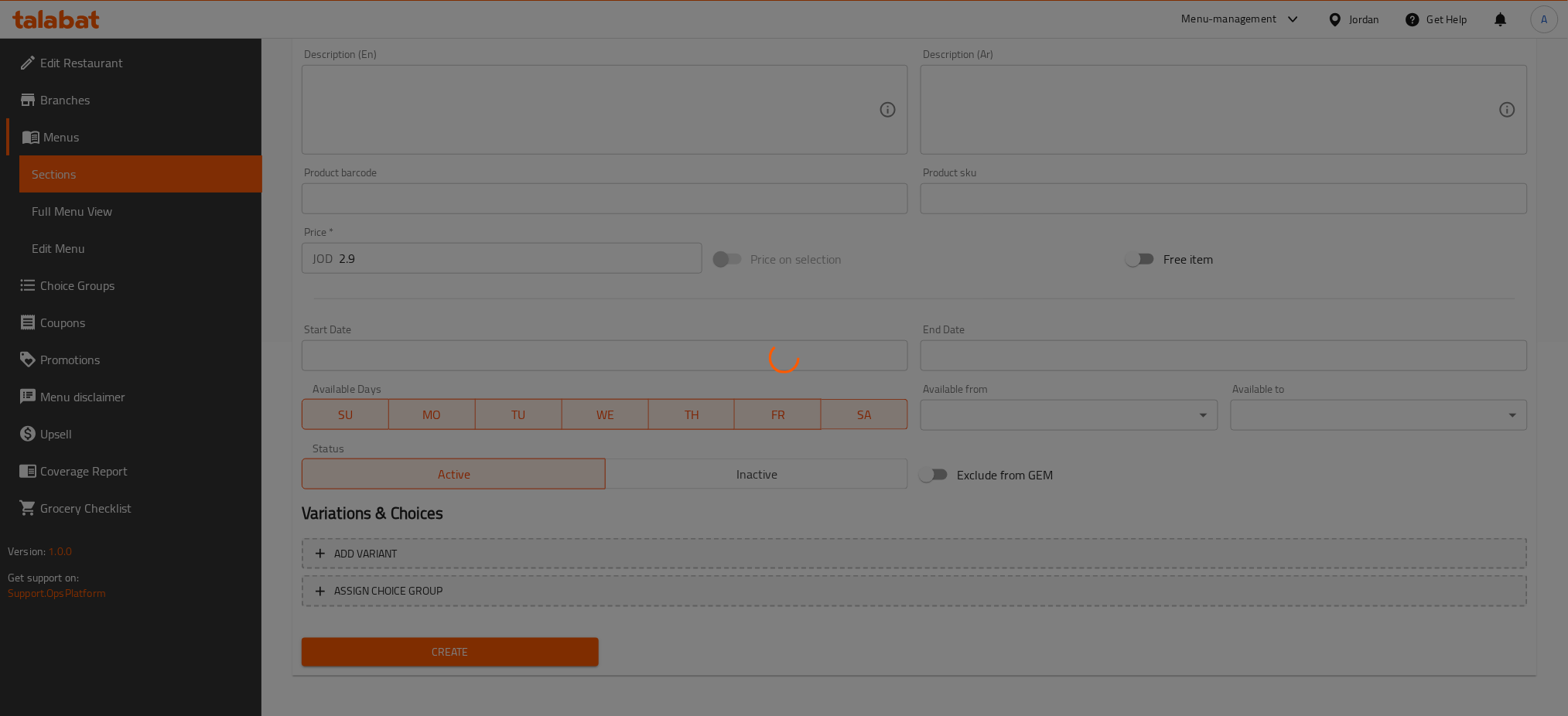
type input "0"
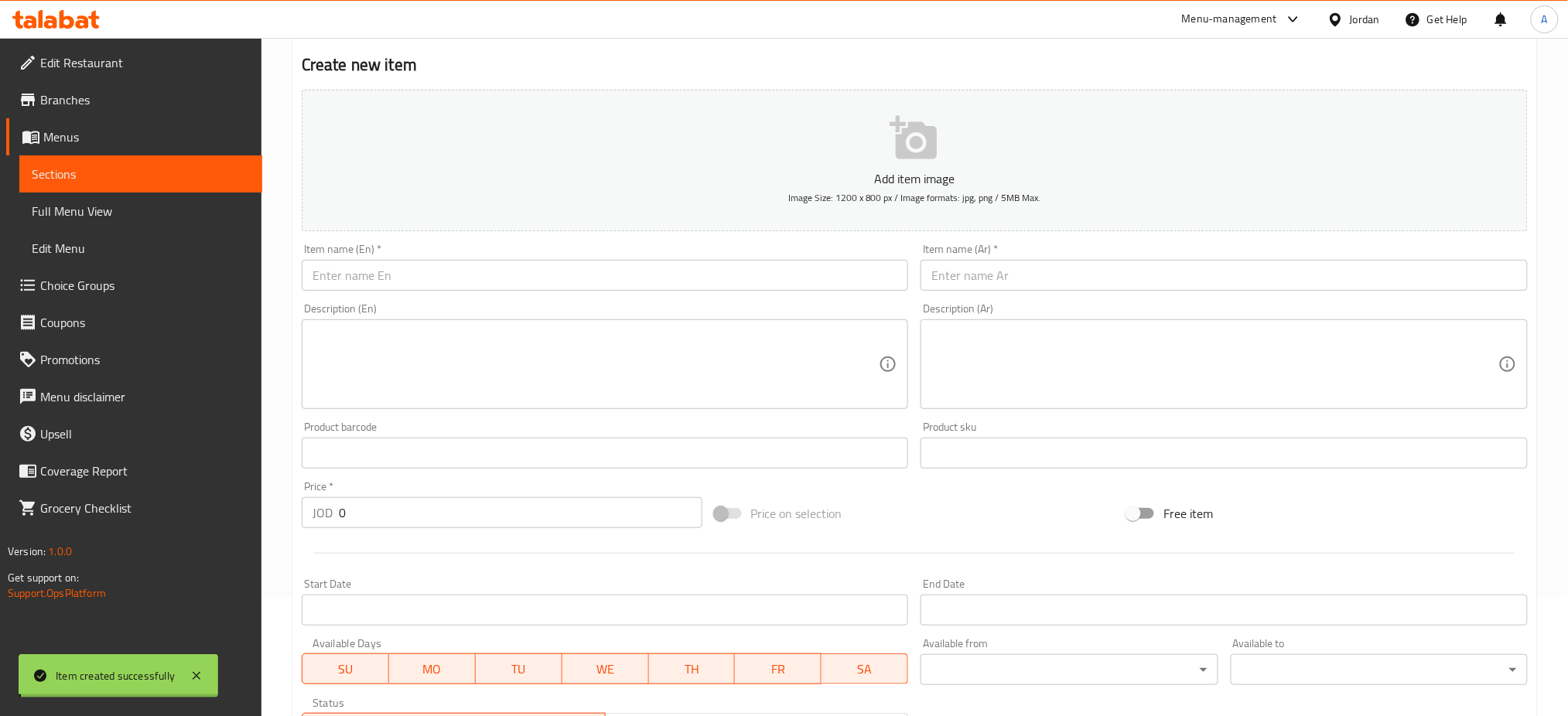
scroll to position [0, 0]
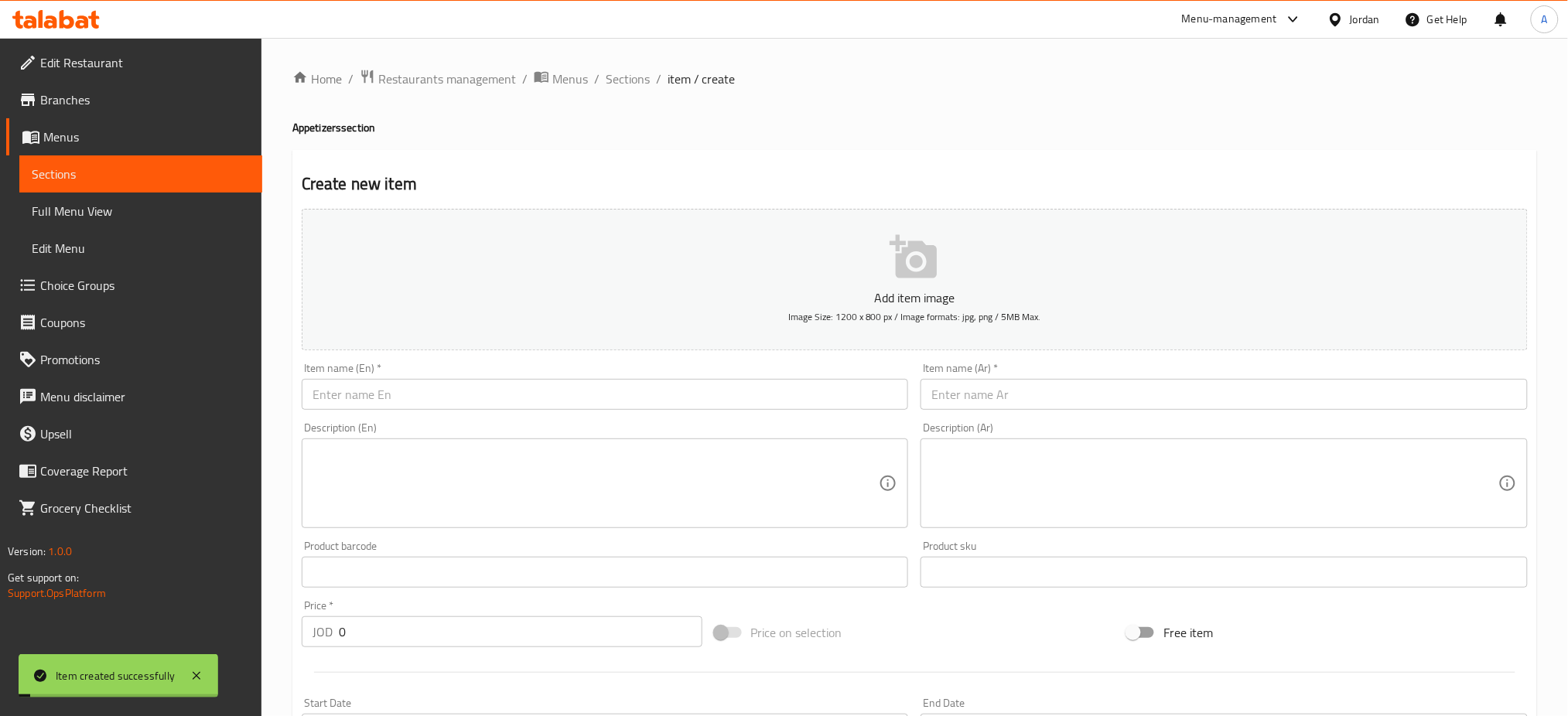
click at [637, 82] on span "Sections" at bounding box center [628, 79] width 44 height 19
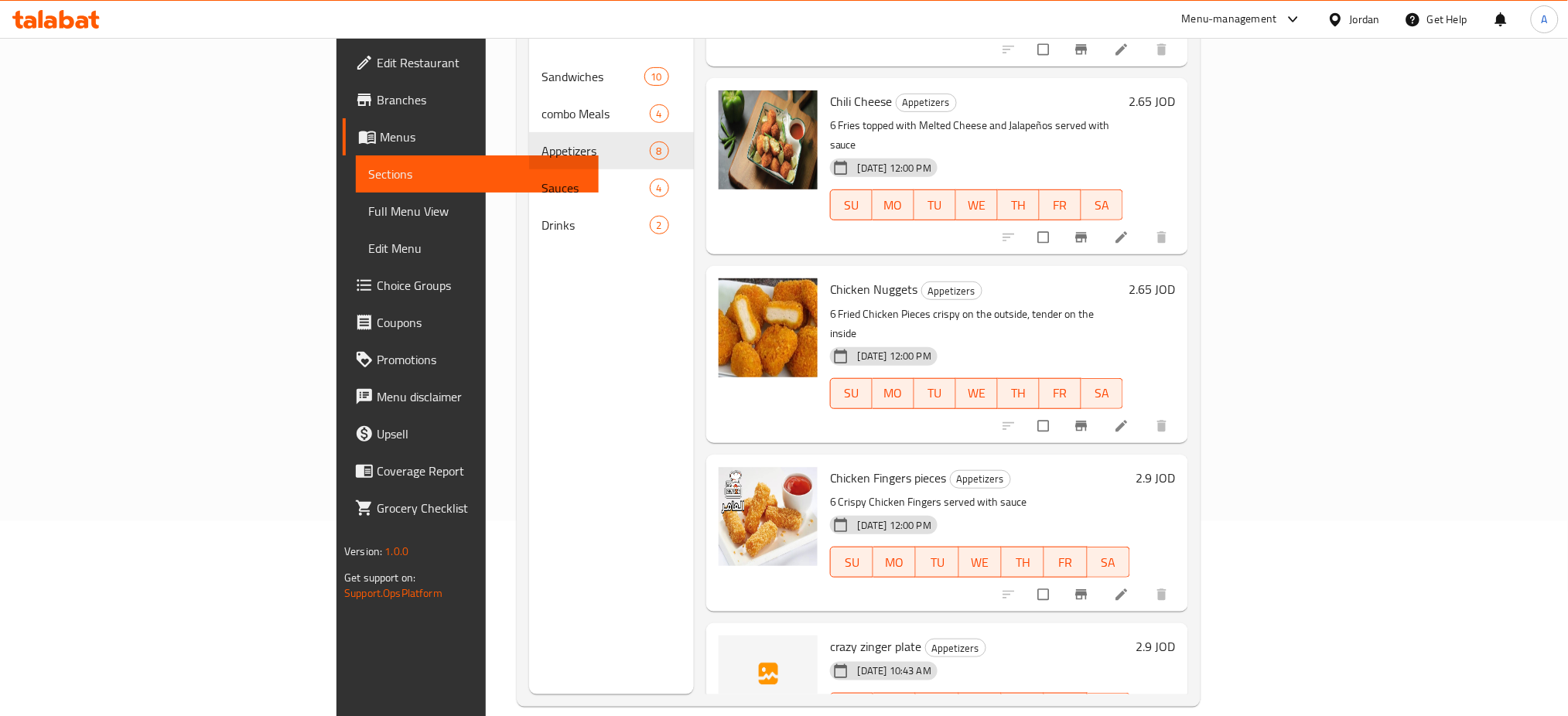
scroll to position [217, 0]
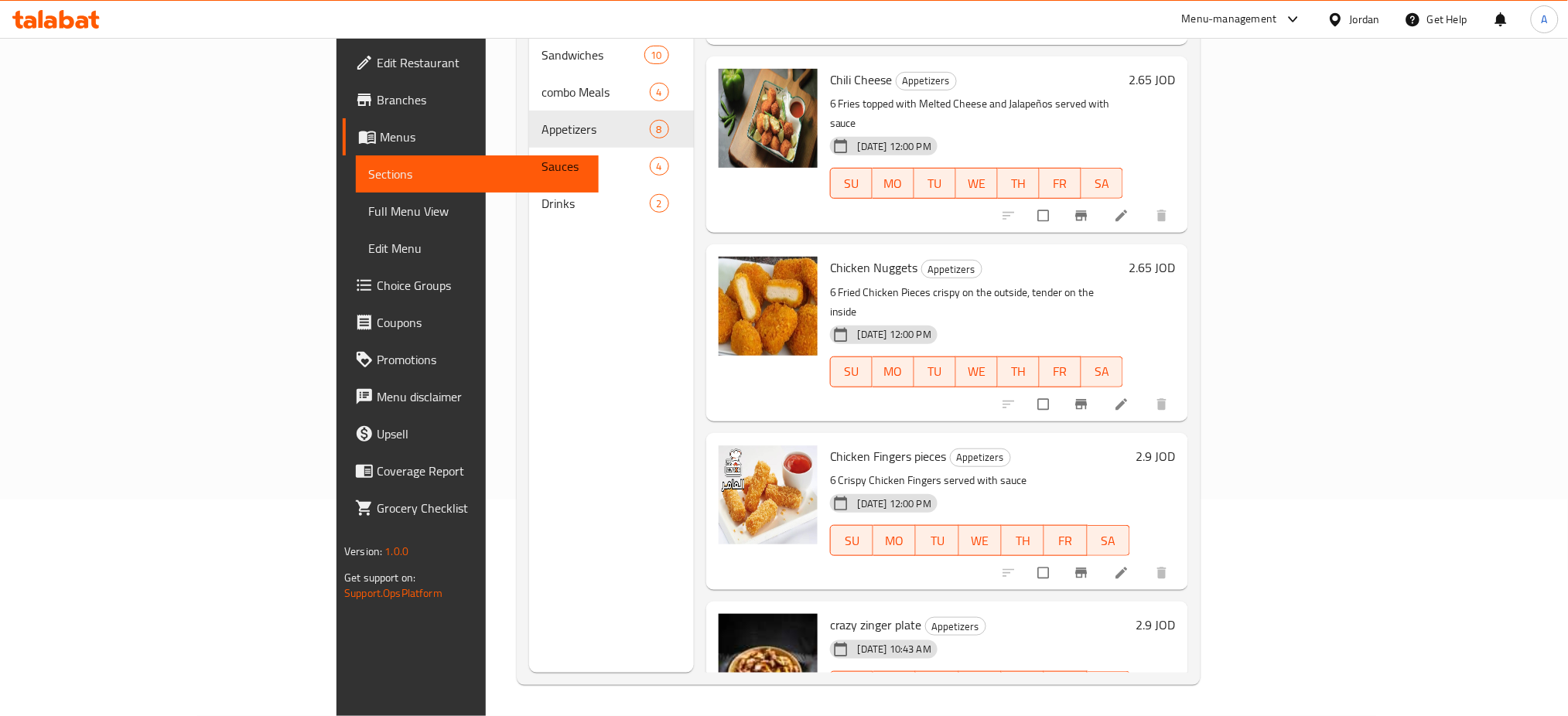
click at [529, 348] on div "Menu sections Sandwiches 10 combo Meals 4 Appetizers 8 Sauces 4 Drinks 2" at bounding box center [611, 315] width 165 height 716
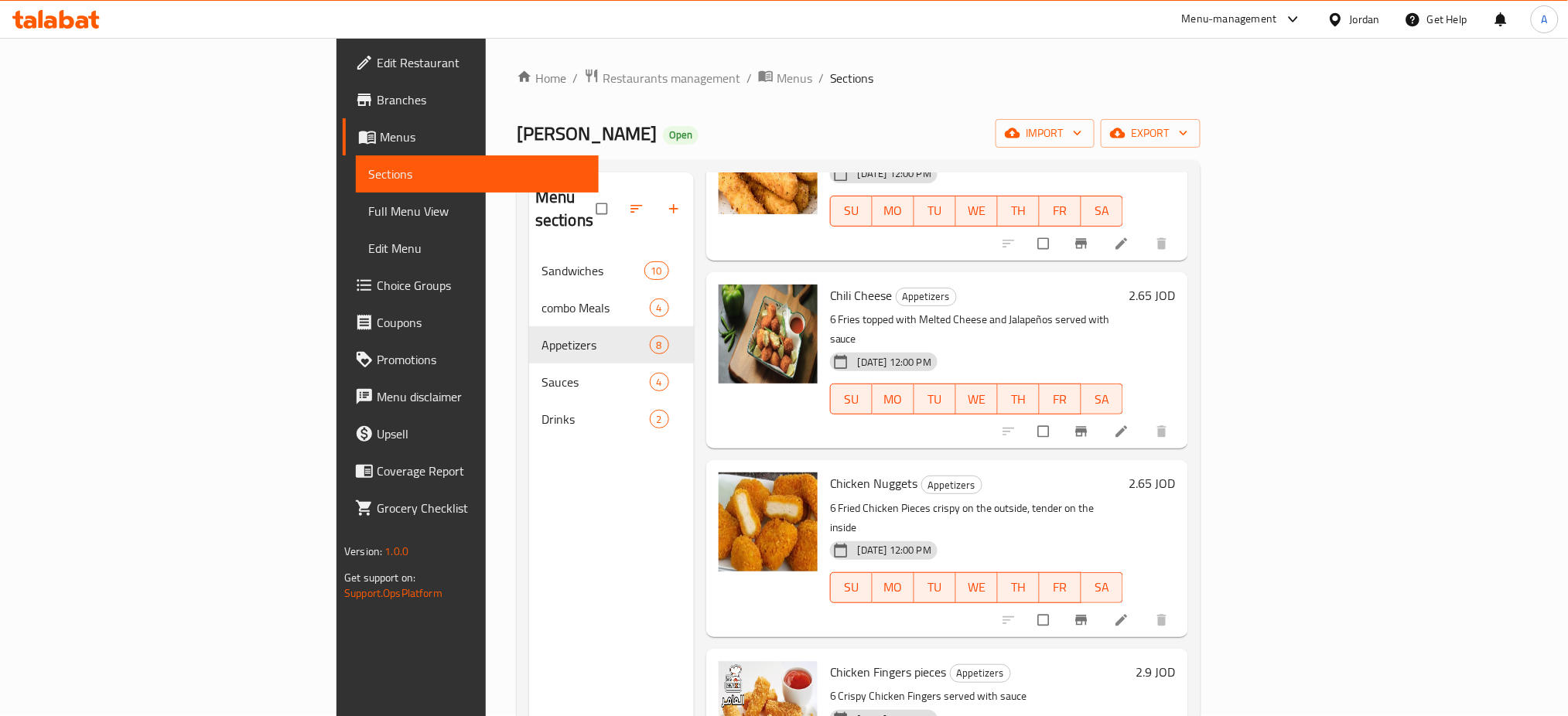
scroll to position [0, 0]
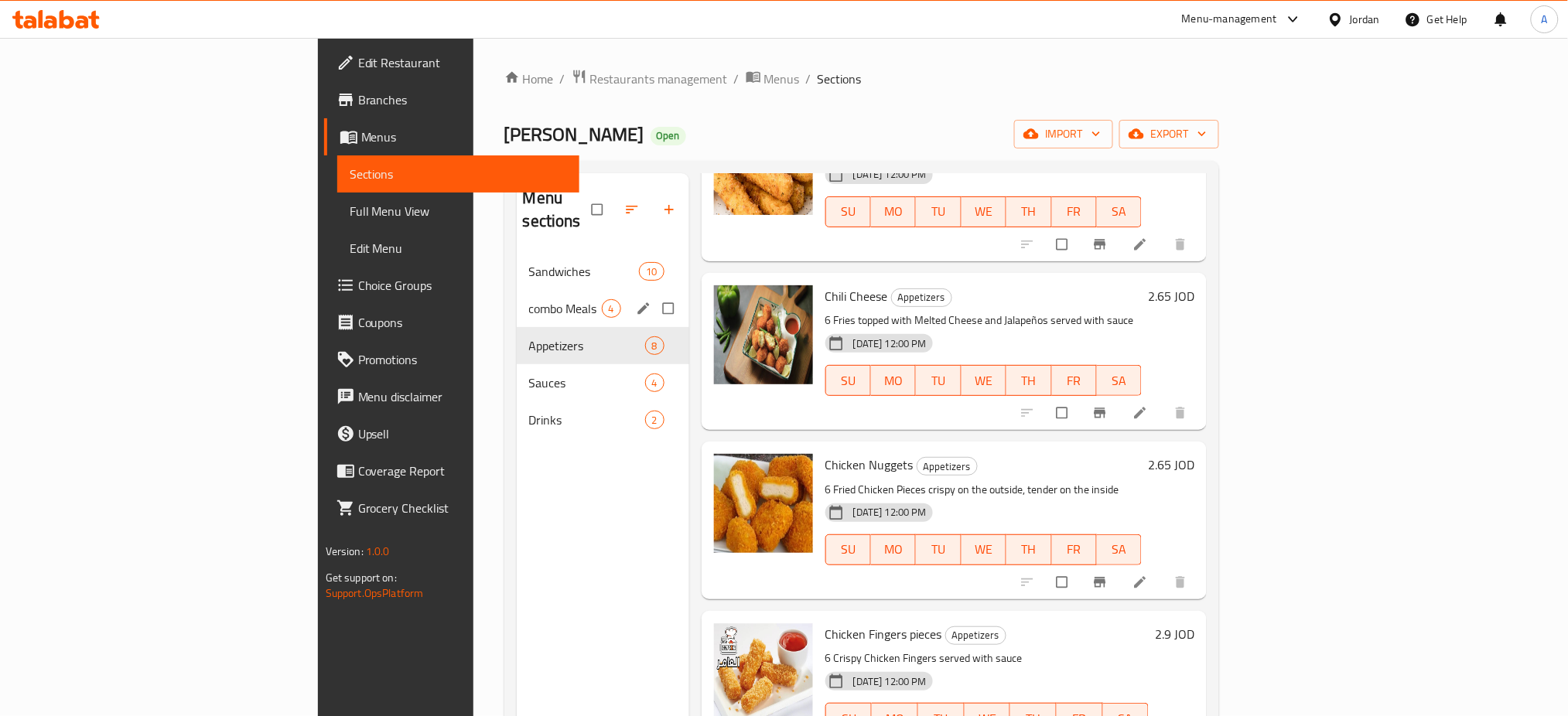
click at [516, 290] on div "combo Meals 4" at bounding box center [603, 308] width 172 height 37
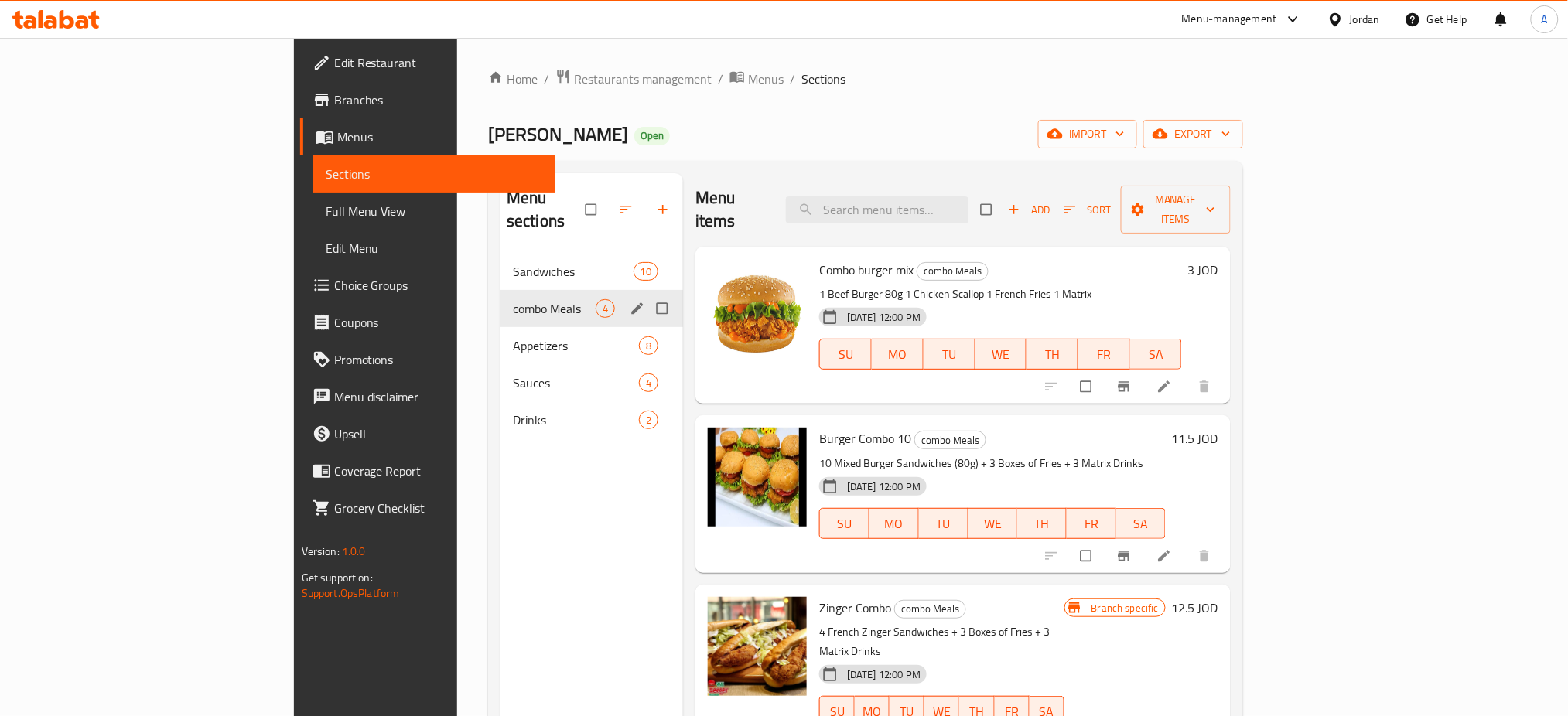
click at [500, 253] on div "Sandwiches 10" at bounding box center [591, 272] width 183 height 37
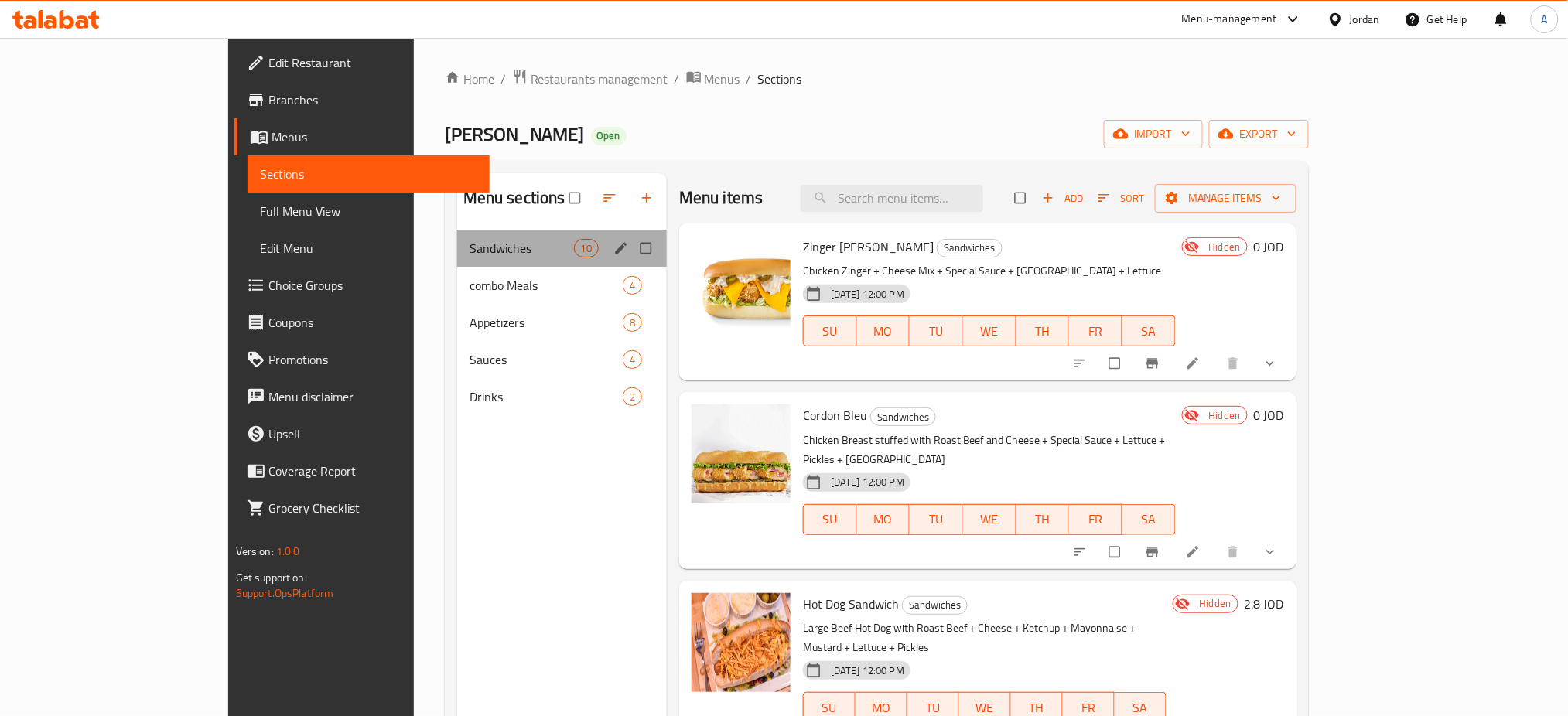
click at [457, 265] on div "Sandwiches 10" at bounding box center [562, 248] width 209 height 37
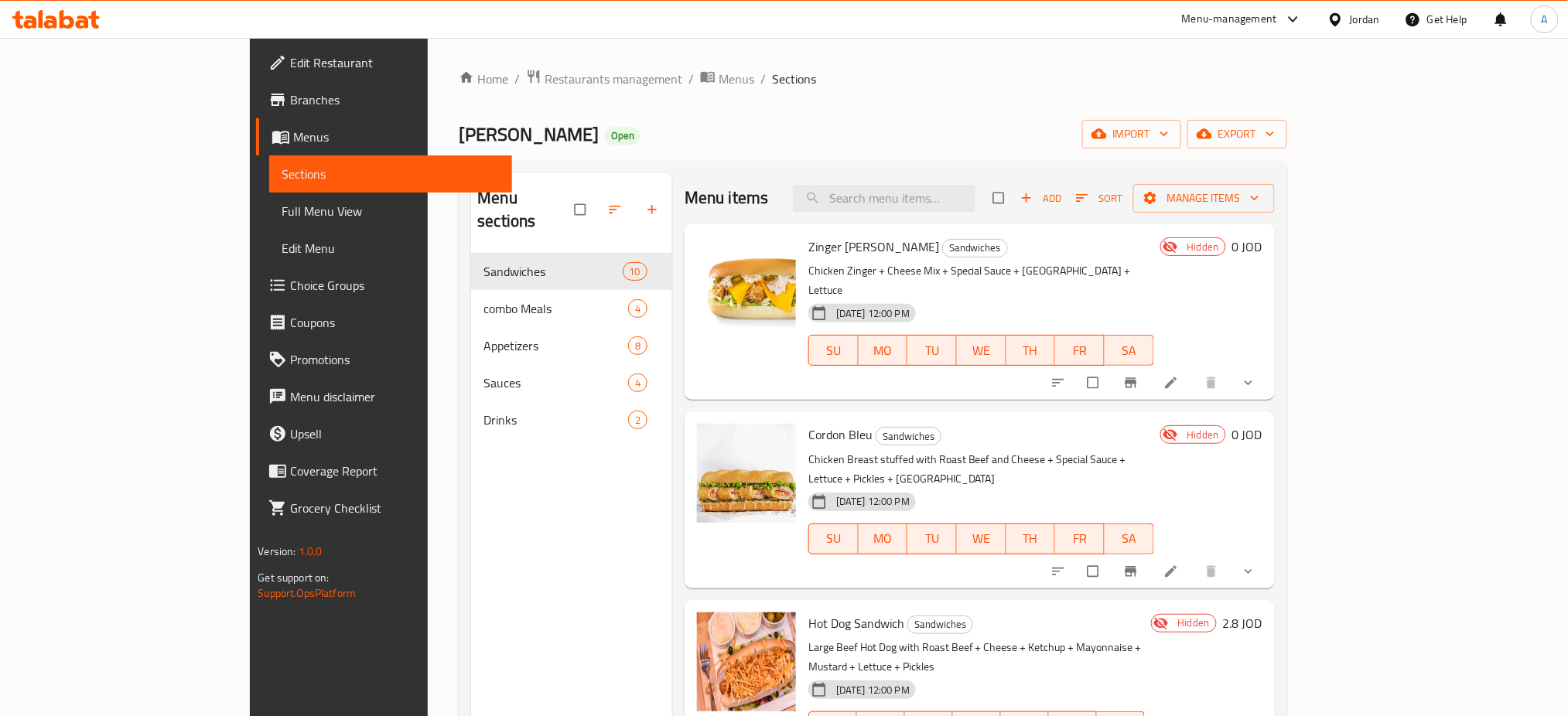
click at [1062, 201] on span "Add" at bounding box center [1041, 198] width 41 height 18
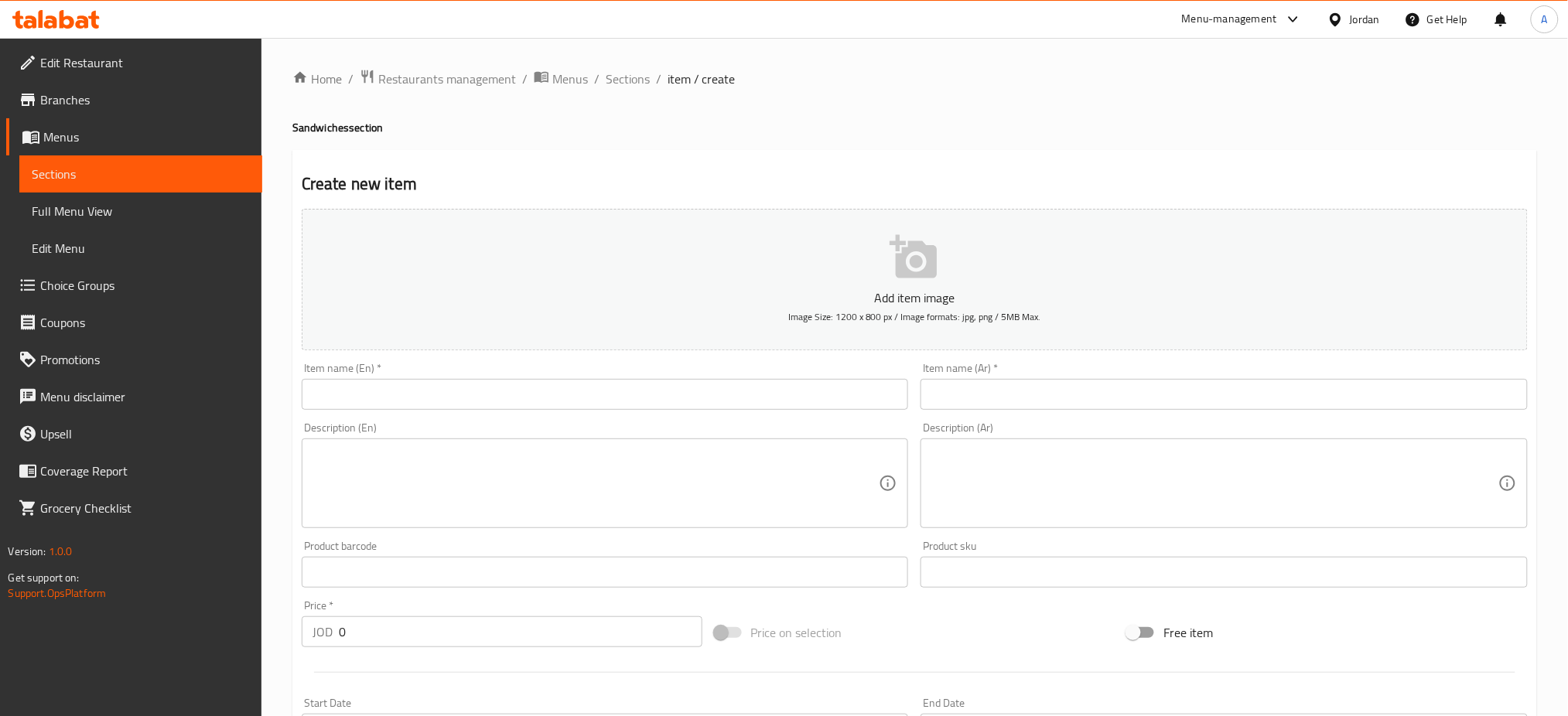
click at [1125, 403] on input "text" at bounding box center [1225, 395] width 607 height 31
paste input "برجر لحمة فريش دبل"
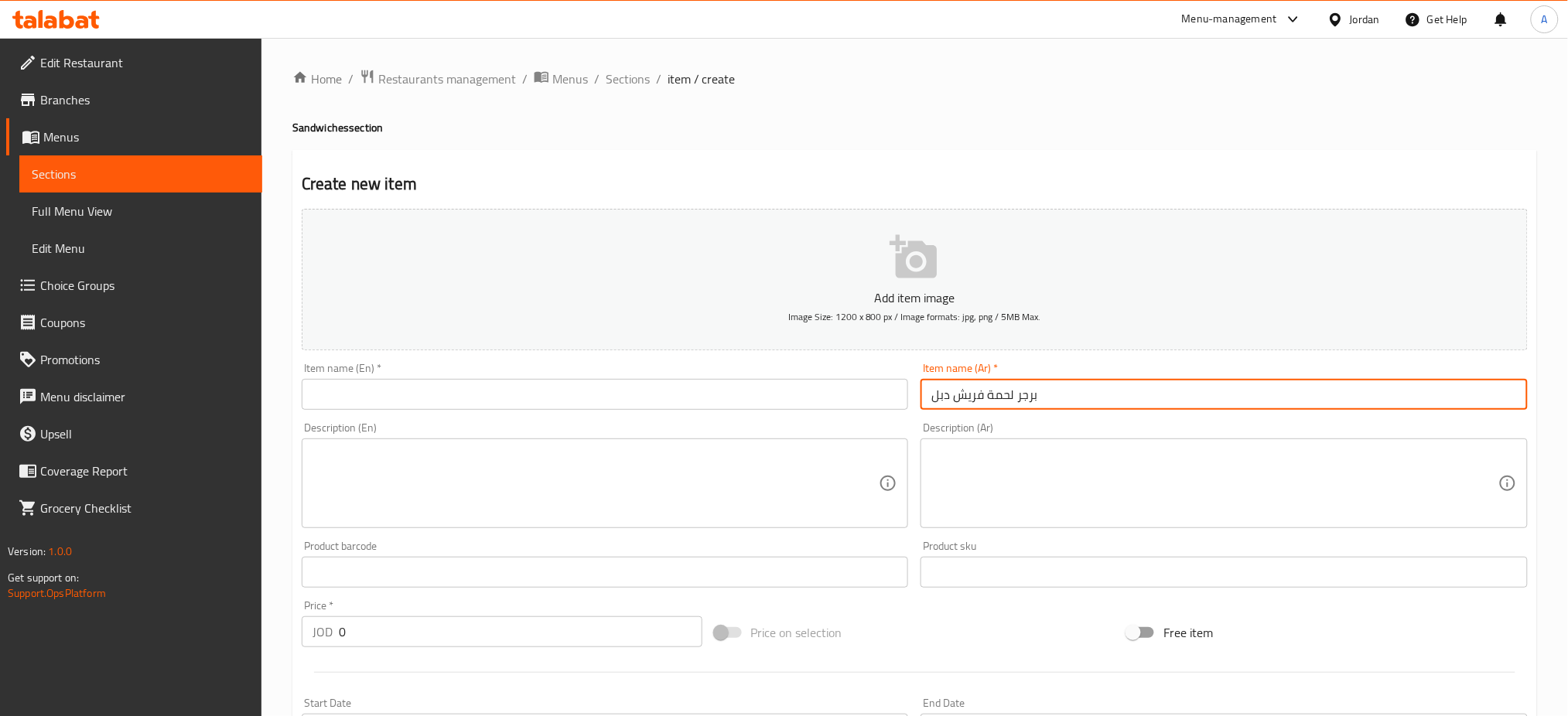
type input "برجر لحمة فريش دبل"
click at [486, 394] on input "text" at bounding box center [606, 395] width 607 height 31
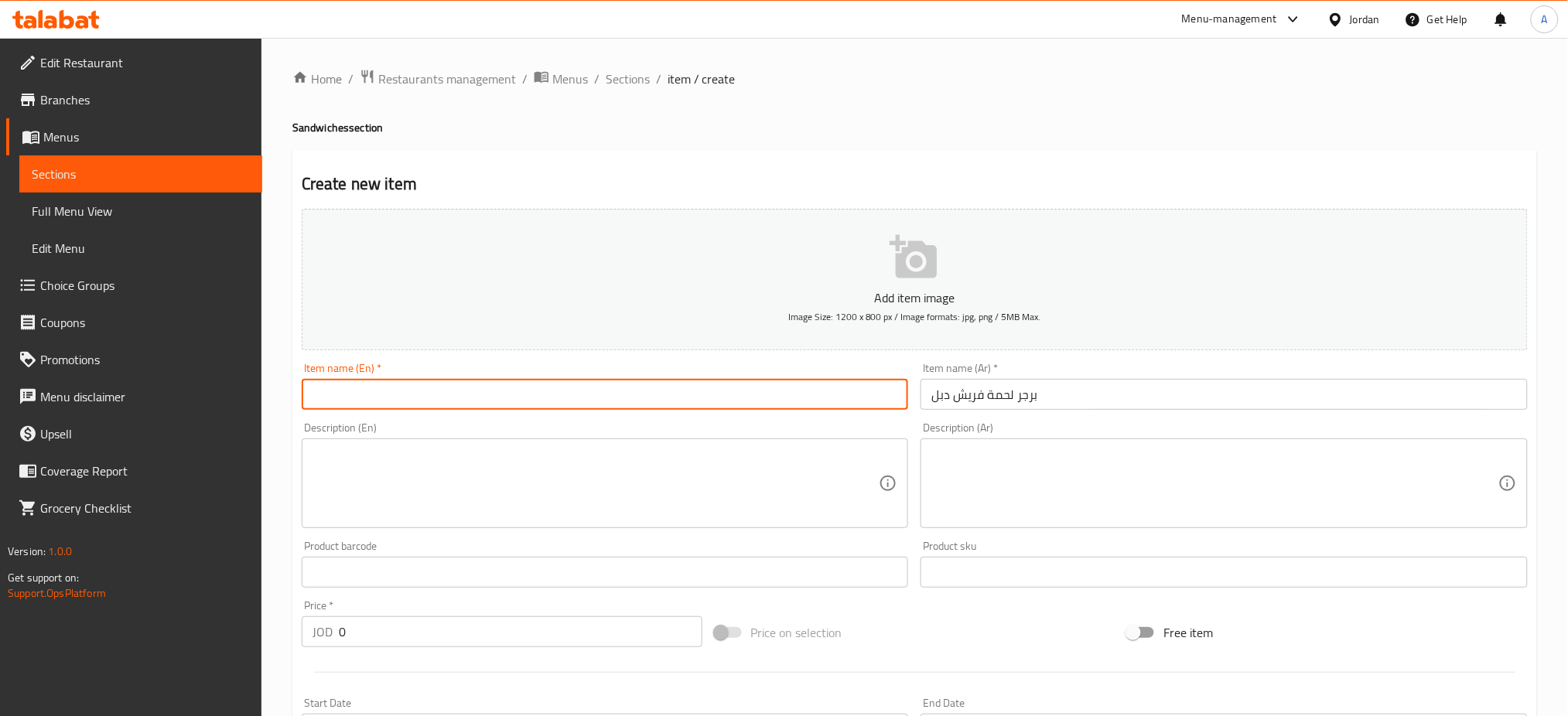
paste input "Fresh Double Beef Burger"
type input "Fresh Double Beef Burger"
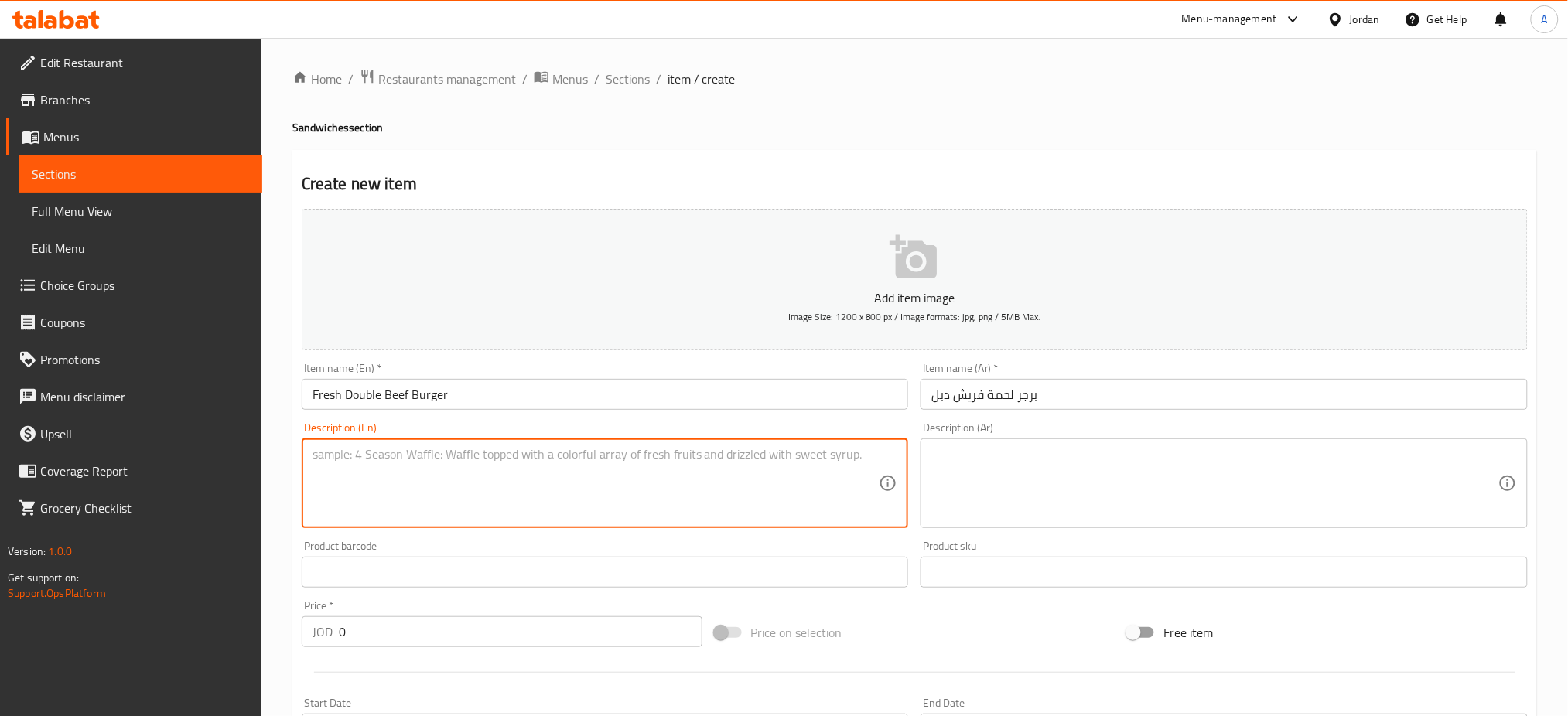
click at [675, 483] on textarea at bounding box center [596, 484] width 567 height 74
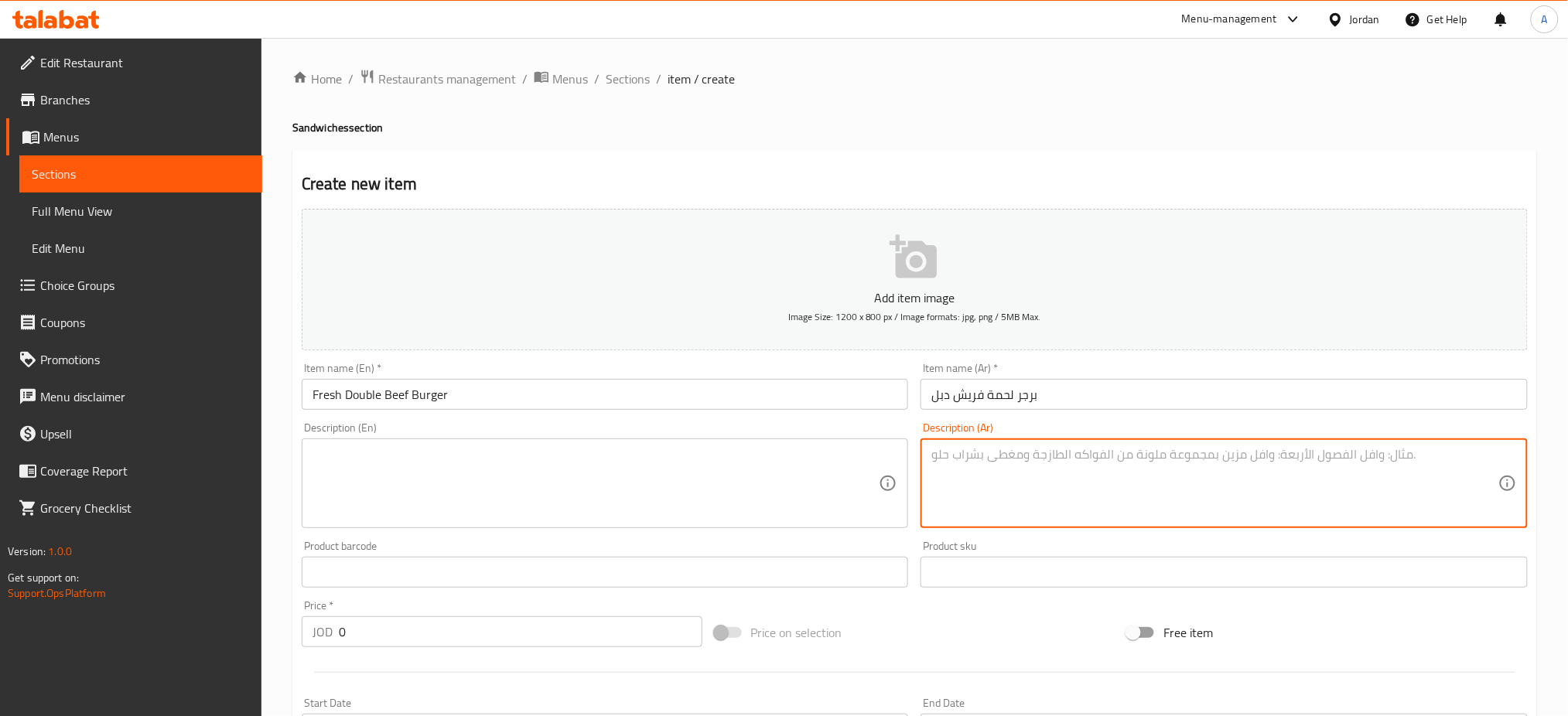
click at [1047, 482] on textarea at bounding box center [1215, 484] width 567 height 74
paste textarea "لحم فريش 200غ مع جبنة + صوص خاص + بصل + بندورة"
type textarea "لحم فريش 200غ مع جبنة + صوص خاص + بصل + بندورة"
click at [515, 457] on textarea at bounding box center [596, 484] width 567 height 74
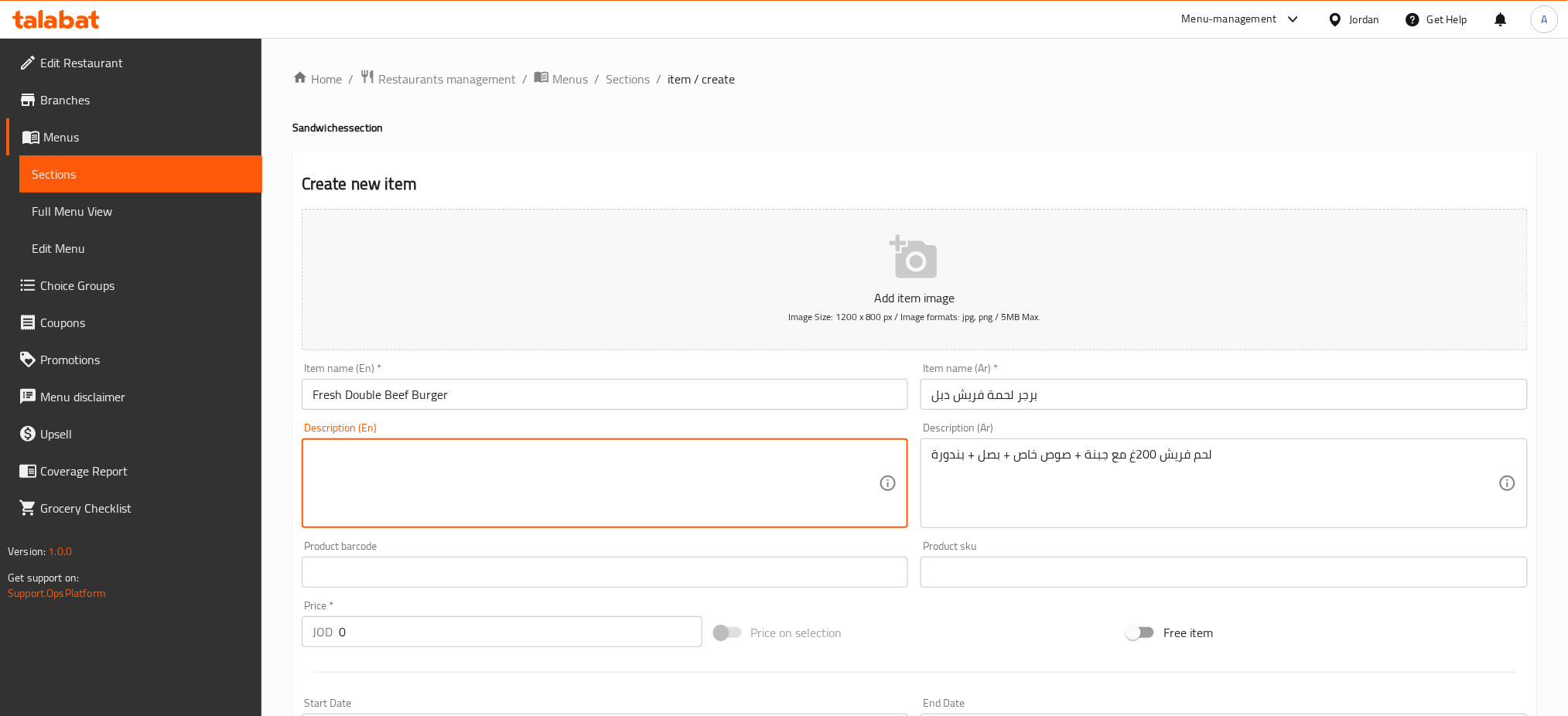
paste textarea "Fresh Beef 200g with Cheese + Special Sauce + Onion + Tomato"
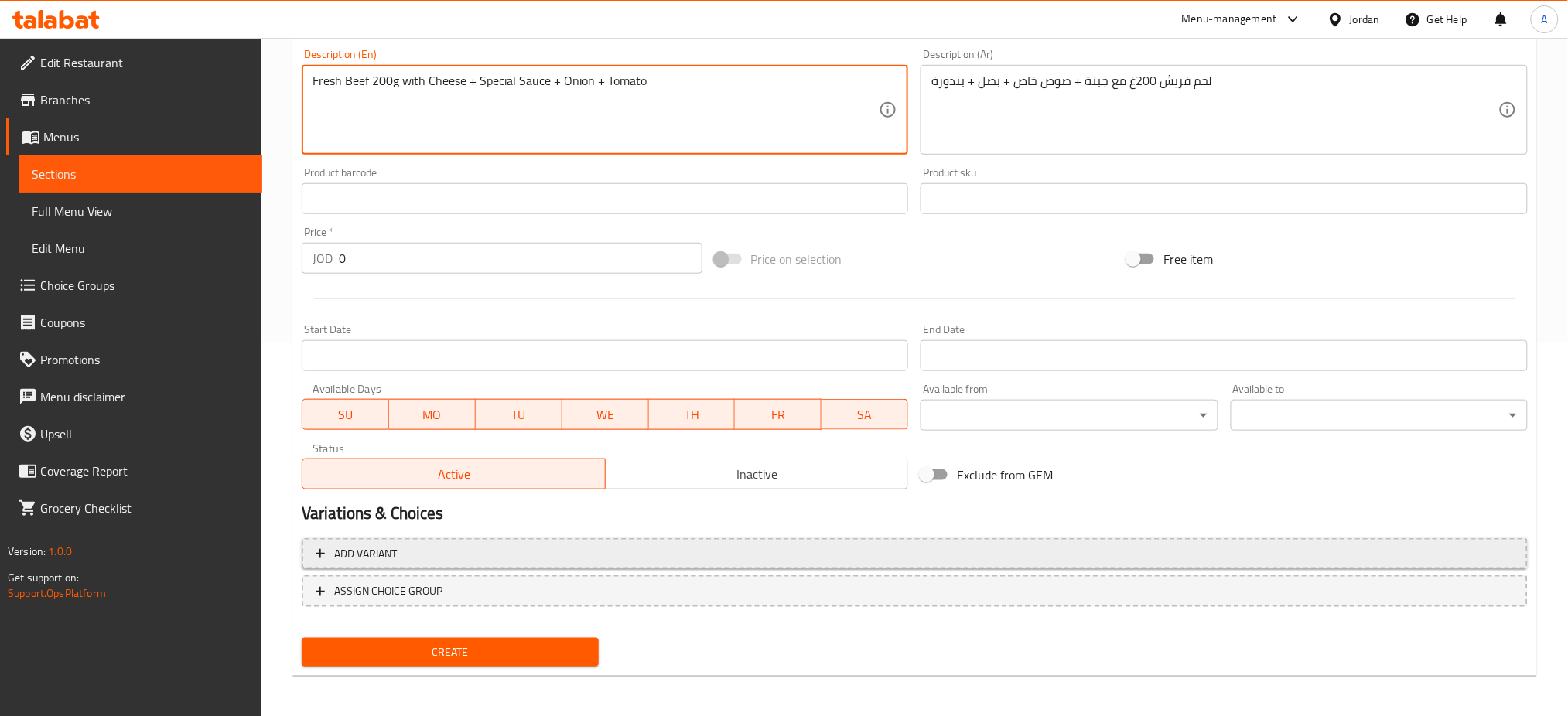
type textarea "Fresh Beef 200g with Cheese + Special Sauce + Onion + Tomato"
click at [646, 541] on button "Add variant" at bounding box center [915, 554] width 1226 height 32
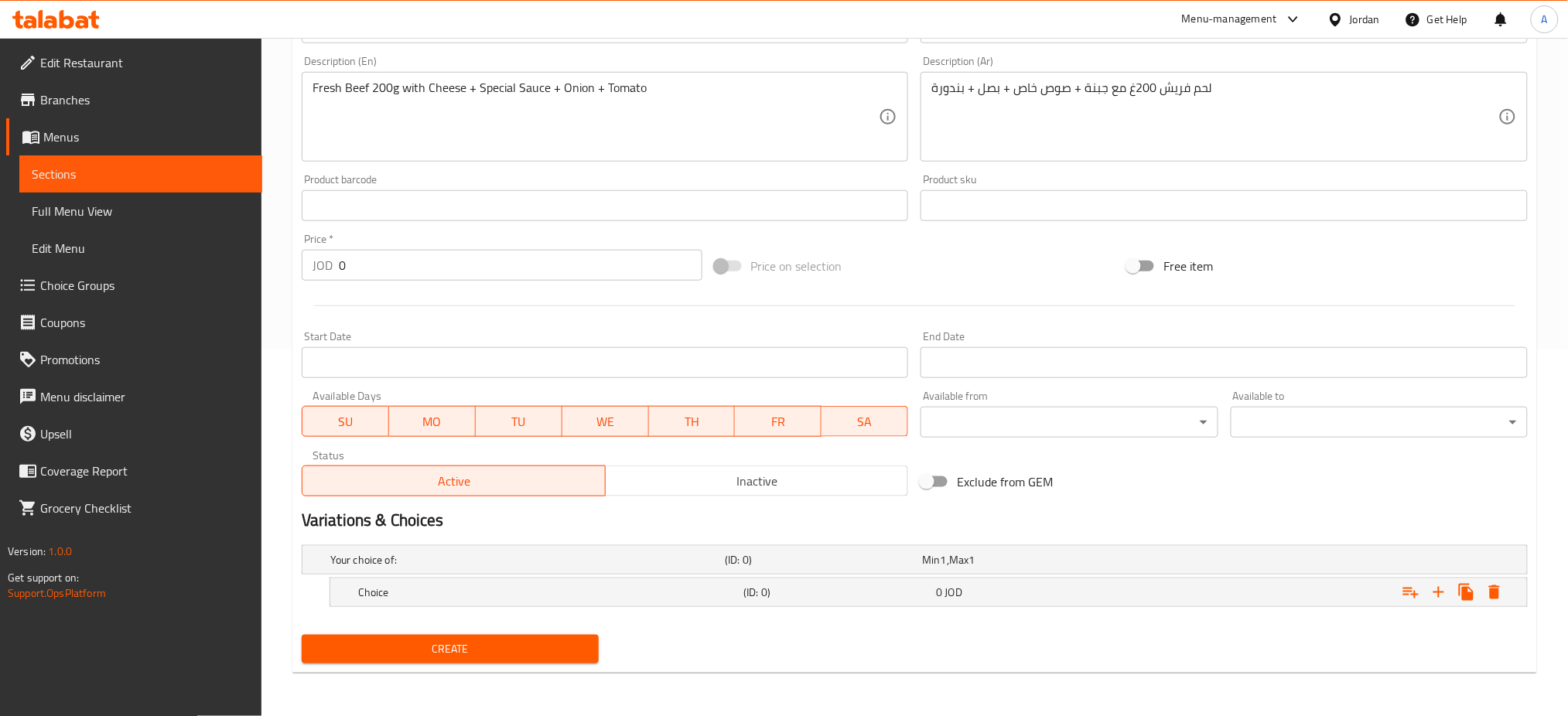
scroll to position [365, 0]
click at [759, 602] on h5 "(ID: 0)" at bounding box center [836, 593] width 187 height 15
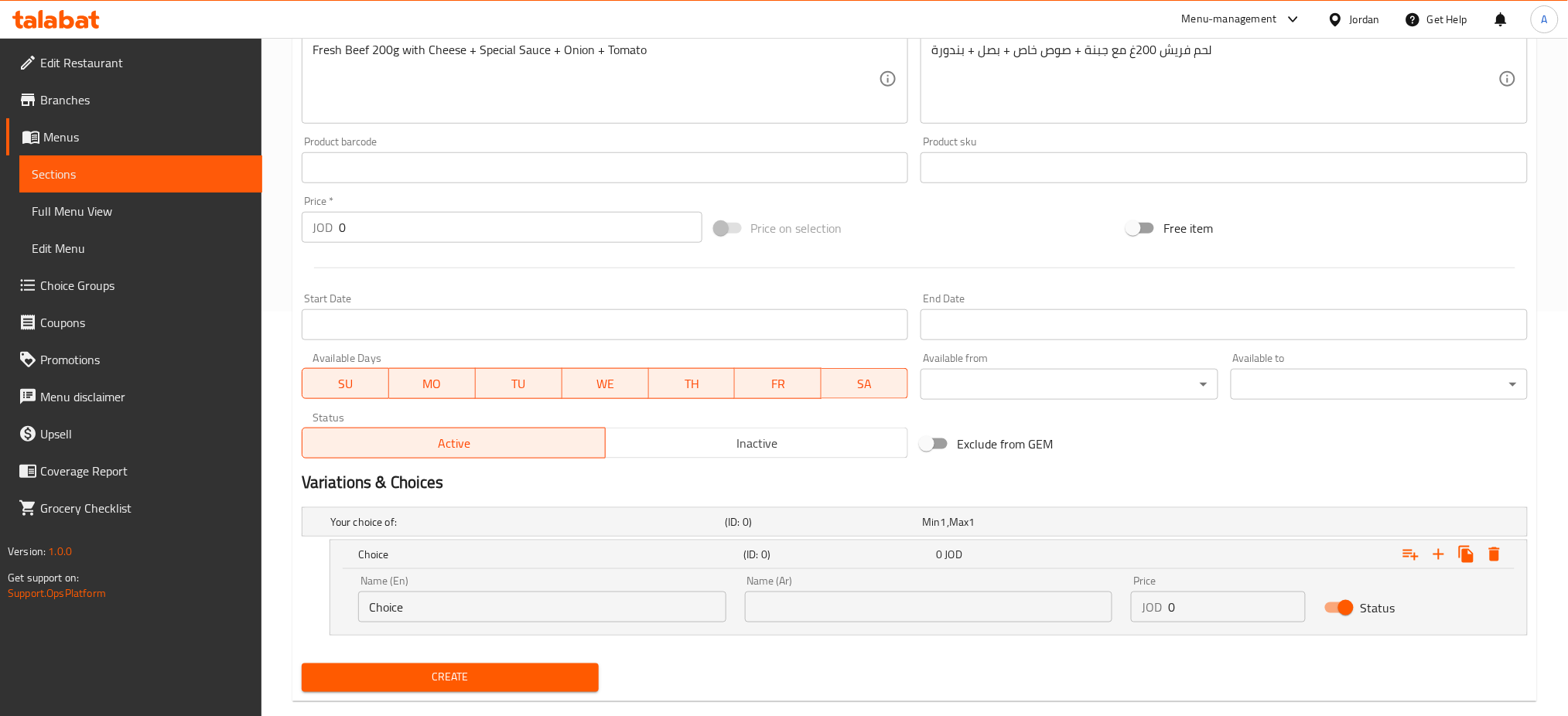
scroll to position [432, 0]
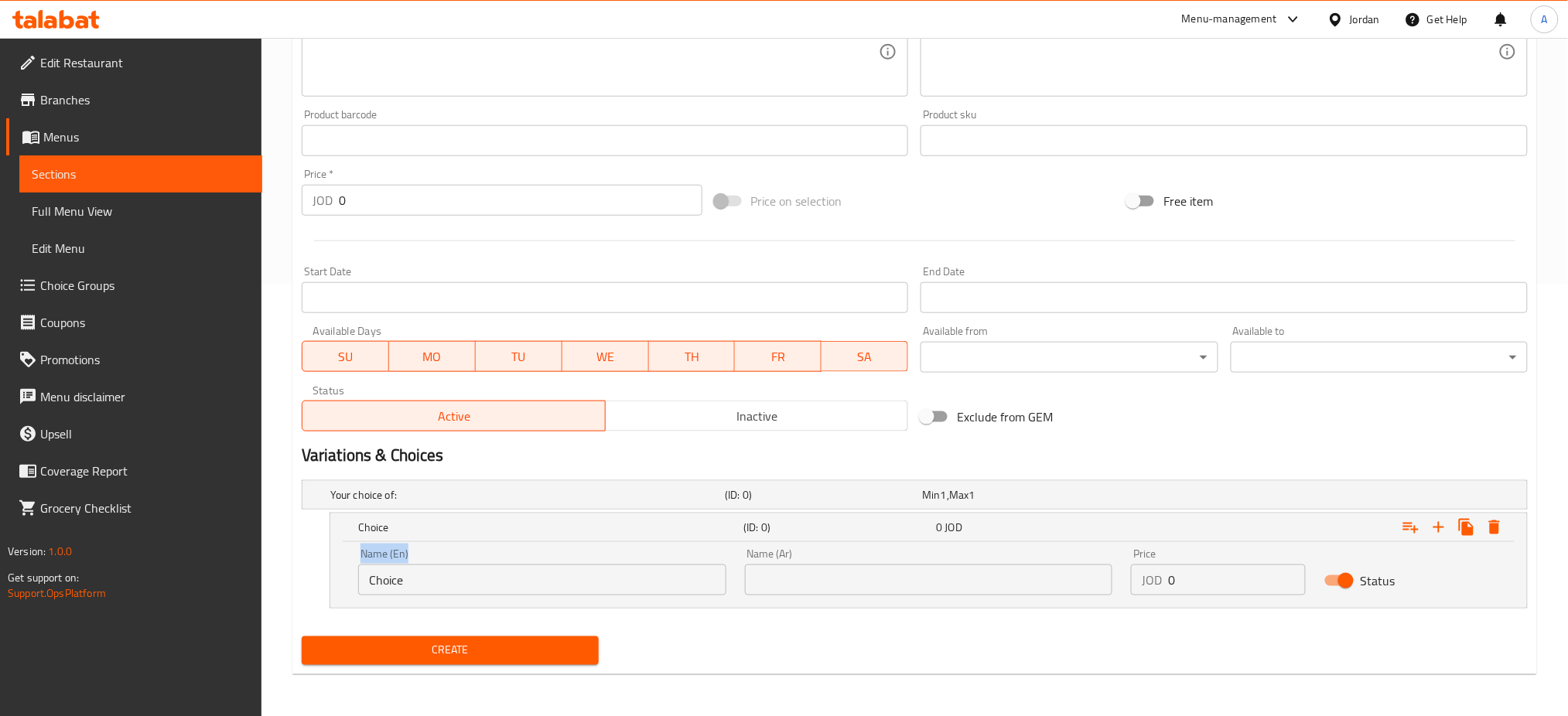
drag, startPoint x: 573, startPoint y: 563, endPoint x: 254, endPoint y: 580, distance: 319.5
click at [244, 575] on div "Edit Restaurant Branches Menus Sections Full Menu View Edit Menu Choice Groups …" at bounding box center [784, 162] width 1568 height 1111
click at [501, 607] on div "Choice (ID: 0) 0 JOD Name (En) Choice Name (En) Name (Ar) Name (Ar) Price JOD 0…" at bounding box center [929, 561] width 1199 height 96
drag, startPoint x: 534, startPoint y: 572, endPoint x: 278, endPoint y: 567, distance: 256.0
click at [278, 567] on div "Home / Restaurants management / Menus / Sections / item / create Sandwiches sec…" at bounding box center [914, 162] width 1307 height 1111
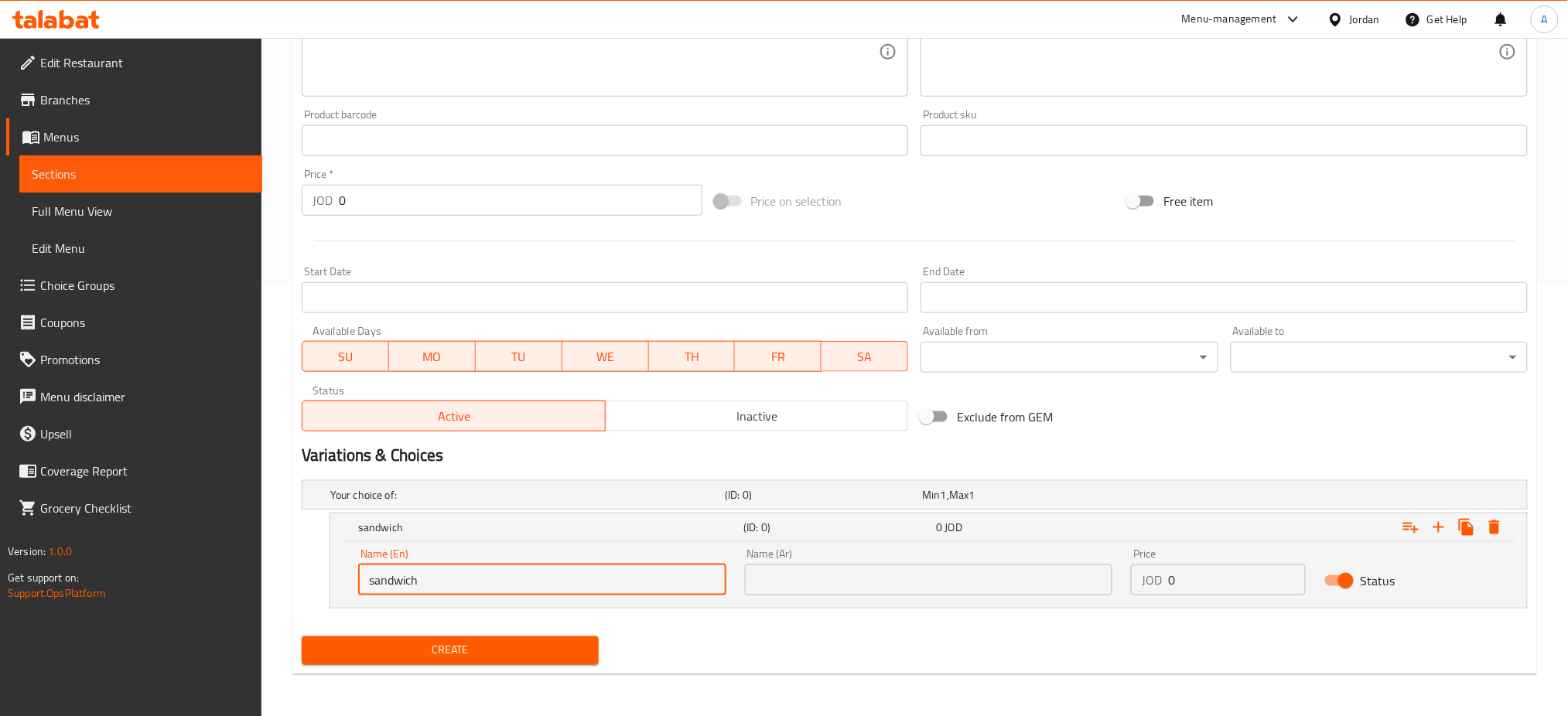
type input "sandwich"
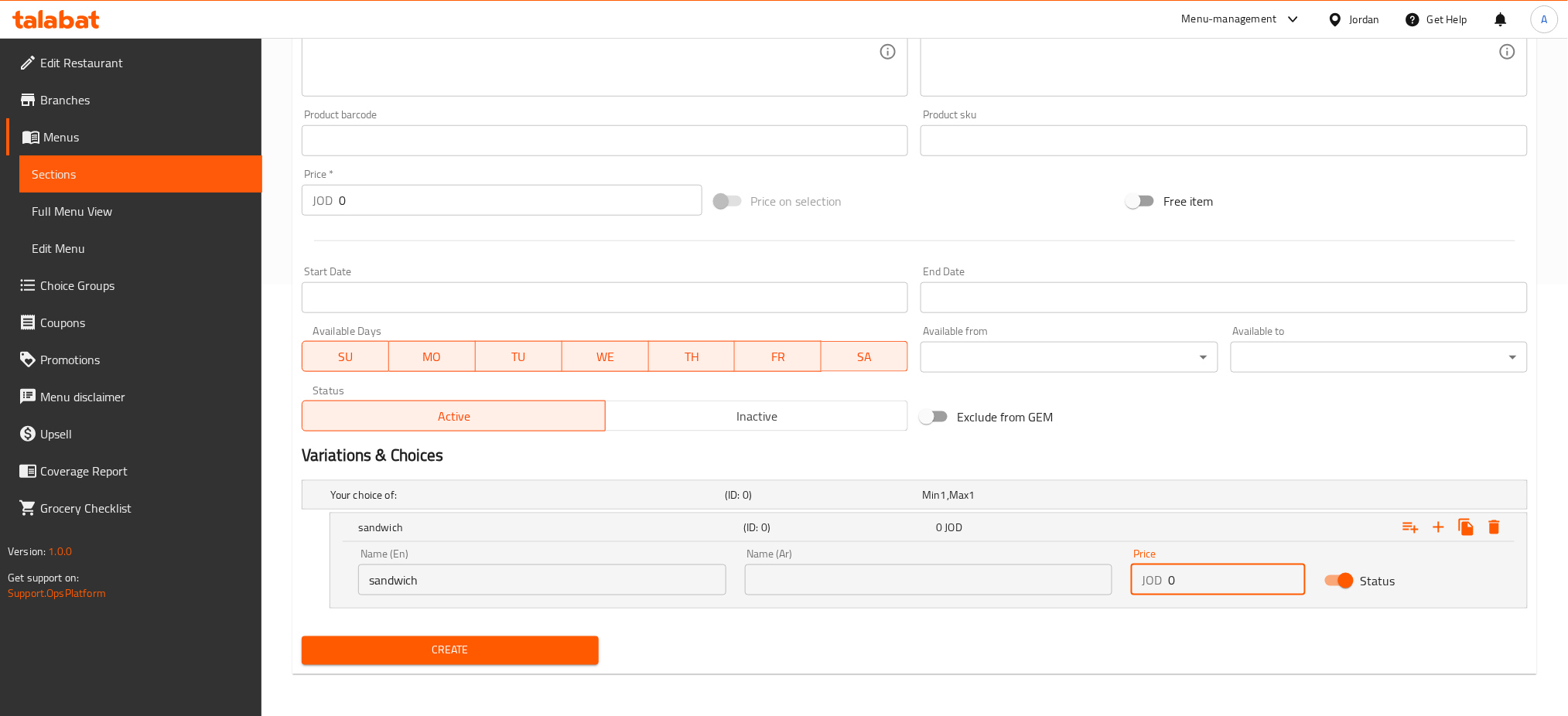
drag, startPoint x: 1184, startPoint y: 578, endPoint x: 1108, endPoint y: 587, distance: 76.5
click at [1108, 587] on div "Name (En) sandwich Name (En) Name (Ar) Name (Ar) Price JOD 0 Price Status" at bounding box center [929, 572] width 1160 height 66
type input "3.5"
click at [1000, 583] on input "text" at bounding box center [928, 580] width 368 height 31
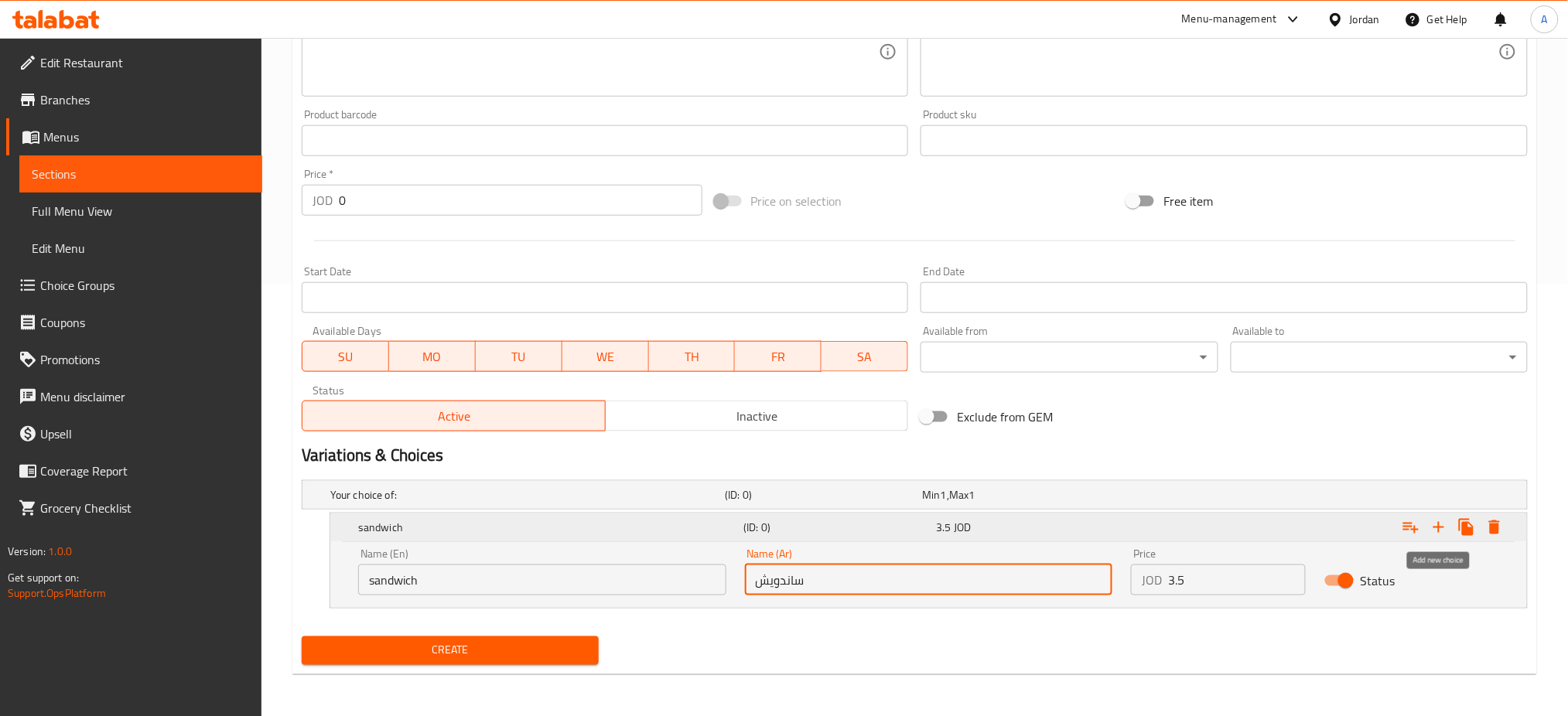
type input "ساندويش"
click at [1432, 530] on icon "Expand" at bounding box center [1438, 527] width 19 height 19
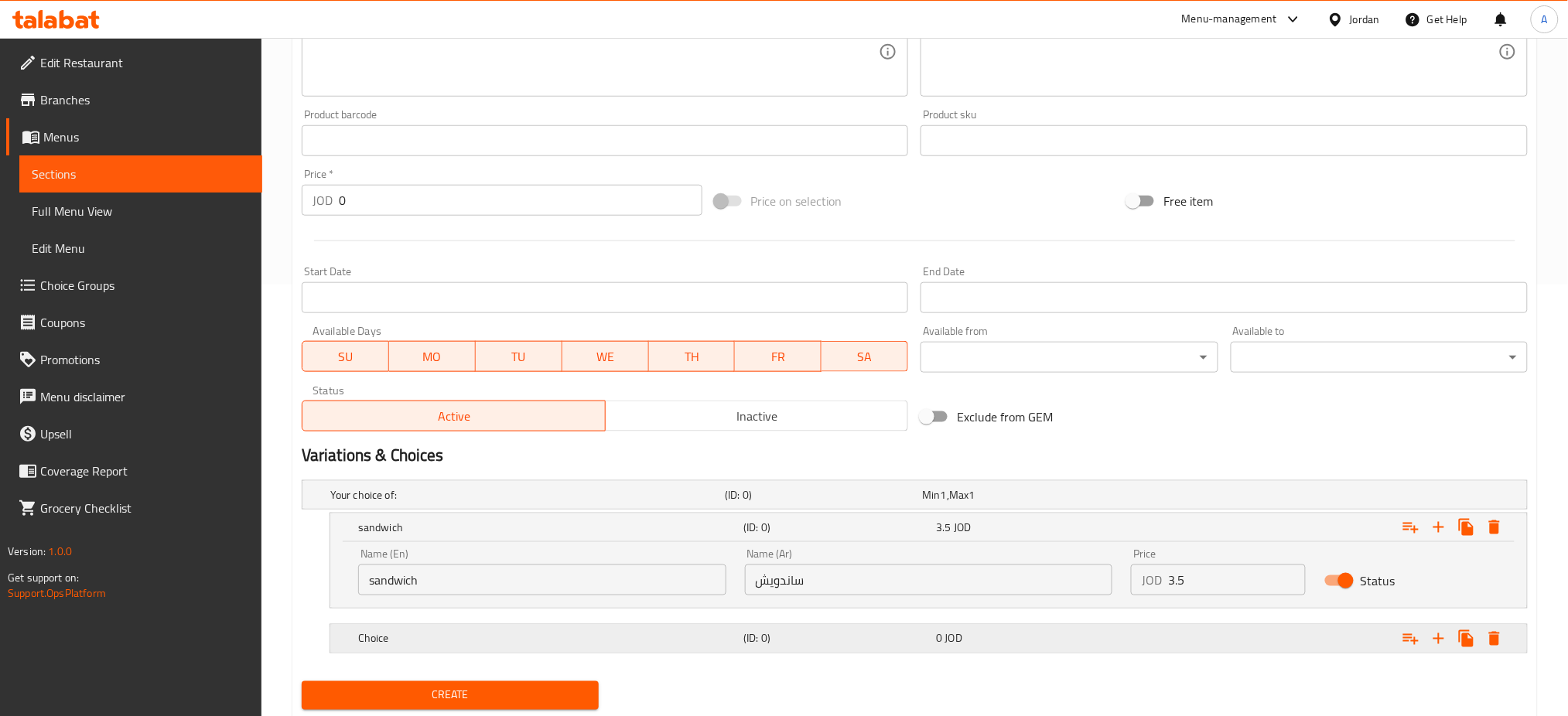
scroll to position [477, 0]
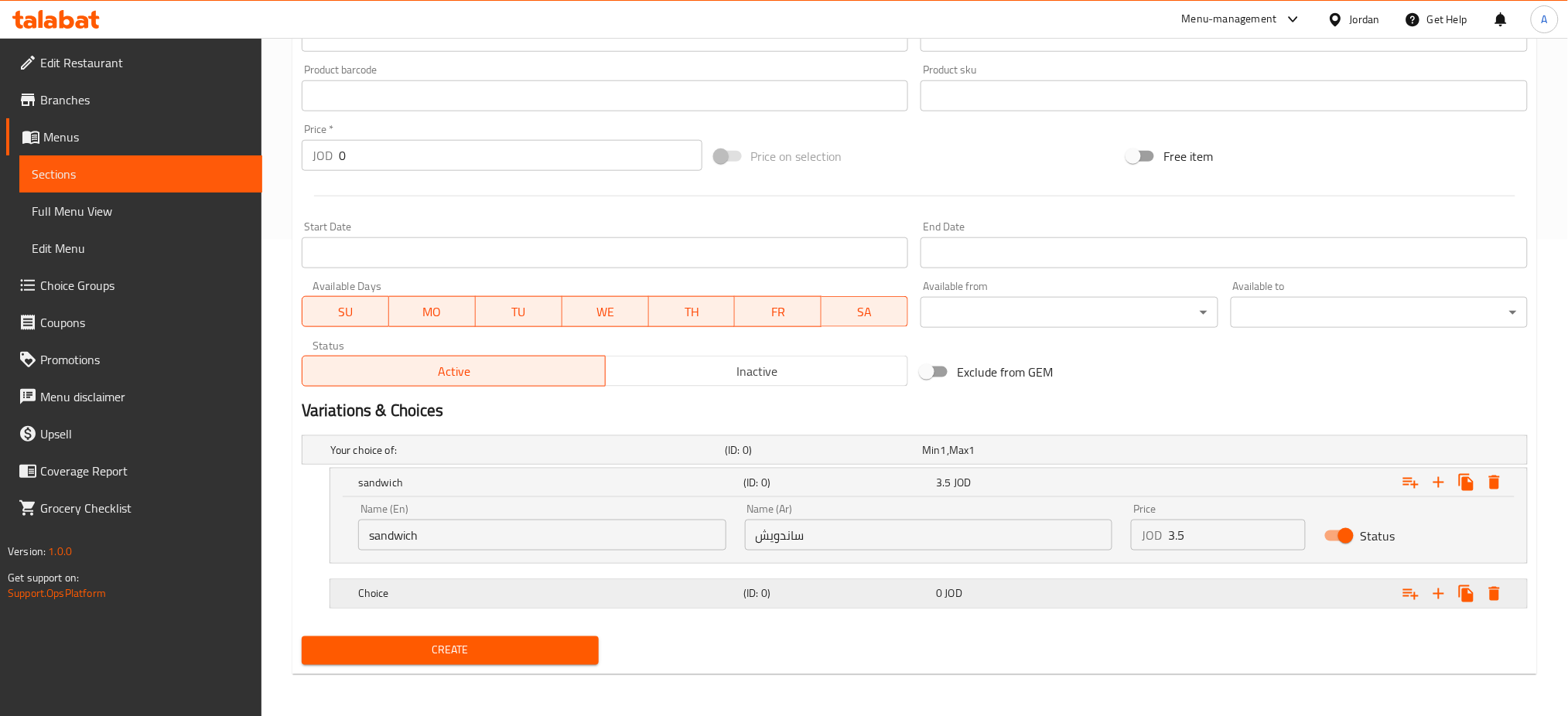
click at [1005, 593] on div "0 JOD" at bounding box center [1030, 593] width 187 height 15
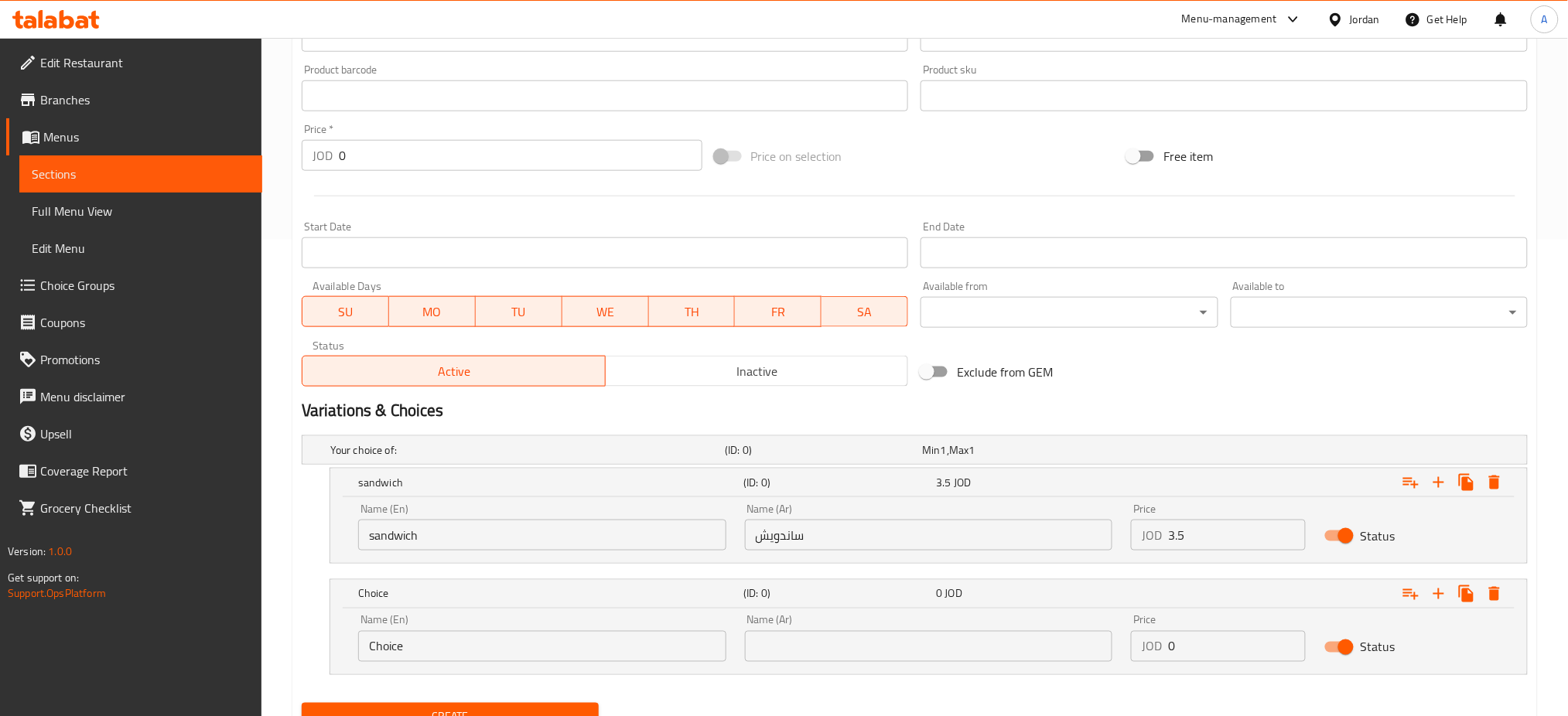
click at [1050, 648] on input "text" at bounding box center [928, 646] width 368 height 31
type input "وجبة"
click at [565, 653] on input "Choice" at bounding box center [542, 646] width 368 height 31
type input "C"
type input "ة"
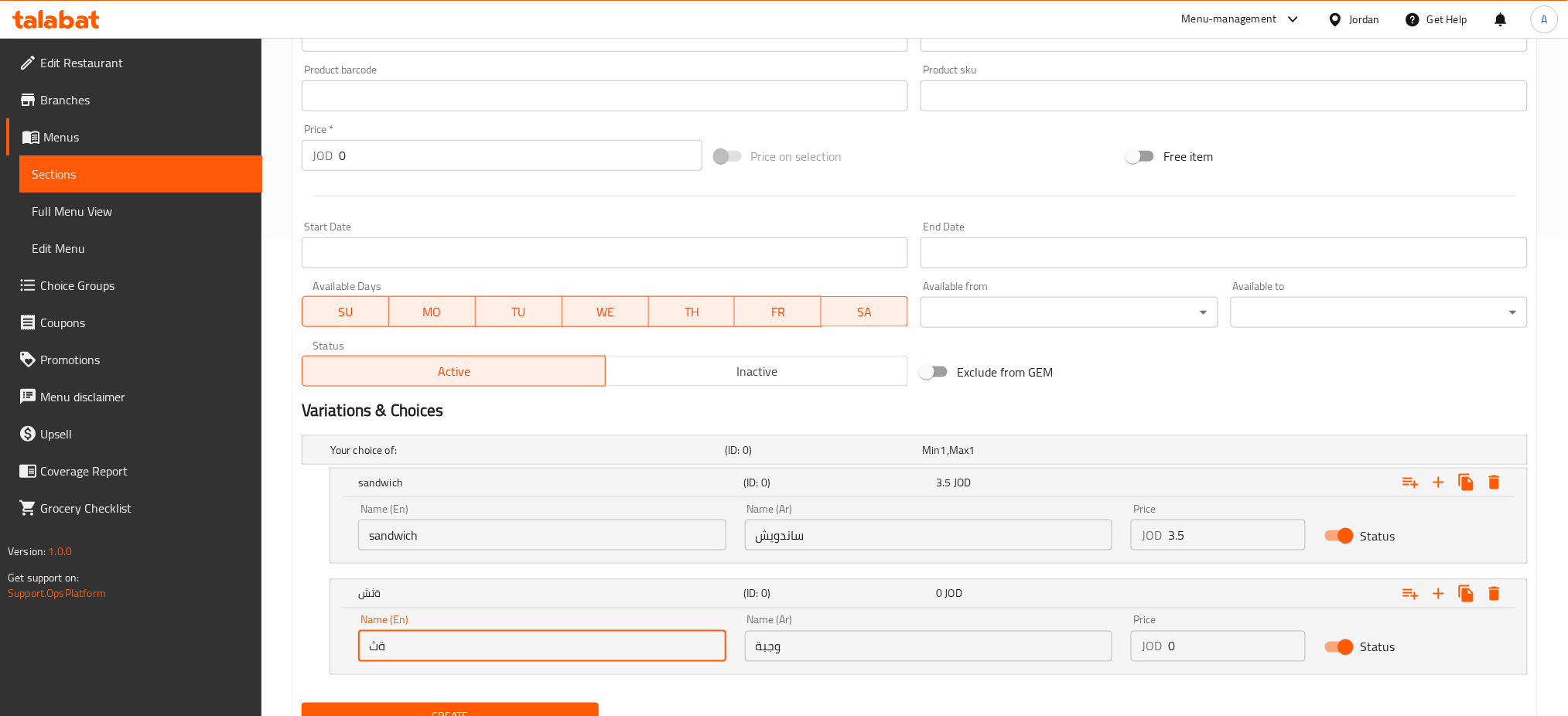
type input "ة"
type input "meal"
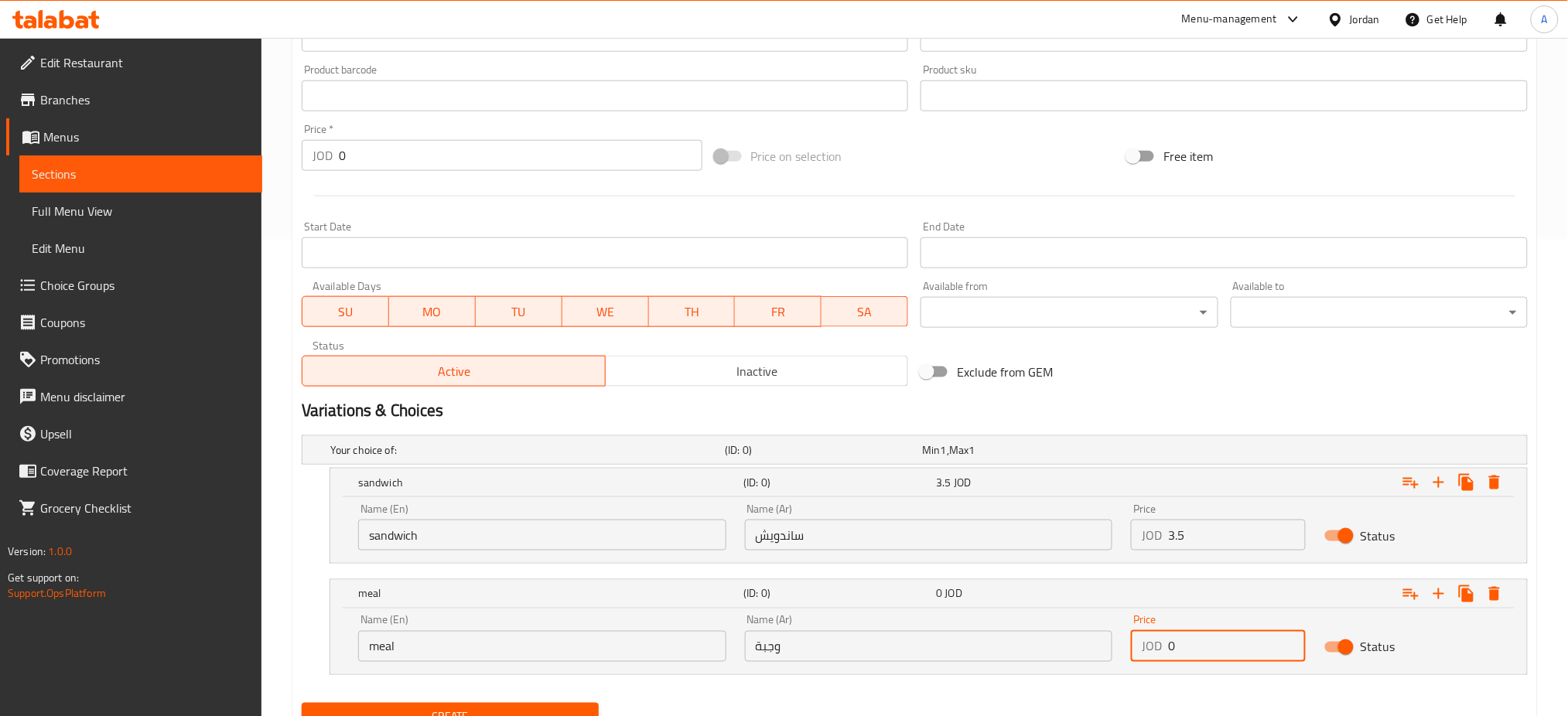
drag, startPoint x: 1180, startPoint y: 649, endPoint x: 1068, endPoint y: 658, distance: 112.4
click at [1068, 658] on div "Name (En) meal Name (En) Name (Ar) وجبة Name (Ar) Price JOD 0 Price Status" at bounding box center [929, 638] width 1160 height 66
type input "4.65"
click at [515, 710] on span "Create" at bounding box center [450, 718] width 272 height 19
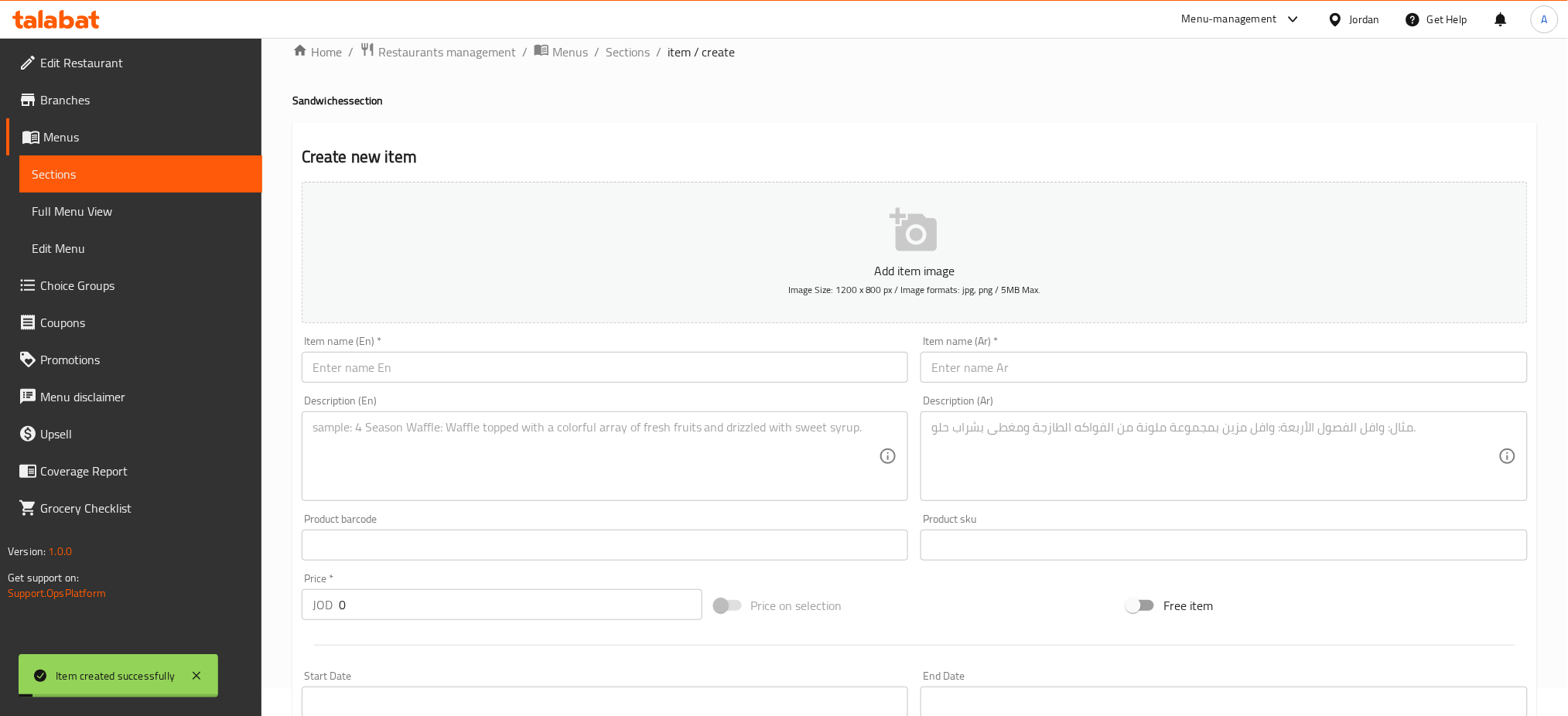
scroll to position [0, 0]
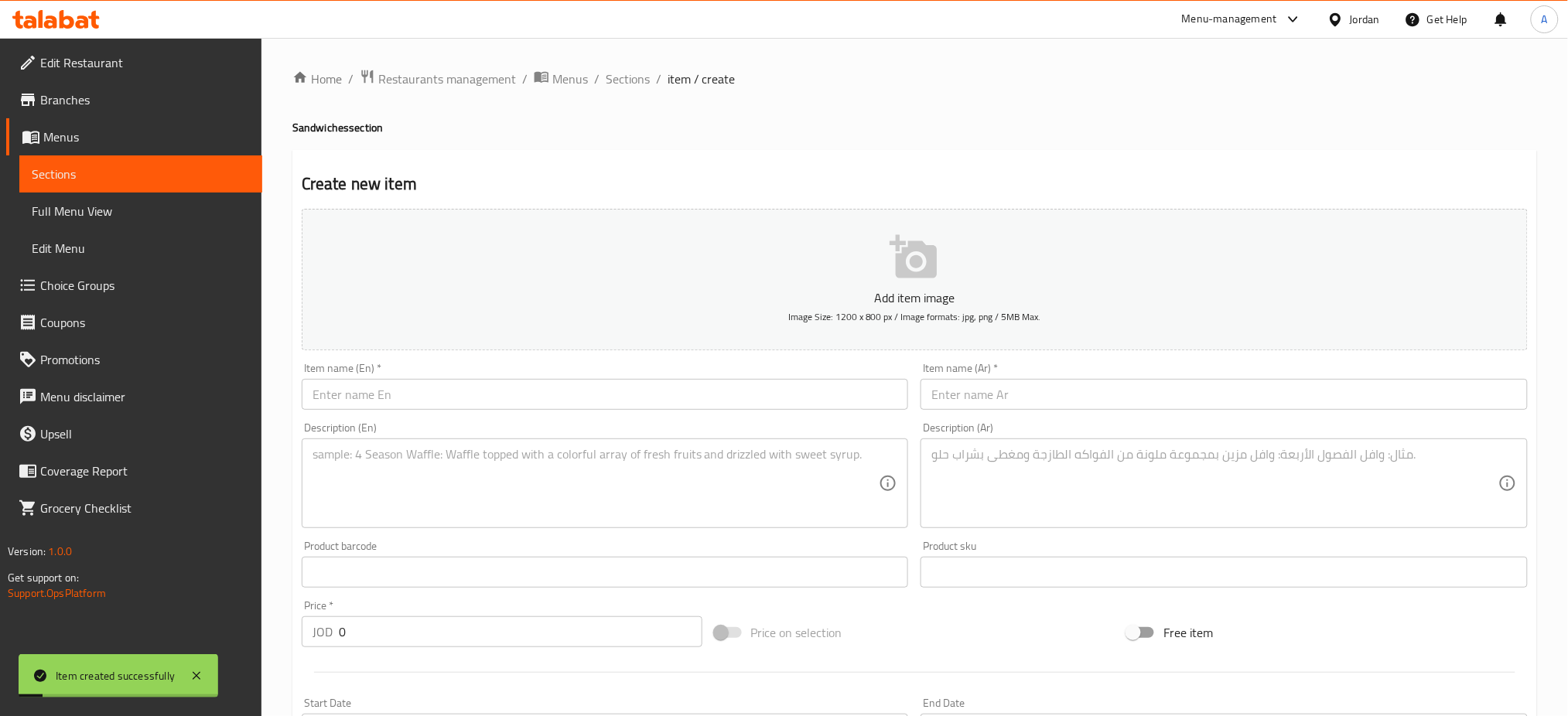
drag, startPoint x: 627, startPoint y: 79, endPoint x: 633, endPoint y: 93, distance: 15.2
click at [627, 79] on span "Sections" at bounding box center [628, 79] width 44 height 19
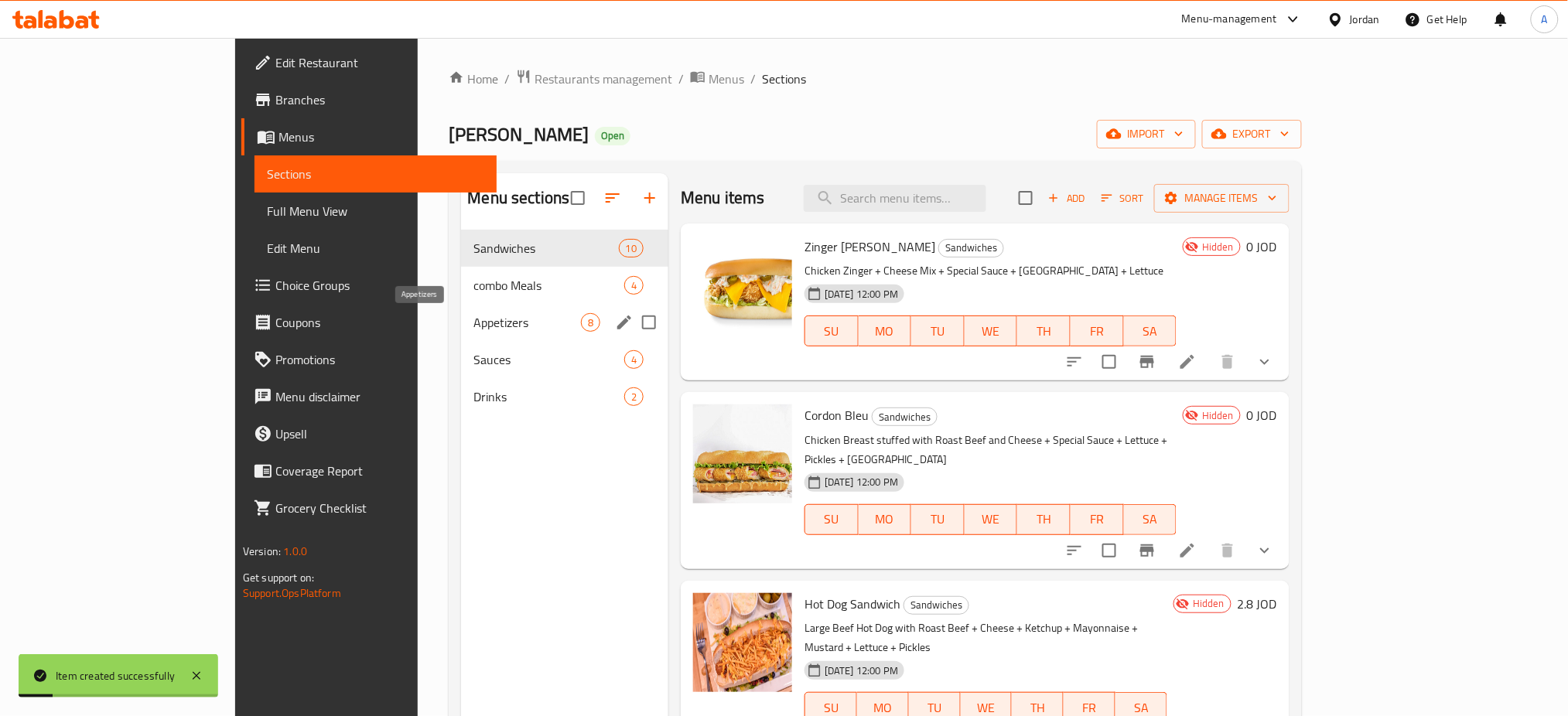
click at [461, 270] on div "combo Meals 4" at bounding box center [564, 286] width 207 height 37
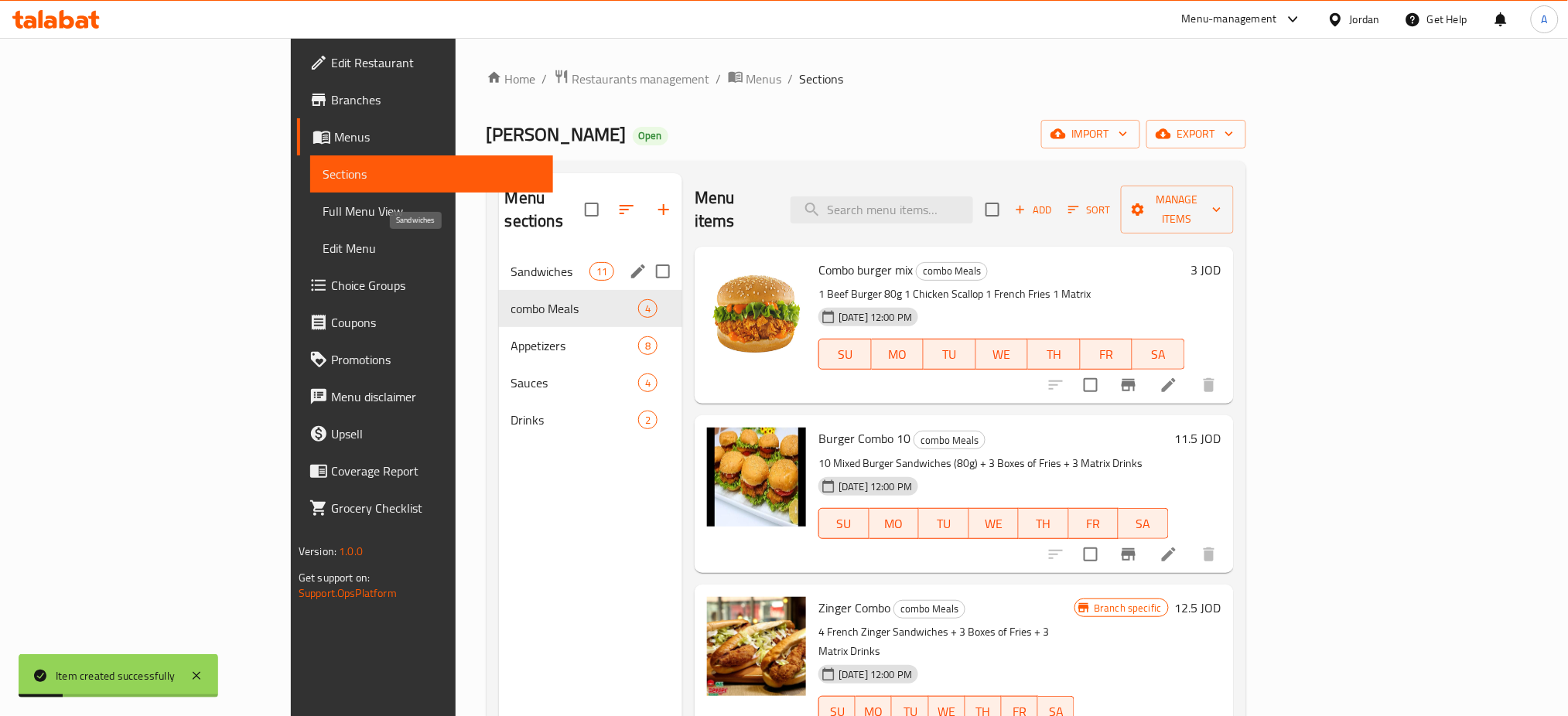
click at [512, 262] on span "Sandwiches" at bounding box center [551, 271] width 78 height 19
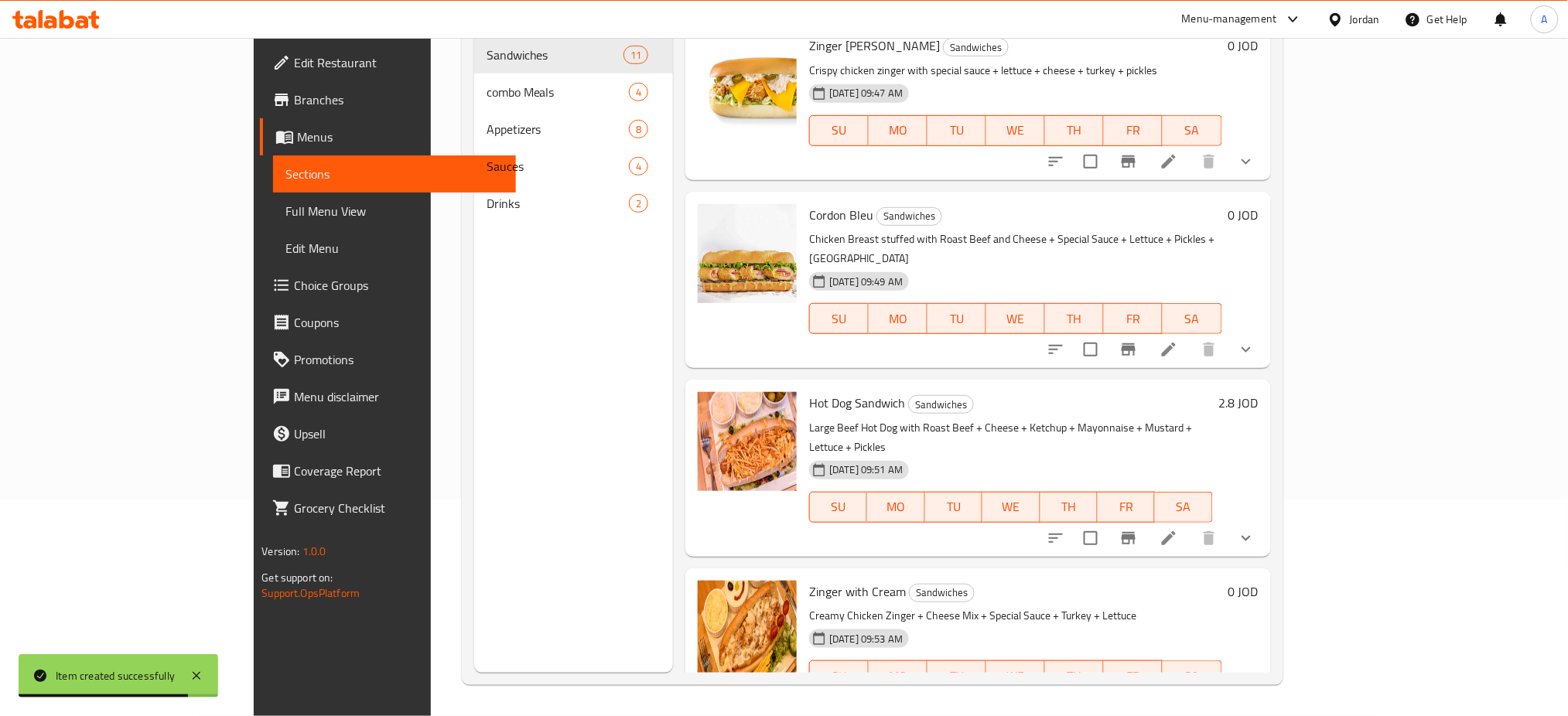
scroll to position [1180, 0]
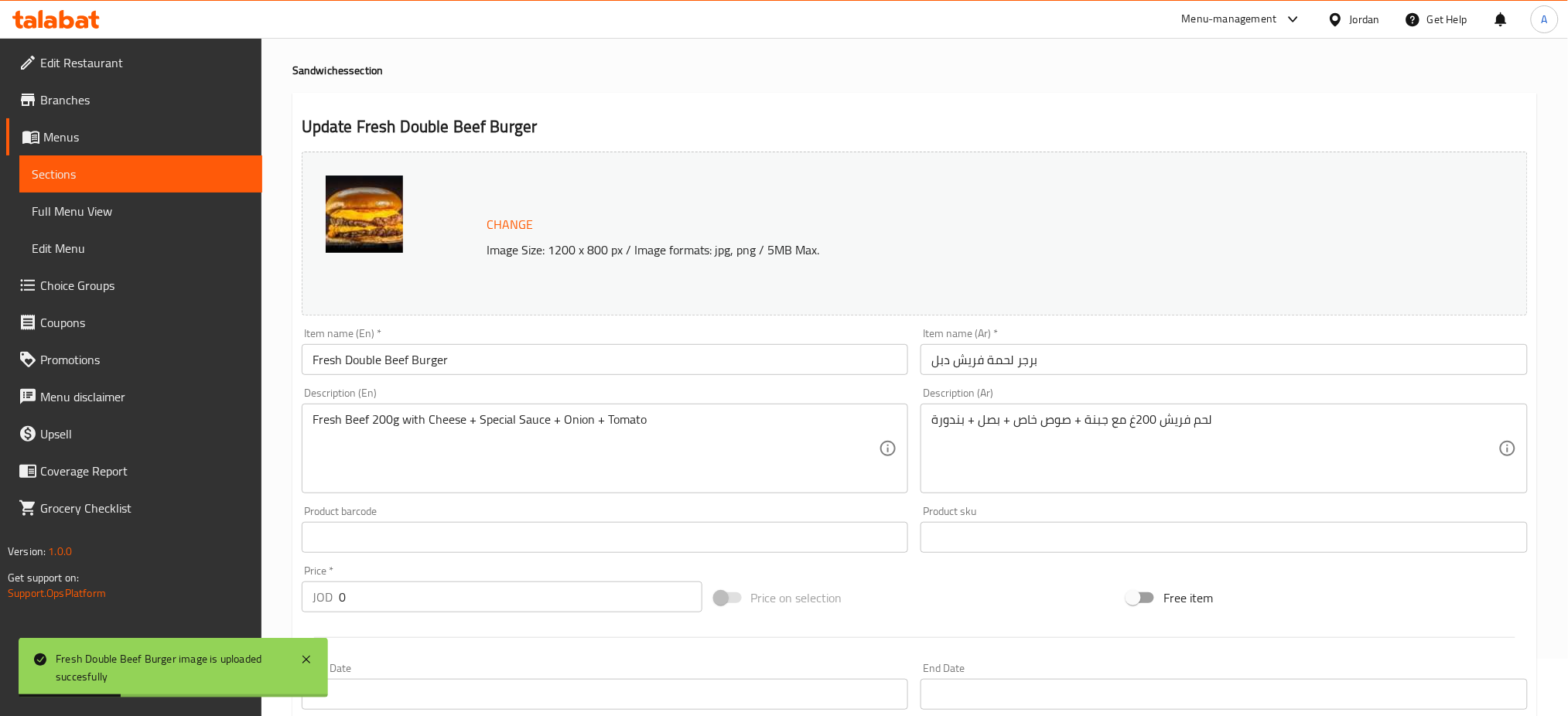
scroll to position [433, 0]
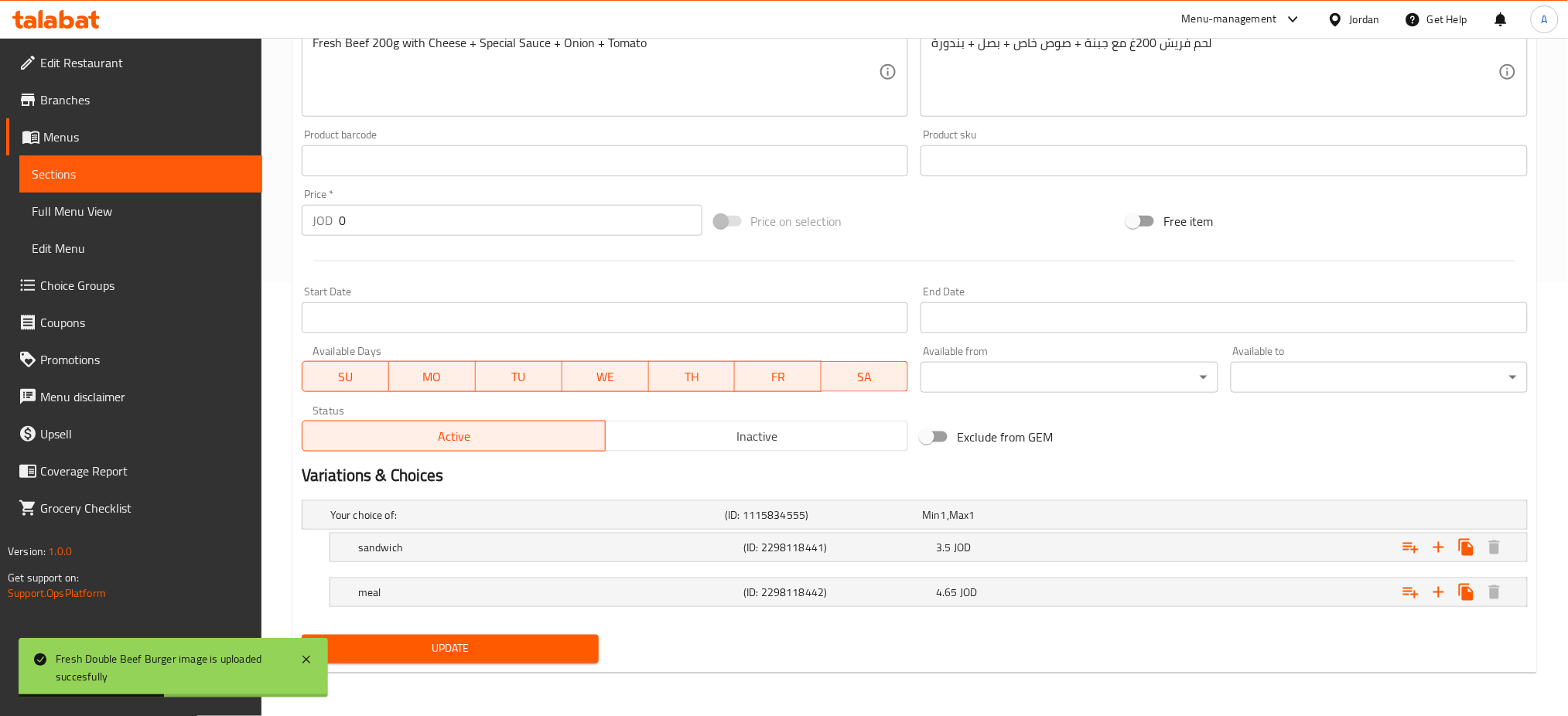
click at [716, 222] on span at bounding box center [728, 221] width 26 height 11
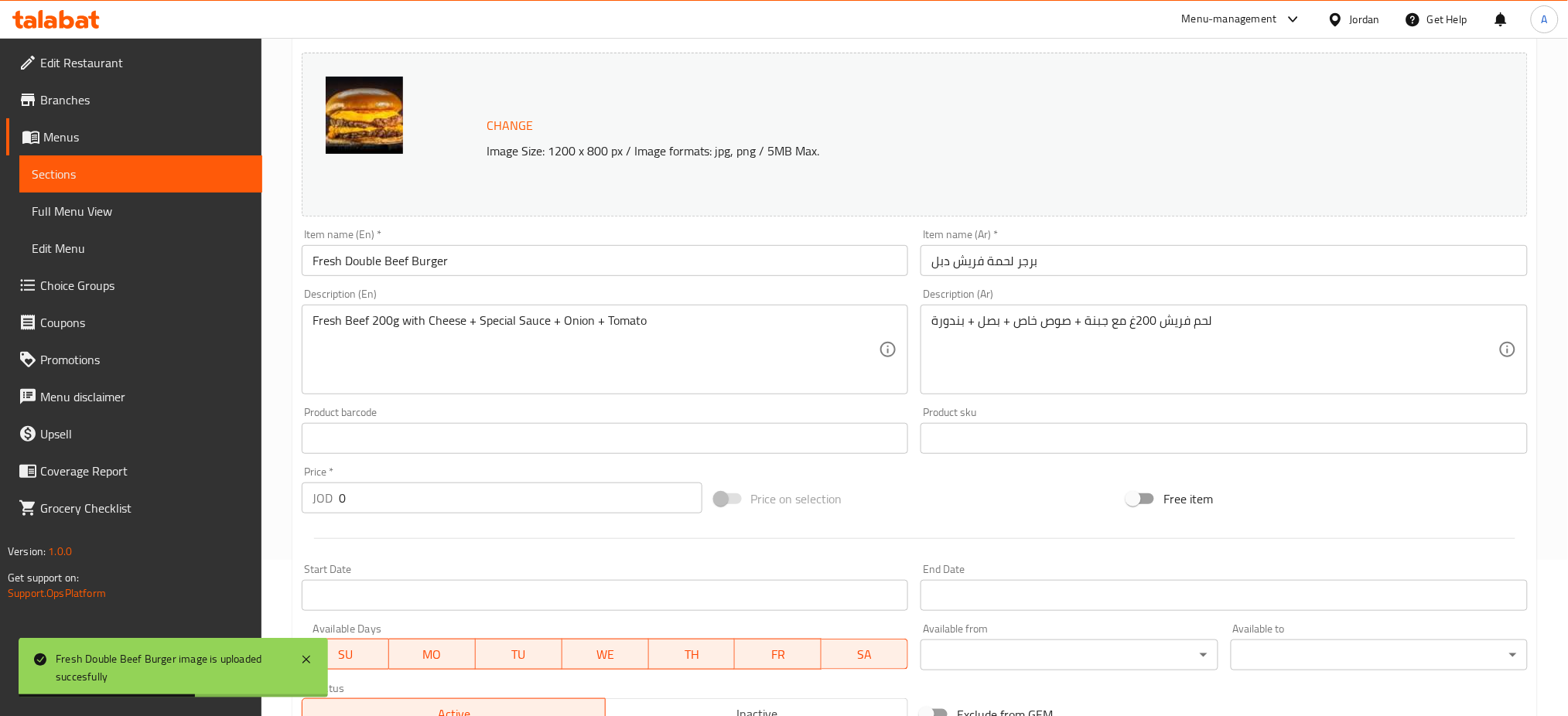
scroll to position [0, 0]
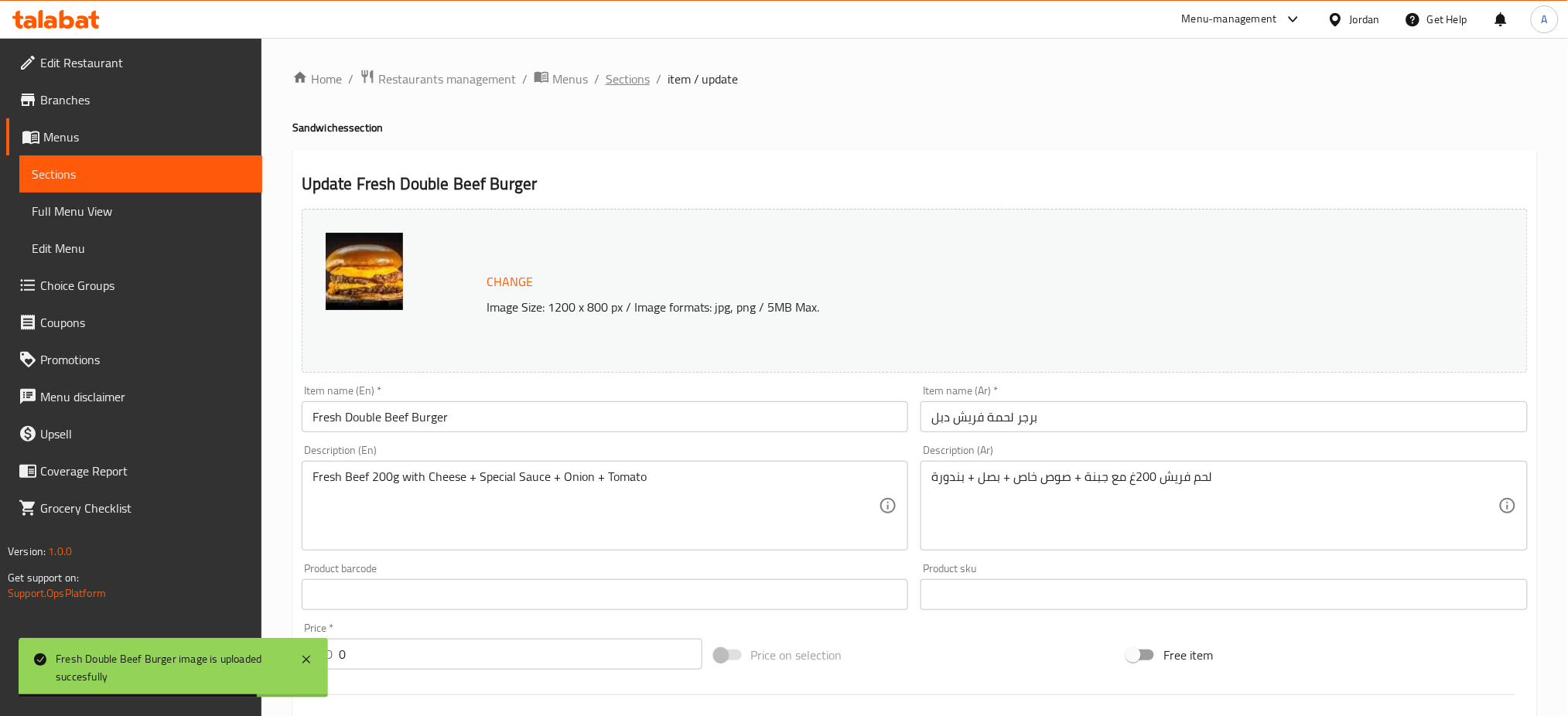
click at [628, 74] on span "Sections" at bounding box center [628, 79] width 44 height 19
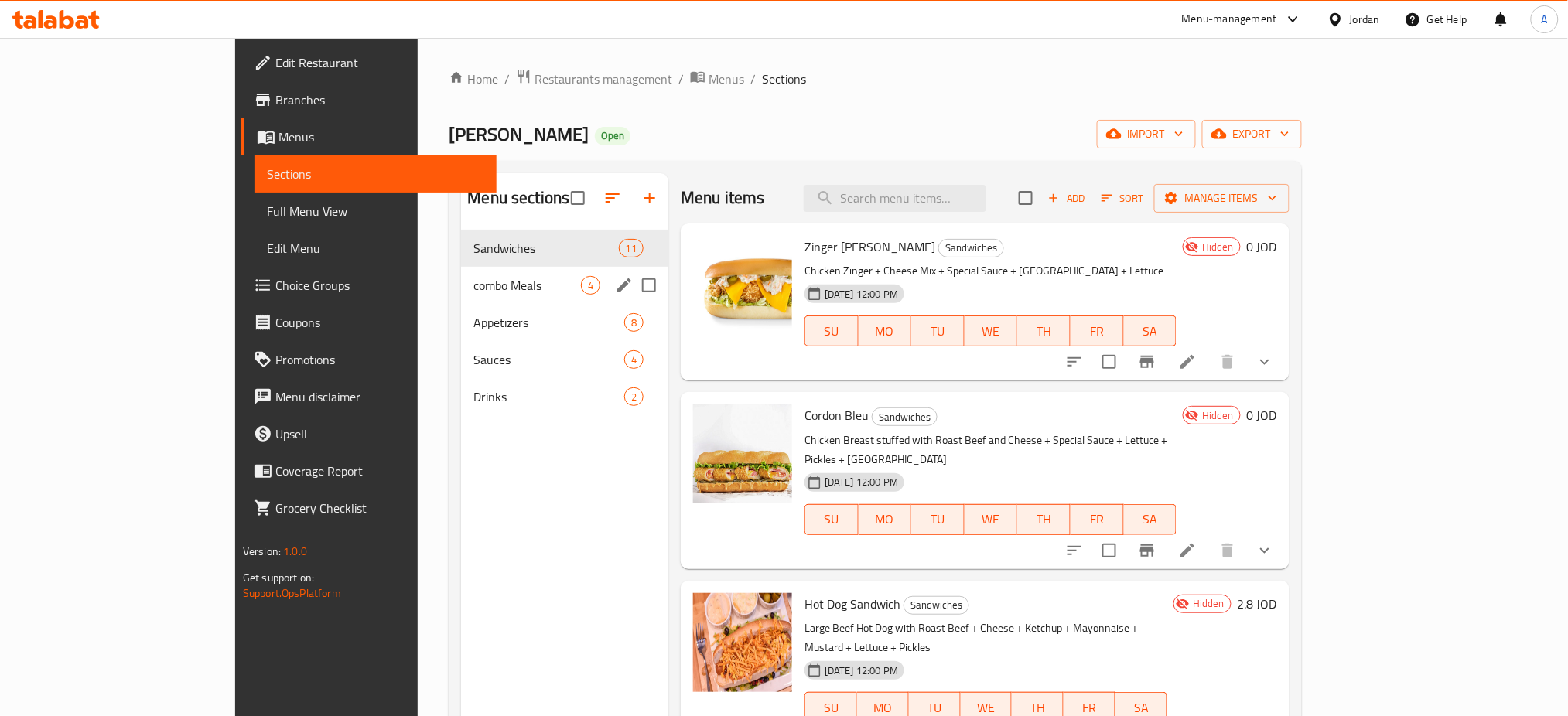
drag, startPoint x: 452, startPoint y: 300, endPoint x: 460, endPoint y: 299, distance: 8.1
click at [461, 300] on div "combo Meals 4" at bounding box center [564, 286] width 207 height 37
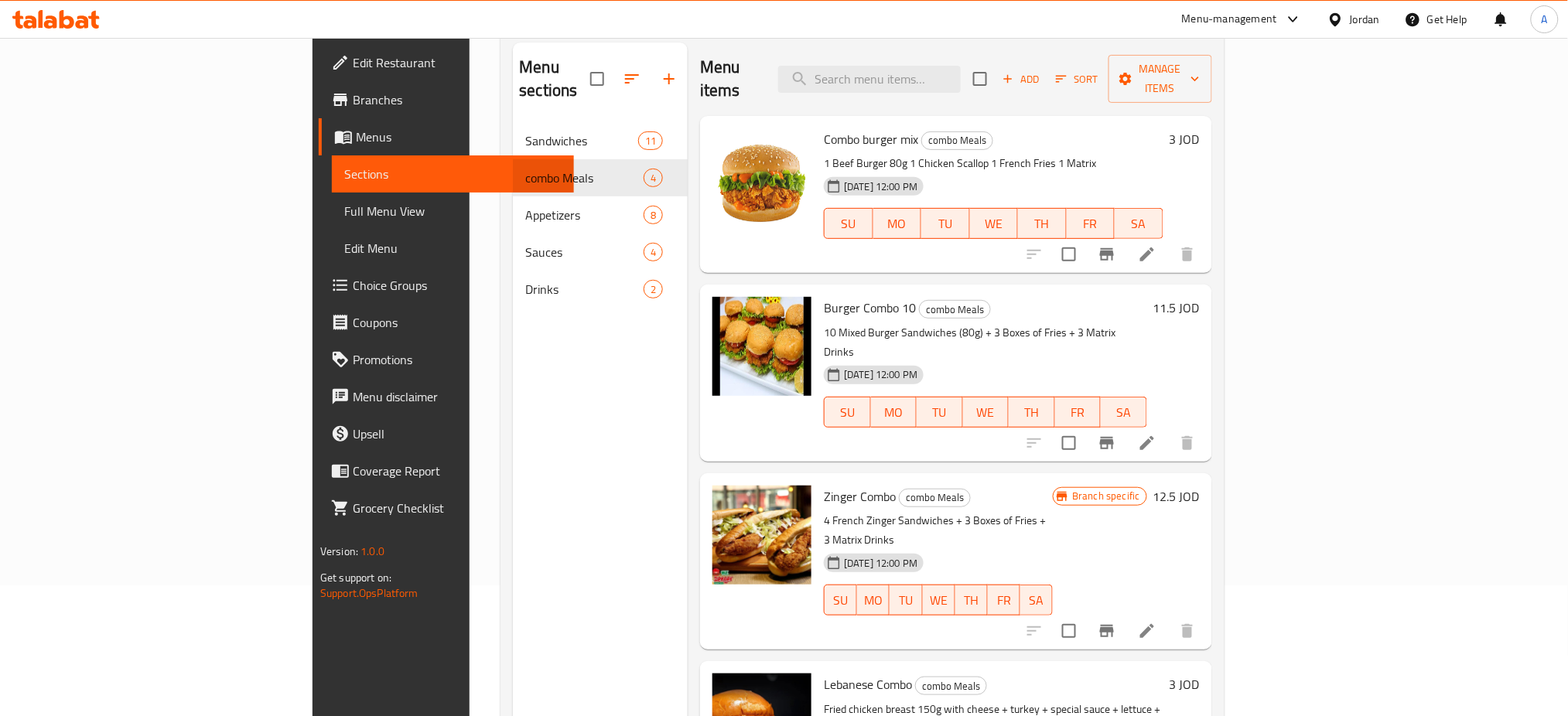
scroll to position [217, 0]
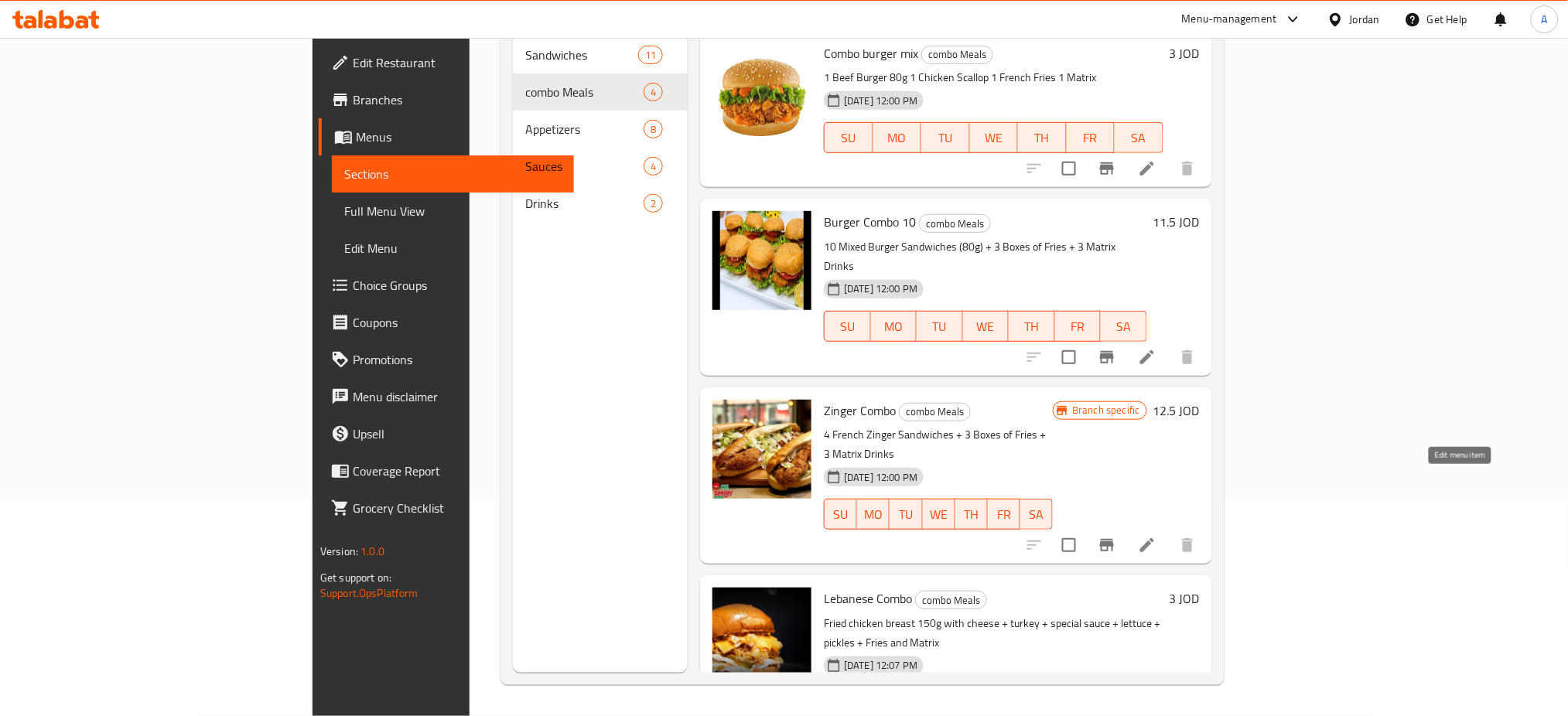
click at [1154, 538] on icon at bounding box center [1147, 545] width 14 height 14
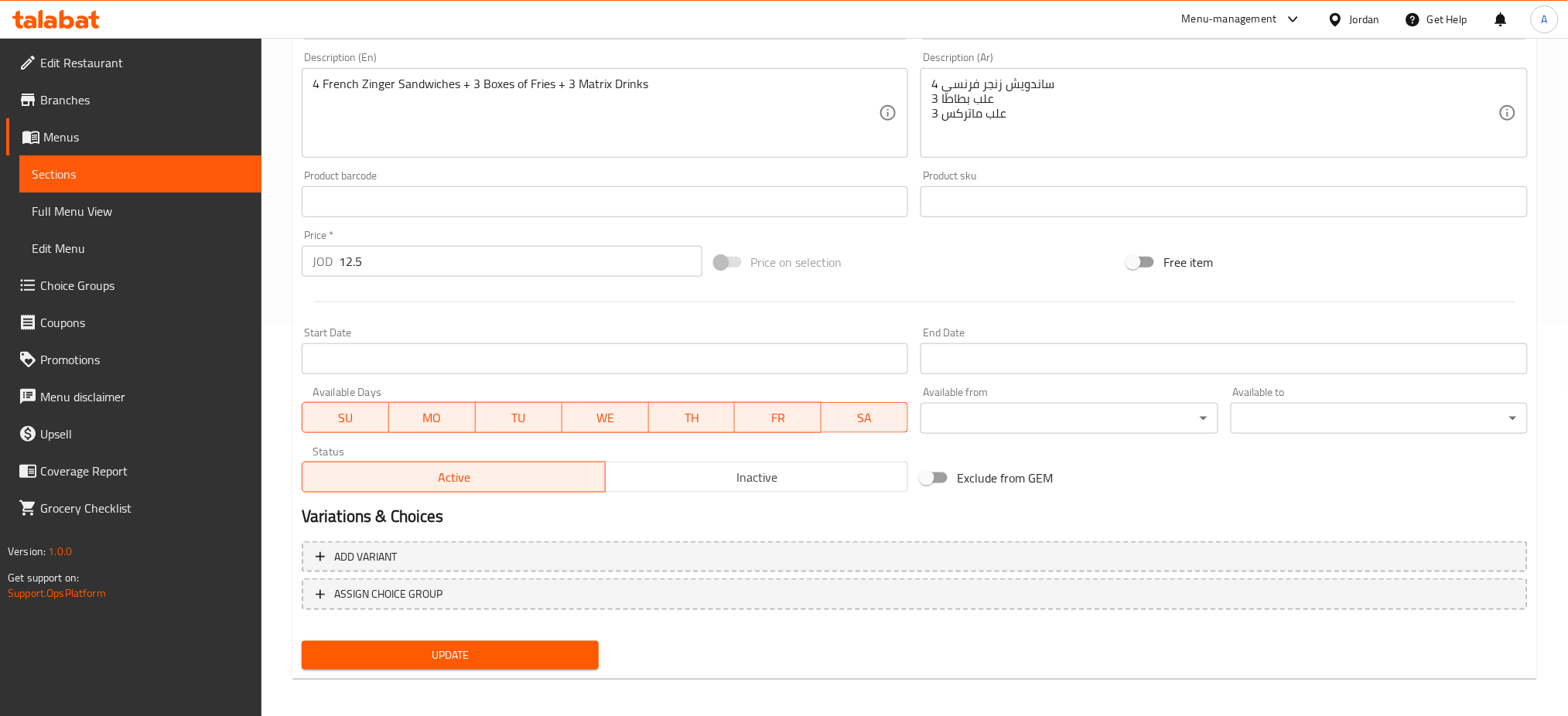
scroll to position [397, 0]
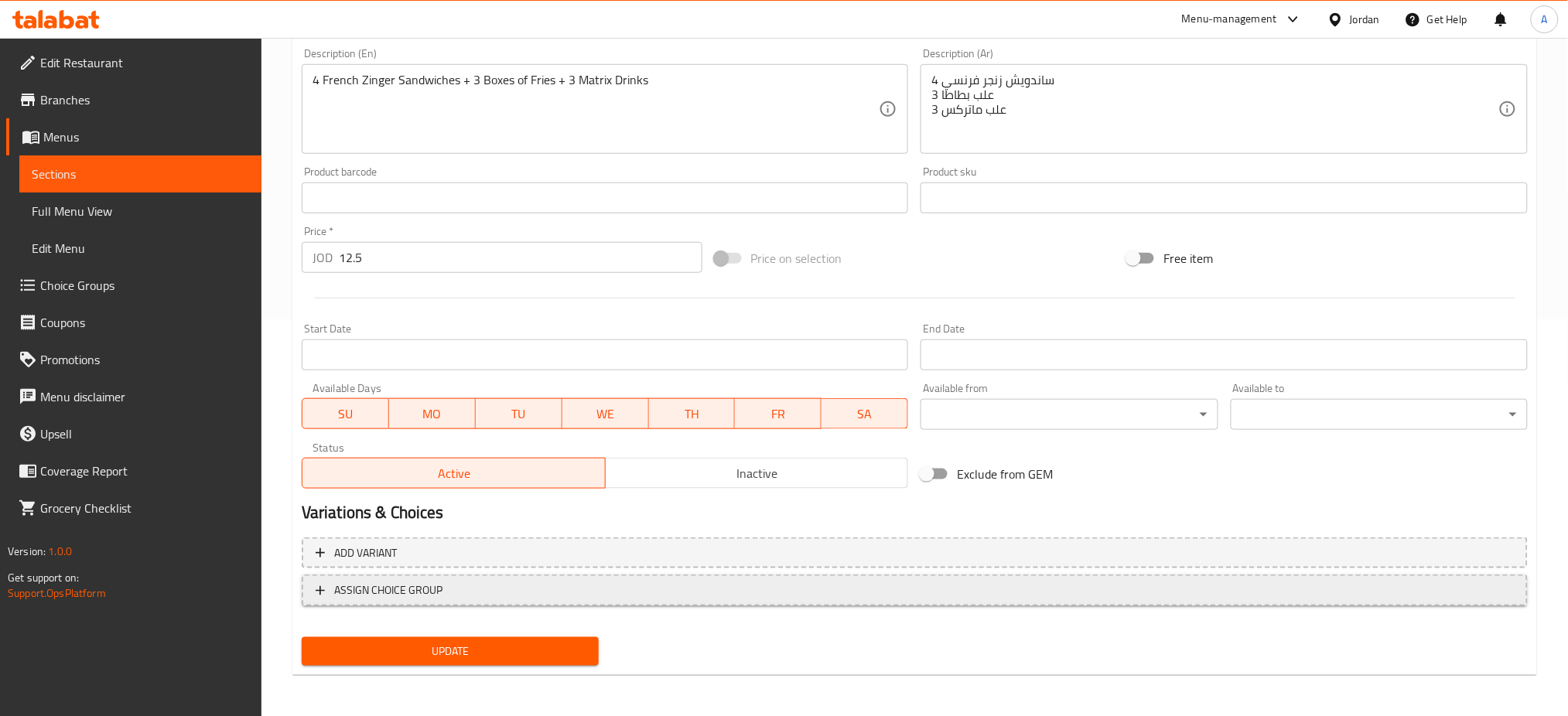
click at [836, 583] on span "ASSIGN CHOICE GROUP" at bounding box center [915, 590] width 1199 height 19
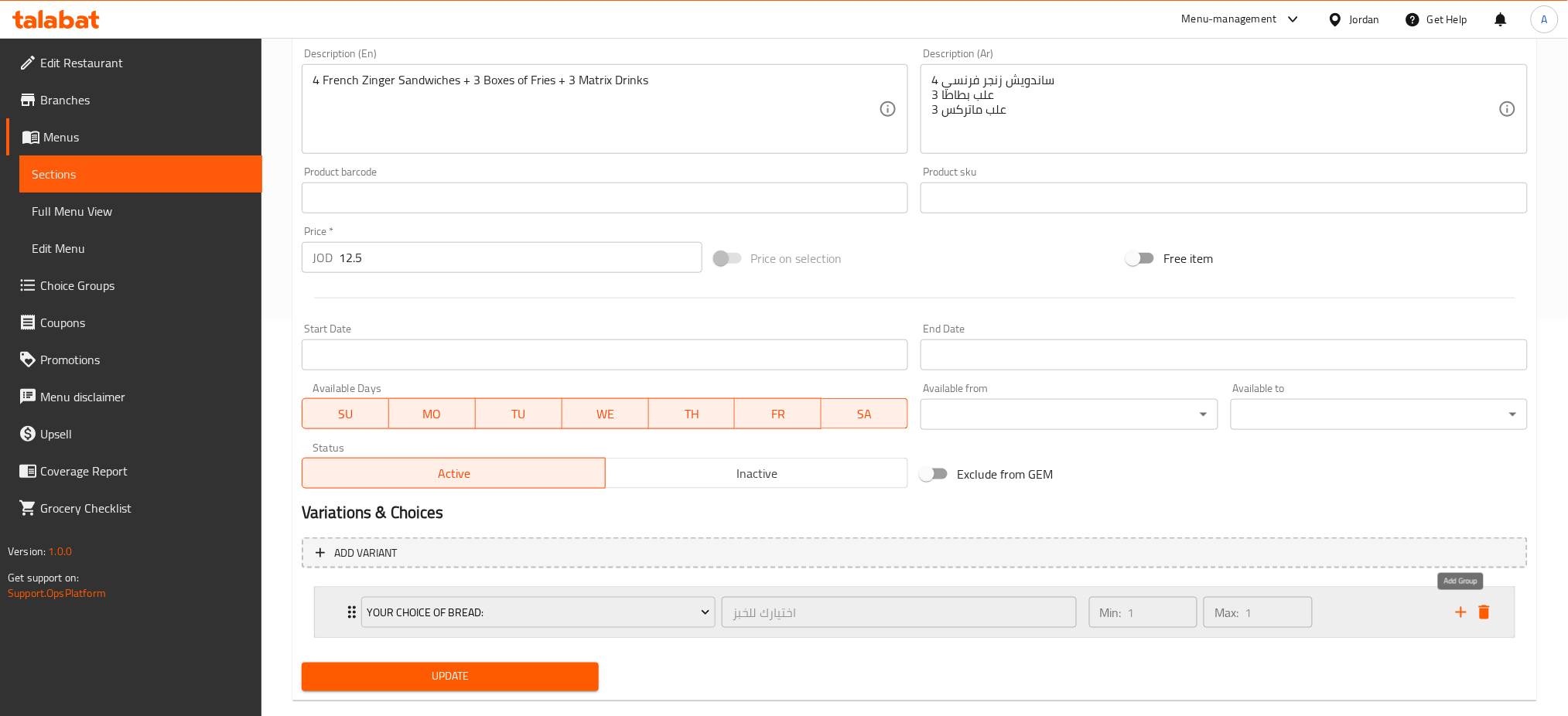
click at [1478, 610] on icon "delete" at bounding box center [1484, 612] width 19 height 19
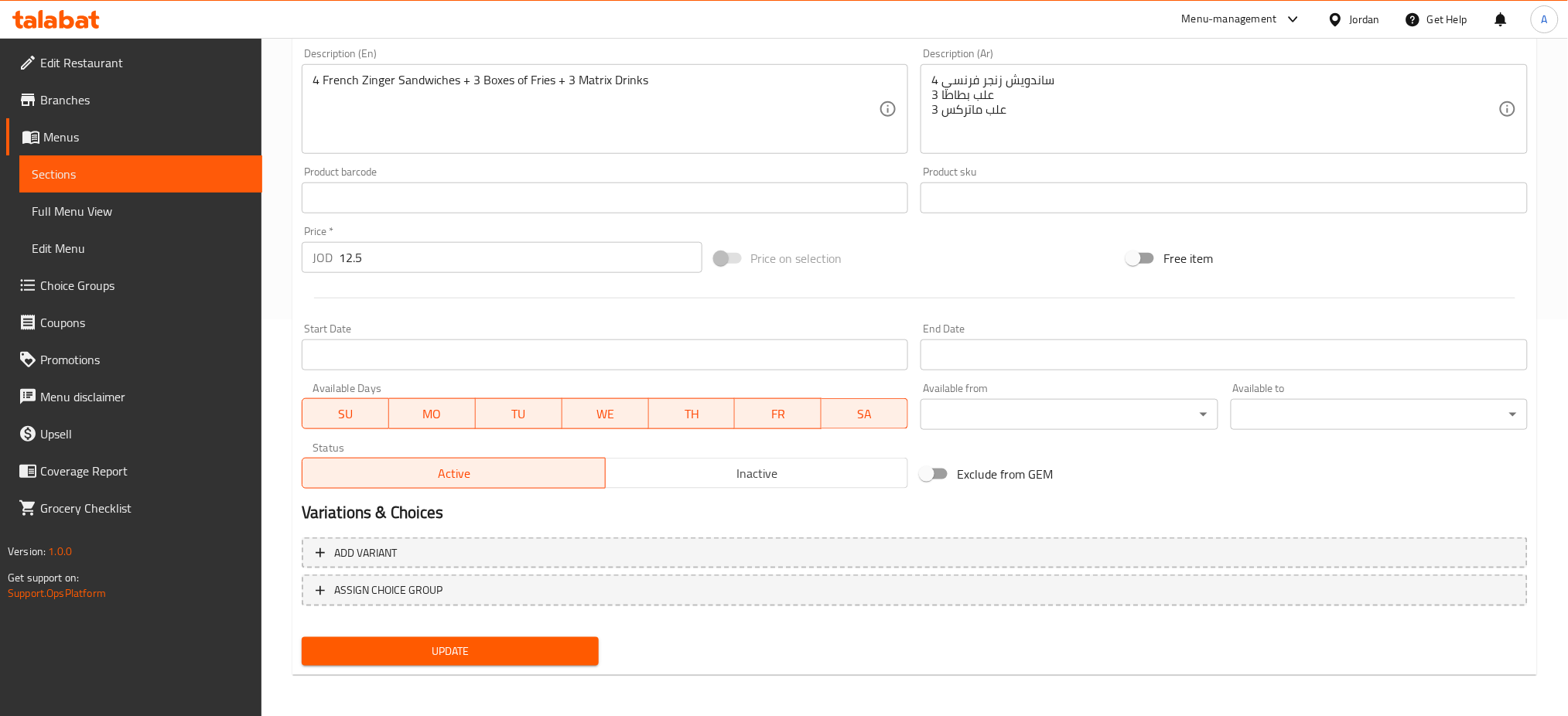
click at [1135, 567] on div "Add variant ASSIGN CHOICE GROUP" at bounding box center [914, 581] width 1238 height 101
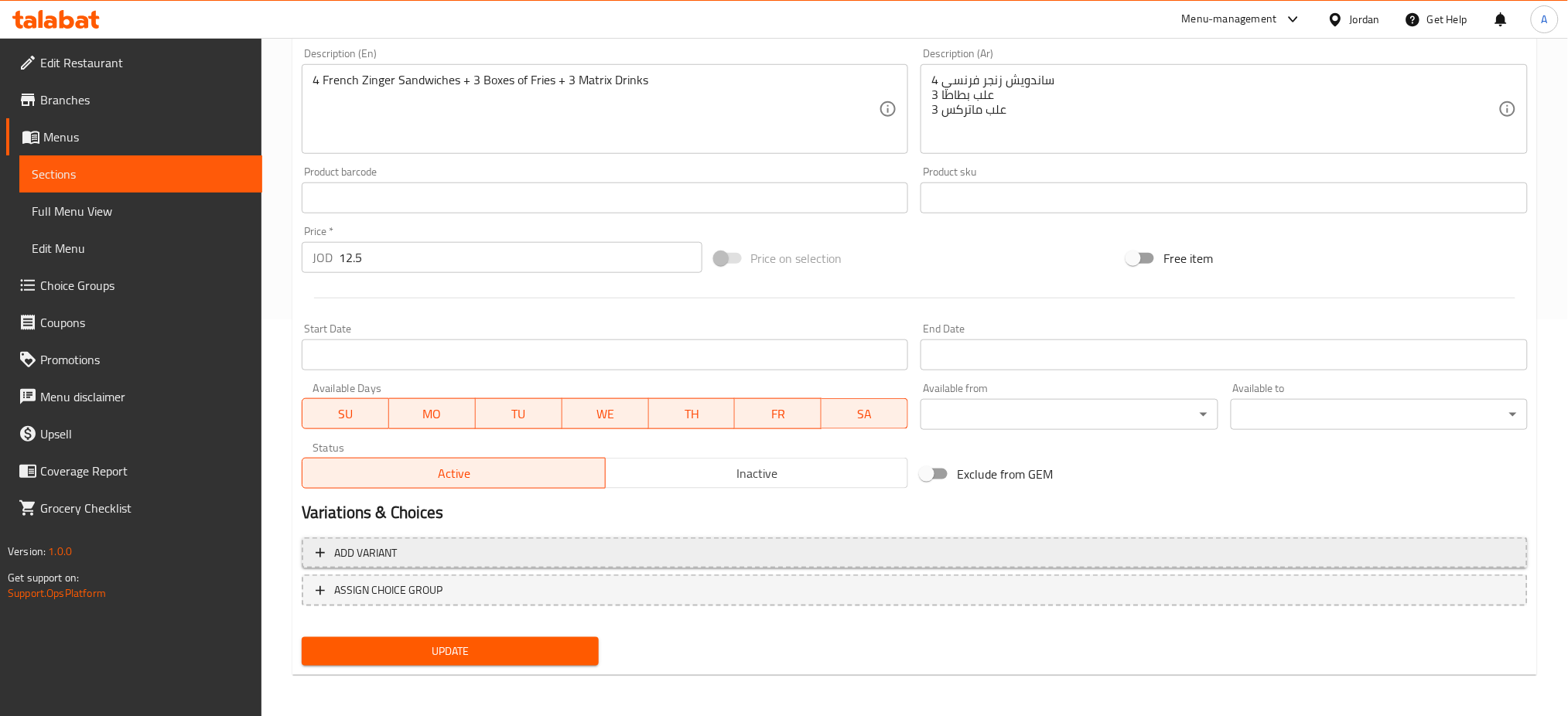
click at [1149, 559] on span "Add variant" at bounding box center [915, 554] width 1199 height 19
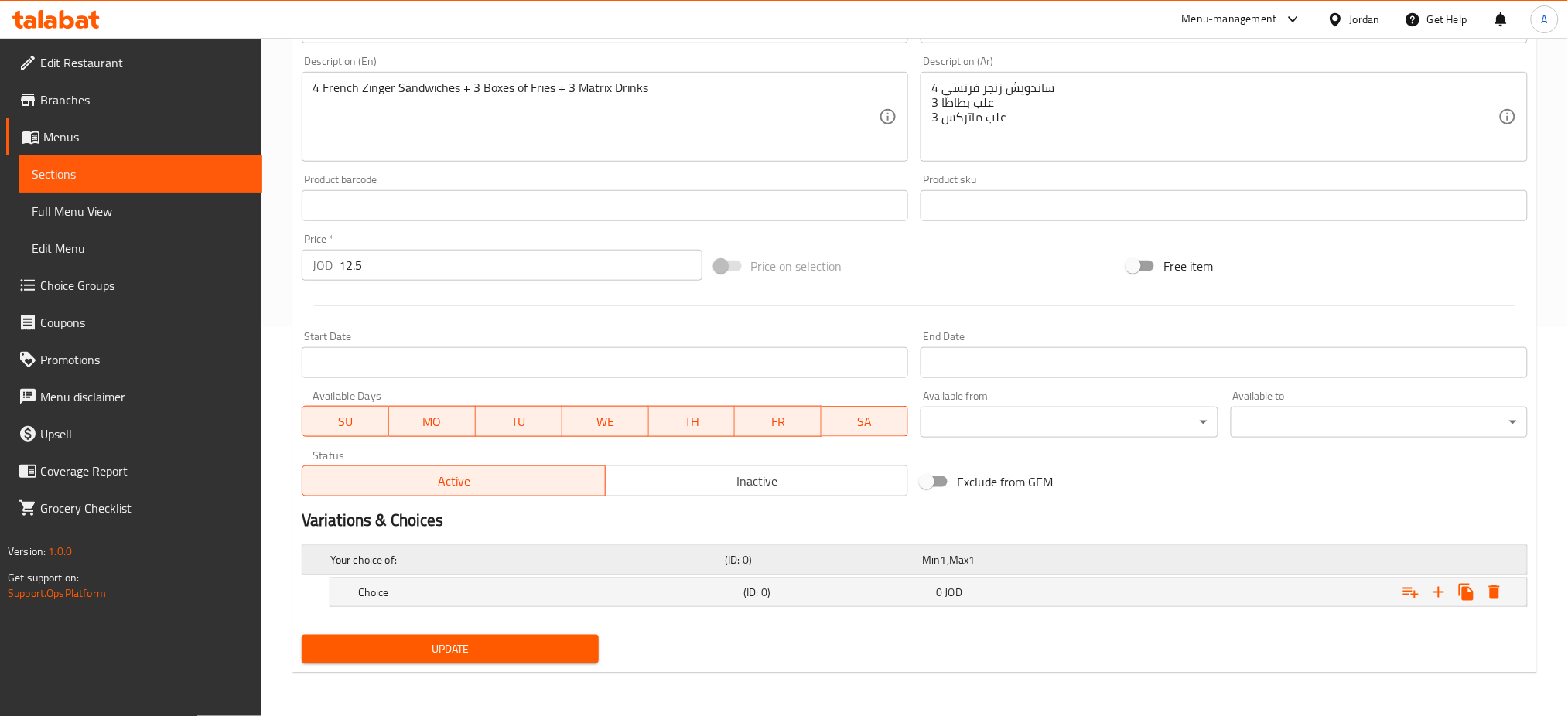
scroll to position [388, 0]
drag, startPoint x: 760, startPoint y: 602, endPoint x: 853, endPoint y: 602, distance: 93.0
click at [760, 601] on h5 "(ID: 0)" at bounding box center [836, 593] width 187 height 15
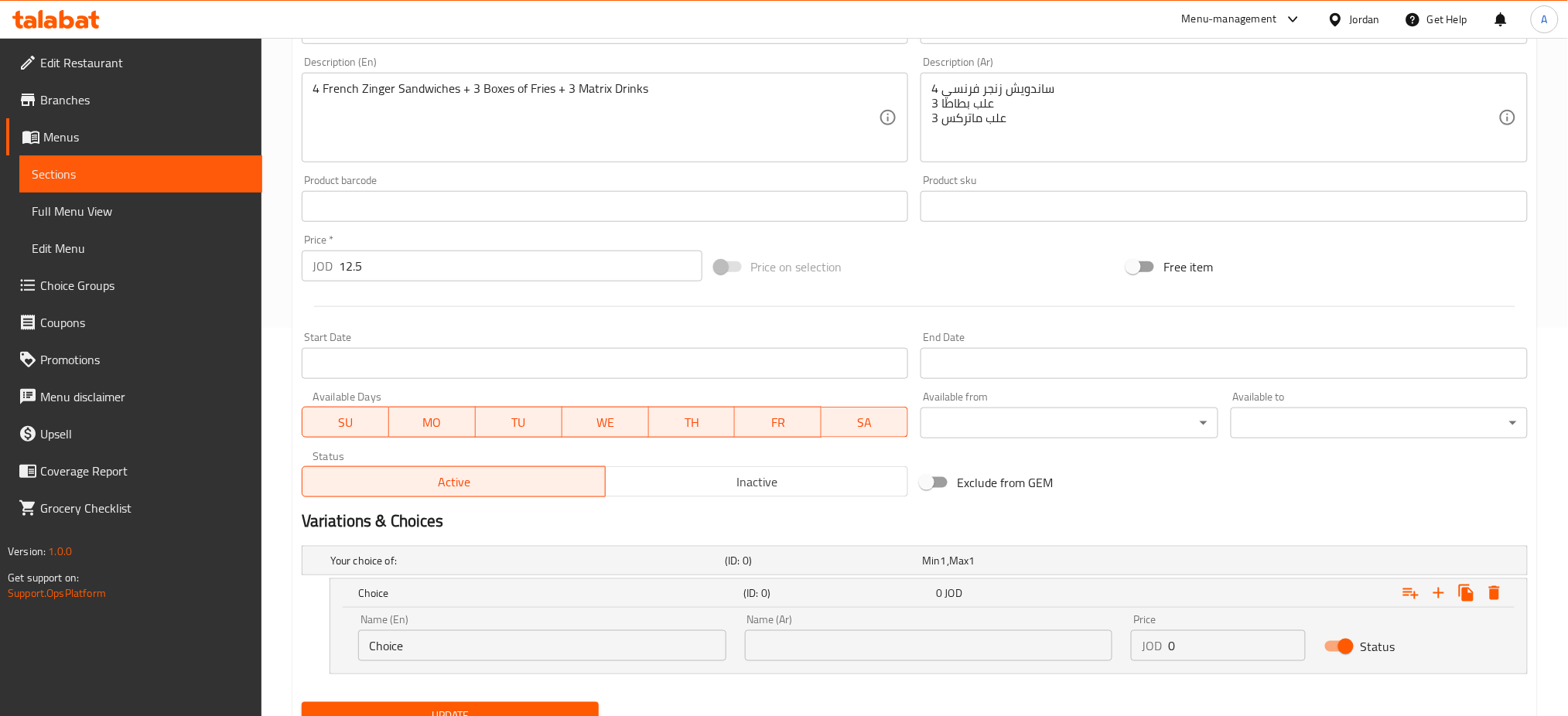
click at [937, 631] on input "text" at bounding box center [928, 645] width 368 height 31
paste input "خبز فرنسي"
type input "خبز فرنسي"
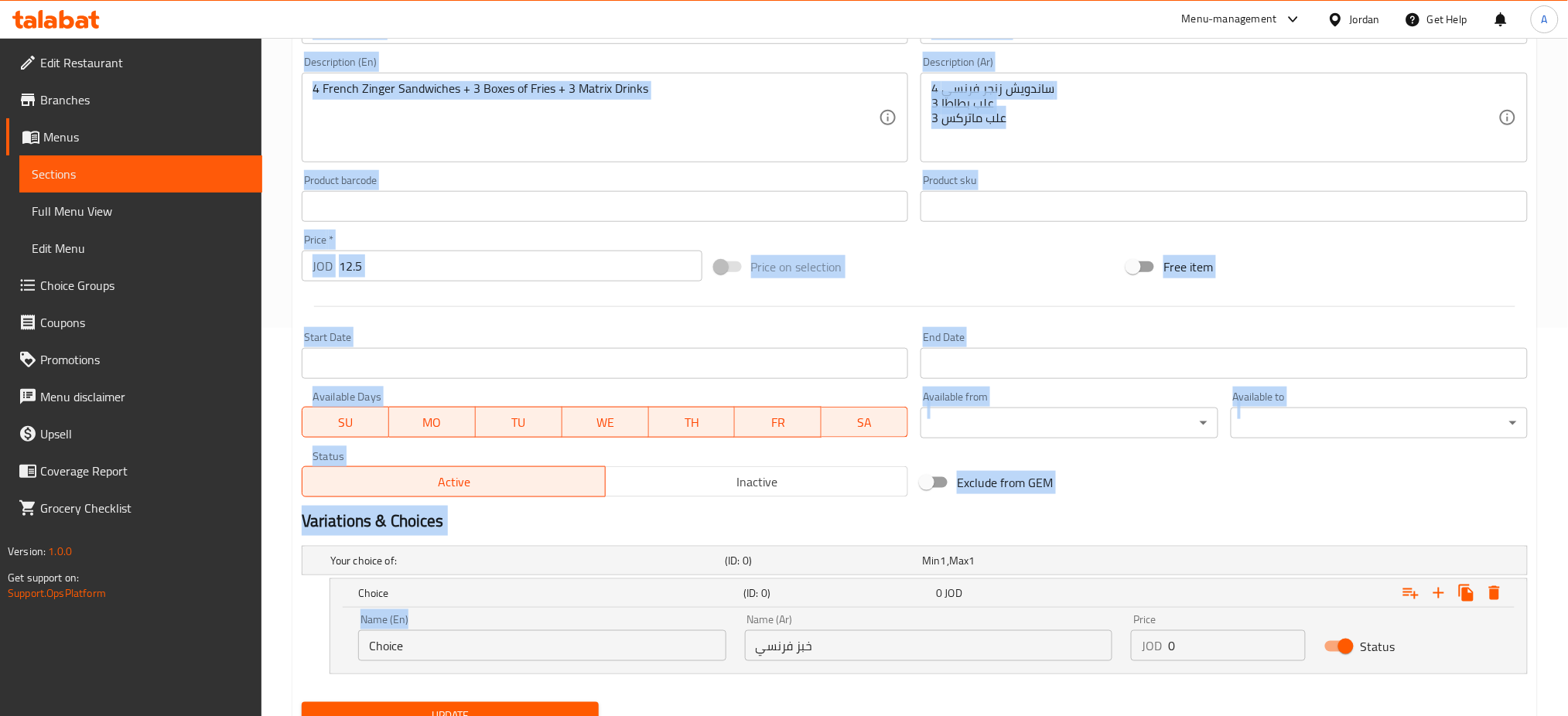
drag, startPoint x: 524, startPoint y: 666, endPoint x: 300, endPoint y: 650, distance: 224.6
click at [213, 650] on div "Edit Restaurant Branches Menus Sections Full Menu View Edit Menu Choice Groups …" at bounding box center [784, 216] width 1568 height 1134
click at [374, 652] on input "Choice" at bounding box center [542, 645] width 368 height 31
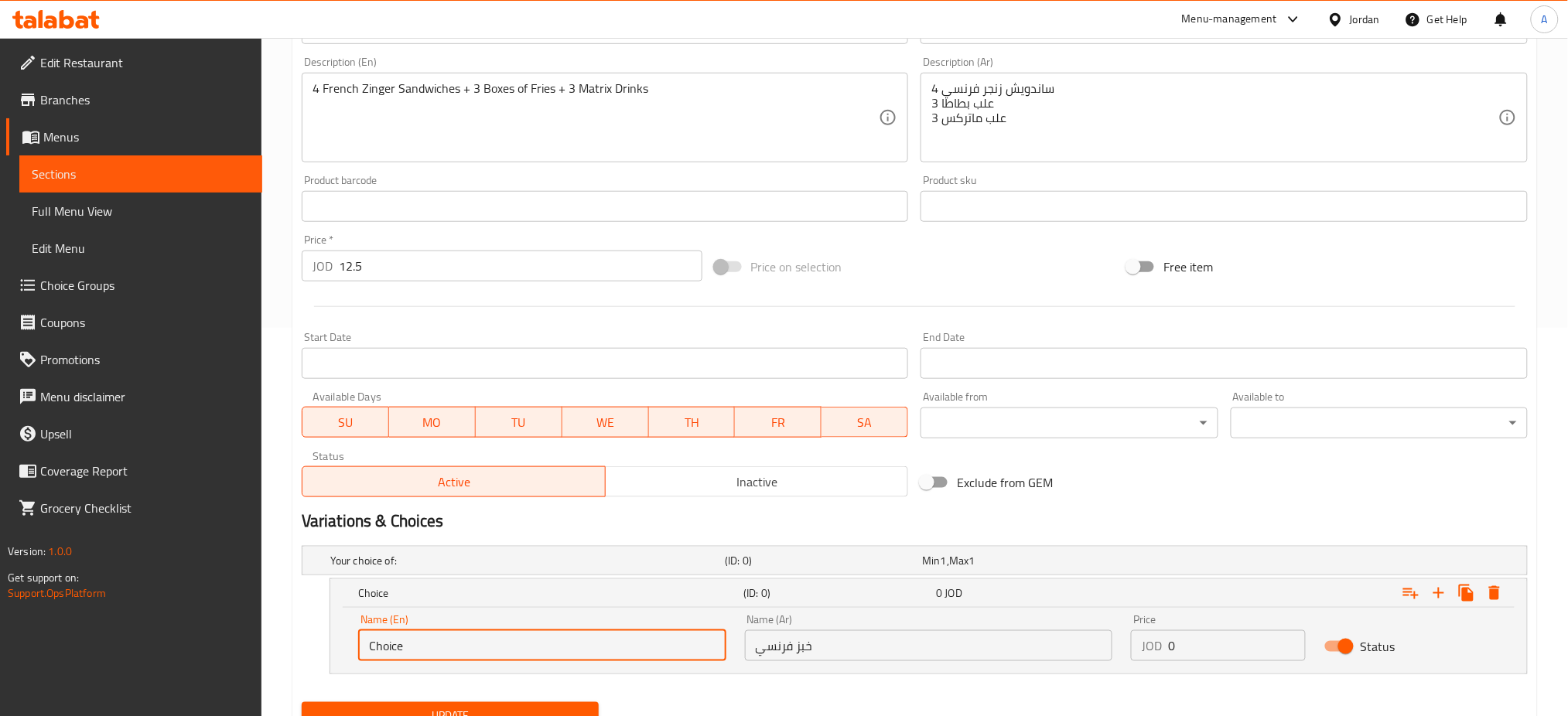
drag, startPoint x: 481, startPoint y: 652, endPoint x: 140, endPoint y: 652, distance: 341.0
click at [140, 652] on div "Edit Restaurant Branches Menus Sections Full Menu View Edit Menu Choice Groups …" at bounding box center [784, 216] width 1568 height 1134
type input "french bread"
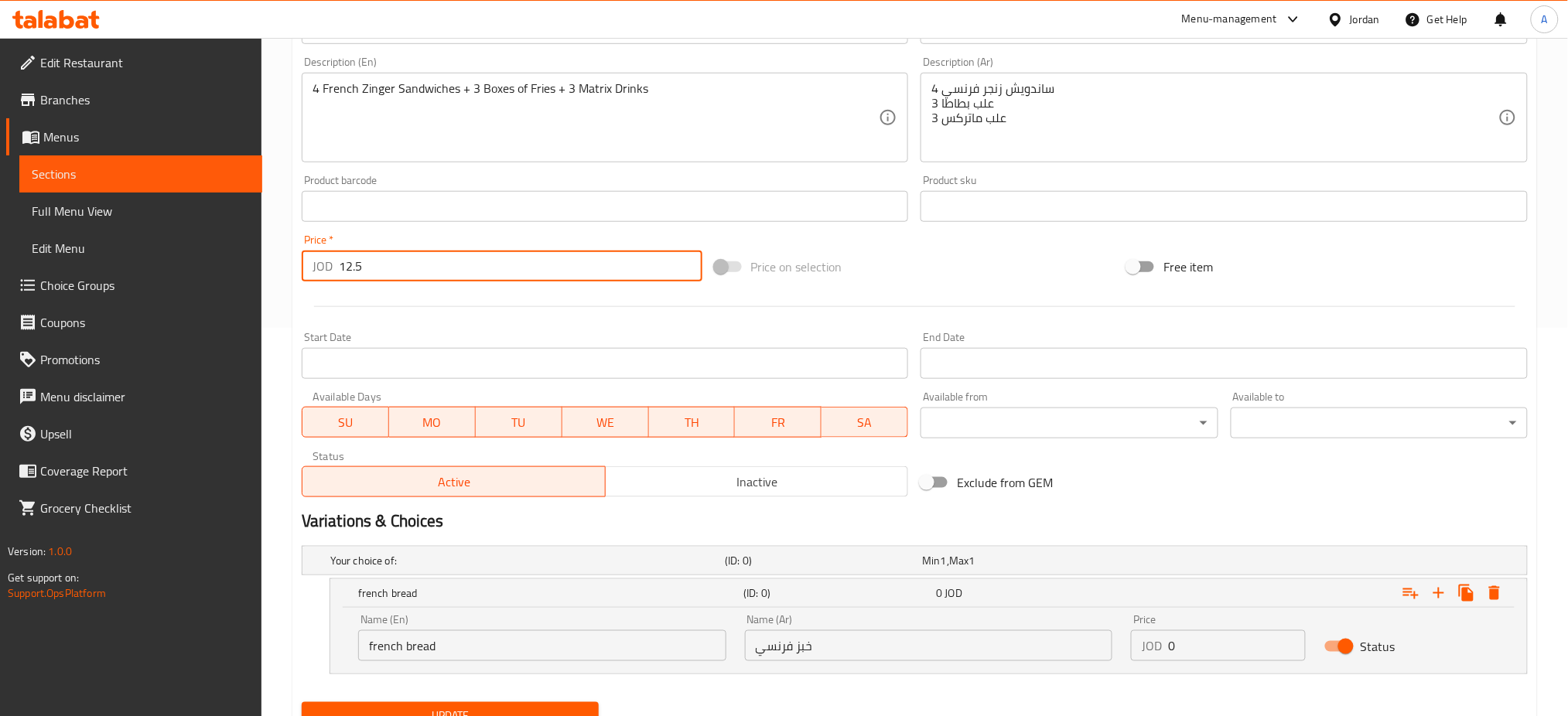
drag, startPoint x: 554, startPoint y: 278, endPoint x: 167, endPoint y: 281, distance: 387.0
click at [165, 281] on div "Edit Restaurant Branches Menus Sections Full Menu View Edit Menu Choice Groups …" at bounding box center [784, 216] width 1568 height 1134
type input "0"
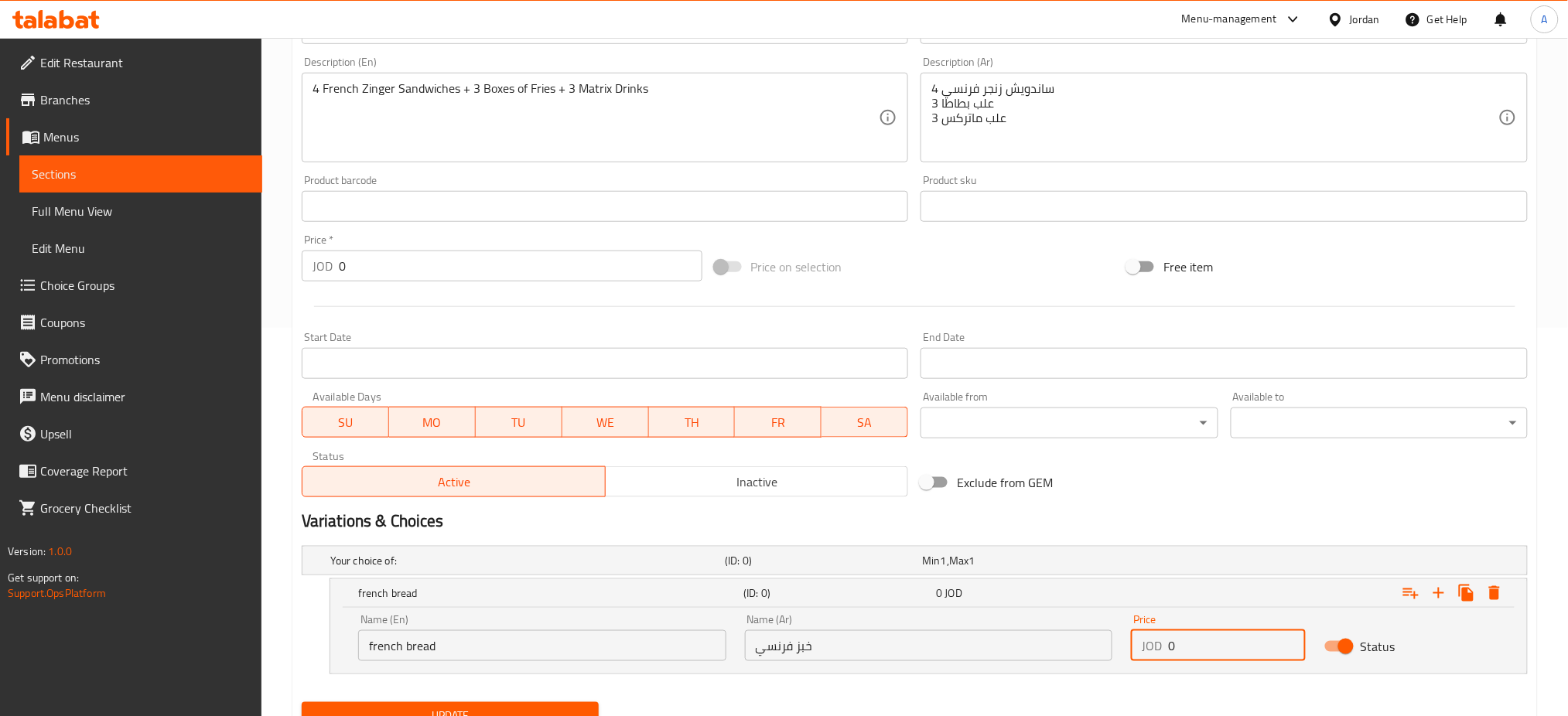
drag, startPoint x: 1209, startPoint y: 650, endPoint x: 1159, endPoint y: 697, distance: 68.6
click at [1209, 650] on input "0" at bounding box center [1237, 645] width 138 height 31
drag, startPoint x: 1193, startPoint y: 636, endPoint x: 1053, endPoint y: 709, distance: 157.9
click at [1078, 662] on div "Name (En) french bread Name (En) Name (Ar) خبز فرنسي Name (Ar) Price JOD 0 Pric…" at bounding box center [929, 637] width 1160 height 66
type input "11.5"
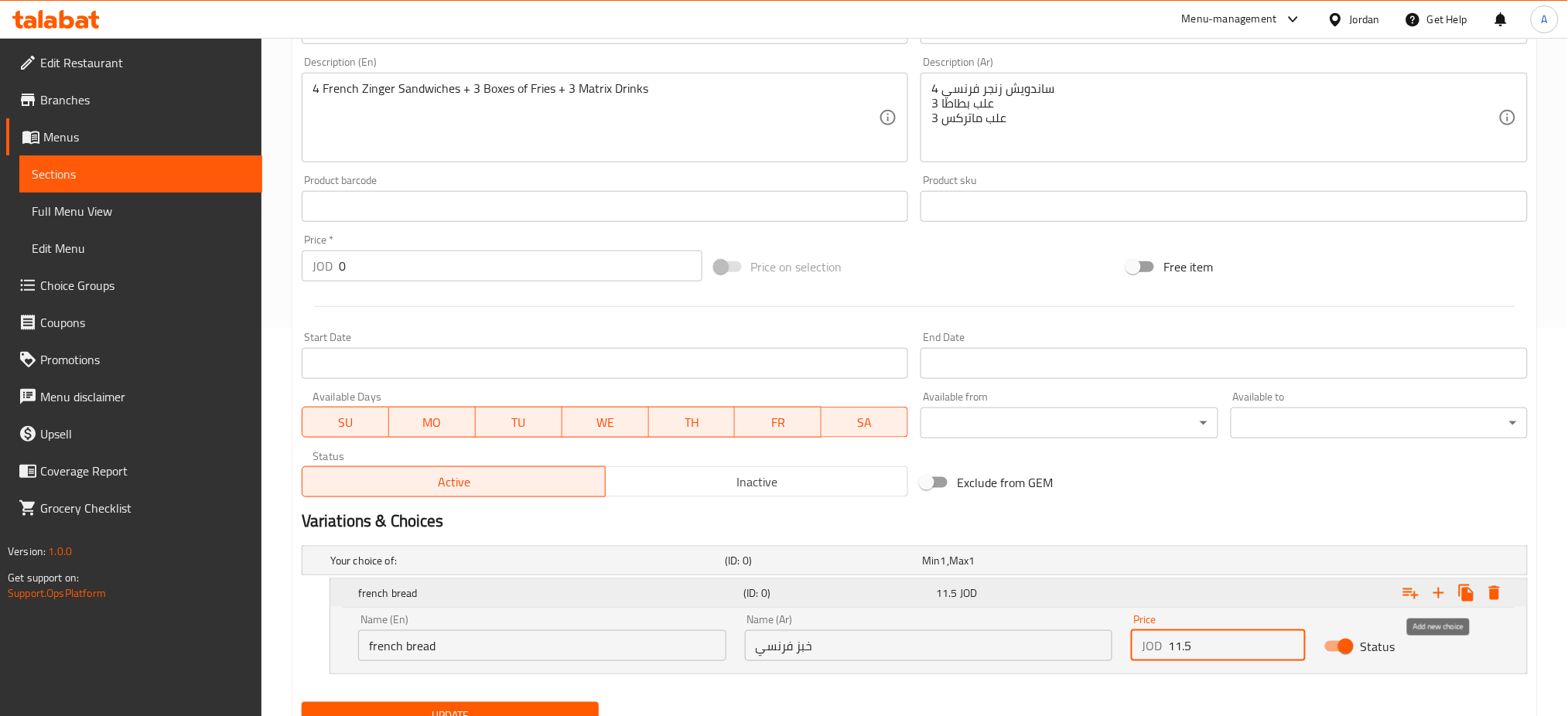
click at [1433, 593] on icon "Expand" at bounding box center [1438, 593] width 11 height 11
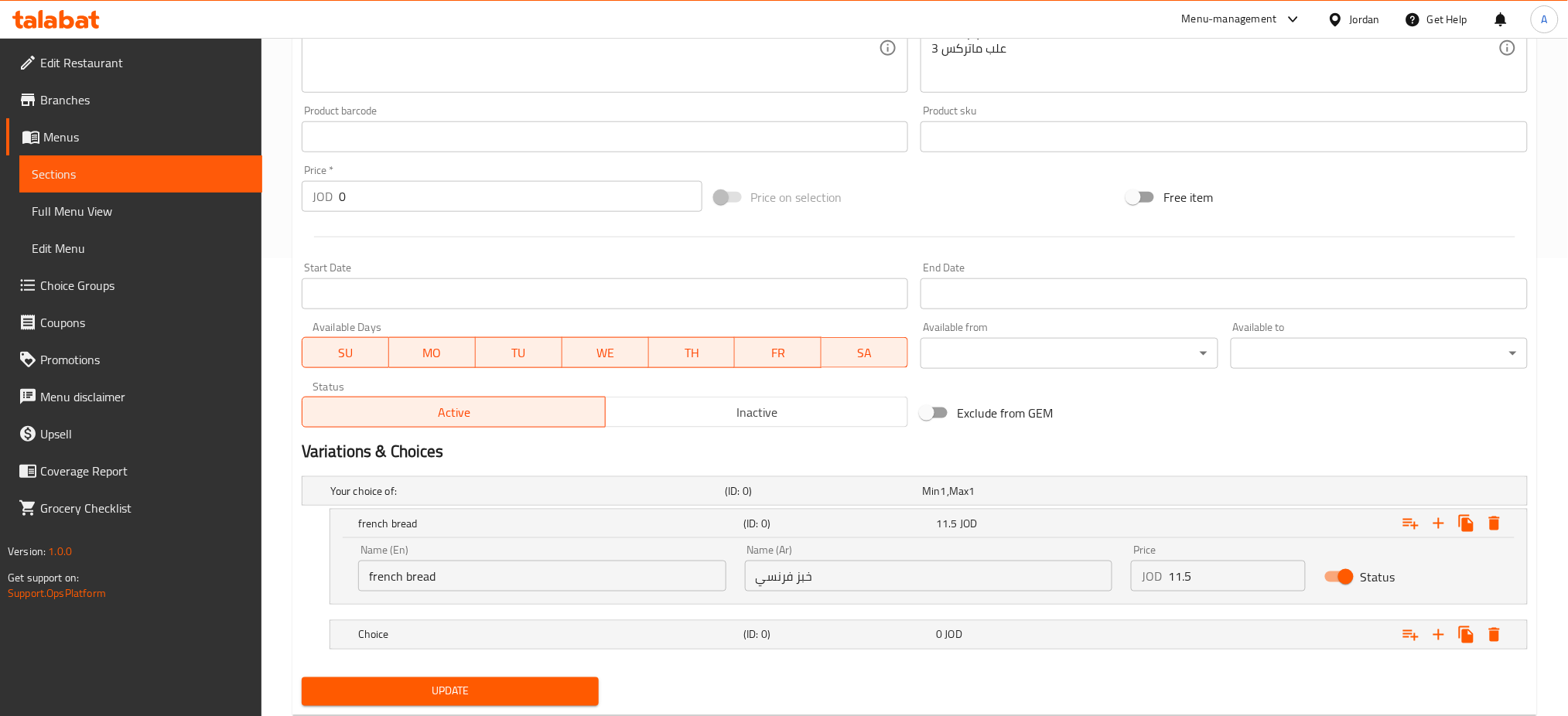
scroll to position [500, 0]
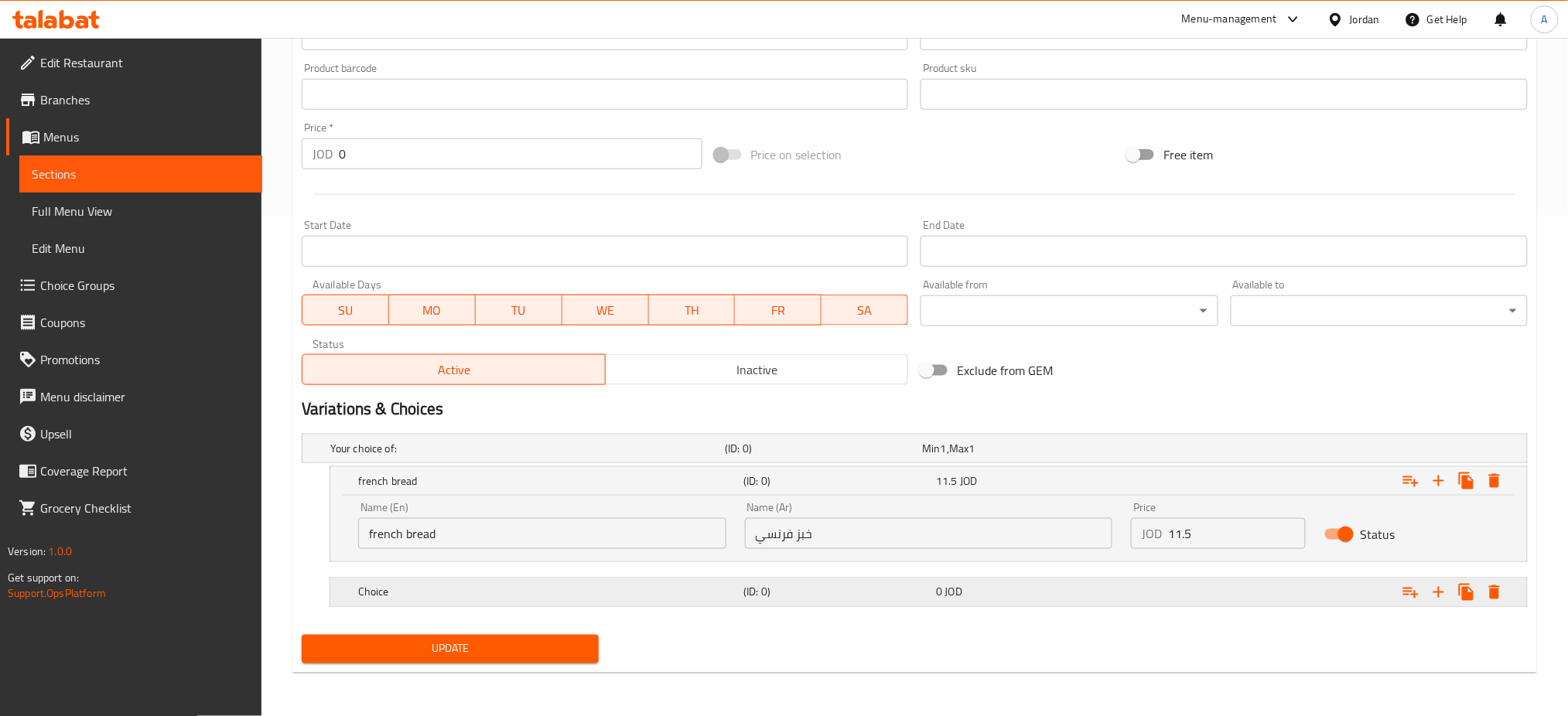
click at [918, 602] on div "(ID: 0)" at bounding box center [836, 592] width 192 height 22
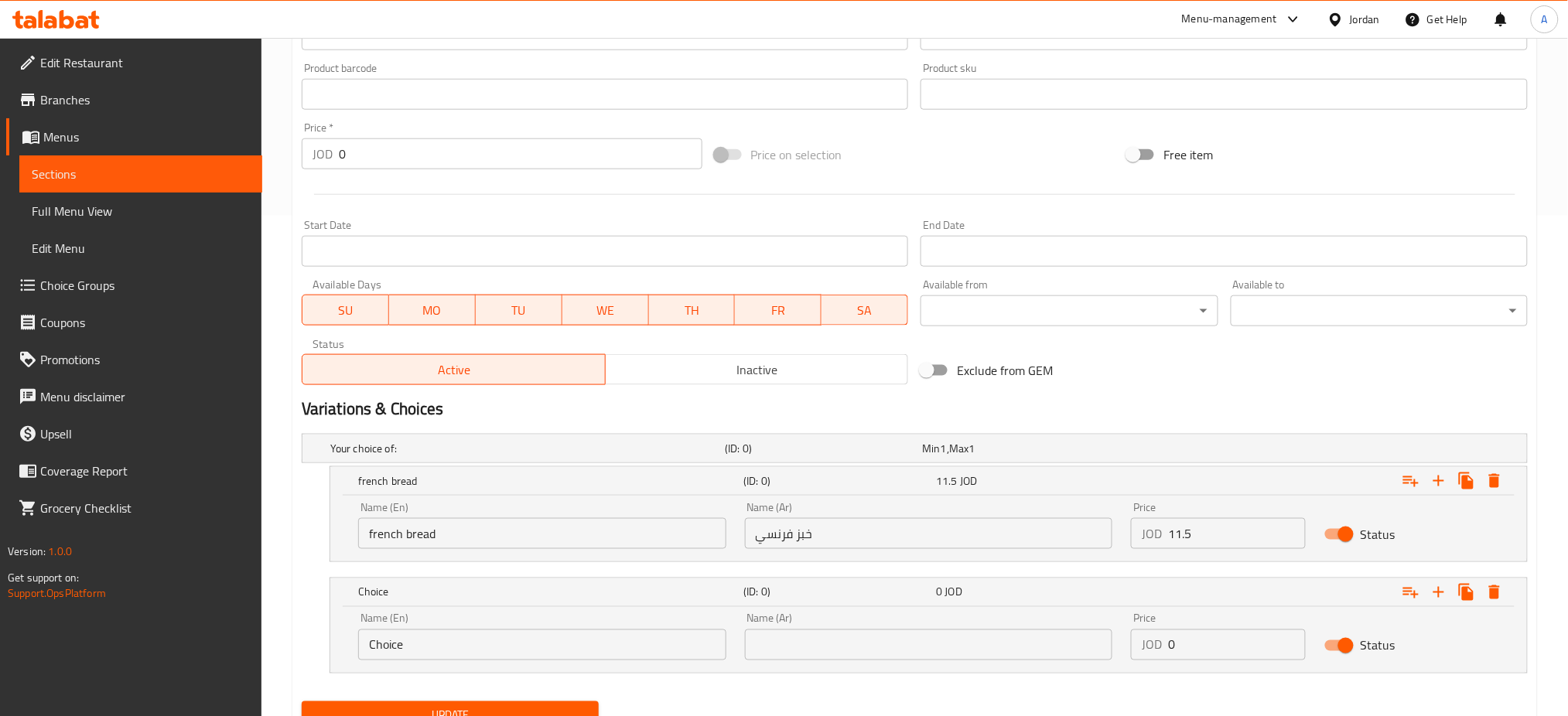
click at [901, 651] on input "text" at bounding box center [928, 645] width 368 height 31
type input "o"
drag, startPoint x: 576, startPoint y: 641, endPoint x: 54, endPoint y: 555, distance: 529.0
click at [68, 559] on div "Edit Restaurant Branches Menus Sections Full Menu View Edit Menu Choice Groups …" at bounding box center [784, 160] width 1568 height 1245
type input "tortilla bread"
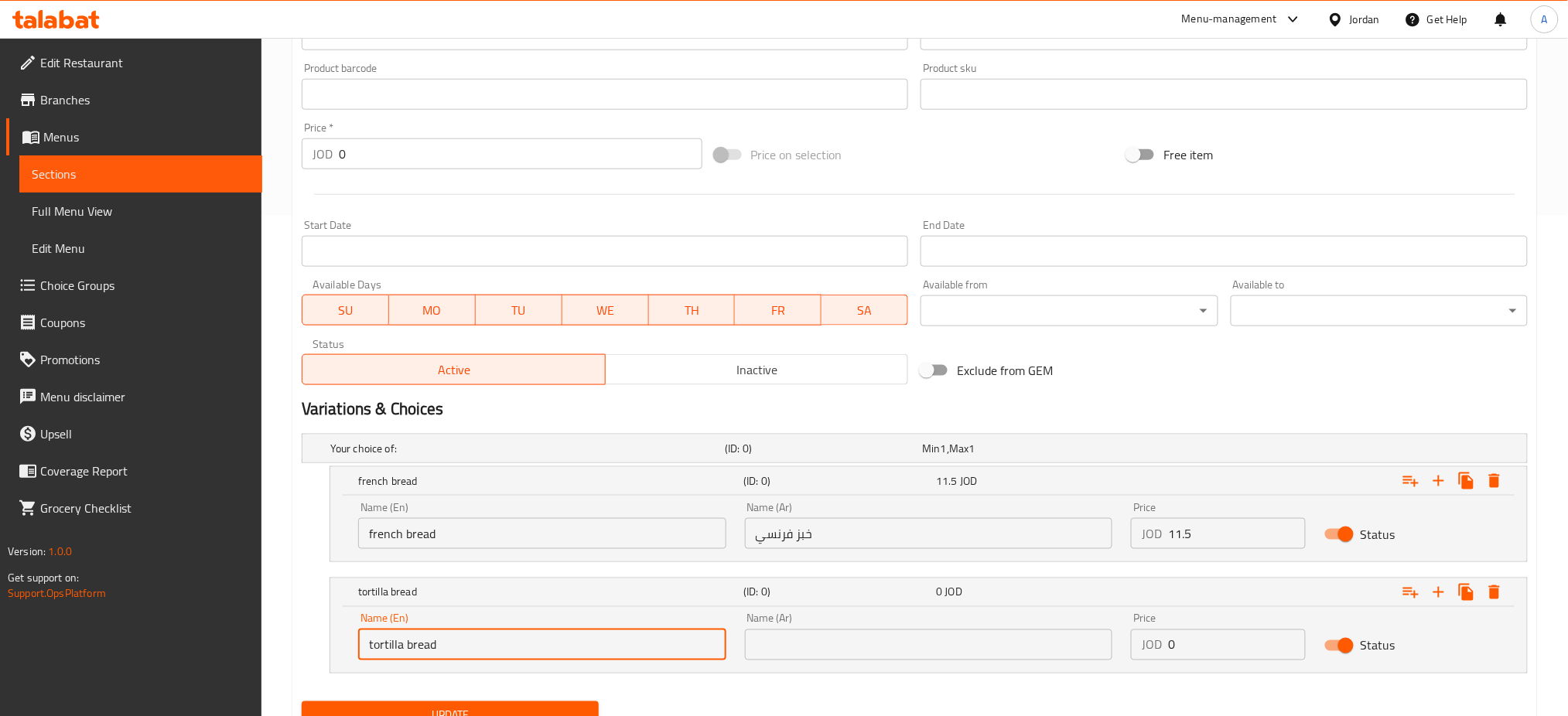
click at [958, 636] on input "text" at bounding box center [928, 645] width 368 height 31
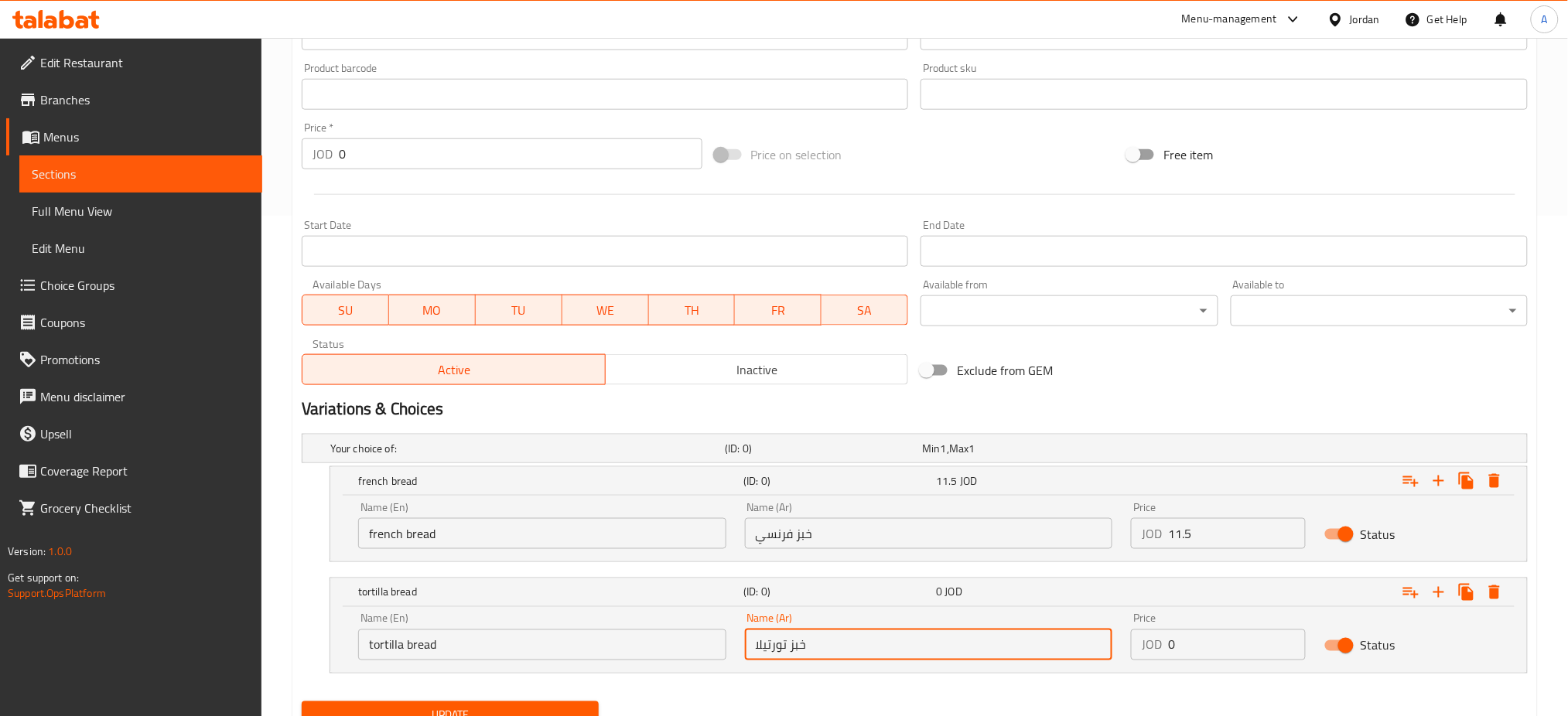
type input "خبز تورتيلا"
drag, startPoint x: 1168, startPoint y: 652, endPoint x: 1082, endPoint y: 655, distance: 86.1
click at [1082, 655] on div "Name (En) tortilla bread Name (En) Name (Ar) خبز تورتيلا Name (Ar) Price JOD 0 …" at bounding box center [929, 636] width 1160 height 66
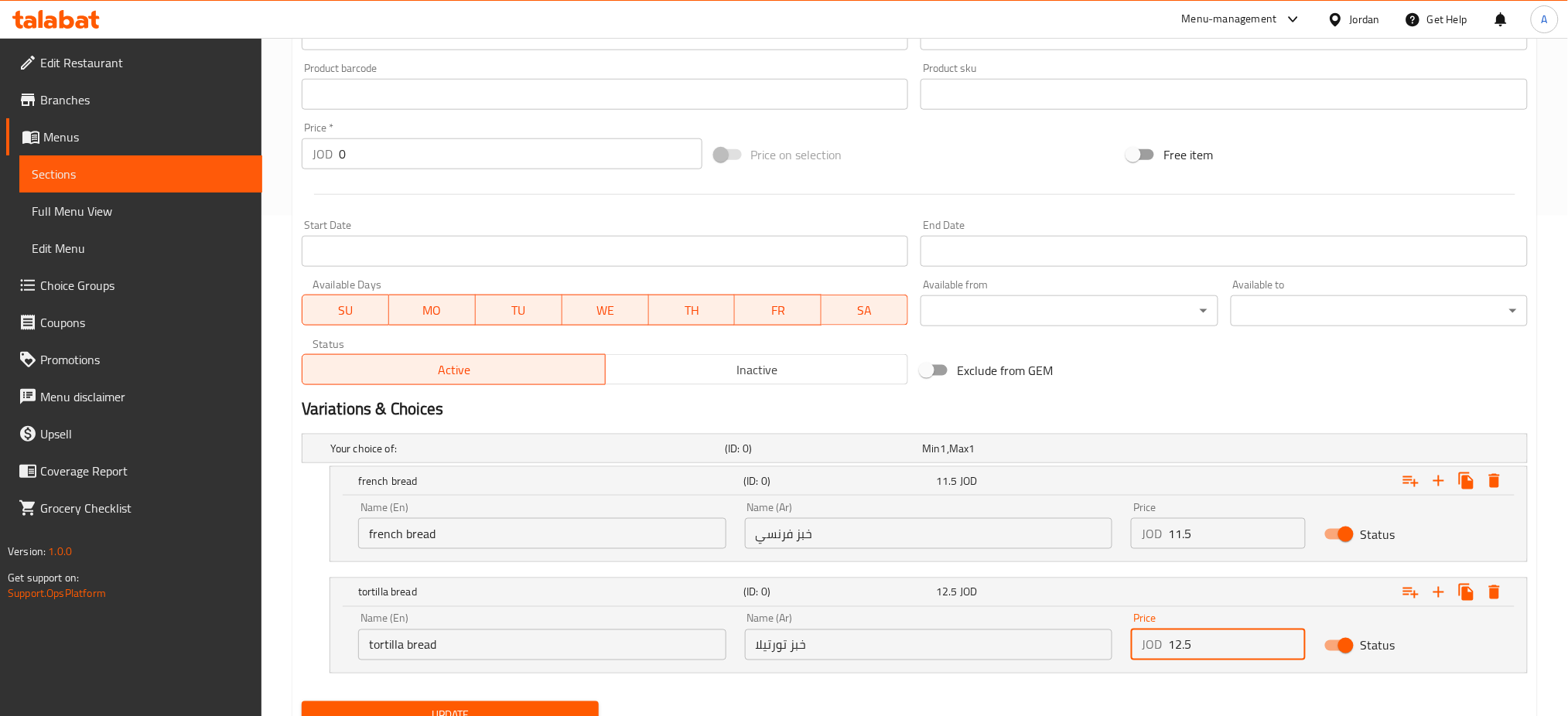
type input "12.5"
click at [564, 701] on button "Update" at bounding box center [451, 715] width 297 height 28
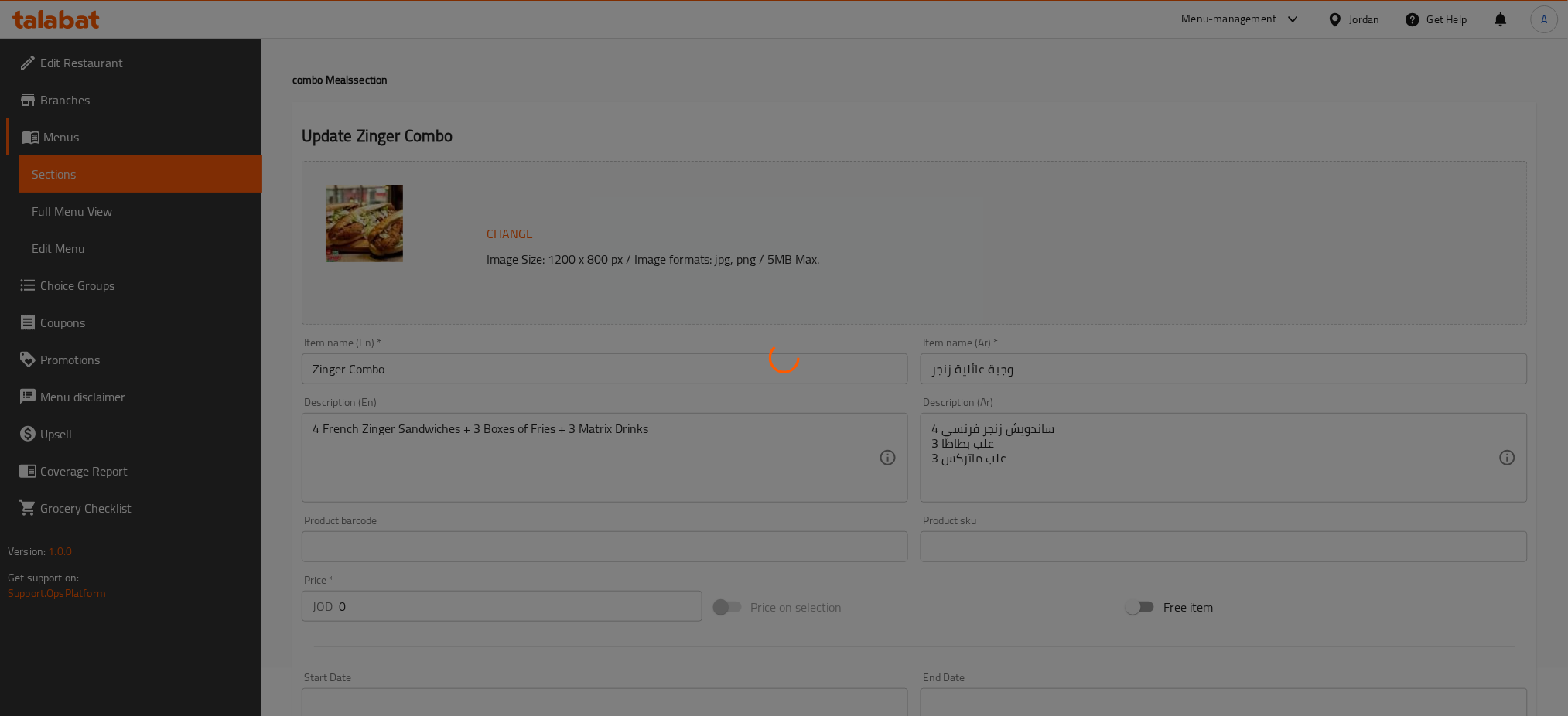
scroll to position [0, 0]
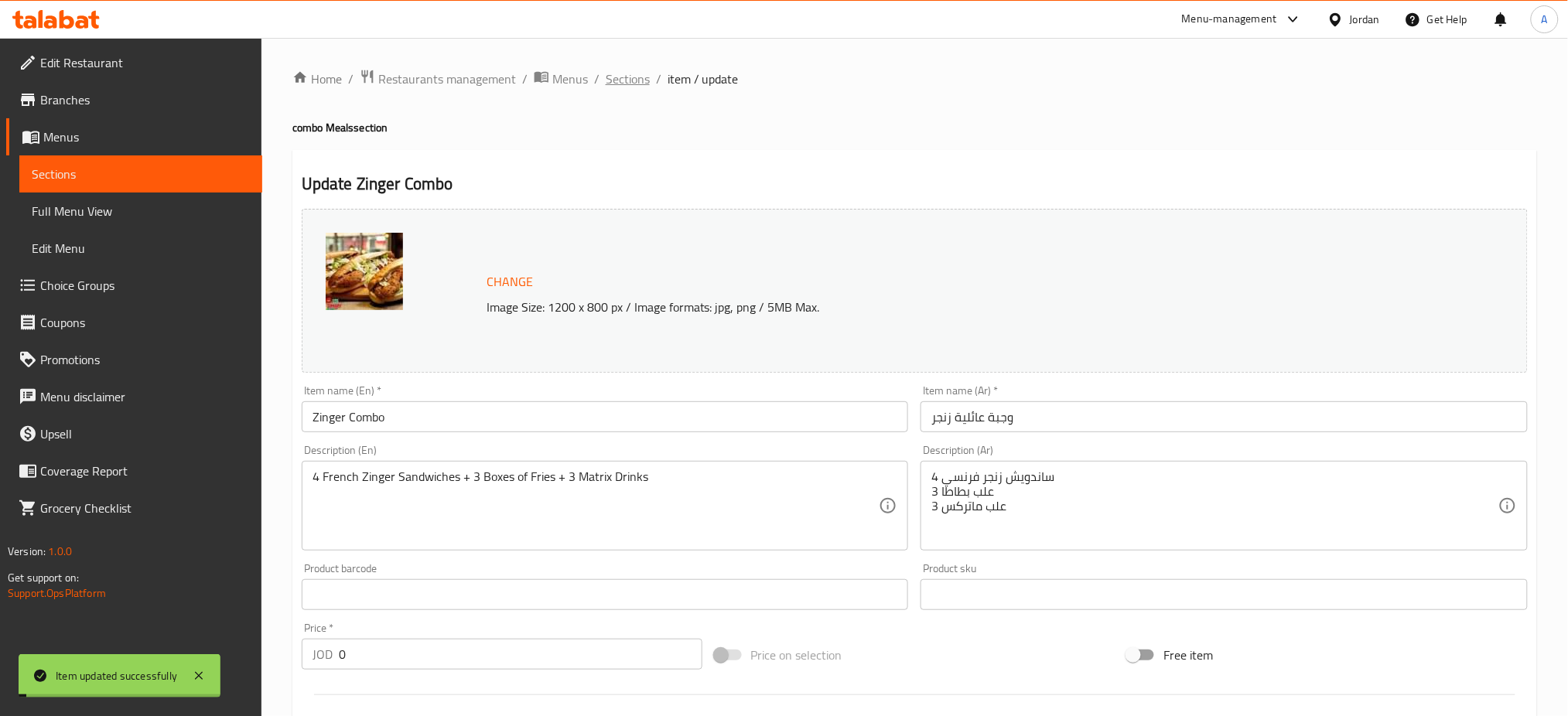
click at [619, 74] on span "Sections" at bounding box center [628, 79] width 44 height 19
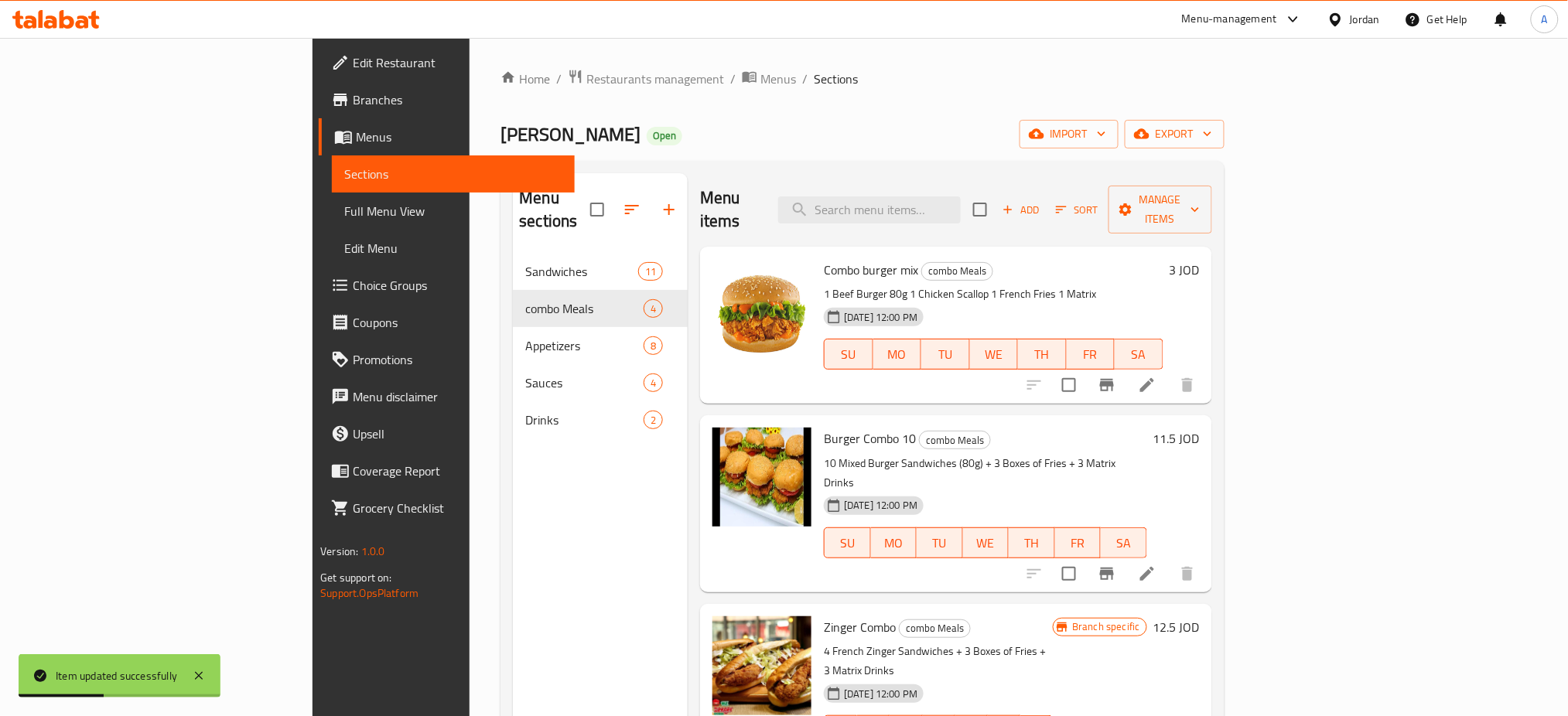
click at [589, 582] on div "Menu sections Sandwiches 11 combo Meals 4 Appetizers 8 Sauces 4 Drinks 2" at bounding box center [600, 531] width 175 height 716
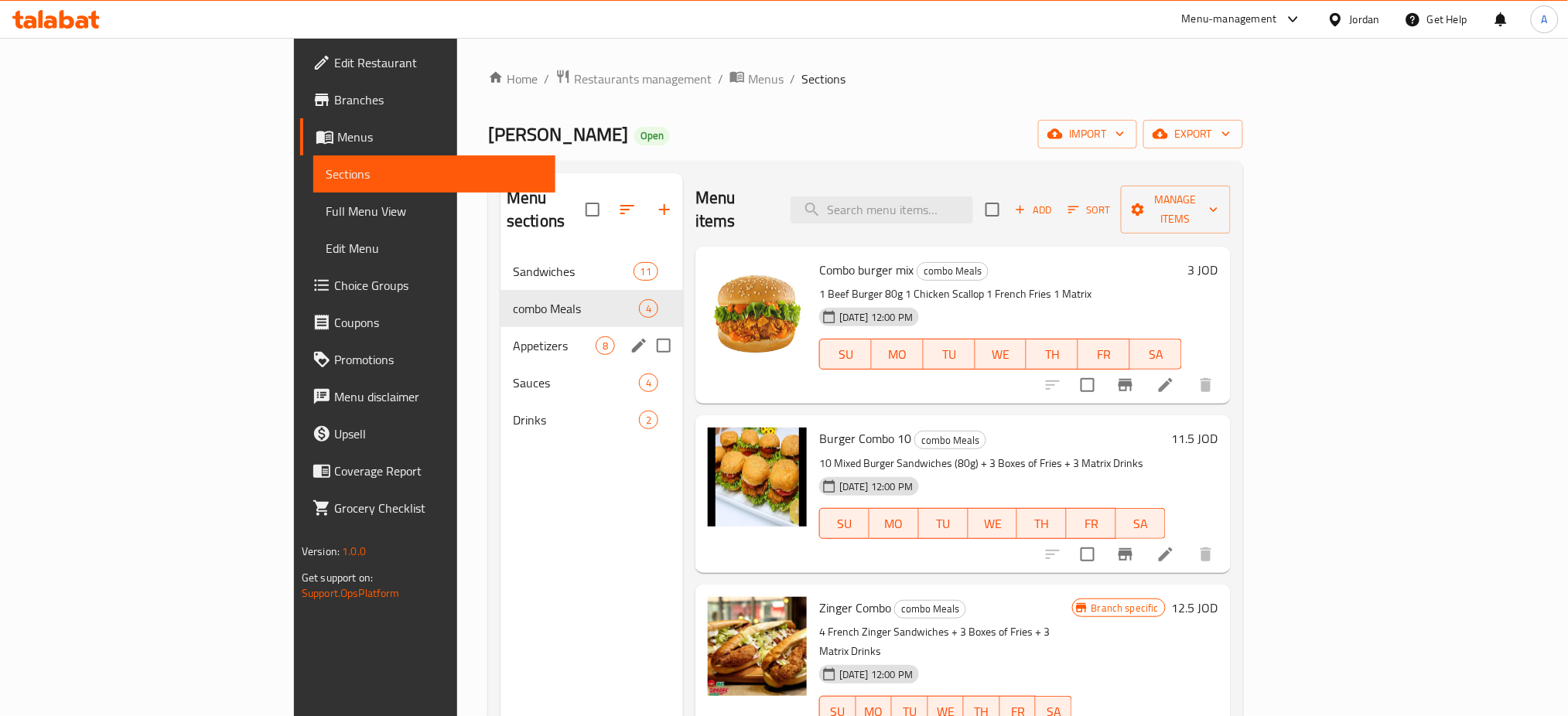
click at [500, 339] on div "Appetizers 8" at bounding box center [591, 346] width 183 height 37
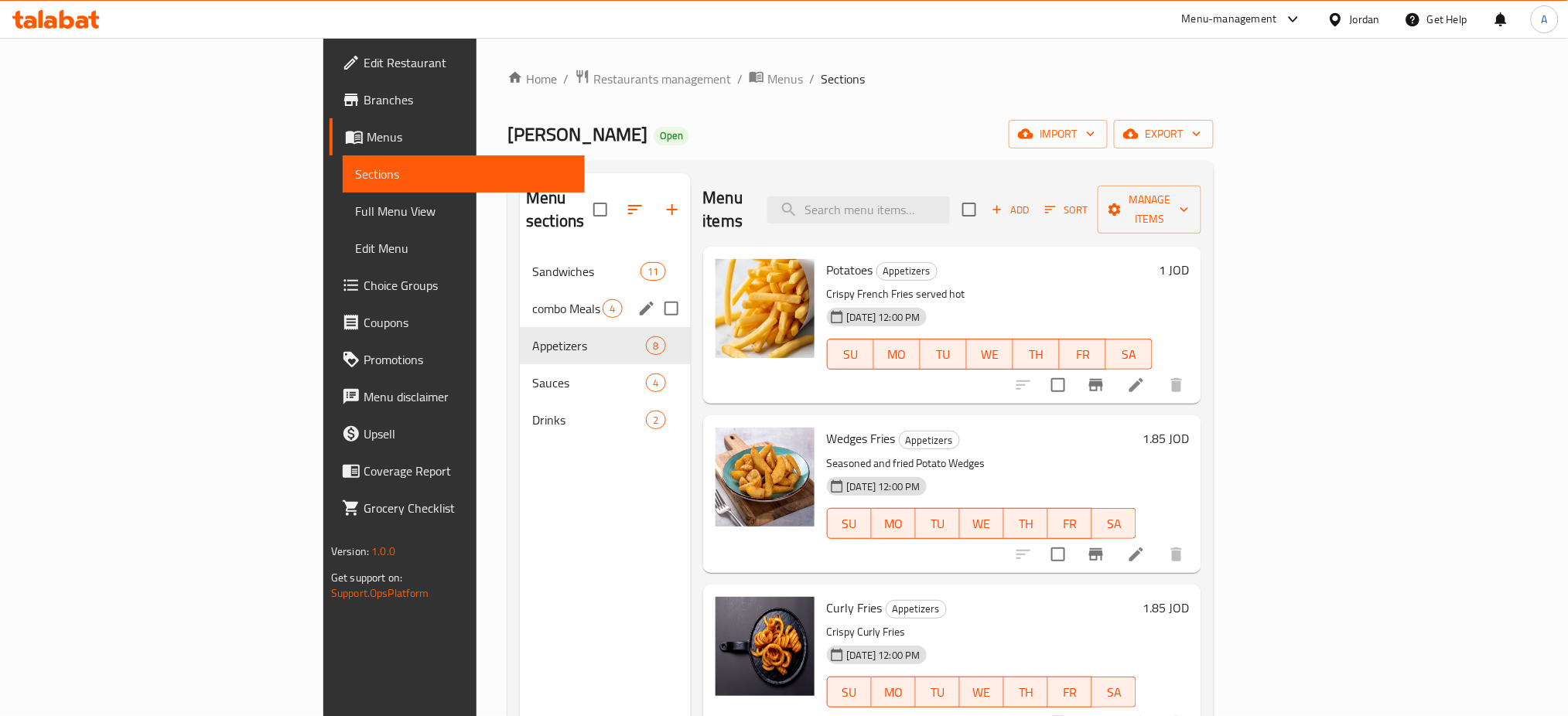
click at [520, 290] on div "combo Meals 4" at bounding box center [605, 308] width 171 height 37
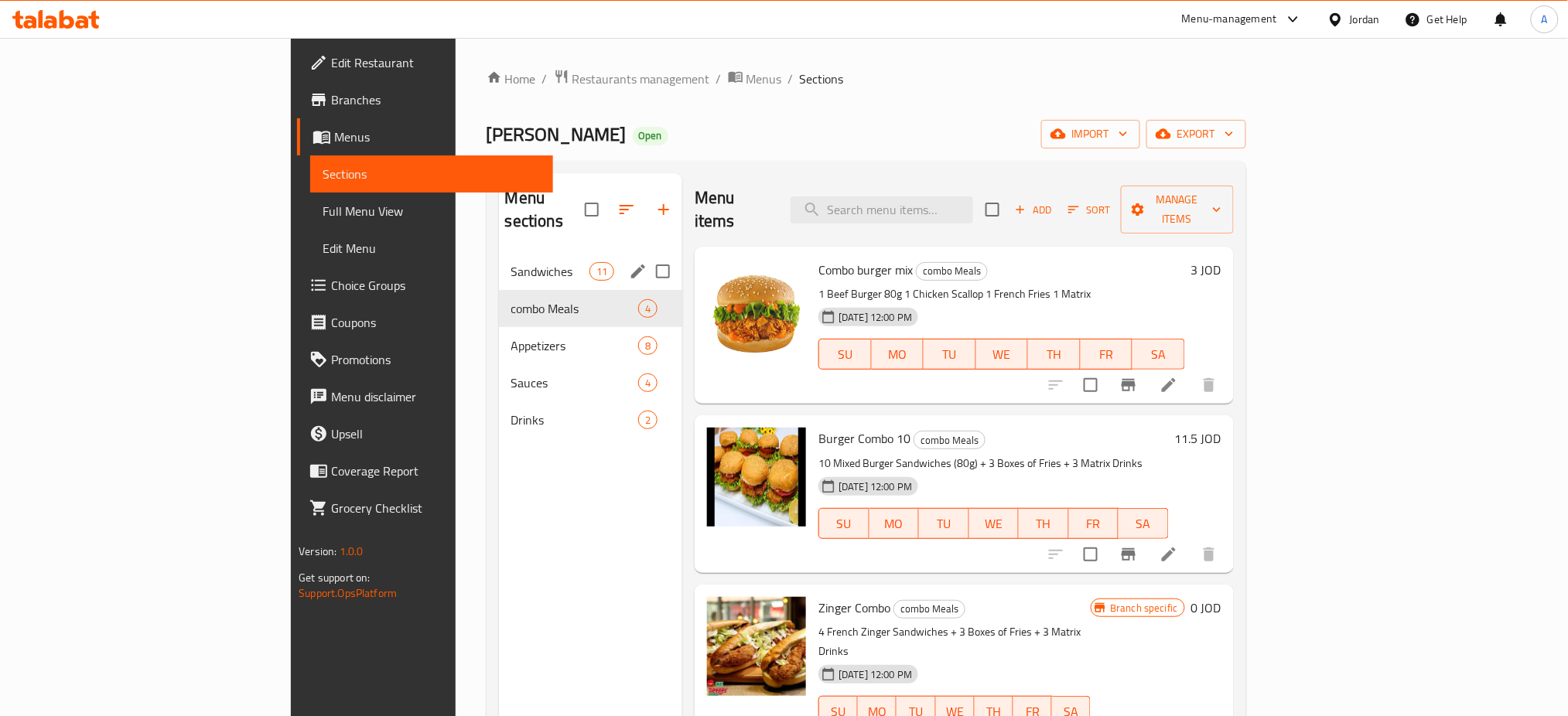
click at [512, 262] on span "Sandwiches" at bounding box center [551, 271] width 78 height 19
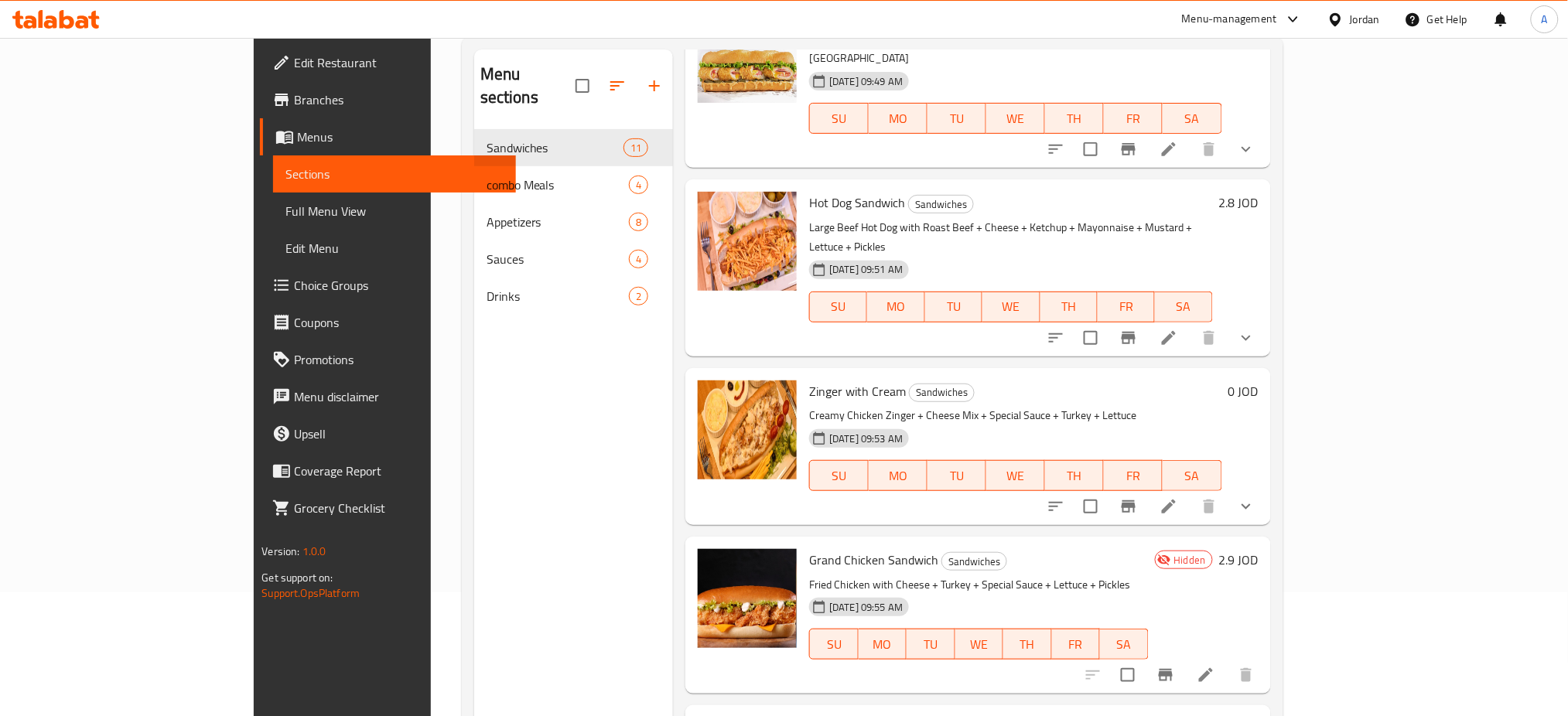
scroll to position [217, 0]
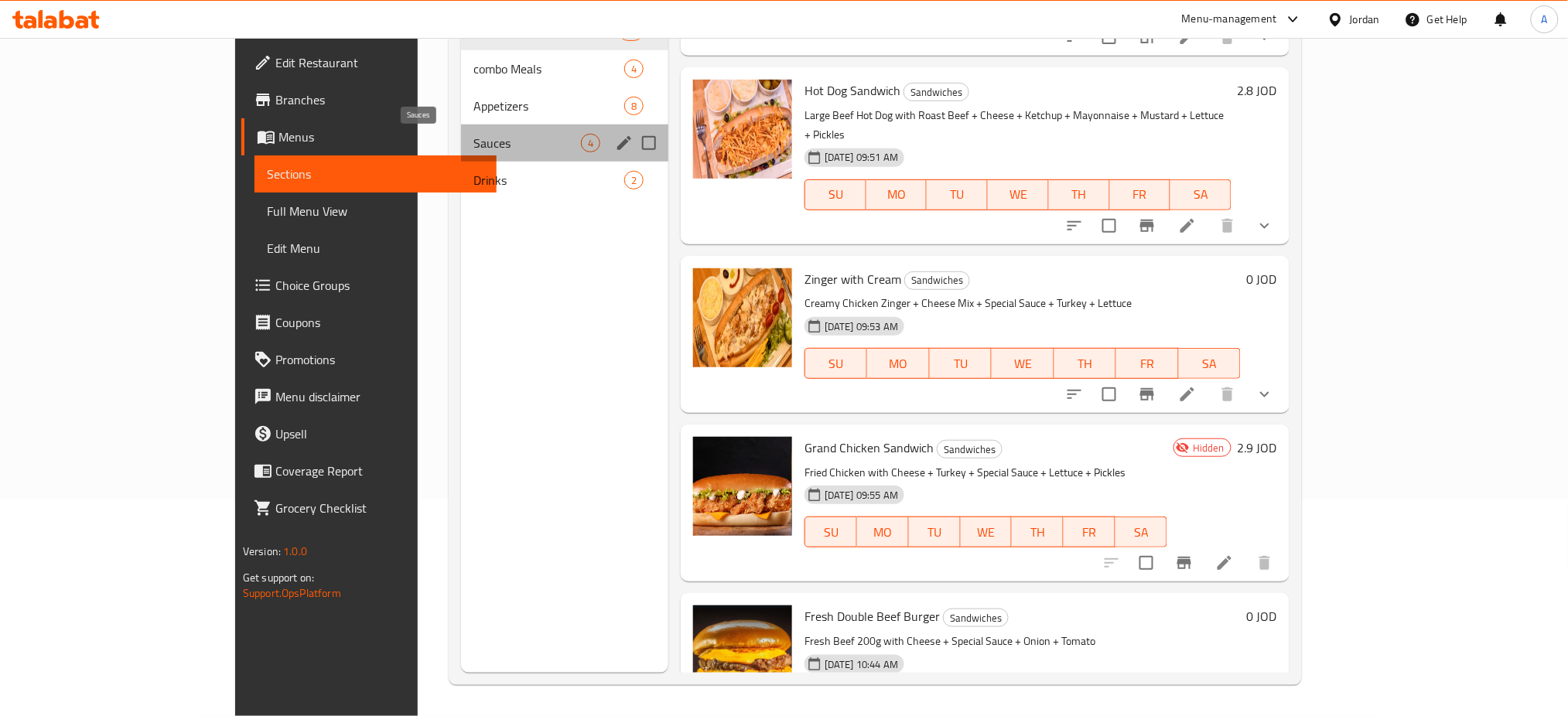
click at [482, 153] on span "Sauces" at bounding box center [526, 143] width 106 height 19
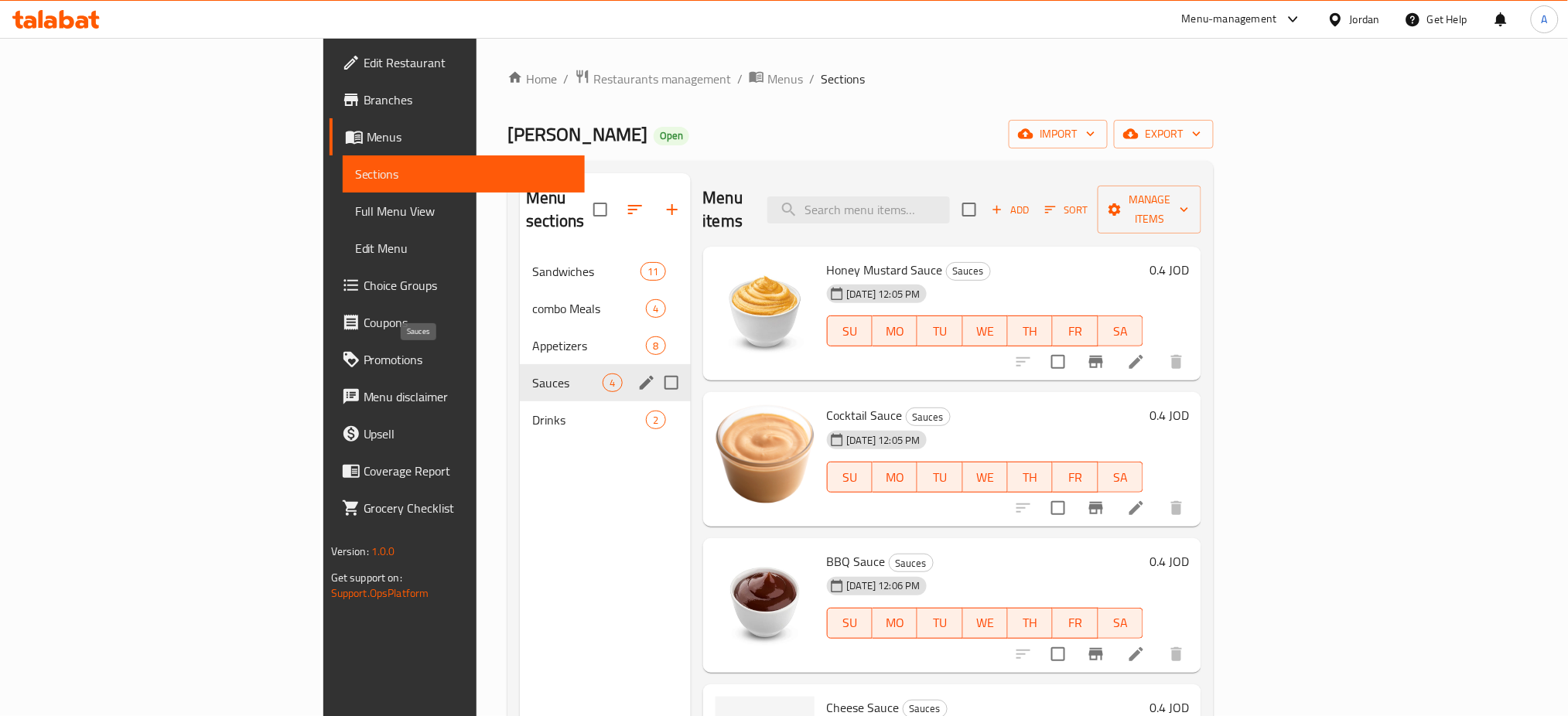
click at [532, 373] on span "Sauces" at bounding box center [567, 382] width 71 height 19
click at [532, 373] on span "Sauces" at bounding box center [589, 382] width 114 height 19
drag, startPoint x: 419, startPoint y: 330, endPoint x: 451, endPoint y: 326, distance: 32.2
click at [532, 336] on span "Appetizers" at bounding box center [567, 345] width 71 height 19
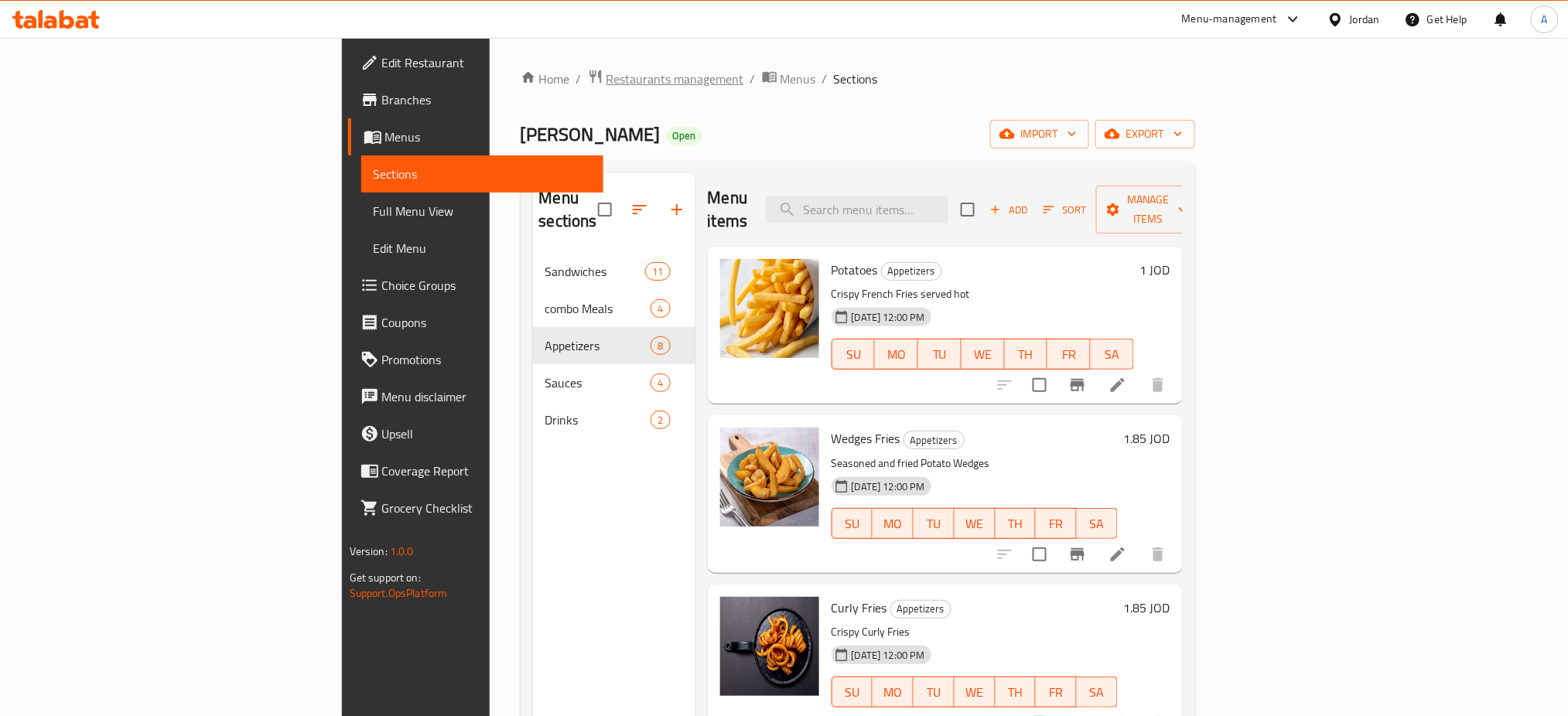
click at [607, 81] on span "Restaurants management" at bounding box center [676, 79] width 138 height 19
